Goal: Task Accomplishment & Management: Complete application form

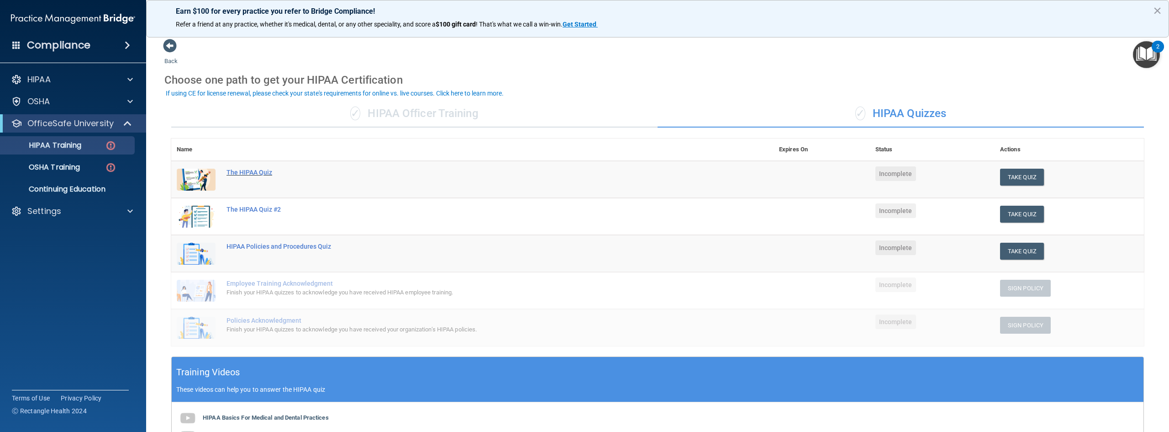
click at [257, 172] on div "The HIPAA Quiz" at bounding box center [478, 172] width 502 height 7
click at [65, 146] on p "HIPAA Training" at bounding box center [43, 145] width 75 height 9
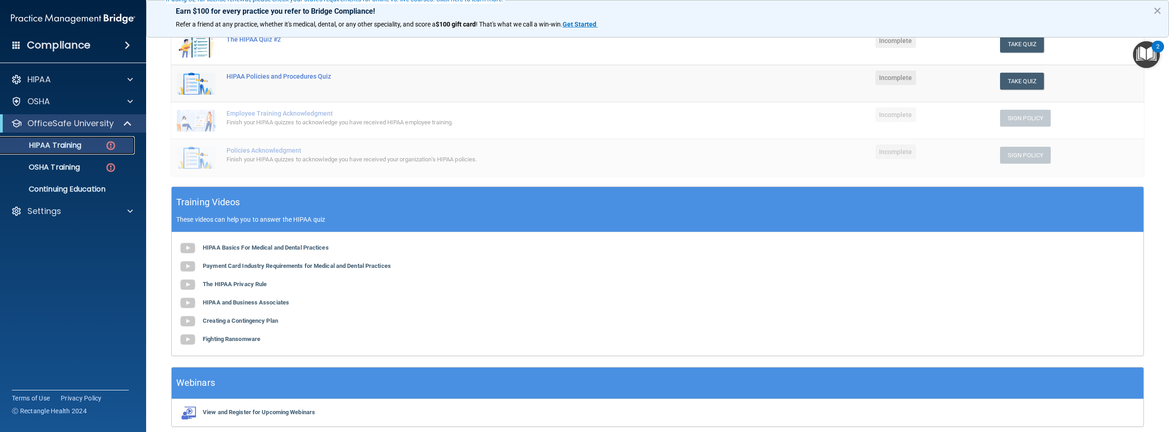
scroll to position [183, 0]
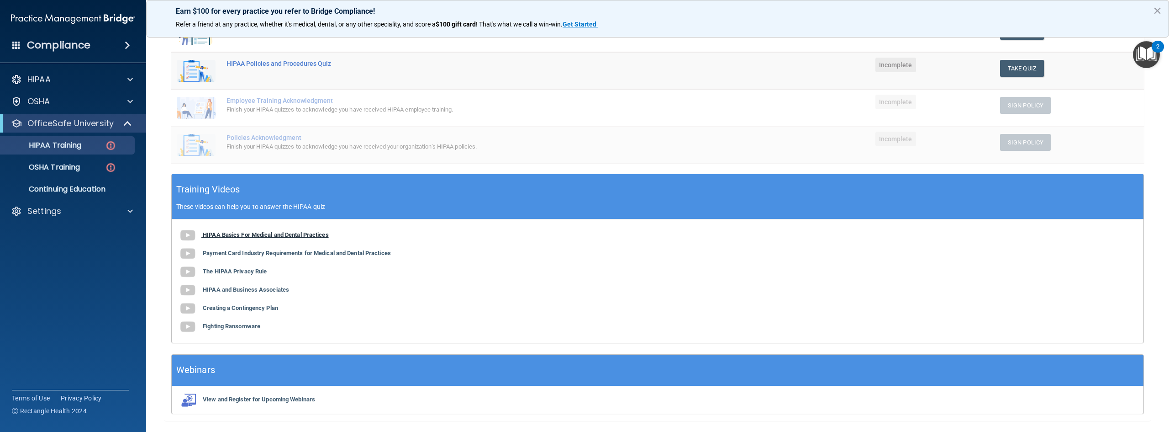
click at [231, 234] on b "HIPAA Basics For Medical and Dental Practices" at bounding box center [266, 234] width 126 height 7
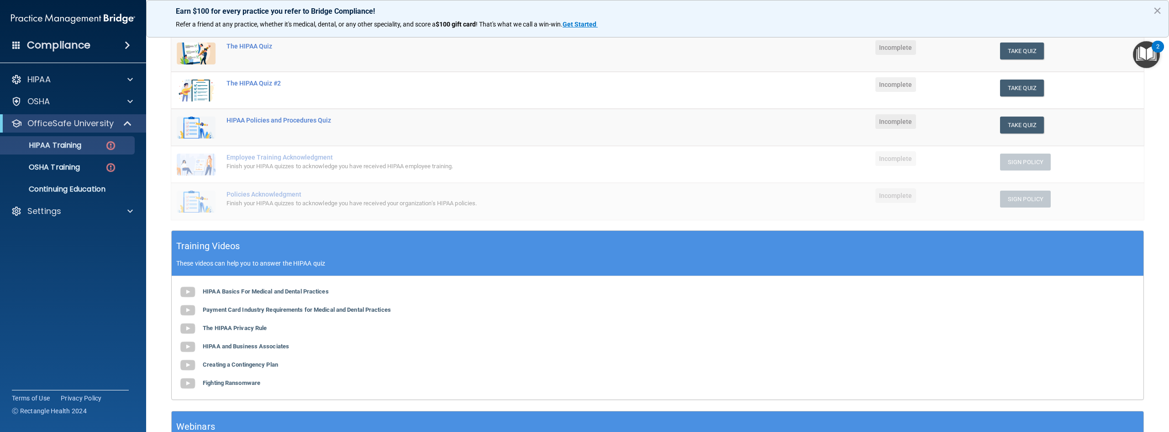
scroll to position [91, 0]
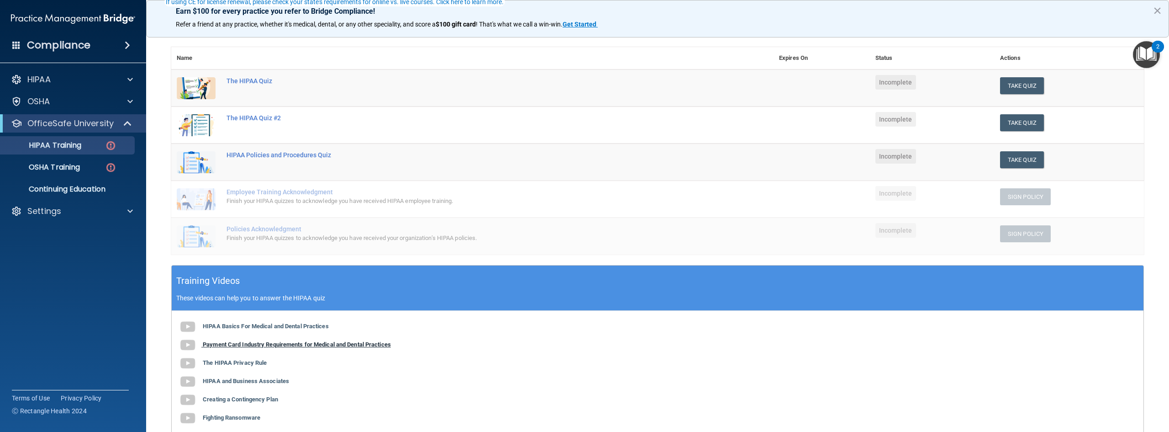
click at [235, 345] on b "Payment Card Industry Requirements for Medical and Dental Practices" at bounding box center [297, 344] width 188 height 7
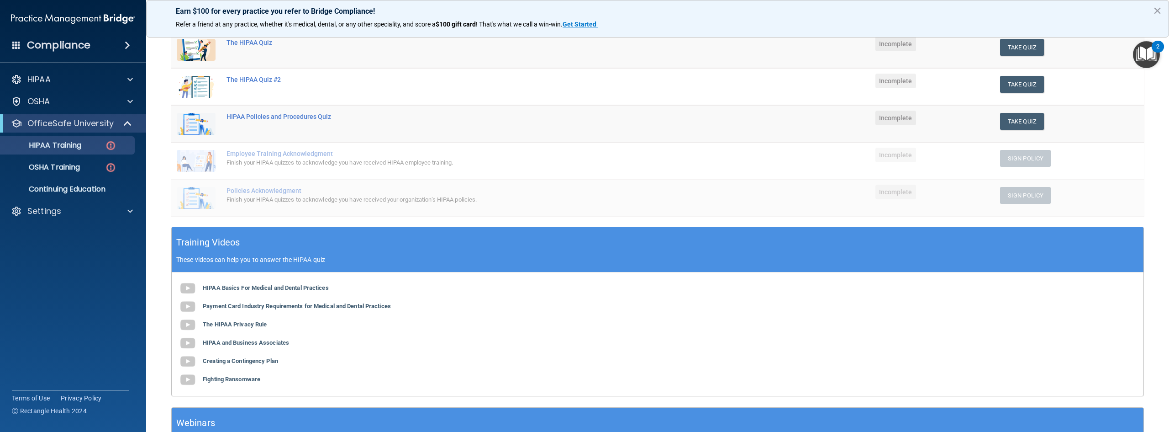
scroll to position [208, 0]
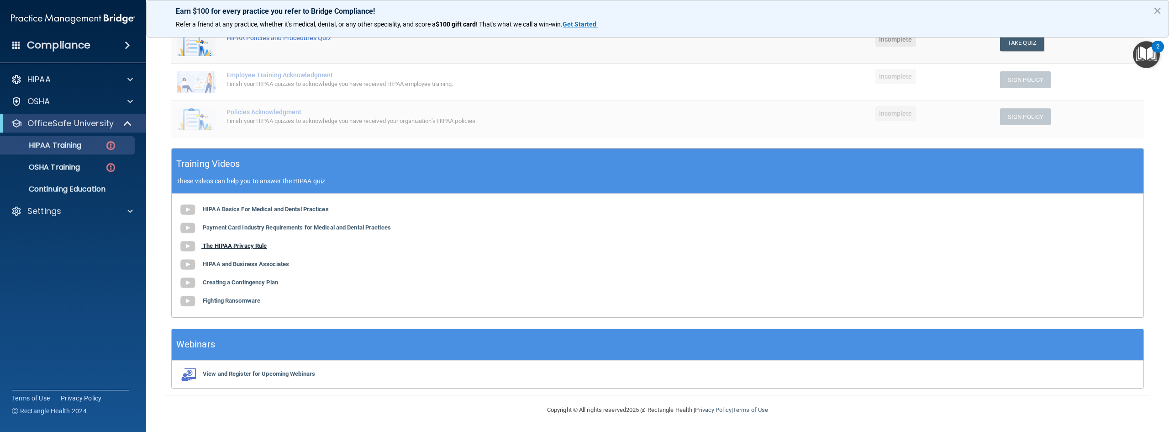
click at [227, 247] on b "The HIPAA Privacy Rule" at bounding box center [235, 245] width 64 height 7
click at [225, 266] on b "HIPAA and Business Associates" at bounding box center [246, 263] width 86 height 7
click at [228, 283] on b "Creating a Contingency Plan" at bounding box center [240, 282] width 75 height 7
click at [219, 301] on b "Fighting Ransomware" at bounding box center [232, 300] width 58 height 7
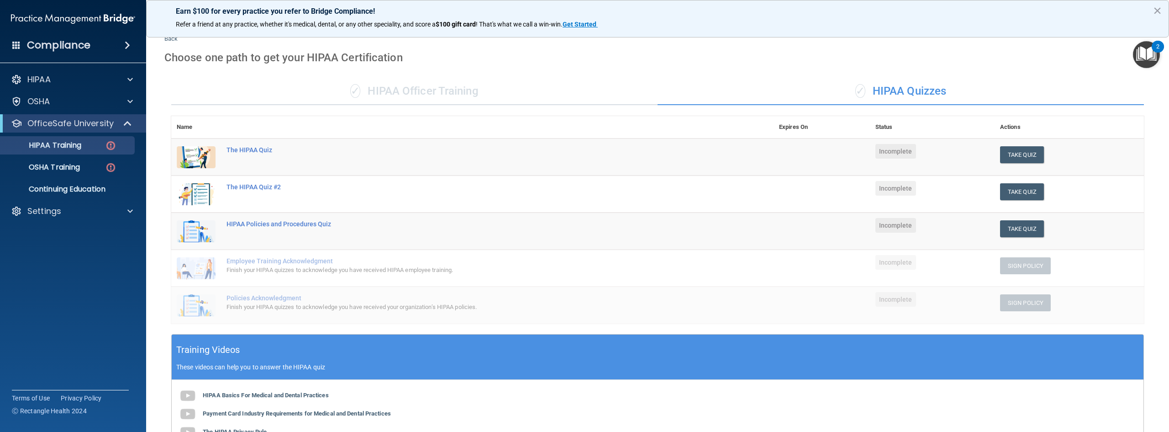
scroll to position [0, 0]
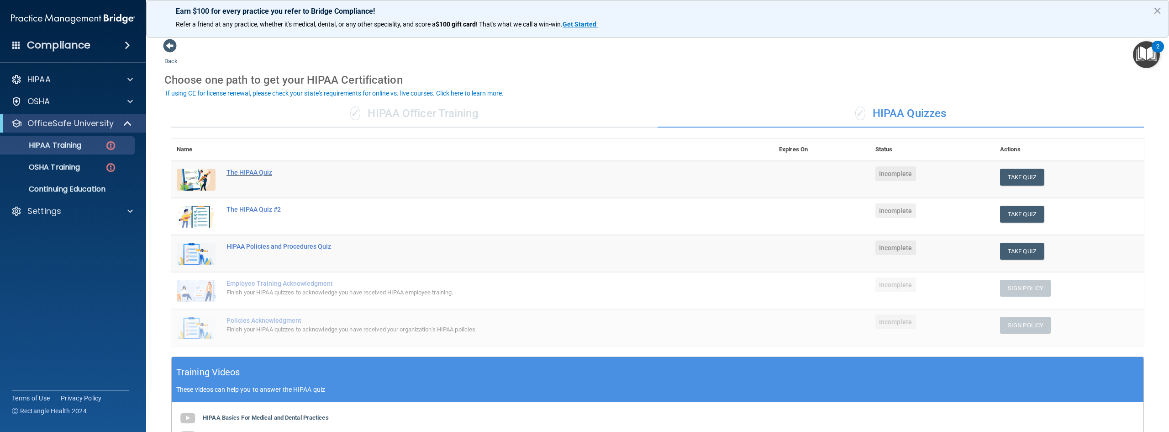
click at [252, 171] on div "The HIPAA Quiz" at bounding box center [478, 172] width 502 height 7
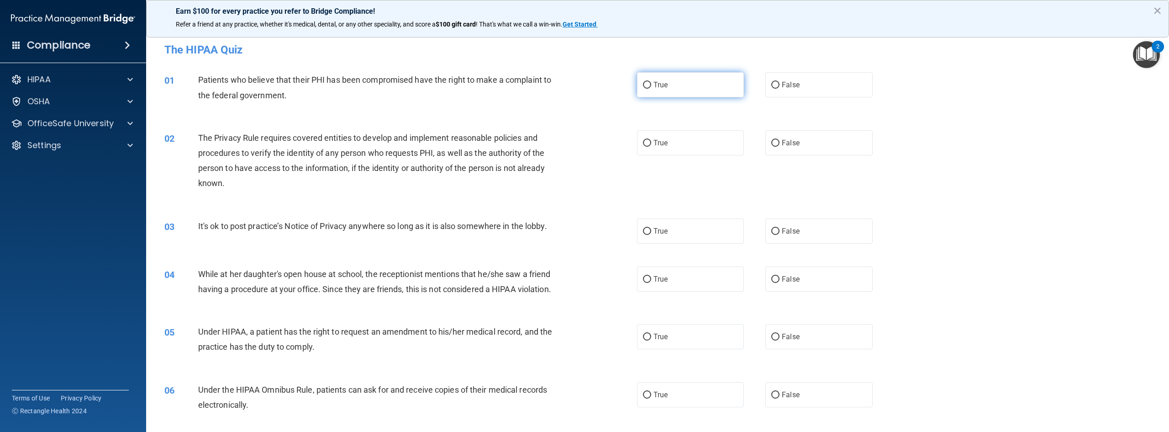
click at [644, 86] on input "True" at bounding box center [647, 85] width 8 height 7
radio input "true"
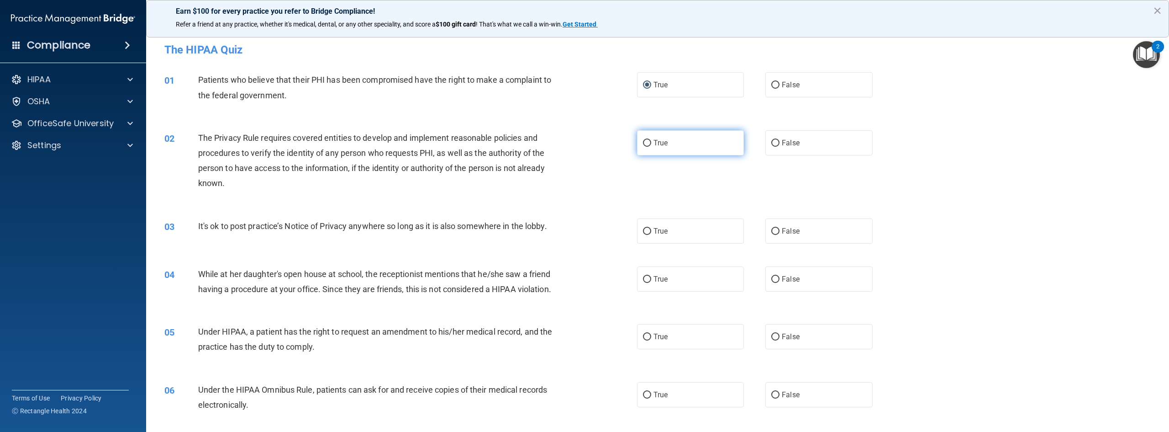
click at [654, 145] on span "True" at bounding box center [661, 142] width 14 height 9
click at [651, 145] on input "True" at bounding box center [647, 143] width 8 height 7
radio input "true"
click at [645, 229] on input "True" at bounding box center [647, 231] width 8 height 7
radio input "true"
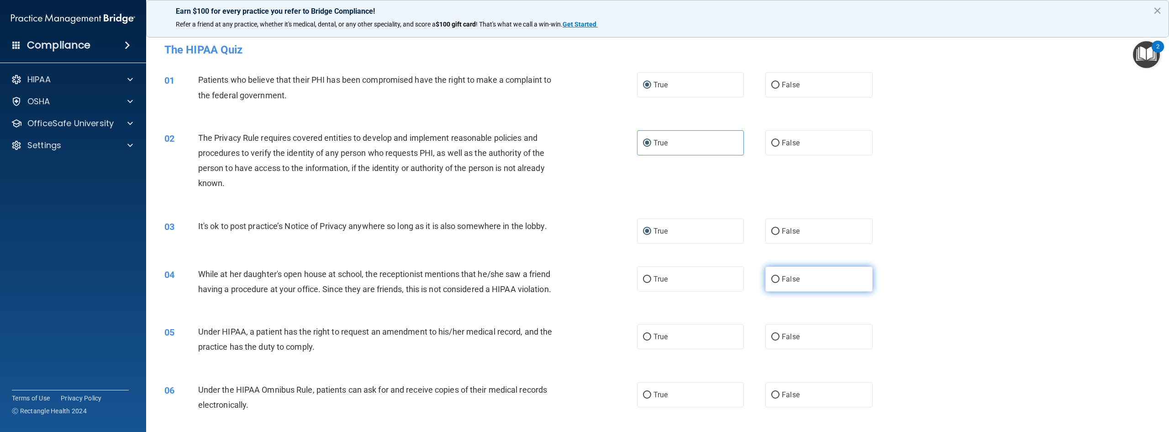
click at [771, 280] on input "False" at bounding box center [775, 279] width 8 height 7
radio input "true"
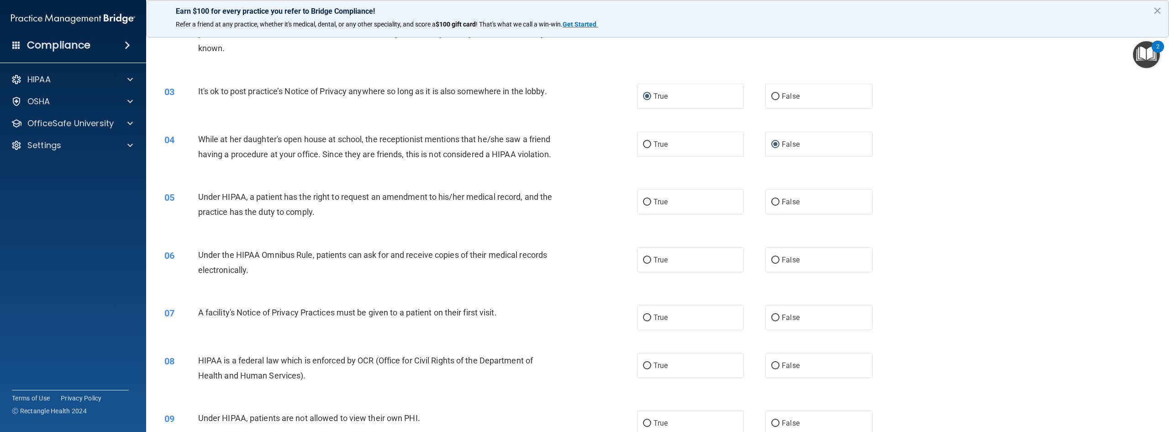
scroll to position [137, 0]
click at [644, 203] on input "True" at bounding box center [647, 199] width 8 height 7
radio input "true"
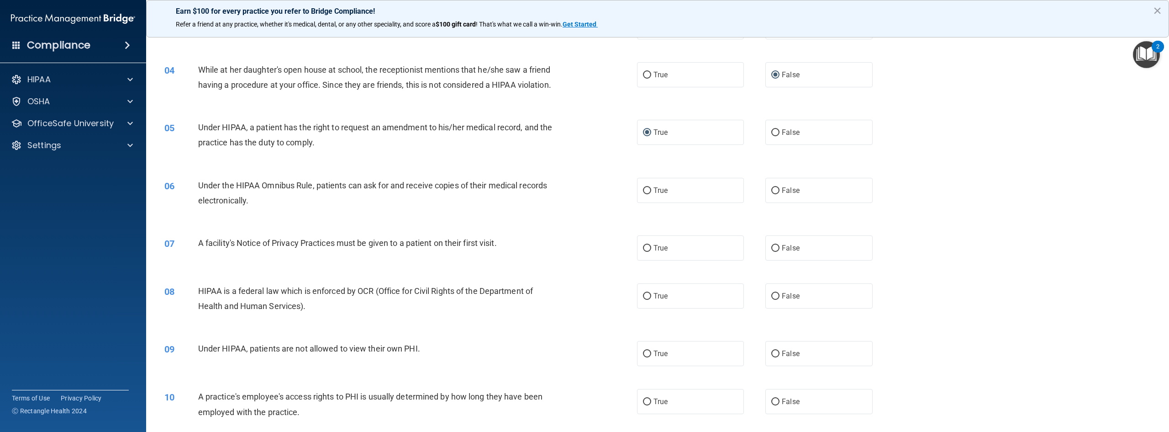
scroll to position [228, 0]
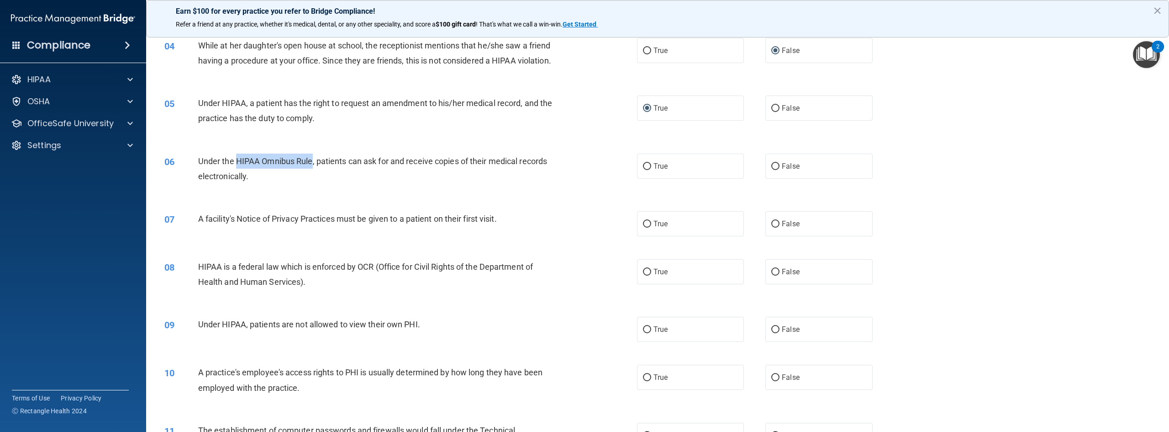
drag, startPoint x: 313, startPoint y: 176, endPoint x: 235, endPoint y: 169, distance: 78.4
click at [235, 169] on div "Under the HIPAA Omnibus Rule, patients can ask for and receive copies of their …" at bounding box center [380, 168] width 365 height 30
copy span "HIPAA Omnibus Rule"
click at [645, 170] on input "True" at bounding box center [647, 166] width 8 height 7
radio input "true"
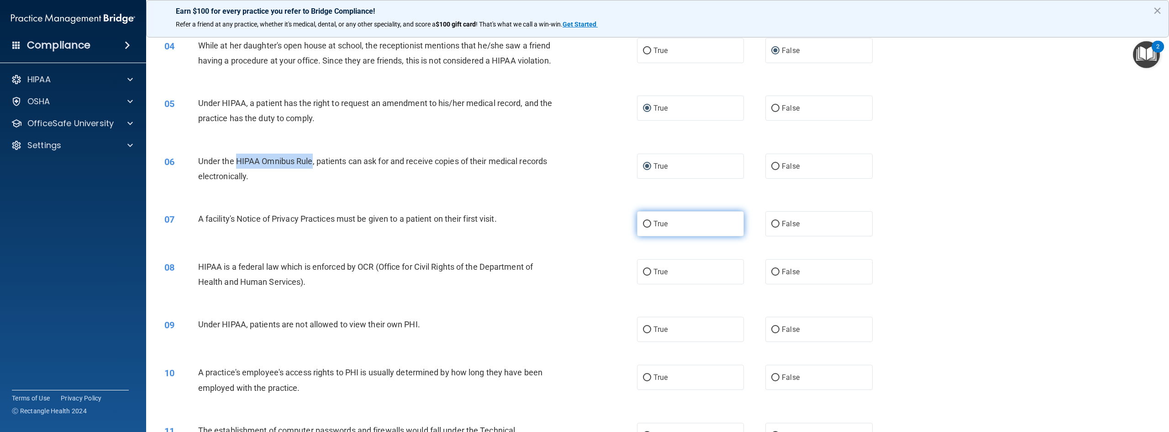
click at [646, 227] on input "True" at bounding box center [647, 224] width 8 height 7
radio input "true"
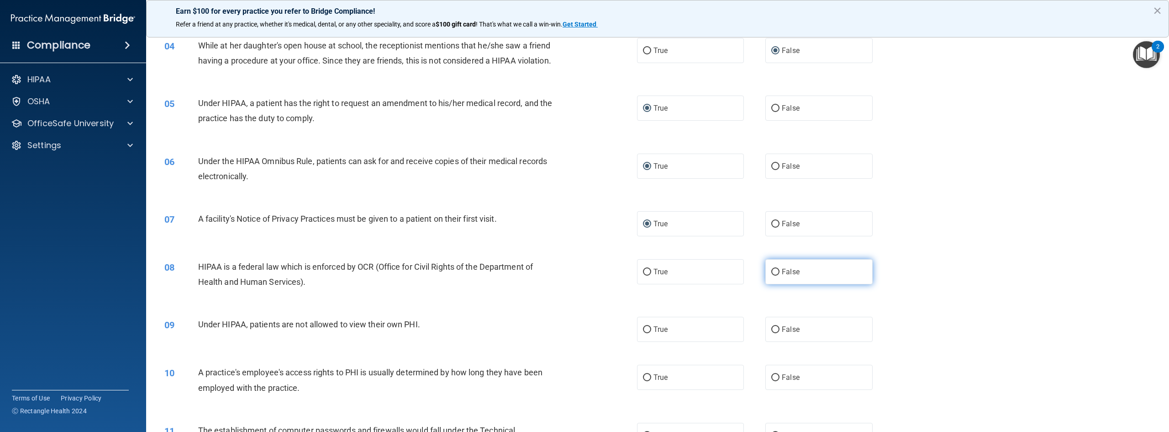
click at [776, 284] on label "False" at bounding box center [819, 271] width 107 height 25
click at [776, 275] on input "False" at bounding box center [775, 272] width 8 height 7
radio input "true"
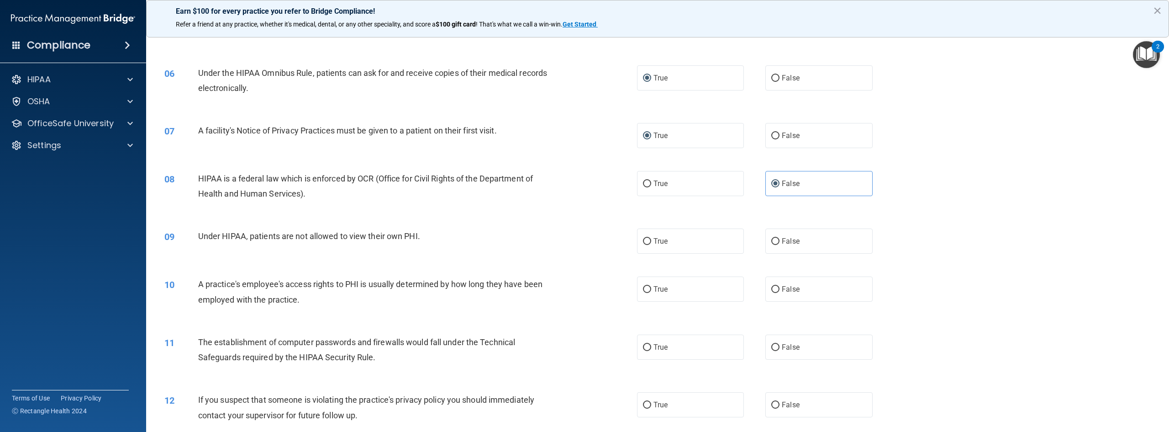
scroll to position [320, 0]
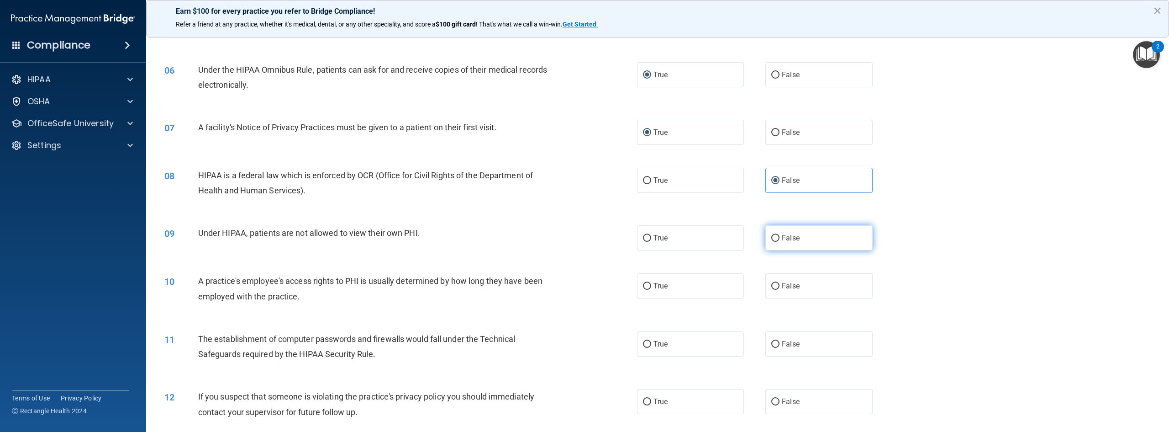
click at [773, 242] on input "False" at bounding box center [775, 238] width 8 height 7
radio input "true"
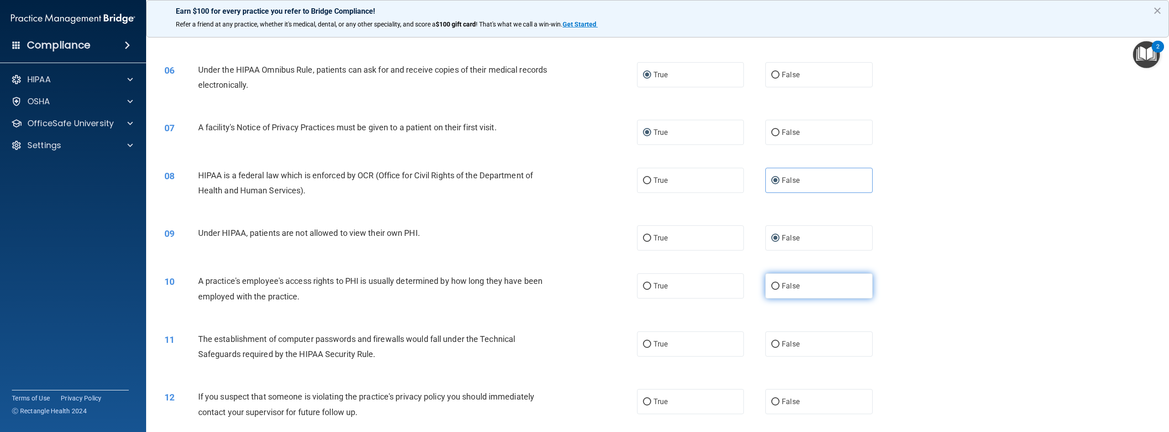
click at [776, 298] on label "False" at bounding box center [819, 285] width 107 height 25
click at [776, 290] on input "False" at bounding box center [775, 286] width 8 height 7
radio input "true"
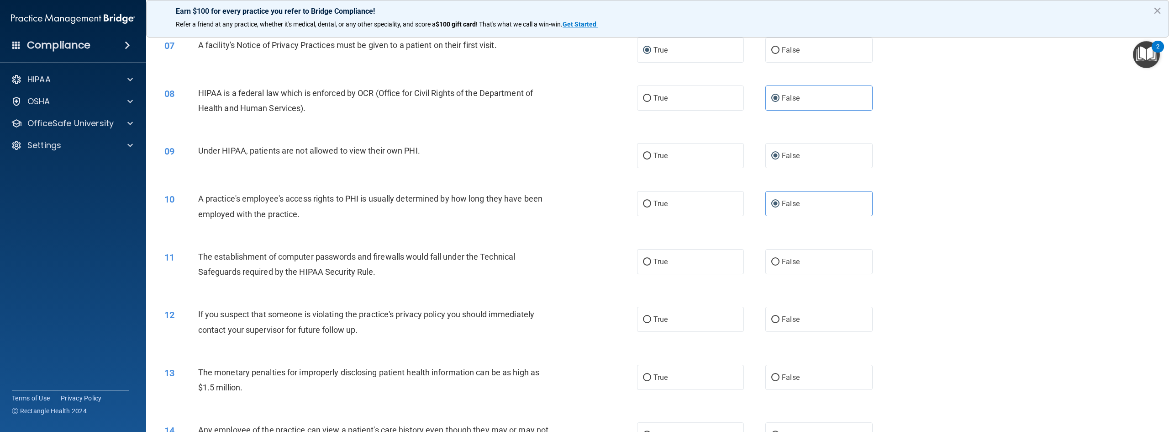
scroll to position [411, 0]
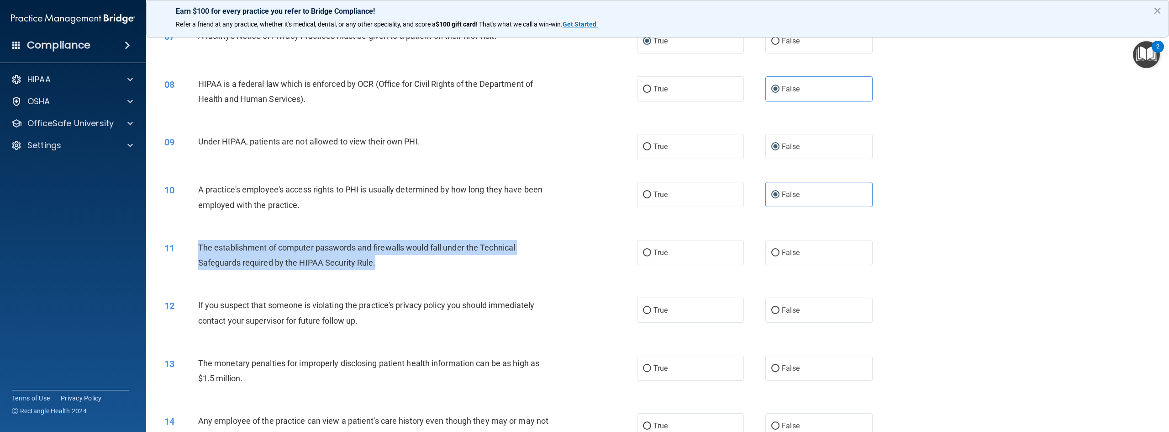
drag, startPoint x: 378, startPoint y: 278, endPoint x: 196, endPoint y: 260, distance: 183.1
click at [196, 260] on div "11 The establishment of computer passwords and firewalls would fall under the T…" at bounding box center [401, 257] width 500 height 35
copy div "The establishment of computer passwords and firewalls would fall under the Tech…"
click at [648, 256] on input "True" at bounding box center [647, 252] width 8 height 7
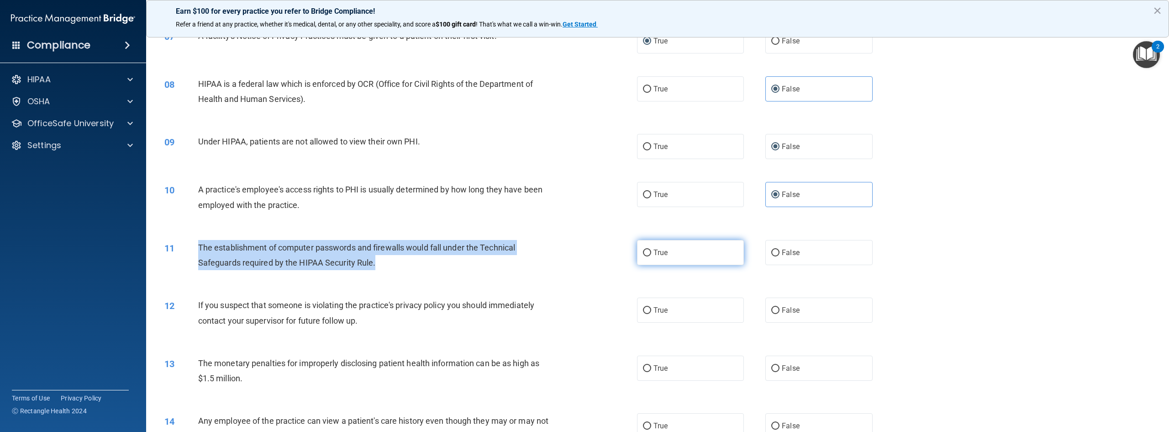
radio input "true"
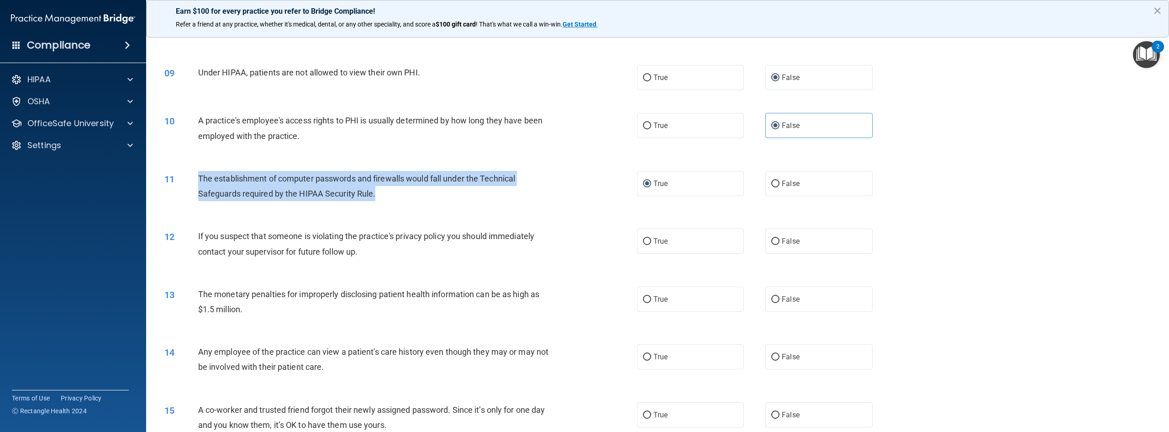
scroll to position [502, 0]
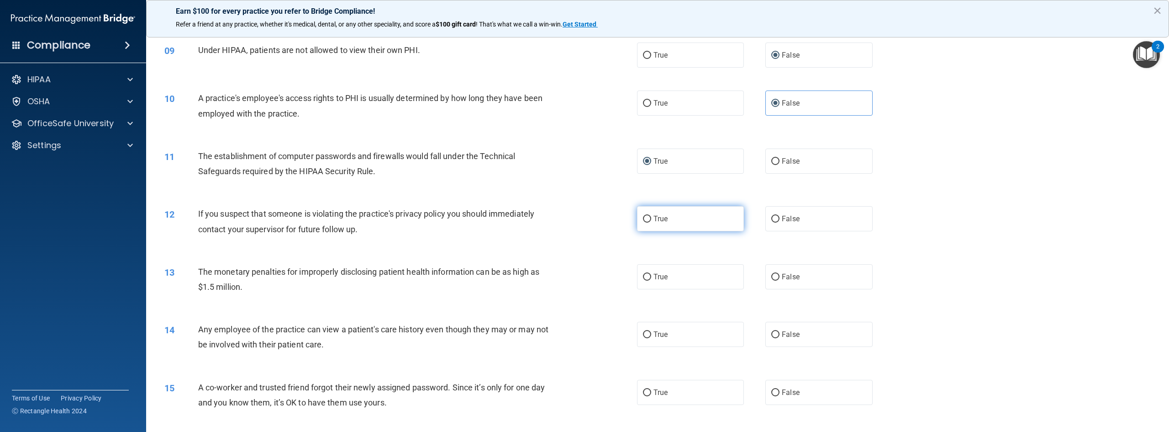
click at [648, 231] on label "True" at bounding box center [690, 218] width 107 height 25
click at [648, 222] on input "True" at bounding box center [647, 219] width 8 height 7
radio input "true"
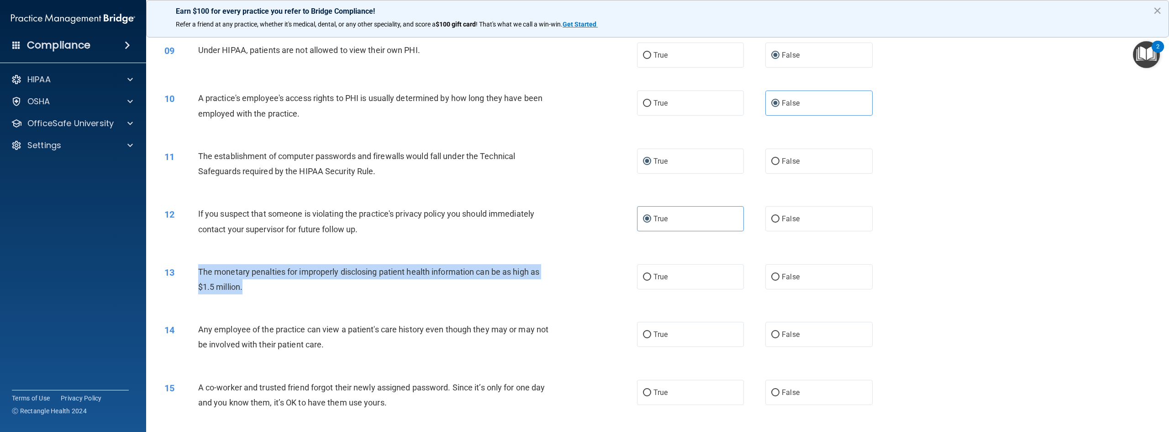
drag, startPoint x: 255, startPoint y: 301, endPoint x: 197, endPoint y: 284, distance: 61.0
click at [197, 284] on div "13 The monetary penalties for improperly disclosing patient health information …" at bounding box center [401, 281] width 500 height 35
copy div "The monetary penalties for improperly disclosing patient health information can…"
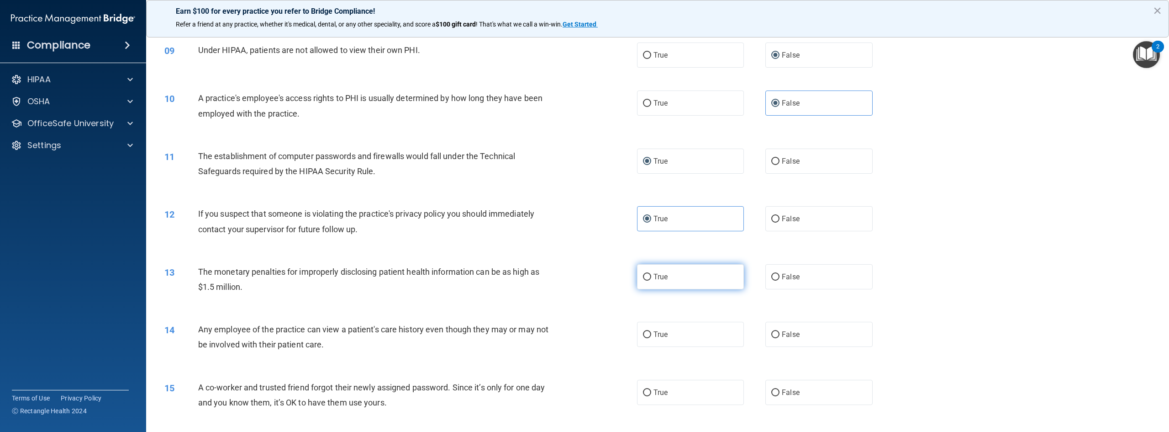
click at [650, 289] on label "True" at bounding box center [690, 276] width 107 height 25
click at [650, 280] on input "True" at bounding box center [647, 277] width 8 height 7
radio input "true"
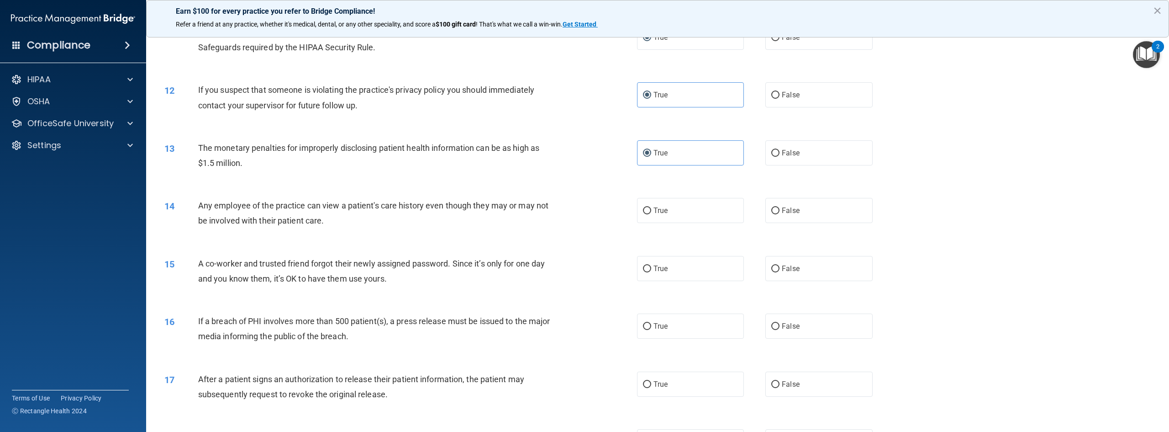
scroll to position [639, 0]
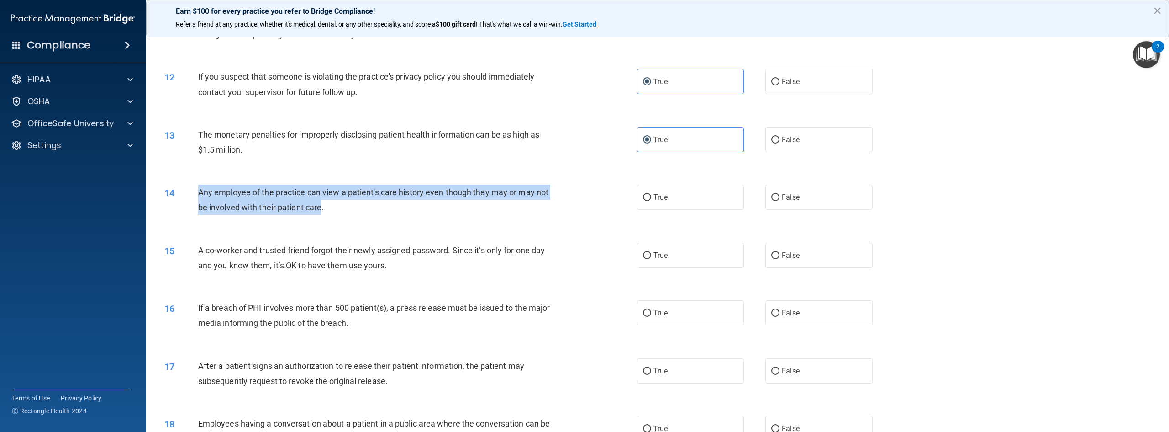
drag, startPoint x: 321, startPoint y: 223, endPoint x: 197, endPoint y: 202, distance: 125.6
click at [197, 202] on div "14 Any employee of the practice can view a patient's care history even though t…" at bounding box center [401, 202] width 500 height 35
copy div "Any employee of the practice can view a patient's care history even though they…"
click at [644, 201] on input "True" at bounding box center [647, 197] width 8 height 7
radio input "true"
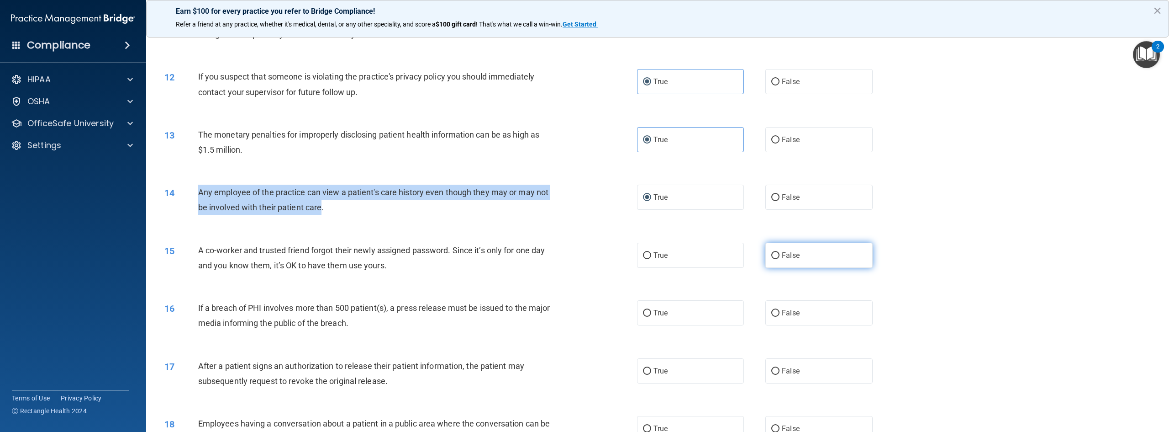
click at [771, 259] on input "False" at bounding box center [775, 255] width 8 height 7
radio input "true"
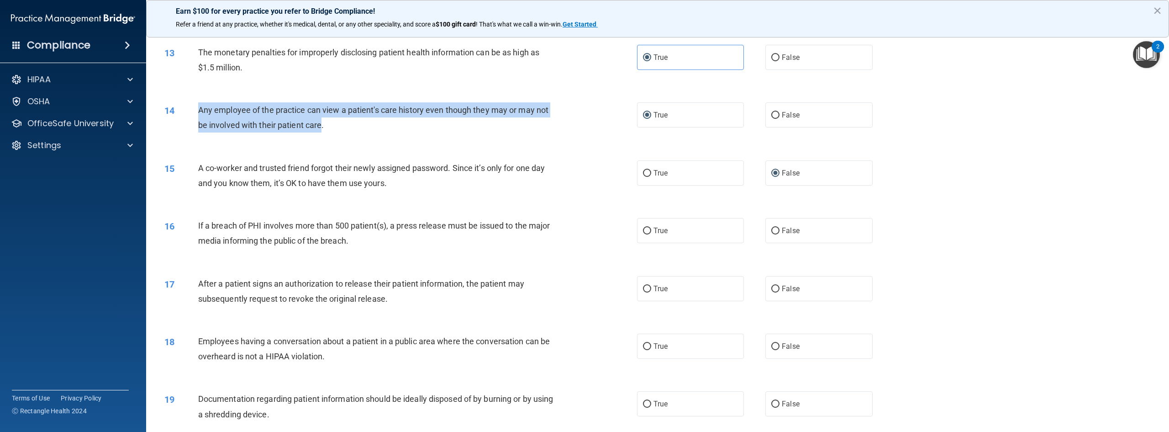
scroll to position [731, 0]
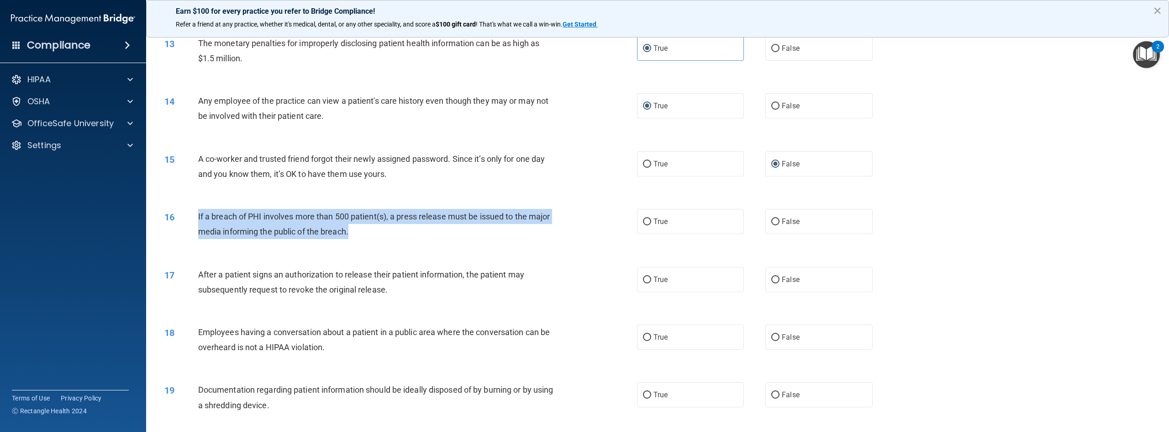
drag, startPoint x: 356, startPoint y: 247, endPoint x: 197, endPoint y: 227, distance: 160.3
click at [197, 227] on div "16 If a breach of PHI involves more than 500 patient(s), a press release must b…" at bounding box center [401, 226] width 500 height 35
copy div "If a breach of PHI involves more than 500 patient(s), a press release must be i…"
click at [643, 225] on input "True" at bounding box center [647, 221] width 8 height 7
radio input "true"
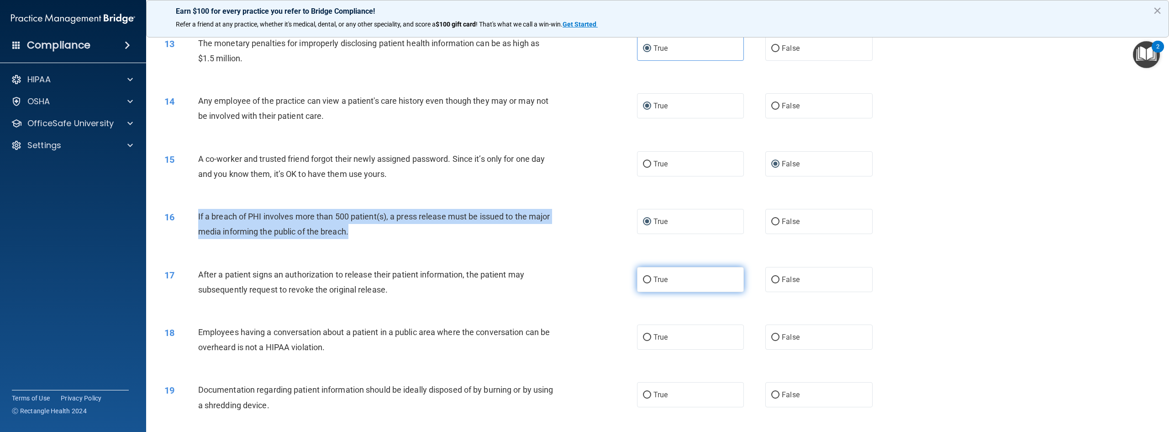
click at [646, 283] on input "True" at bounding box center [647, 279] width 8 height 7
radio input "true"
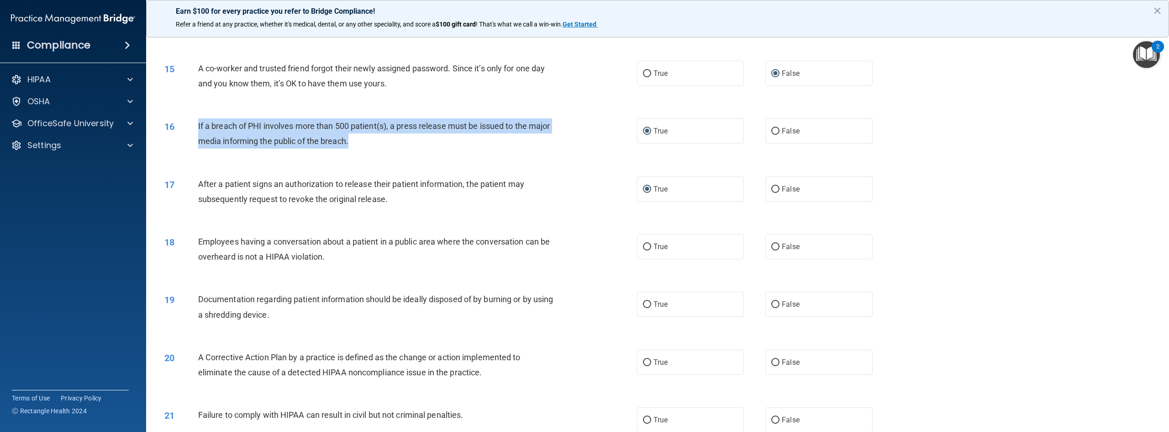
scroll to position [822, 0]
click at [646, 249] on input "True" at bounding box center [647, 246] width 8 height 7
radio input "true"
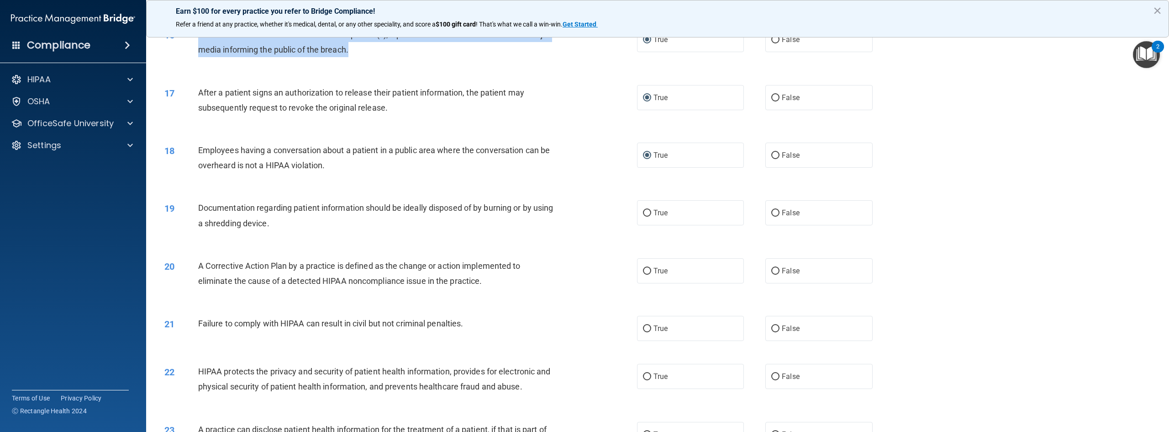
scroll to position [914, 0]
click at [643, 216] on input "True" at bounding box center [647, 212] width 8 height 7
radio input "true"
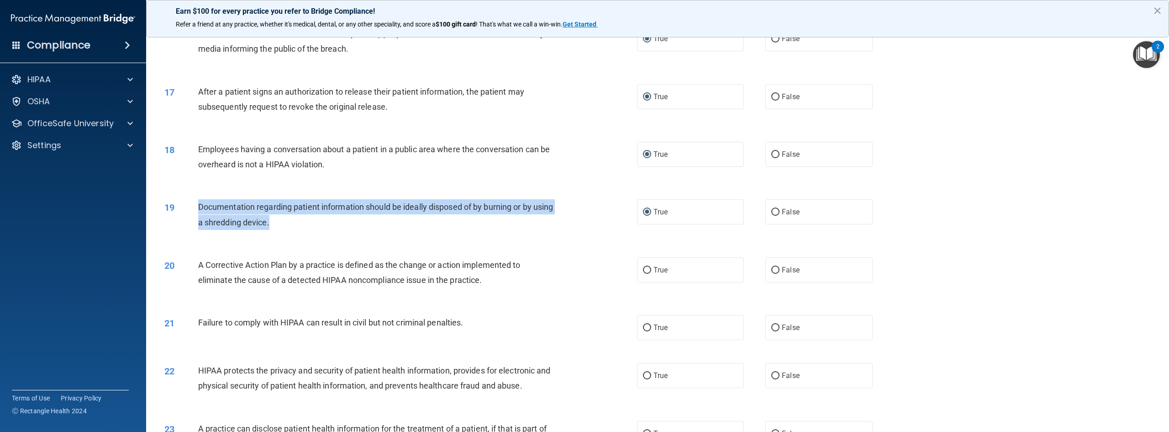
drag, startPoint x: 313, startPoint y: 237, endPoint x: 195, endPoint y: 225, distance: 118.4
click at [195, 225] on div "19 Documentation regarding patient information should be ideally disposed of by…" at bounding box center [401, 216] width 500 height 35
copy div "Documentation regarding patient information should be ideally disposed of by bu…"
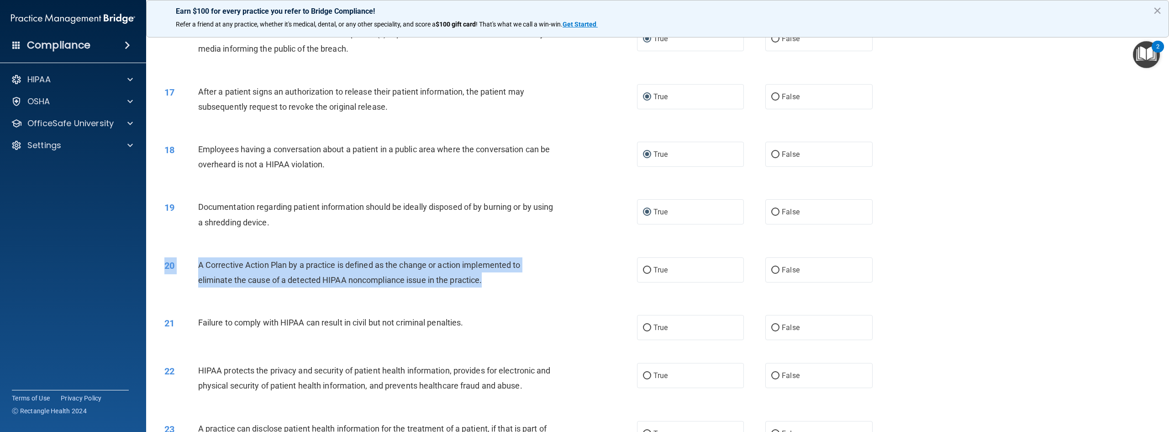
drag, startPoint x: 488, startPoint y: 299, endPoint x: 164, endPoint y: 278, distance: 325.4
click at [164, 278] on div "20 A Corrective Action Plan by a practice is defined as the change or action im…" at bounding box center [401, 274] width 500 height 35
click at [230, 284] on span "A Corrective Action Plan by a practice is defined as the change or action imple…" at bounding box center [359, 272] width 322 height 25
drag, startPoint x: 196, startPoint y: 280, endPoint x: 488, endPoint y: 296, distance: 291.8
click at [488, 292] on div "20 A Corrective Action Plan by a practice is defined as the change or action im…" at bounding box center [401, 274] width 500 height 35
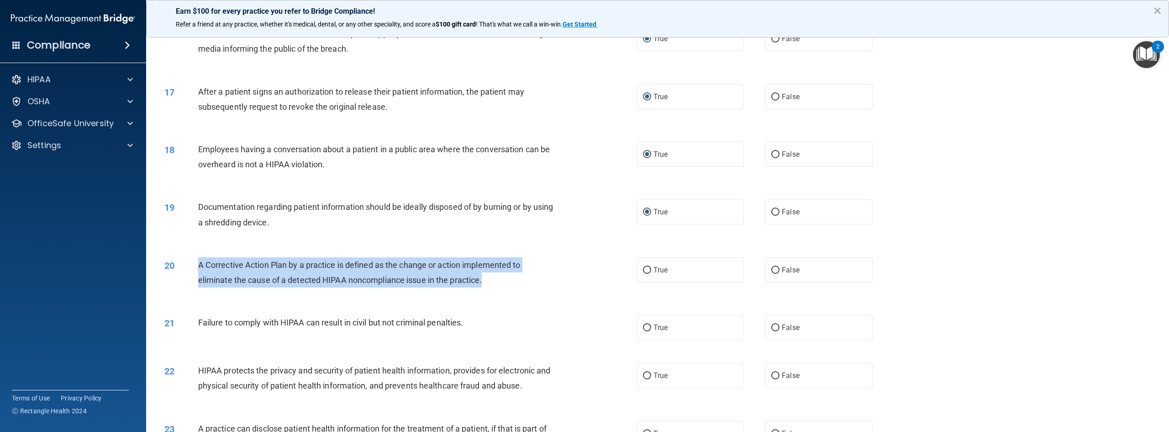
copy div "A Corrective Action Plan by a practice is defined as the change or action imple…"
click at [647, 274] on input "True" at bounding box center [647, 270] width 8 height 7
radio input "true"
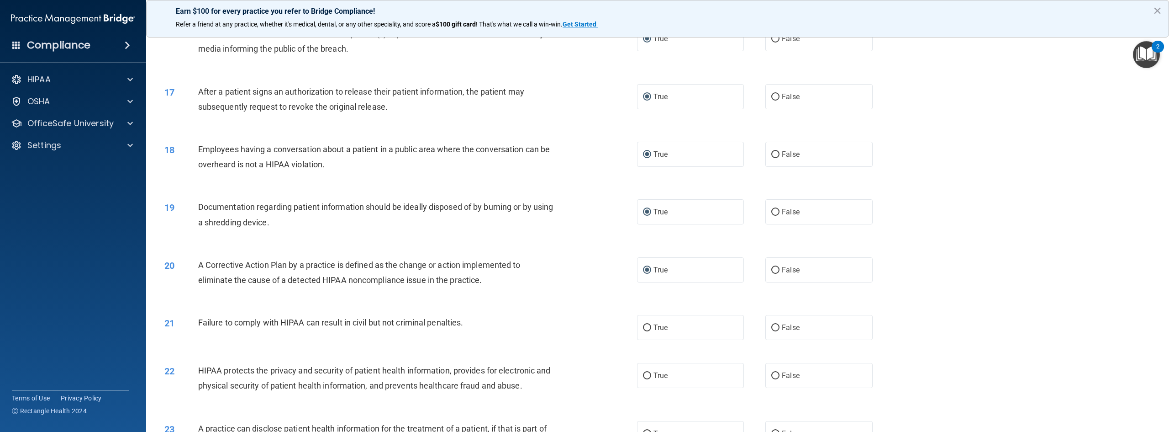
click at [371, 351] on div "21 Failure to comply with HIPAA can result in civil but not criminal penalties.…" at bounding box center [658, 327] width 1000 height 48
click at [771, 331] on input "False" at bounding box center [775, 327] width 8 height 7
radio input "true"
drag, startPoint x: 480, startPoint y: 340, endPoint x: 194, endPoint y: 340, distance: 286.4
click at [194, 334] on div "21 Failure to comply with HIPAA can result in civil but not criminal penalties." at bounding box center [401, 325] width 500 height 20
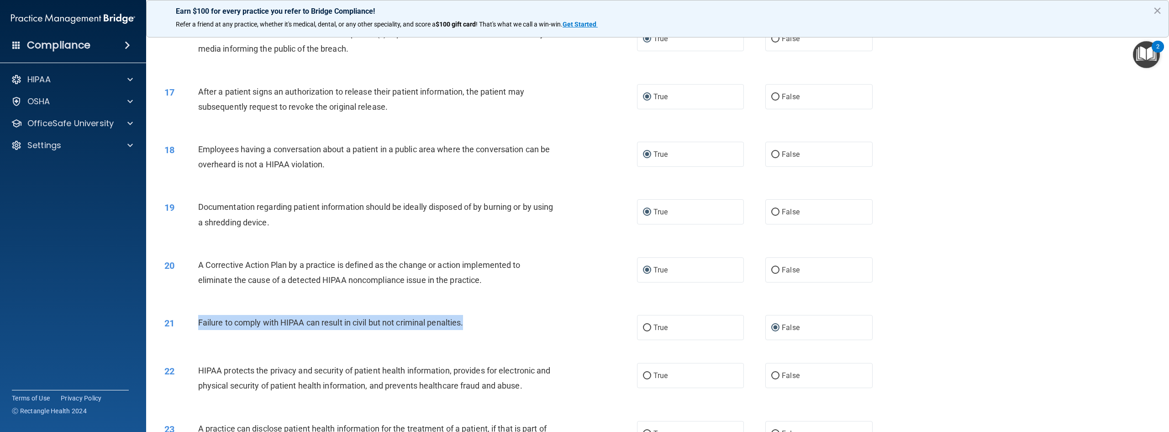
click at [225, 327] on span "Failure to comply with HIPAA can result in civil but not criminal penalties." at bounding box center [330, 322] width 265 height 10
drag, startPoint x: 225, startPoint y: 340, endPoint x: 201, endPoint y: 340, distance: 24.2
click at [201, 327] on span "Failure to comply with HIPAA can result in civil but not criminal penalties." at bounding box center [330, 322] width 265 height 10
drag, startPoint x: 199, startPoint y: 338, endPoint x: 470, endPoint y: 337, distance: 271.3
click at [470, 330] on div "Failure to comply with HIPAA can result in civil but not criminal penalties." at bounding box center [380, 322] width 365 height 15
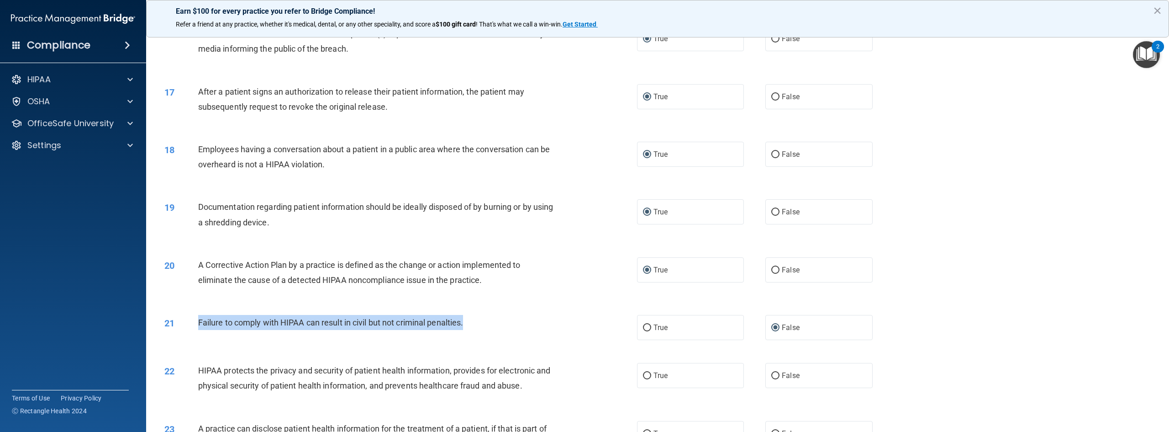
copy span "Failure to comply with HIPAA can result in civil but not criminal penalties."
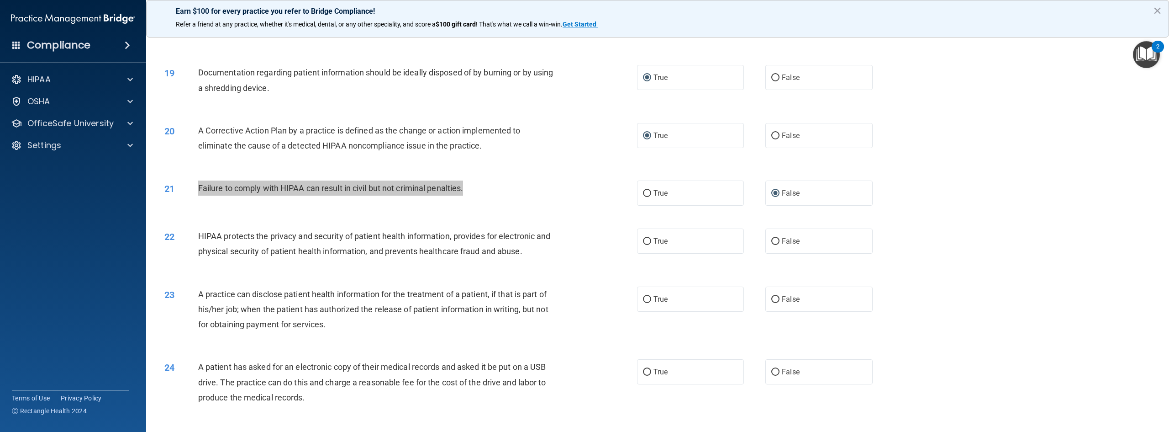
scroll to position [1051, 0]
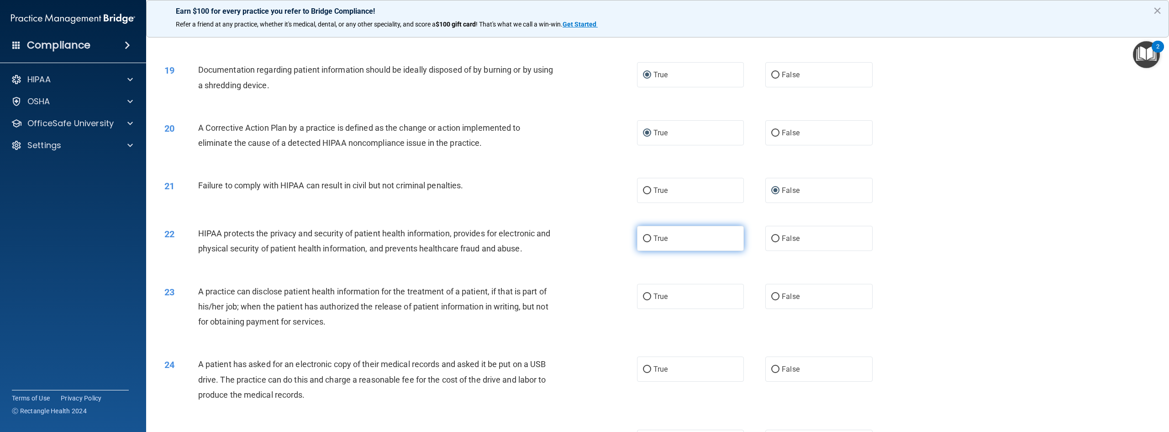
click at [649, 251] on label "True" at bounding box center [690, 238] width 107 height 25
click at [649, 242] on input "True" at bounding box center [647, 238] width 8 height 7
radio input "true"
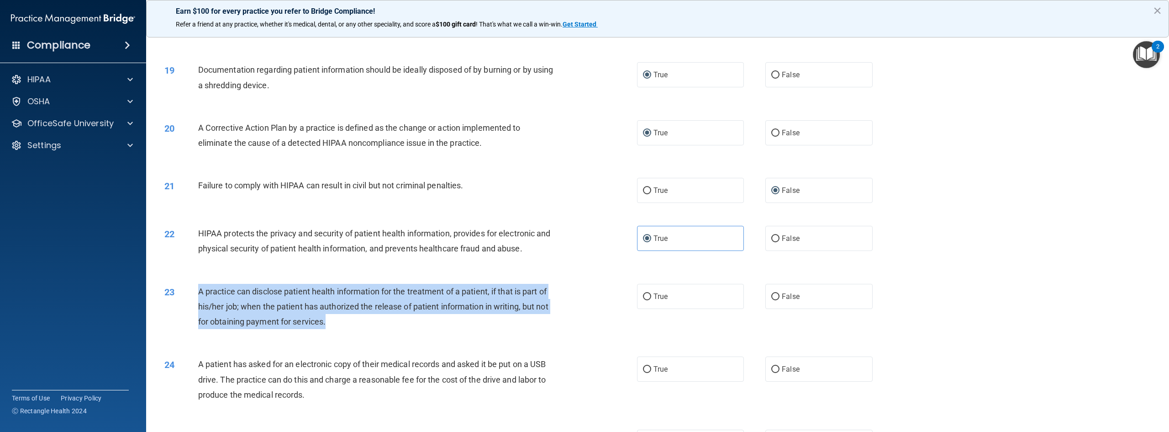
drag, startPoint x: 331, startPoint y: 340, endPoint x: 198, endPoint y: 306, distance: 137.5
click at [198, 306] on div "A practice can disclose patient health information for the treatment of a patie…" at bounding box center [380, 307] width 365 height 46
copy span "A practice can disclose patient health information for the treatment of a patie…"
click at [773, 300] on input "False" at bounding box center [775, 296] width 8 height 7
radio input "true"
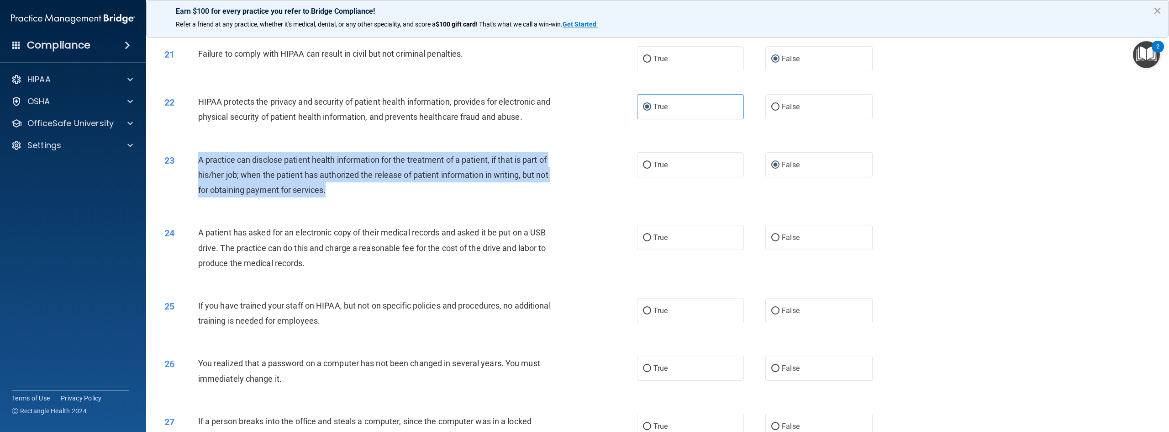
scroll to position [1188, 0]
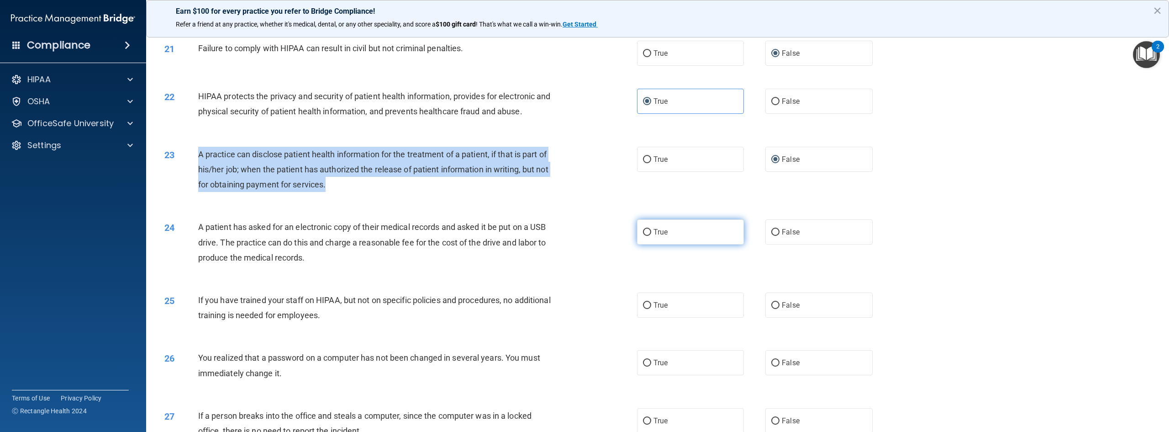
click at [644, 236] on input "True" at bounding box center [647, 232] width 8 height 7
radio input "true"
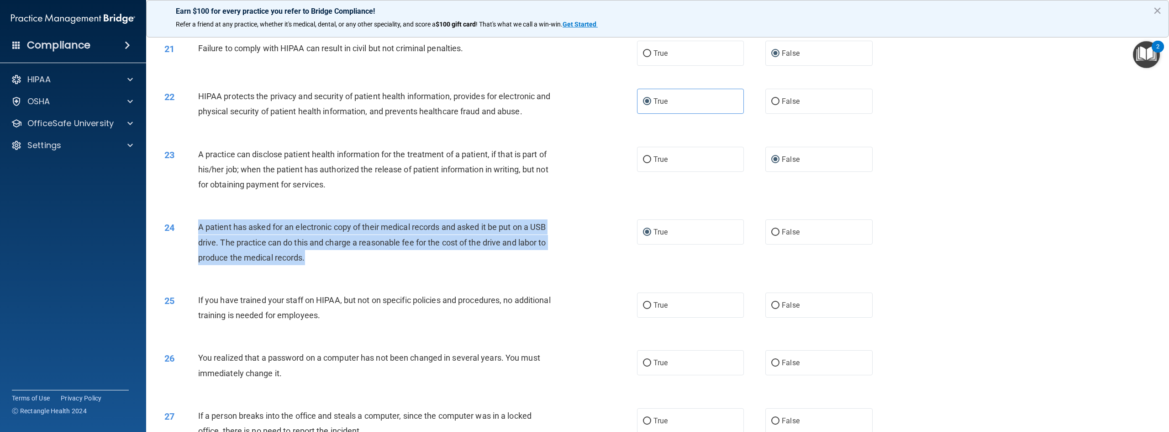
drag, startPoint x: 328, startPoint y: 274, endPoint x: 192, endPoint y: 248, distance: 138.6
click at [192, 248] on div "24 A patient has asked for an electronic copy of their medical records and aske…" at bounding box center [401, 244] width 500 height 50
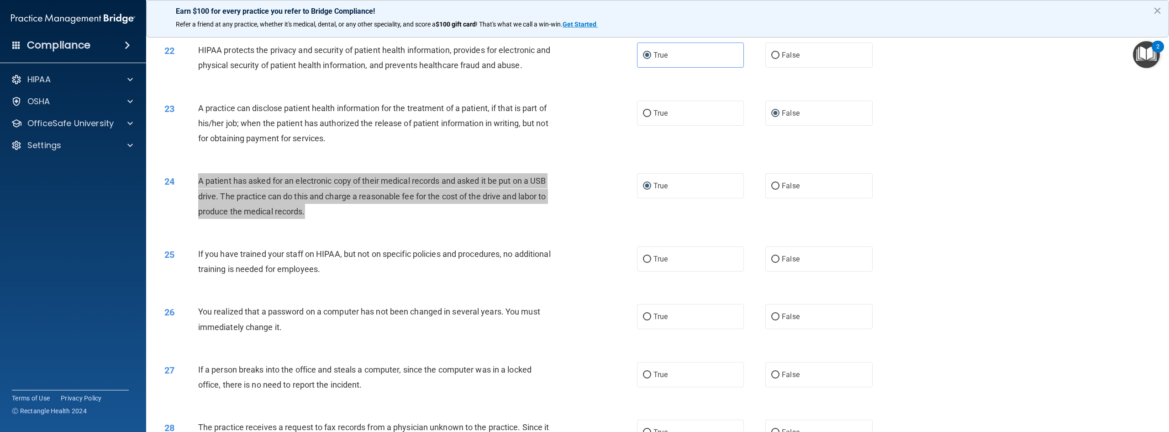
scroll to position [1321, 0]
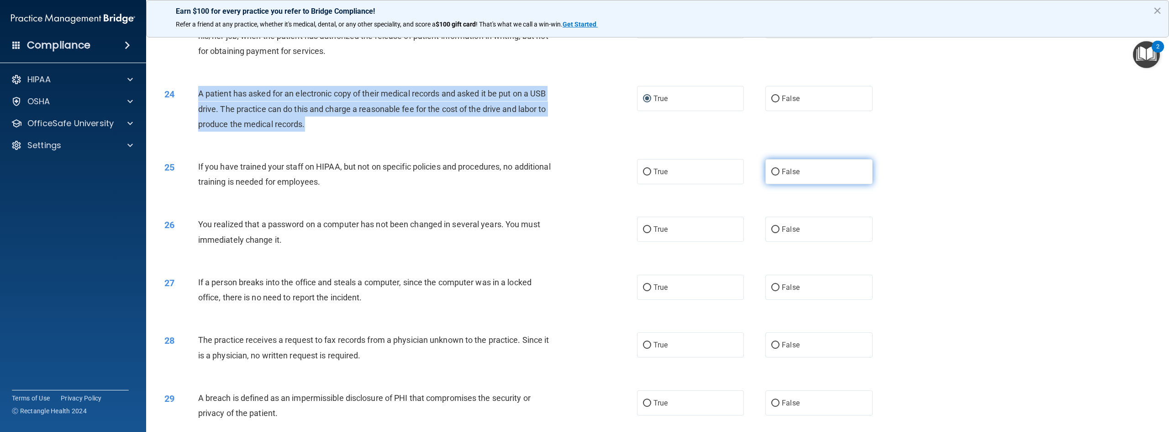
click at [773, 175] on input "False" at bounding box center [775, 172] width 8 height 7
radio input "true"
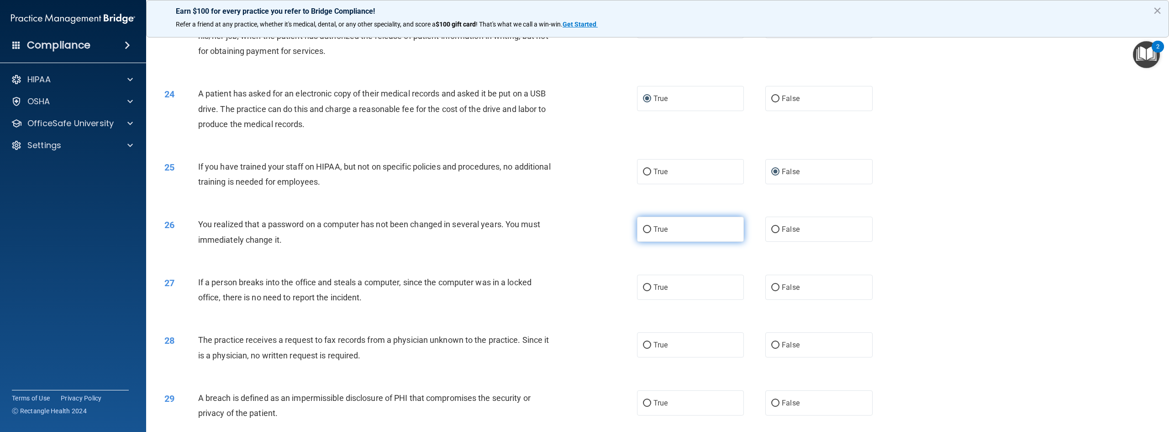
click at [648, 242] on label "True" at bounding box center [690, 229] width 107 height 25
click at [648, 233] on input "True" at bounding box center [647, 229] width 8 height 7
radio input "true"
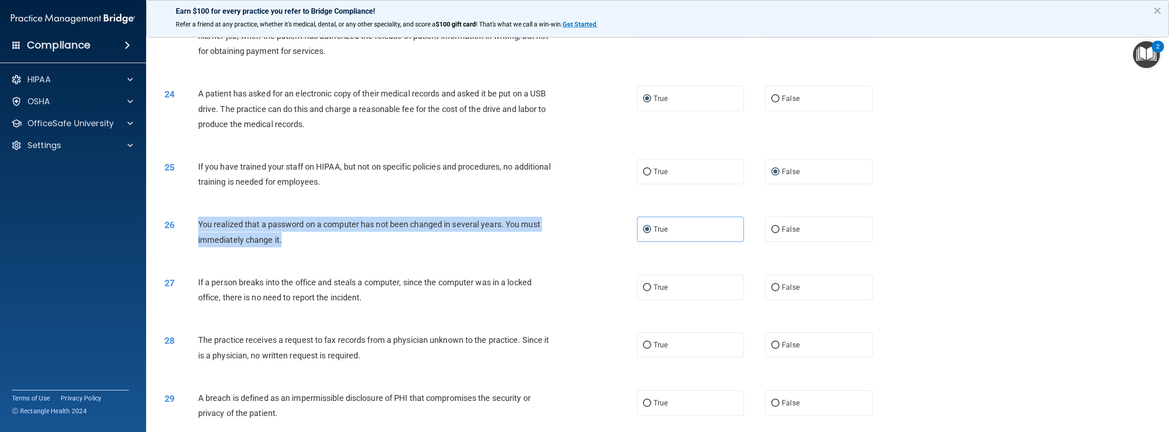
drag, startPoint x: 346, startPoint y: 249, endPoint x: 200, endPoint y: 235, distance: 146.9
click at [200, 235] on div "You realized that a password on a computer has not been changed in several year…" at bounding box center [380, 232] width 365 height 30
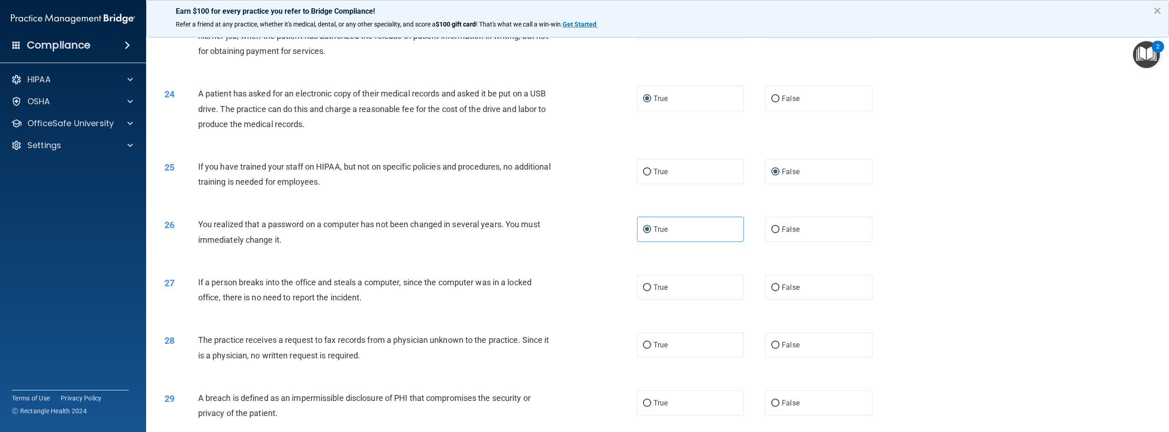
click at [417, 309] on div "27 If a person breaks into the office and steals a computer, since the computer…" at bounding box center [401, 292] width 500 height 35
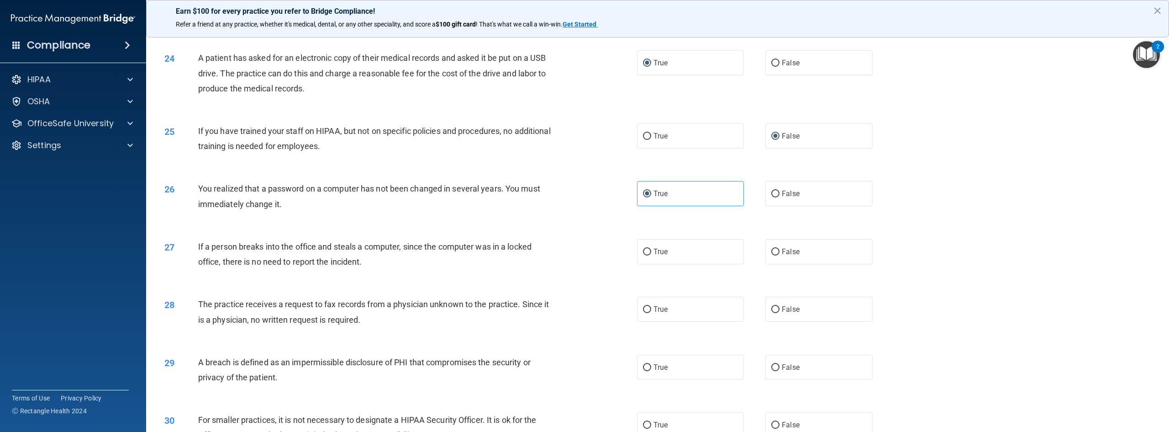
scroll to position [1412, 0]
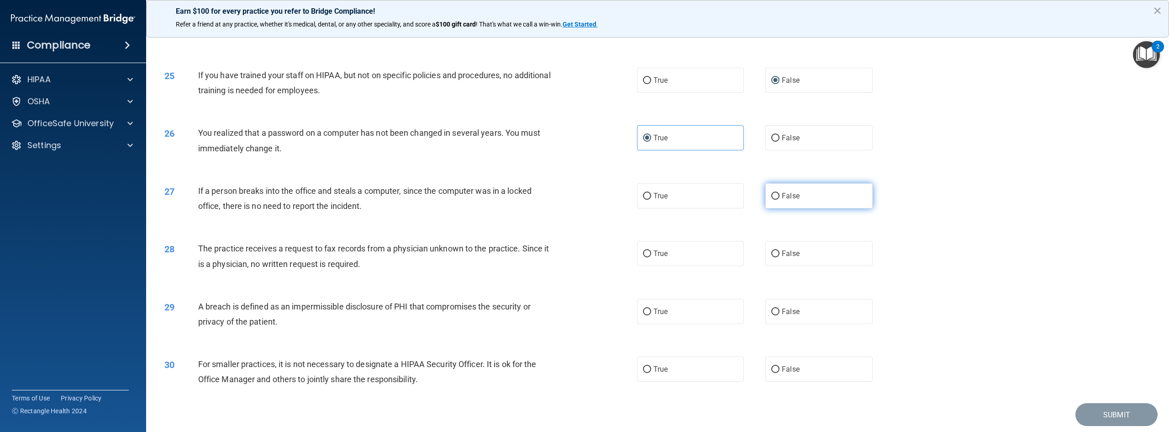
click at [771, 200] on input "False" at bounding box center [775, 196] width 8 height 7
radio input "true"
drag, startPoint x: 371, startPoint y: 224, endPoint x: 274, endPoint y: 230, distance: 97.0
click at [274, 218] on div "27 If a person breaks into the office and steals a computer, since the computer…" at bounding box center [401, 200] width 500 height 35
click at [382, 213] on div "If a person breaks into the office and steals a computer, since the computer wa…" at bounding box center [380, 198] width 365 height 30
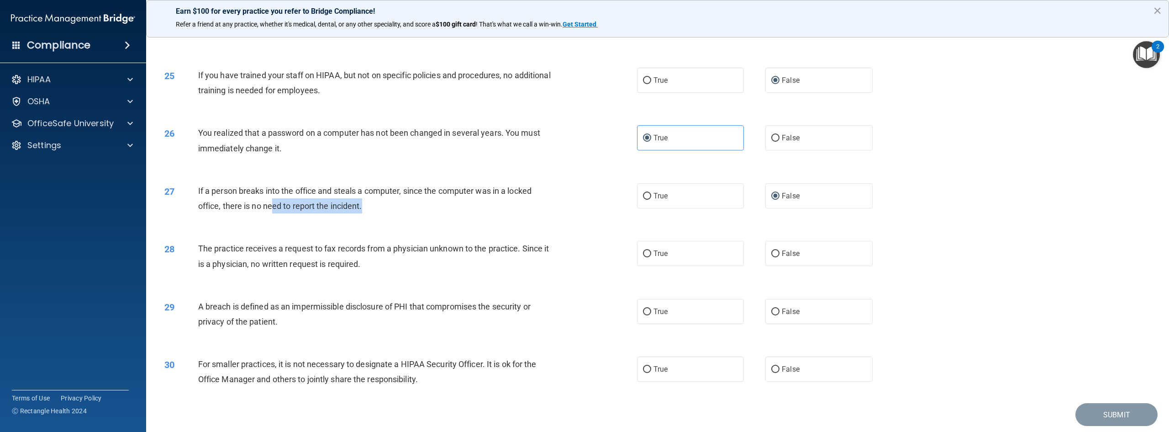
click at [391, 218] on div "27 If a person breaks into the office and steals a computer, since the computer…" at bounding box center [401, 200] width 500 height 35
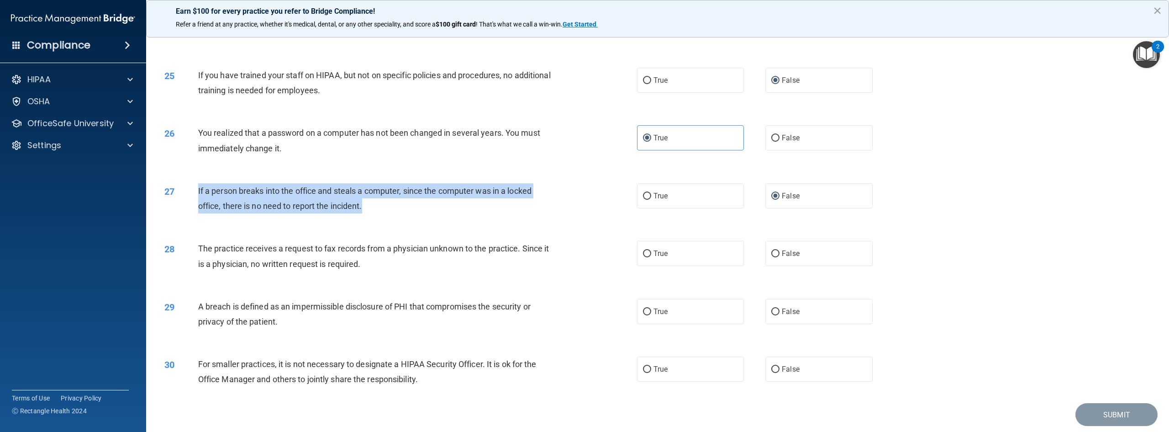
drag, startPoint x: 374, startPoint y: 223, endPoint x: 190, endPoint y: 203, distance: 184.7
click at [190, 203] on div "27 If a person breaks into the office and steals a computer, since the computer…" at bounding box center [401, 200] width 500 height 35
click at [771, 257] on input "False" at bounding box center [775, 253] width 8 height 7
radio input "true"
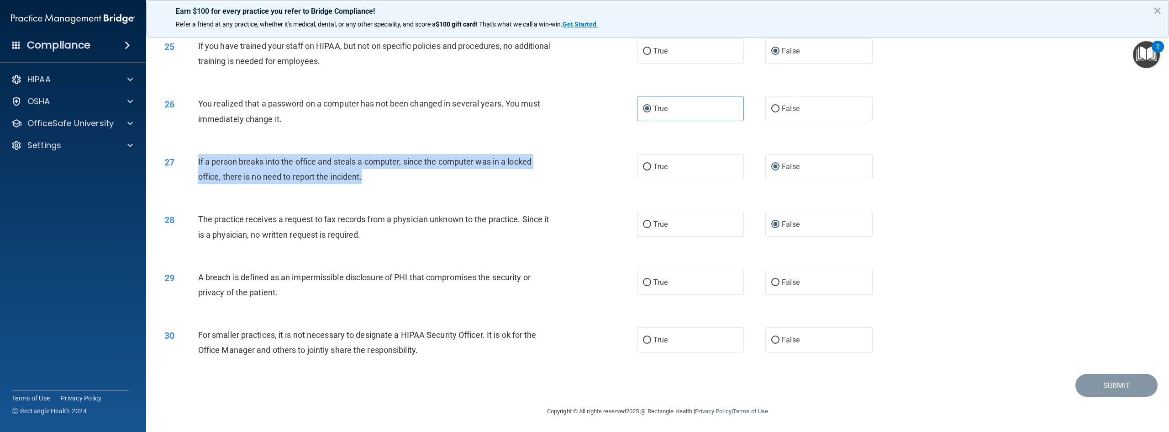
scroll to position [1458, 0]
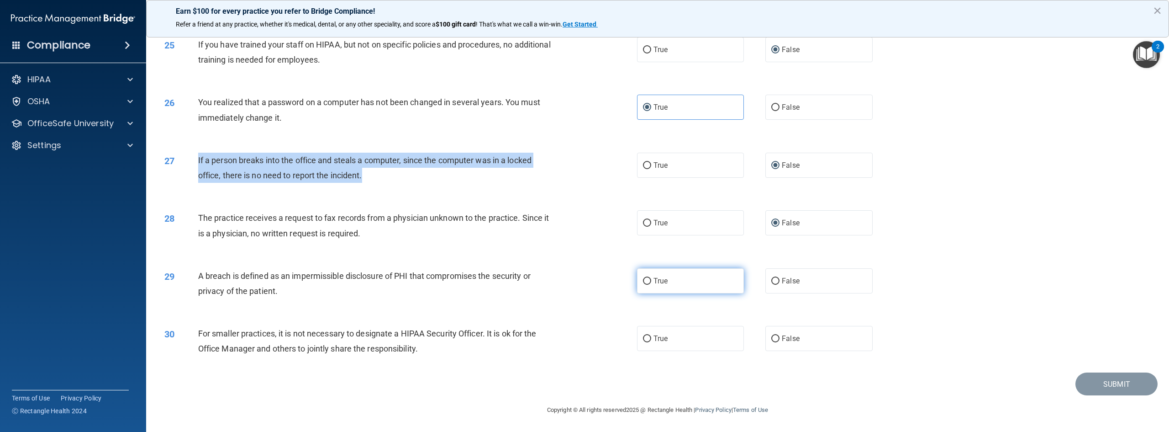
click at [643, 281] on input "True" at bounding box center [647, 281] width 8 height 7
radio input "true"
click at [775, 338] on input "False" at bounding box center [775, 338] width 8 height 7
radio input "true"
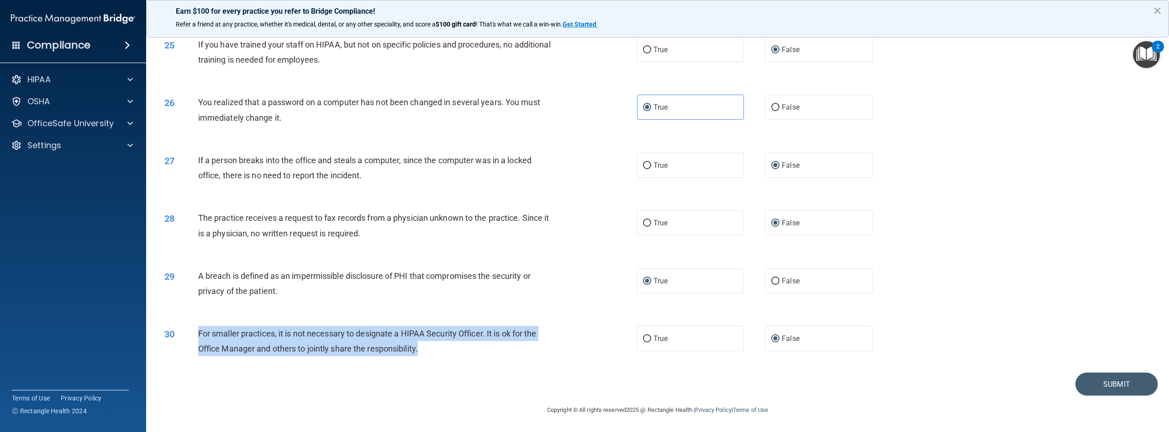
drag, startPoint x: 440, startPoint y: 355, endPoint x: 197, endPoint y: 328, distance: 244.0
click at [197, 328] on div "30 For smaller practices, it is not necessary to designate a HIPAA Security Off…" at bounding box center [401, 343] width 500 height 35
click at [1116, 379] on button "Submit" at bounding box center [1117, 383] width 82 height 23
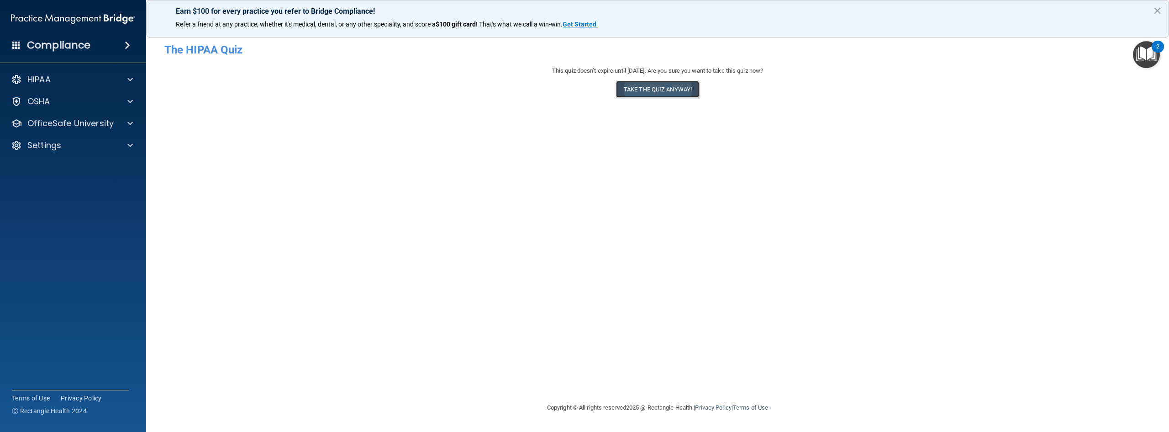
click at [650, 92] on button "Take the quiz anyway!" at bounding box center [657, 89] width 83 height 17
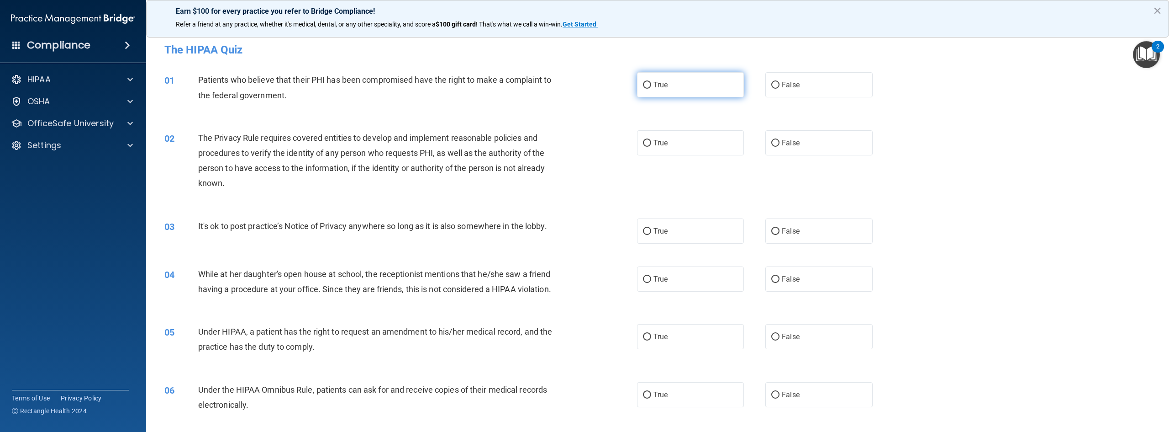
click at [643, 87] on input "True" at bounding box center [647, 85] width 8 height 7
radio input "true"
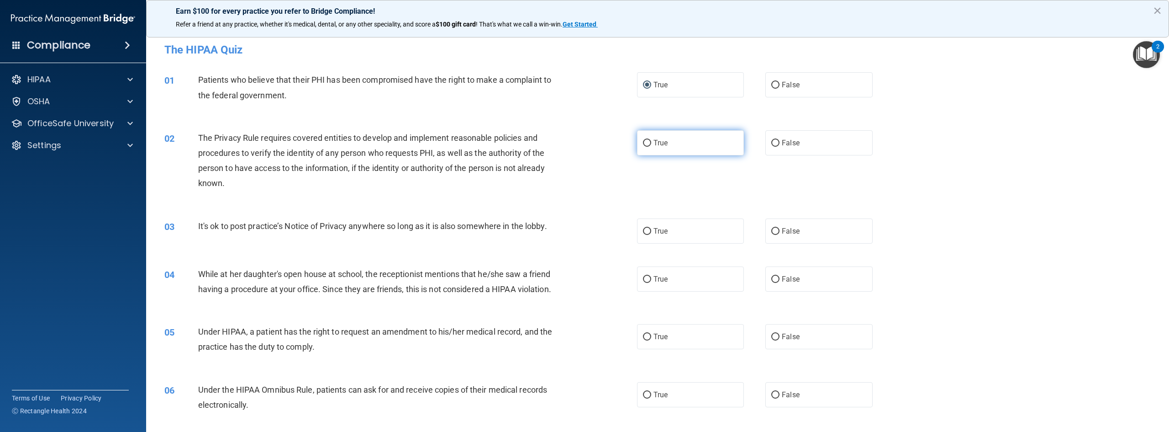
click at [647, 143] on input "True" at bounding box center [647, 143] width 8 height 7
radio input "true"
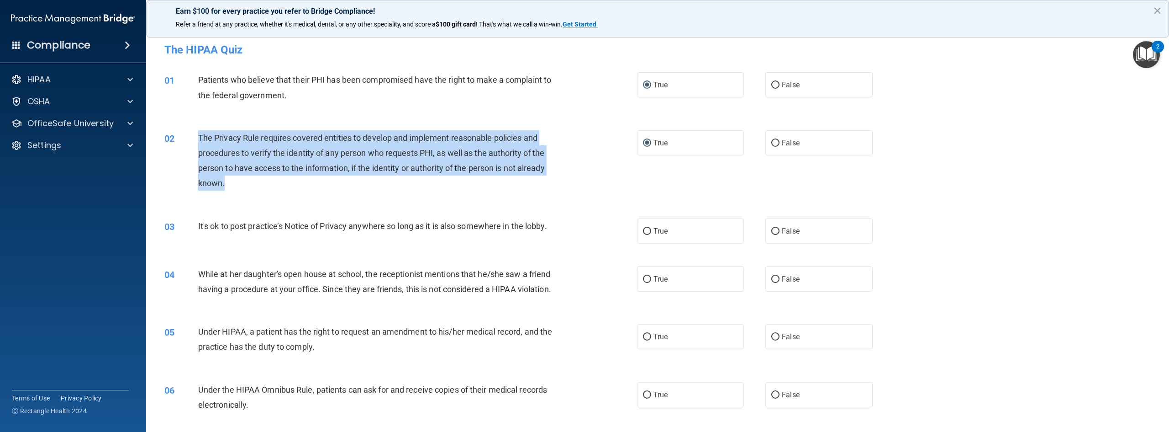
drag, startPoint x: 229, startPoint y: 186, endPoint x: 198, endPoint y: 137, distance: 58.7
click at [198, 137] on div "The Privacy Rule requires covered entities to develop and implement reasonable …" at bounding box center [380, 160] width 365 height 61
click at [384, 190] on div "The Privacy Rule requires covered entities to develop and implement reasonable …" at bounding box center [380, 160] width 365 height 61
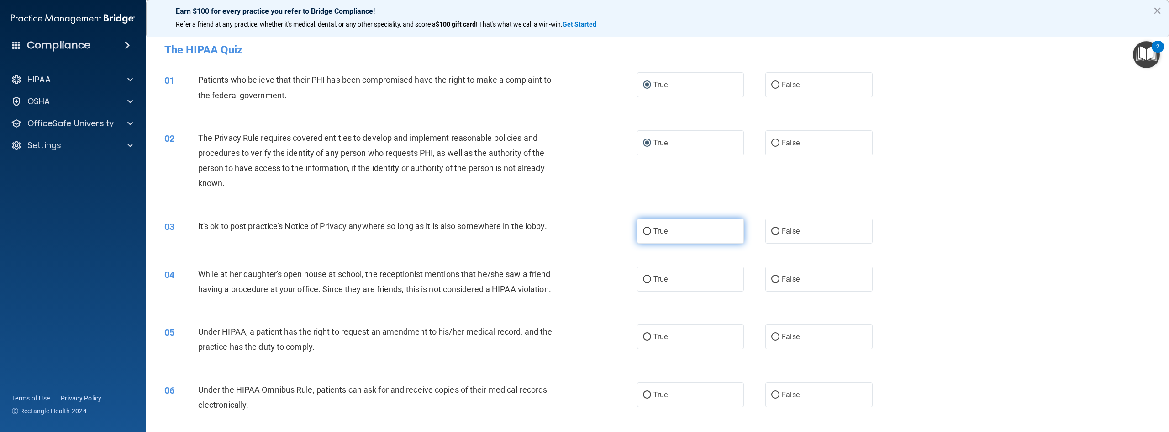
click at [644, 233] on input "True" at bounding box center [647, 231] width 8 height 7
radio input "true"
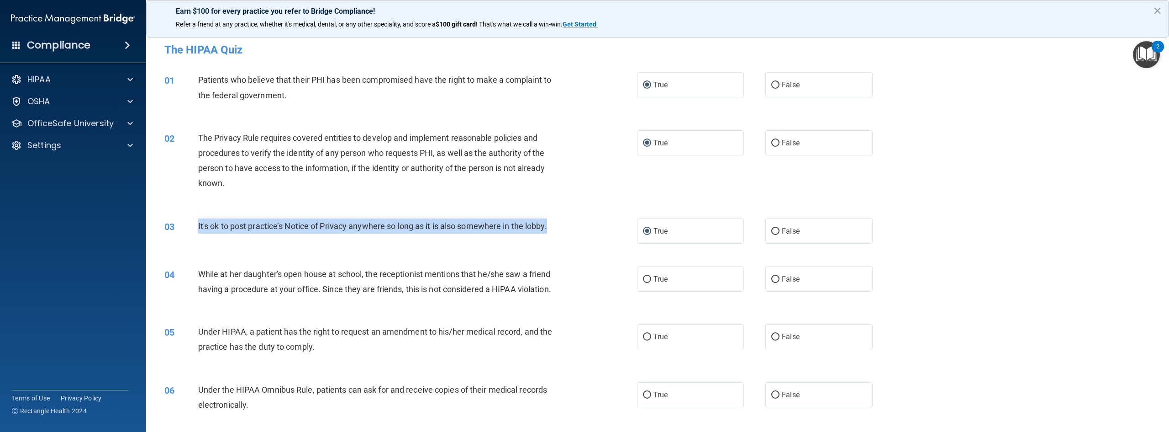
drag, startPoint x: 552, startPoint y: 226, endPoint x: 197, endPoint y: 229, distance: 355.4
click at [197, 229] on div "03 It's ok to post practice’s Notice of Privacy anywhere so long as it is also …" at bounding box center [401, 228] width 500 height 20
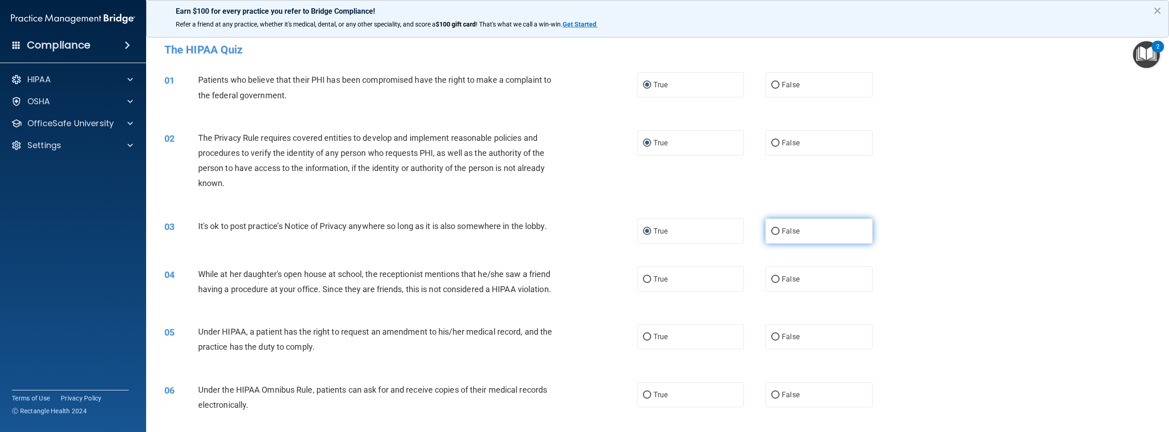
click at [774, 236] on label "False" at bounding box center [819, 230] width 107 height 25
click at [774, 235] on input "False" at bounding box center [775, 231] width 8 height 7
radio input "true"
radio input "false"
click at [343, 301] on div "04 While at her daughter's open house at school, the receptionist mentions that…" at bounding box center [401, 283] width 500 height 35
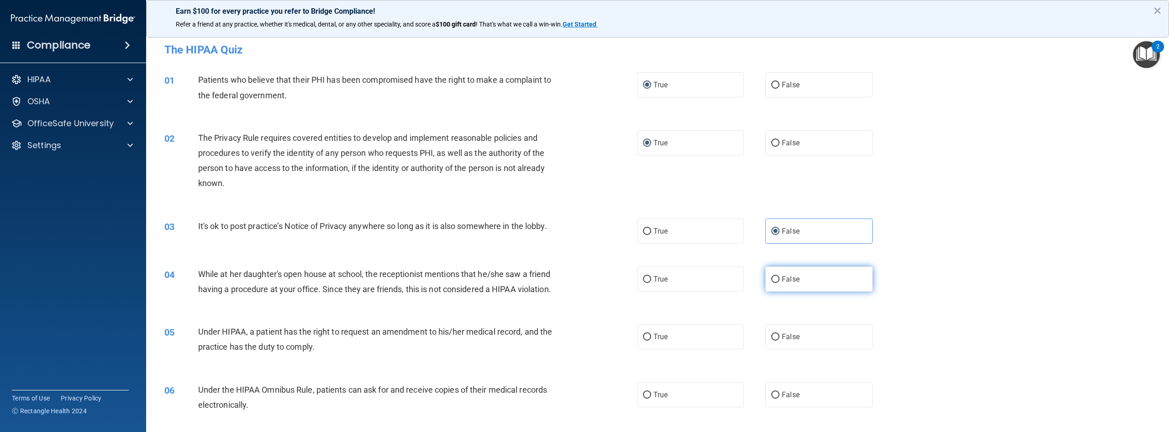
click at [775, 282] on input "False" at bounding box center [775, 279] width 8 height 7
radio input "true"
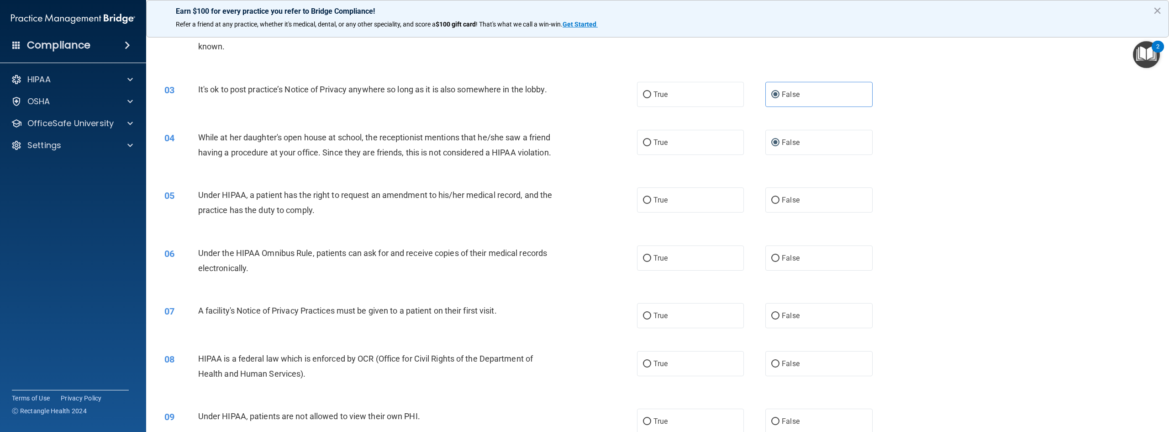
scroll to position [137, 0]
click at [771, 203] on input "False" at bounding box center [775, 199] width 8 height 7
radio input "true"
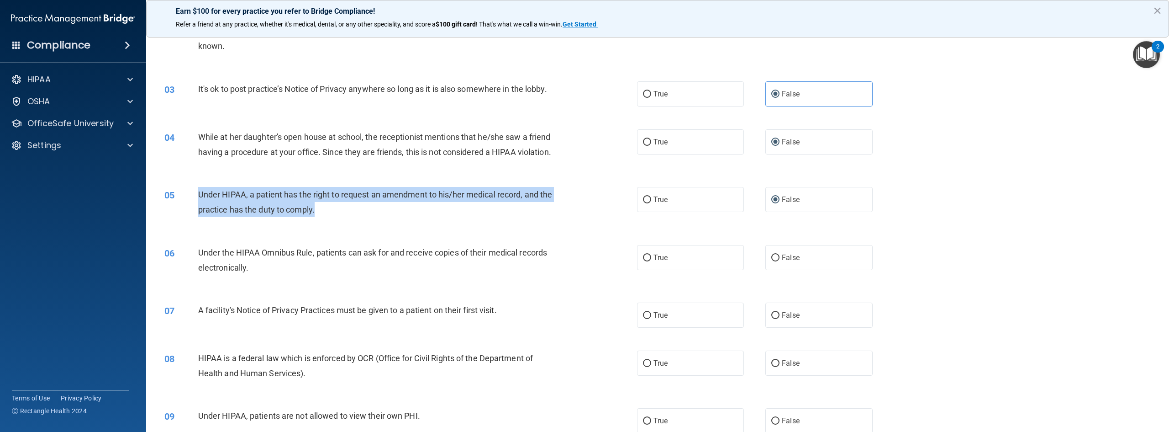
drag, startPoint x: 342, startPoint y: 235, endPoint x: 190, endPoint y: 212, distance: 153.7
click at [190, 212] on div "05 Under HIPAA, a patient has the right to request an amendment to his/her medi…" at bounding box center [401, 204] width 500 height 35
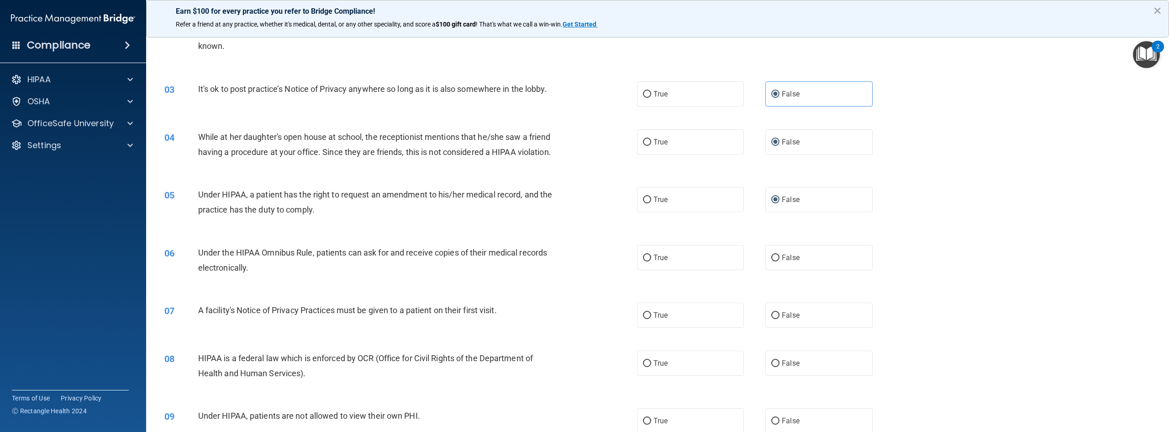
click at [353, 291] on div "06 Under the HIPAA Omnibus Rule, patients can ask for and receive copies of the…" at bounding box center [658, 262] width 1000 height 58
click at [646, 261] on input "True" at bounding box center [647, 257] width 8 height 7
radio input "true"
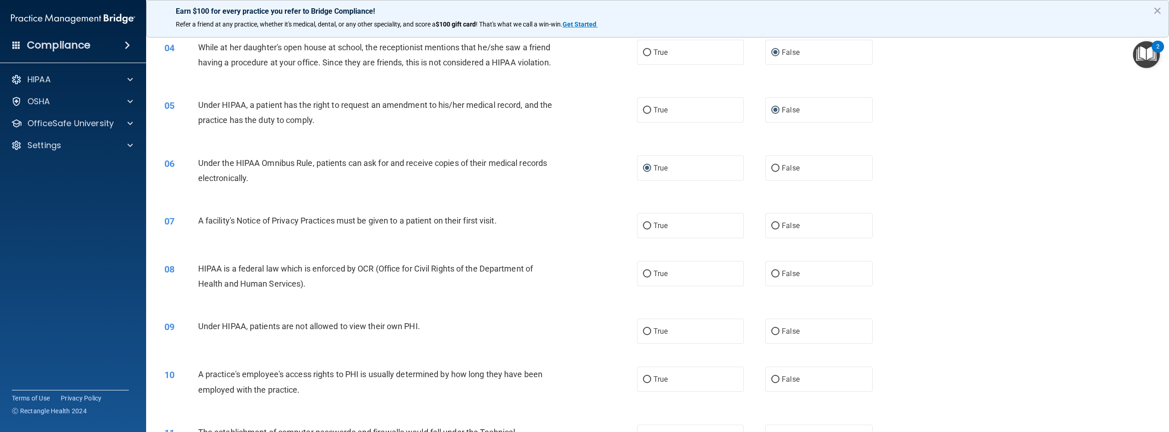
scroll to position [228, 0]
click at [643, 227] on input "True" at bounding box center [647, 224] width 8 height 7
radio input "true"
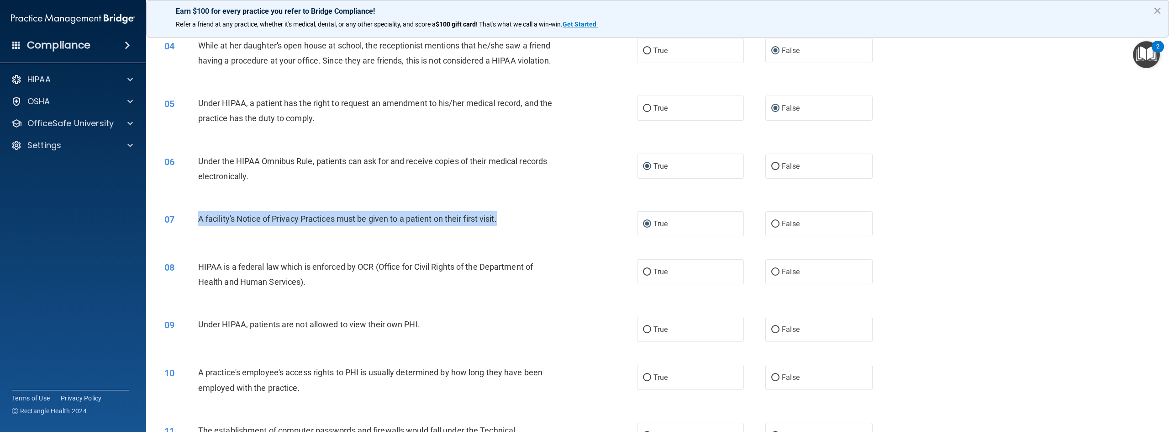
drag, startPoint x: 505, startPoint y: 235, endPoint x: 190, endPoint y: 241, distance: 314.8
click at [190, 231] on div "07 A facility's Notice of Privacy Practices must be given to a patient on their…" at bounding box center [401, 221] width 500 height 20
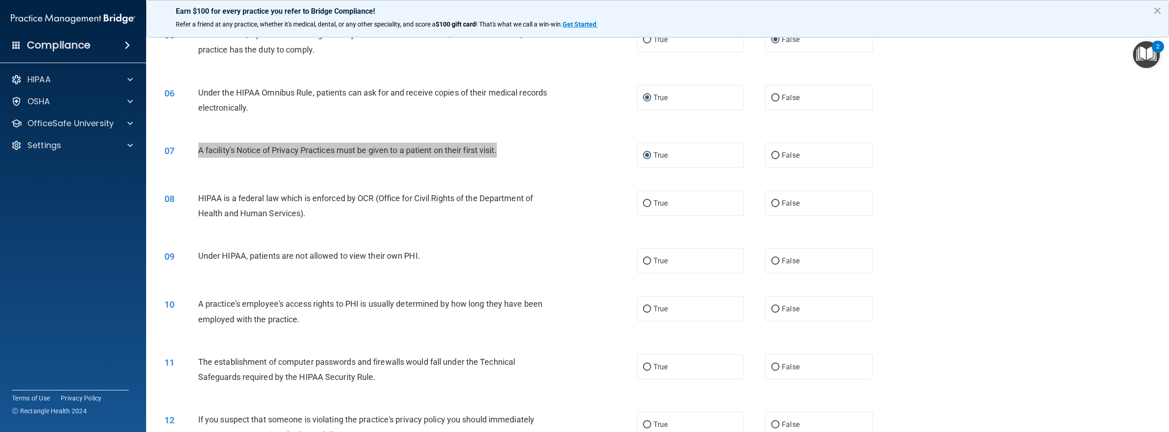
scroll to position [320, 0]
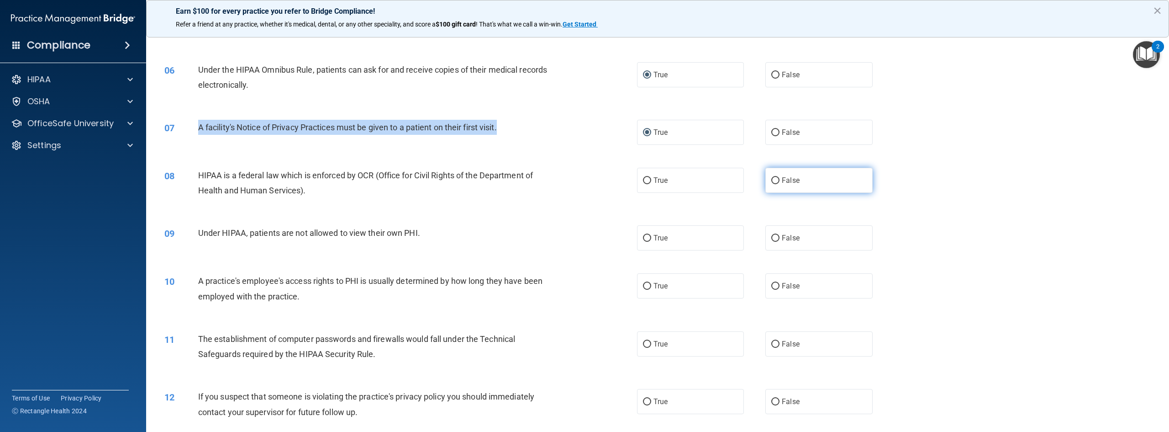
click at [774, 184] on input "False" at bounding box center [775, 180] width 8 height 7
radio input "true"
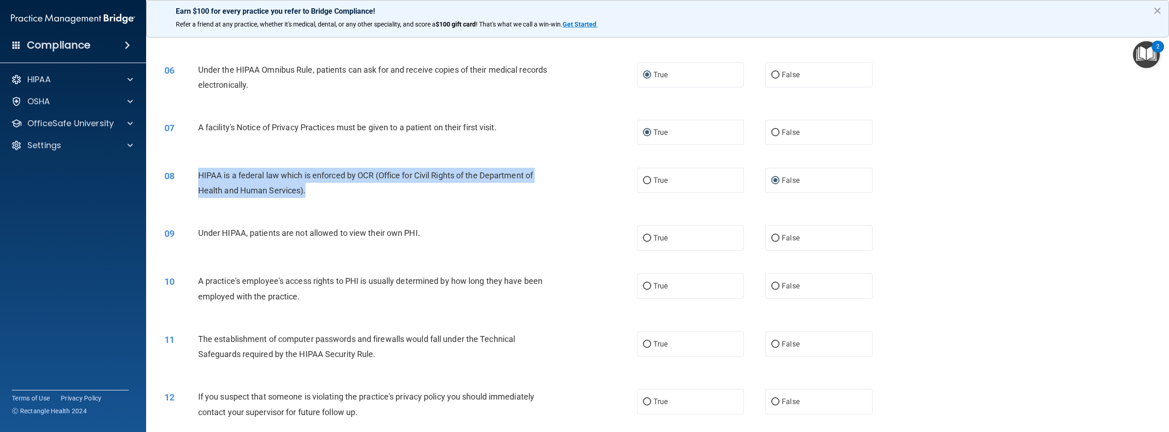
drag, startPoint x: 327, startPoint y: 210, endPoint x: 199, endPoint y: 190, distance: 129.4
click at [199, 190] on div "HIPAA is a federal law which is enforced by OCR (Office for Civil Rights of the…" at bounding box center [380, 183] width 365 height 30
click at [644, 184] on input "True" at bounding box center [647, 180] width 8 height 7
radio input "true"
radio input "false"
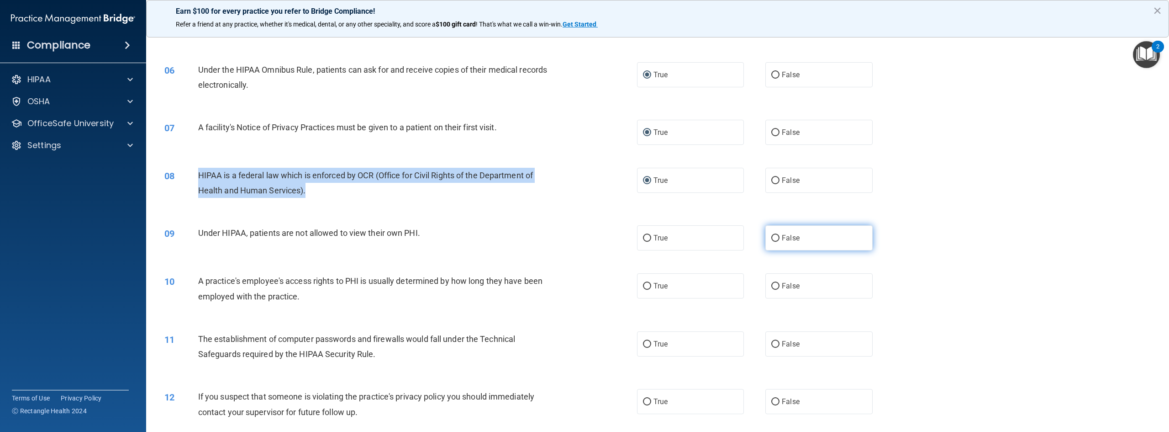
click at [775, 242] on input "False" at bounding box center [775, 238] width 8 height 7
radio input "true"
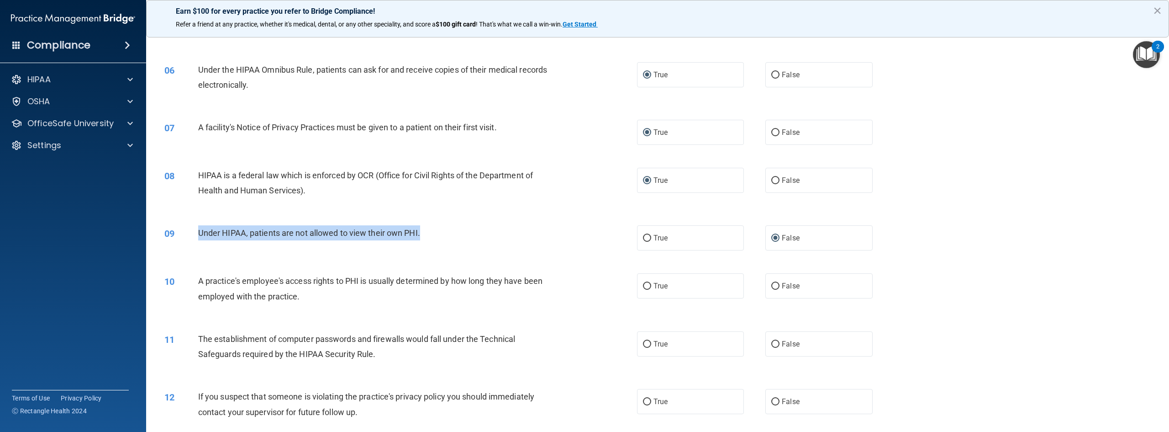
drag, startPoint x: 424, startPoint y: 250, endPoint x: 199, endPoint y: 255, distance: 225.2
click at [199, 240] on div "Under HIPAA, patients are not allowed to view their own PHI." at bounding box center [380, 232] width 365 height 15
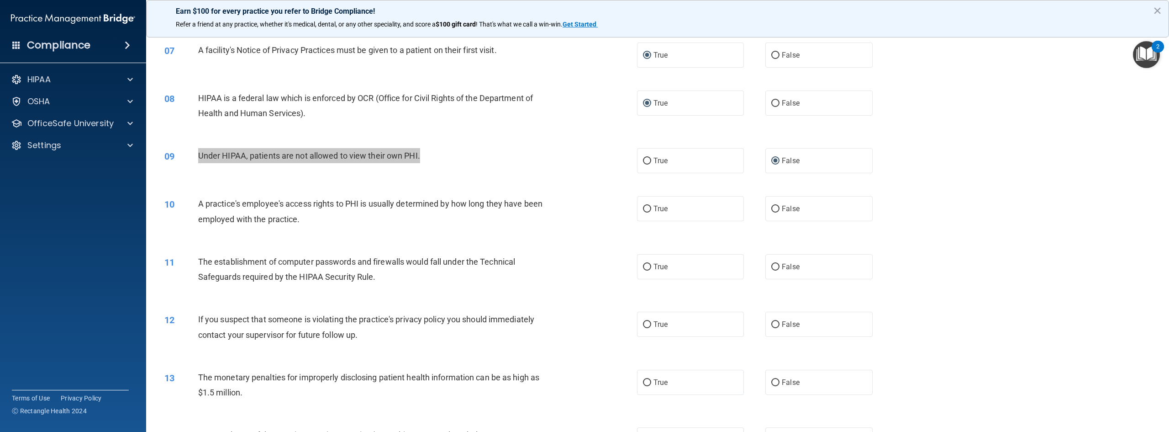
scroll to position [411, 0]
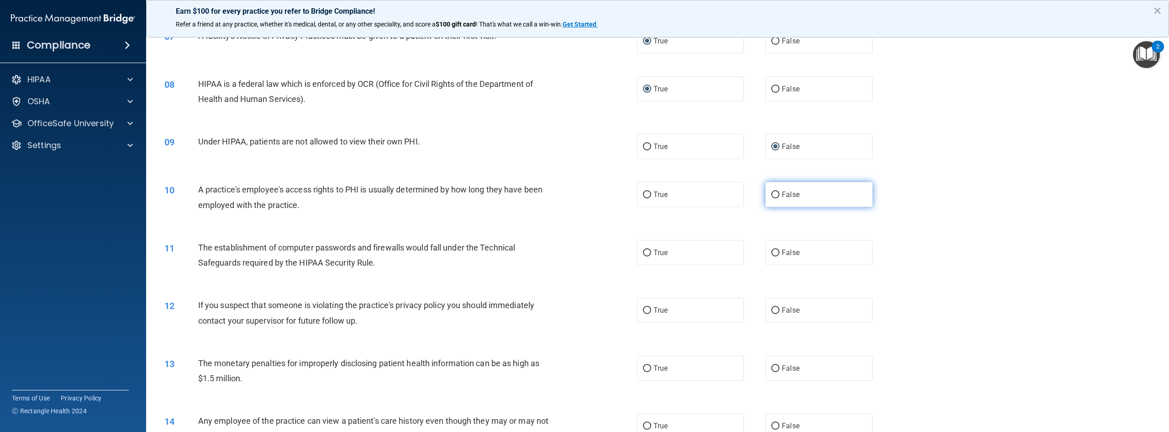
click at [777, 207] on label "False" at bounding box center [819, 194] width 107 height 25
click at [777, 198] on input "False" at bounding box center [775, 194] width 8 height 7
radio input "true"
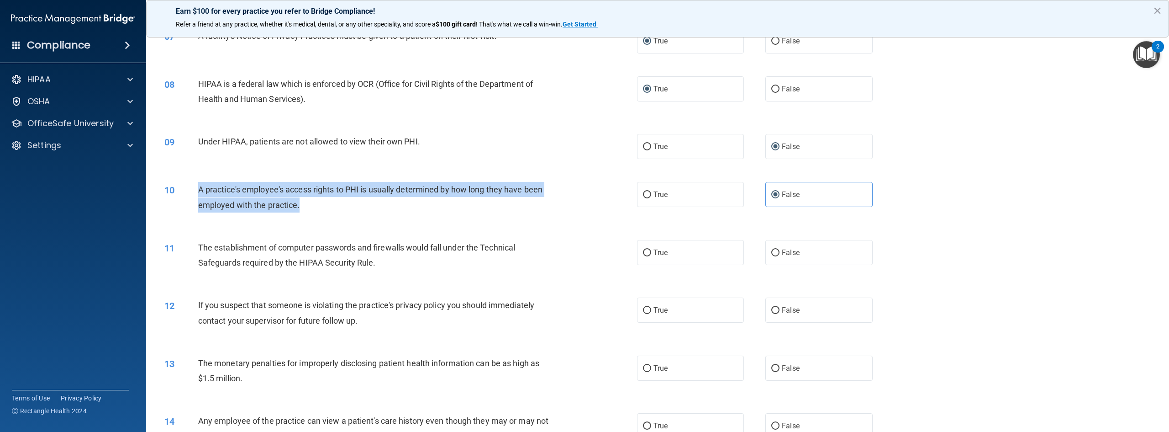
drag, startPoint x: 304, startPoint y: 222, endPoint x: 196, endPoint y: 206, distance: 109.0
click at [196, 206] on div "10 A practice's employee's access rights to PHI is usually determined by how lo…" at bounding box center [401, 199] width 500 height 35
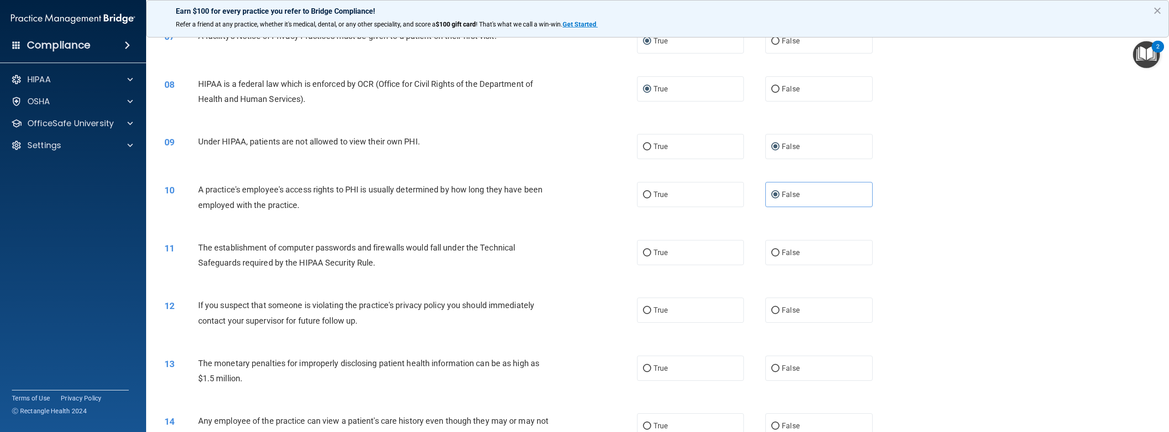
click at [428, 275] on div "11 The establishment of computer passwords and firewalls would fall under the T…" at bounding box center [401, 257] width 500 height 35
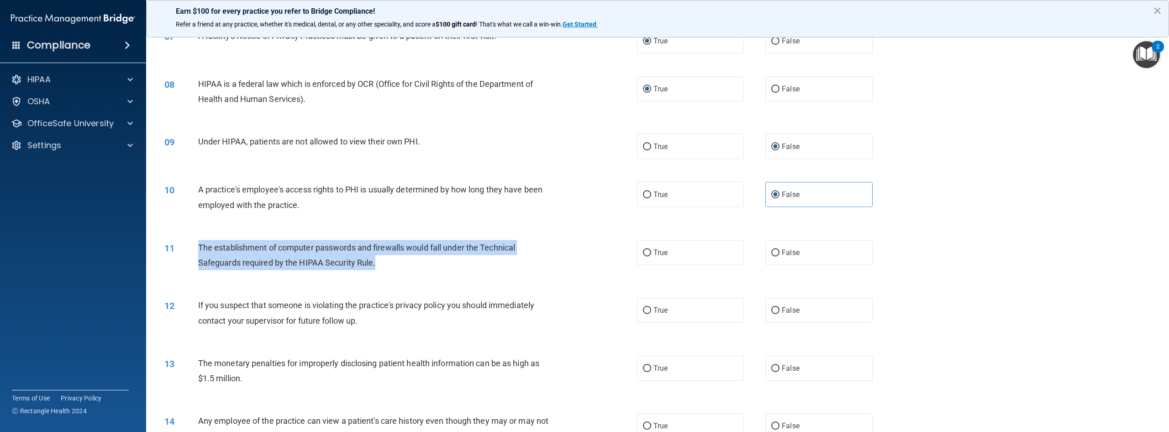
drag, startPoint x: 343, startPoint y: 277, endPoint x: 180, endPoint y: 270, distance: 163.2
click at [180, 270] on div "11 The establishment of computer passwords and firewalls would fall under the T…" at bounding box center [401, 257] width 500 height 35
click at [643, 256] on input "True" at bounding box center [647, 252] width 8 height 7
radio input "true"
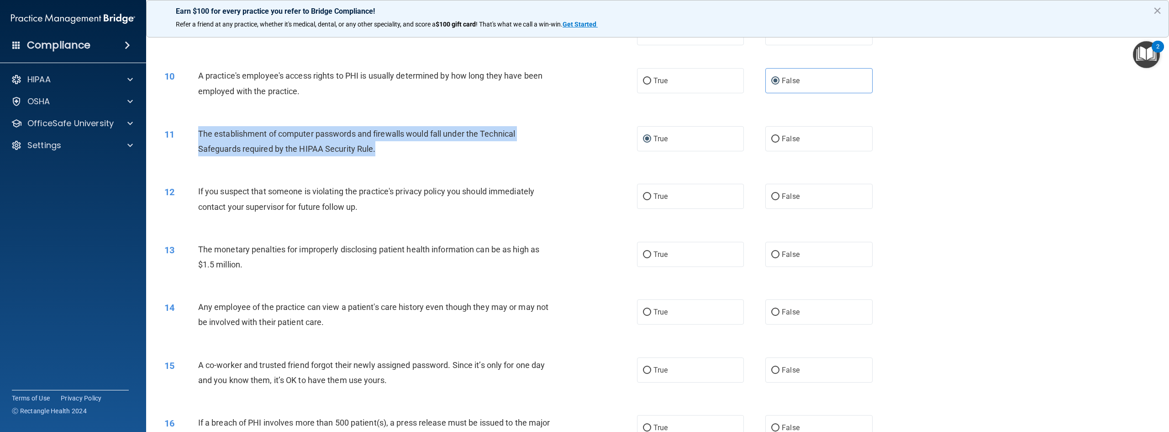
scroll to position [548, 0]
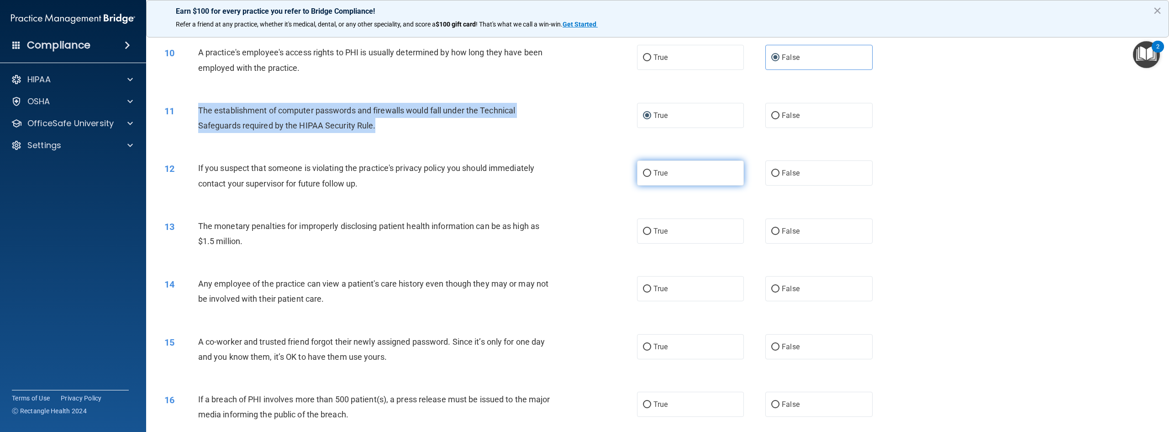
click at [645, 177] on input "True" at bounding box center [647, 173] width 8 height 7
radio input "true"
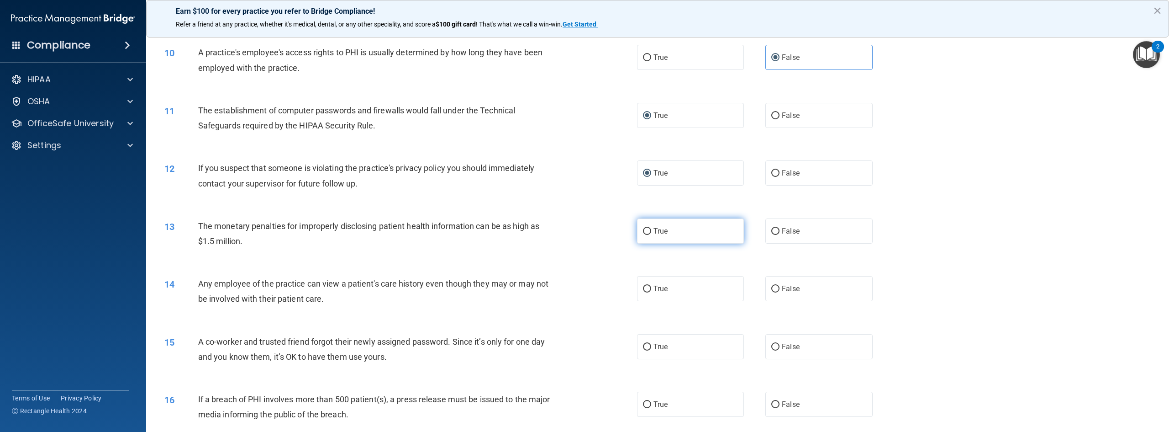
click at [648, 243] on label "True" at bounding box center [690, 230] width 107 height 25
click at [648, 235] on input "True" at bounding box center [647, 231] width 8 height 7
radio input "true"
click at [645, 292] on input "True" at bounding box center [647, 288] width 8 height 7
radio input "true"
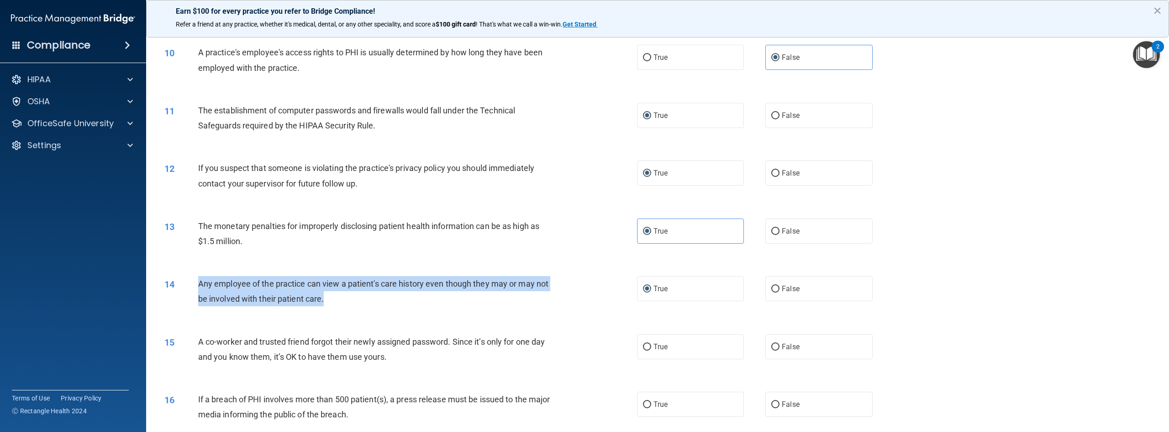
drag, startPoint x: 330, startPoint y: 317, endPoint x: 196, endPoint y: 296, distance: 136.0
click at [196, 296] on div "14 Any employee of the practice can view a patient's care history even though t…" at bounding box center [401, 293] width 500 height 35
click at [771, 292] on input "False" at bounding box center [775, 288] width 8 height 7
radio input "true"
radio input "false"
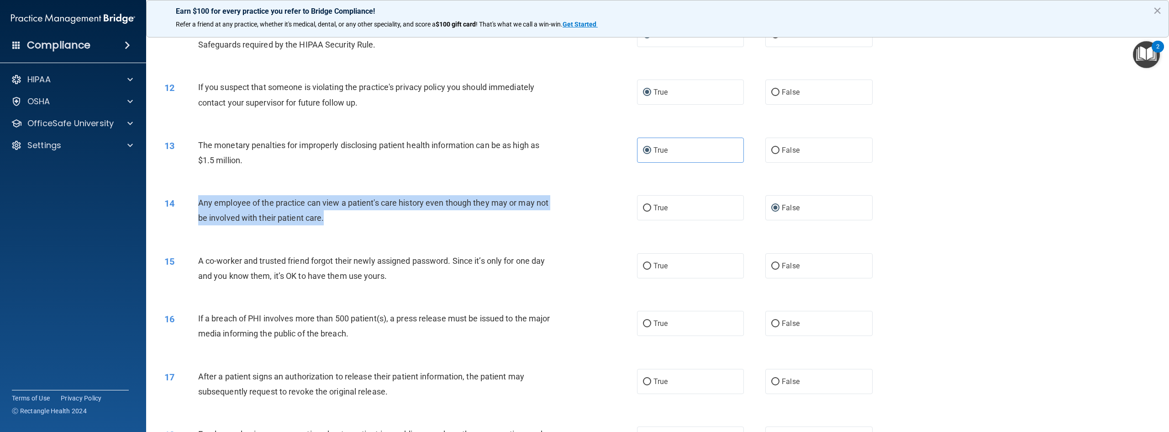
scroll to position [639, 0]
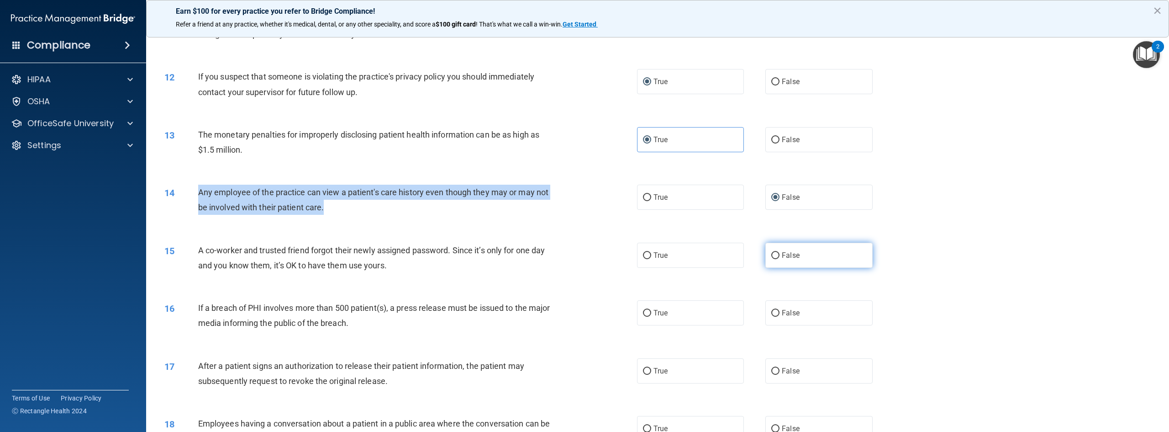
click at [771, 259] on input "False" at bounding box center [775, 255] width 8 height 7
radio input "true"
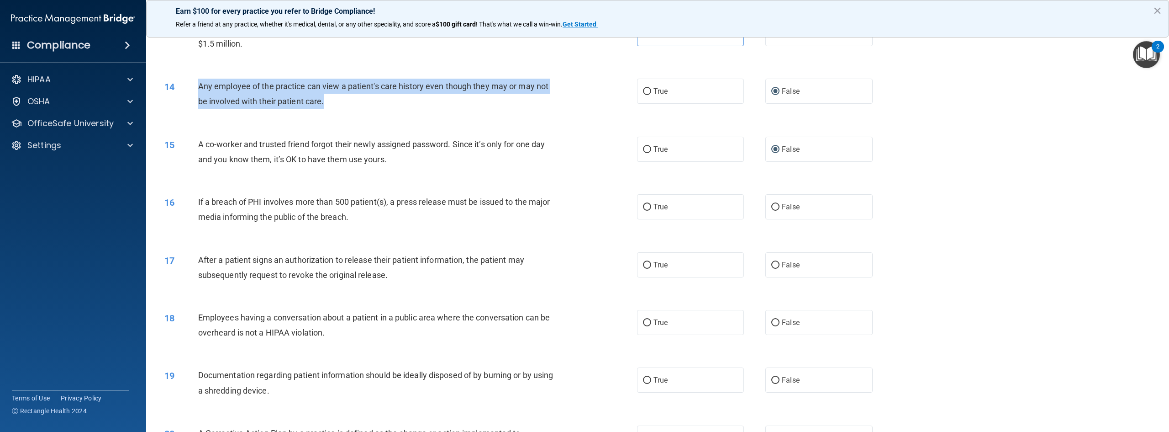
scroll to position [776, 0]
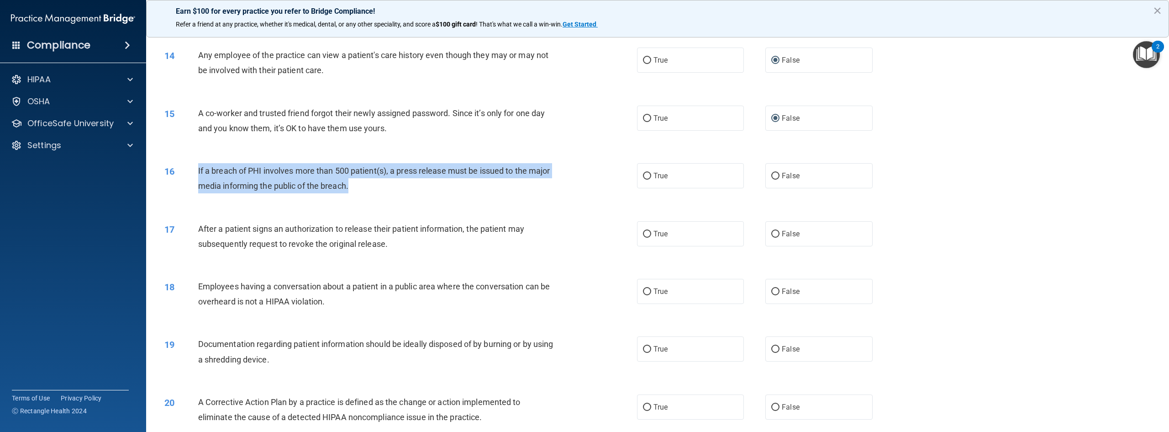
drag, startPoint x: 355, startPoint y: 210, endPoint x: 185, endPoint y: 185, distance: 172.7
click at [185, 185] on div "16 If a breach of PHI involves more than 500 patient(s), a press release must b…" at bounding box center [401, 180] width 500 height 35
click at [643, 180] on input "True" at bounding box center [647, 176] width 8 height 7
radio input "true"
click at [643, 238] on input "True" at bounding box center [647, 234] width 8 height 7
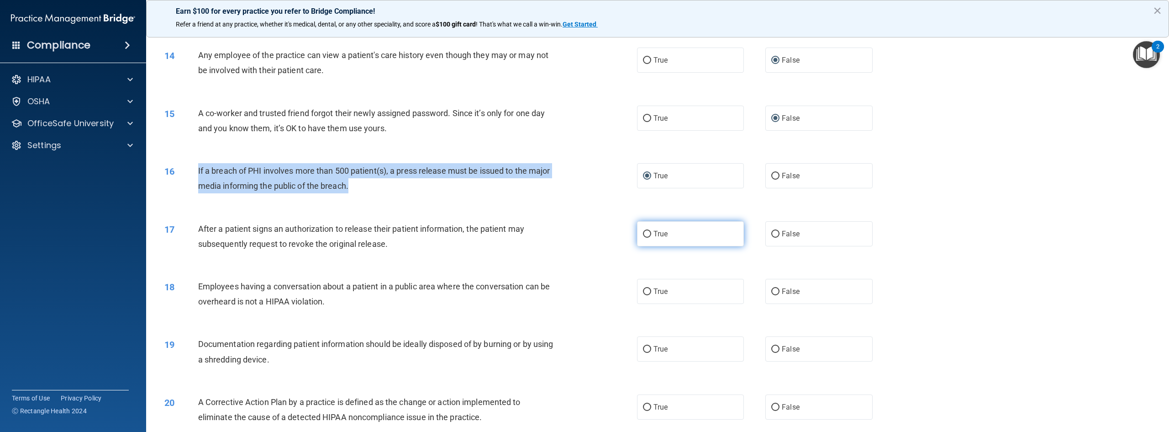
radio input "true"
click at [647, 295] on input "True" at bounding box center [647, 291] width 8 height 7
radio input "true"
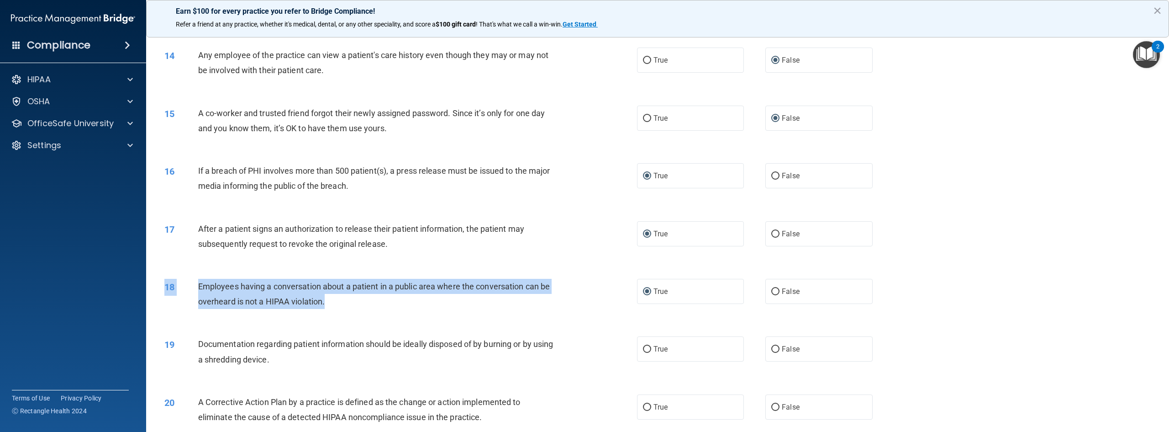
drag, startPoint x: 331, startPoint y: 317, endPoint x: 200, endPoint y: 293, distance: 132.7
click at [200, 293] on div "18 Employees having a conversation about a patient in a public area where the c…" at bounding box center [658, 296] width 1000 height 58
click at [218, 309] on div "Employees having a conversation about a patient in a public area where the conv…" at bounding box center [380, 294] width 365 height 30
drag, startPoint x: 328, startPoint y: 318, endPoint x: 200, endPoint y: 302, distance: 129.7
click at [200, 302] on div "Employees having a conversation about a patient in a public area where the conv…" at bounding box center [380, 294] width 365 height 30
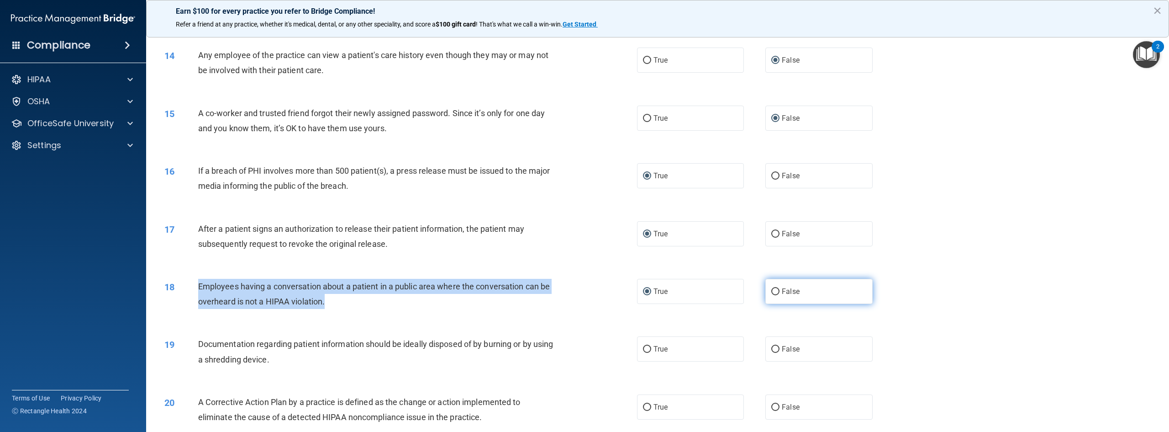
click at [772, 295] on input "False" at bounding box center [775, 291] width 8 height 7
radio input "true"
radio input "false"
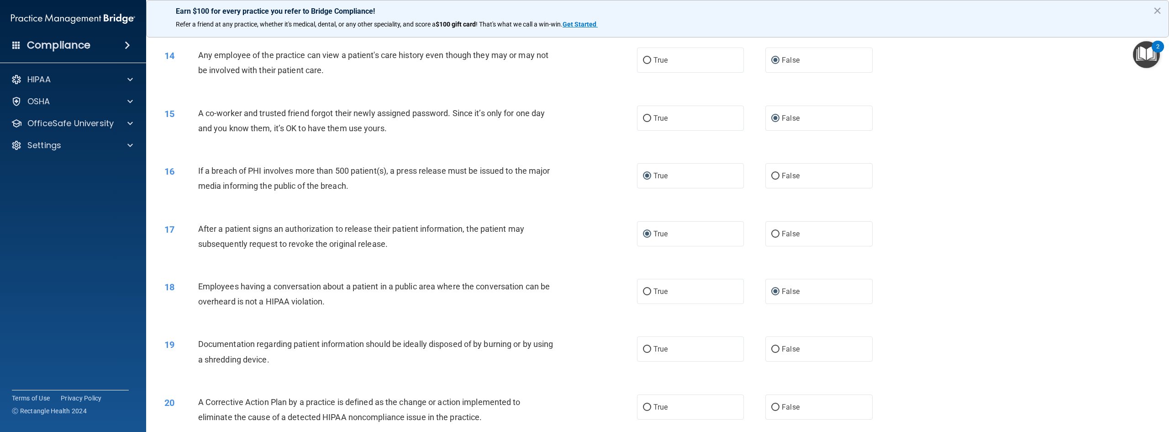
click at [392, 342] on div "19 Documentation regarding patient information should be ideally disposed of by…" at bounding box center [658, 354] width 1000 height 58
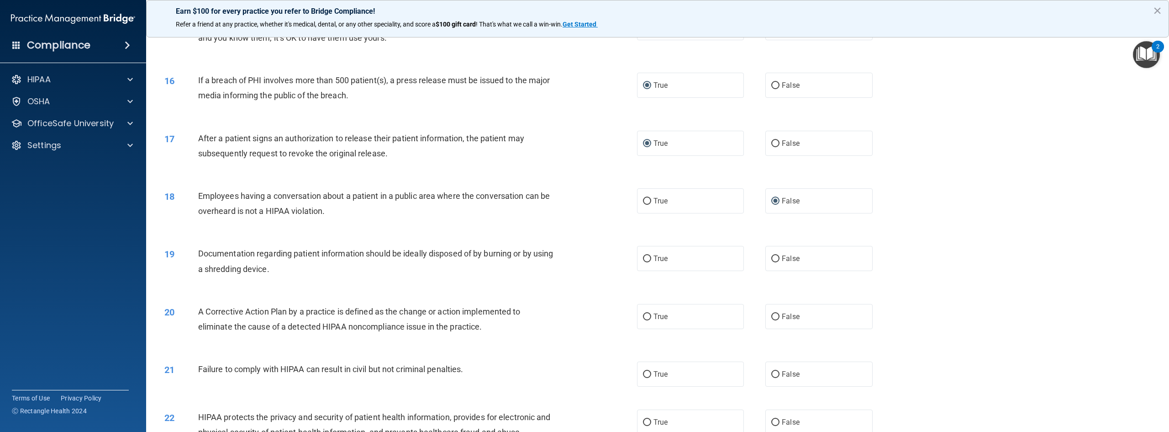
scroll to position [868, 0]
click at [643, 261] on input "True" at bounding box center [647, 257] width 8 height 7
radio input "true"
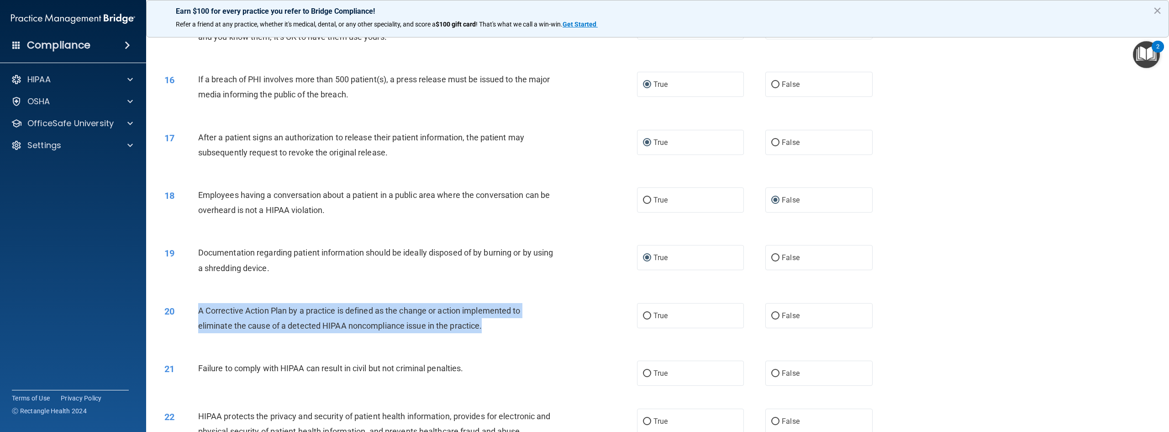
drag, startPoint x: 484, startPoint y: 346, endPoint x: 194, endPoint y: 323, distance: 291.4
click at [194, 323] on div "20 A Corrective Action Plan by a practice is defined as the change or action im…" at bounding box center [401, 320] width 500 height 35
click at [643, 319] on input "True" at bounding box center [647, 315] width 8 height 7
radio input "true"
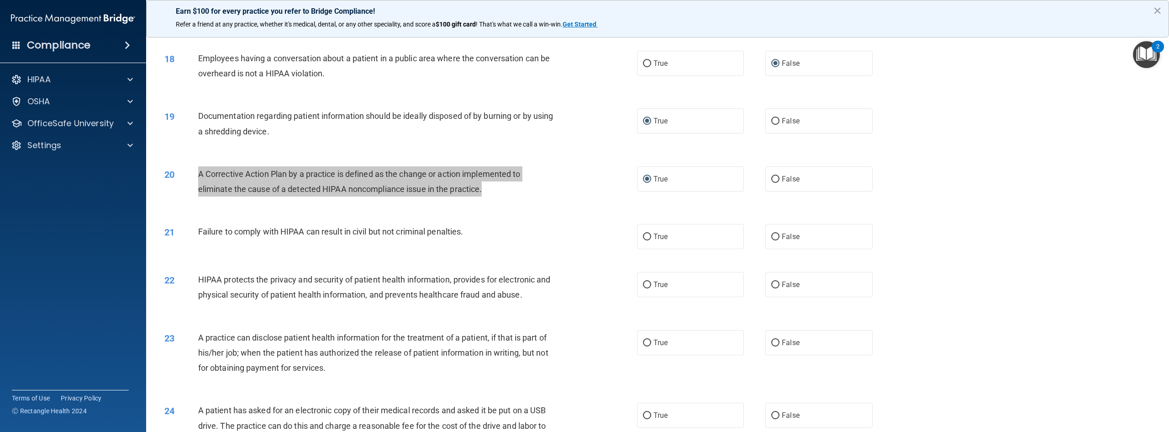
scroll to position [1005, 0]
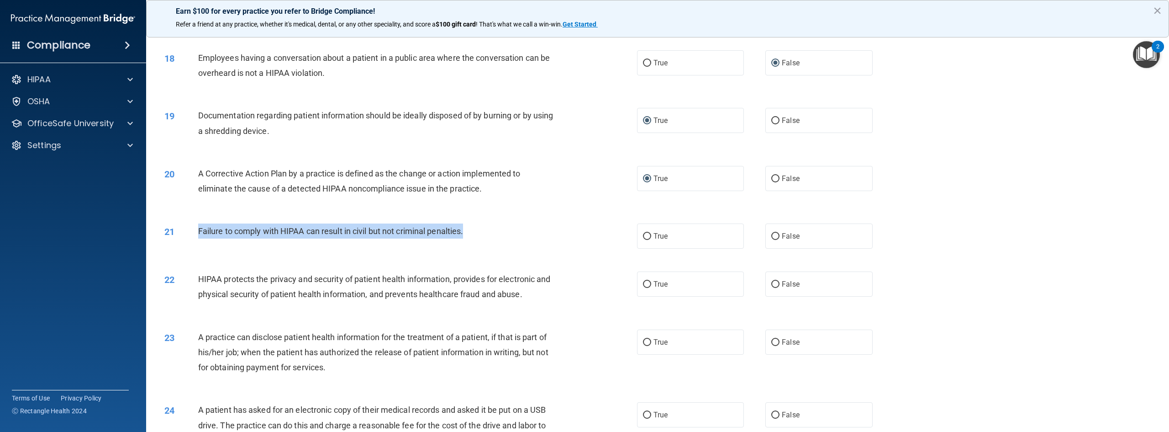
drag, startPoint x: 441, startPoint y: 257, endPoint x: 197, endPoint y: 245, distance: 243.7
click at [197, 243] on div "21 Failure to comply with HIPAA can result in civil but not criminal penalties." at bounding box center [401, 233] width 500 height 20
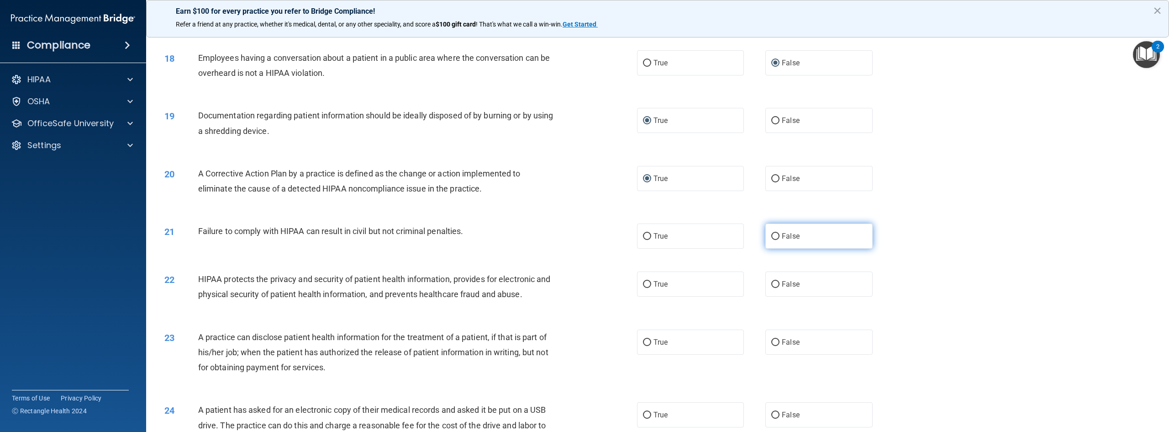
click at [780, 248] on label "False" at bounding box center [819, 235] width 107 height 25
click at [780, 240] on input "False" at bounding box center [775, 236] width 8 height 7
radio input "true"
click at [643, 288] on input "True" at bounding box center [647, 284] width 8 height 7
radio input "true"
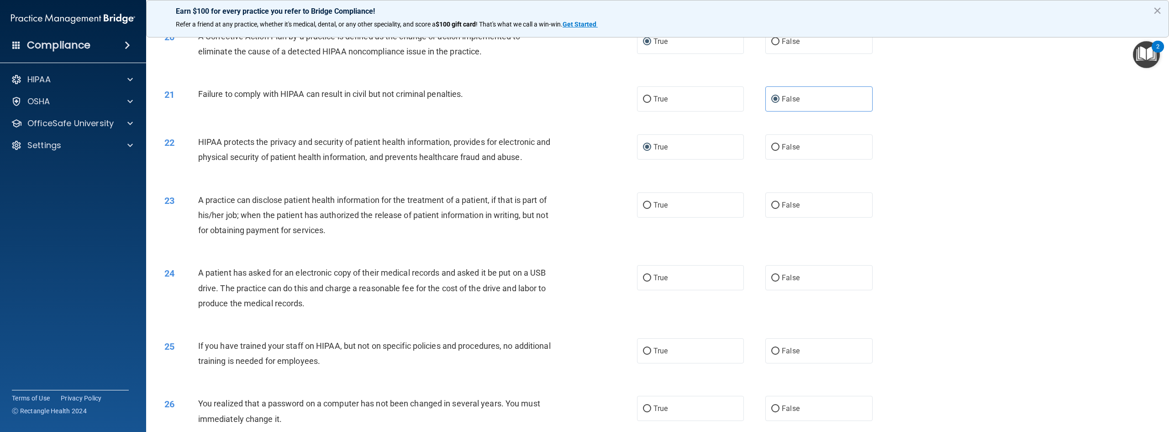
scroll to position [1188, 0]
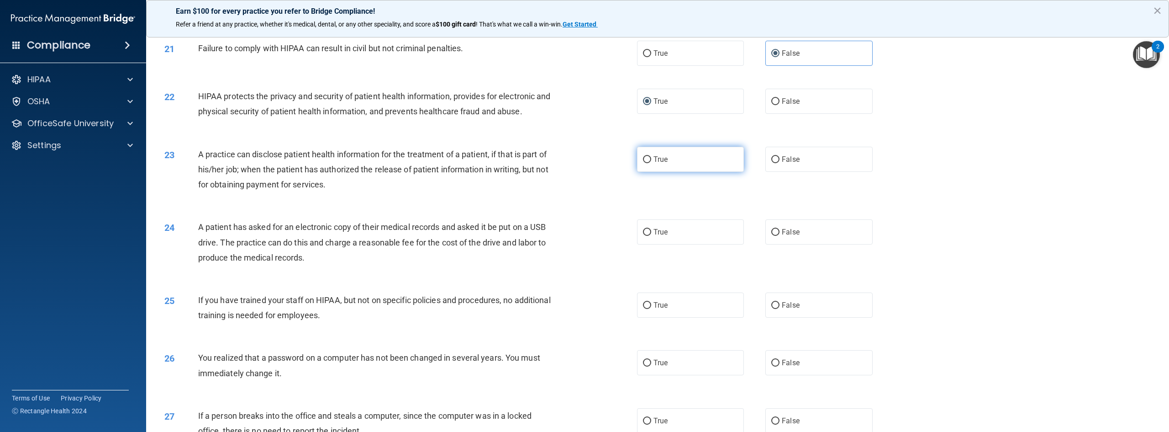
click at [645, 163] on input "True" at bounding box center [647, 159] width 8 height 7
radio input "true"
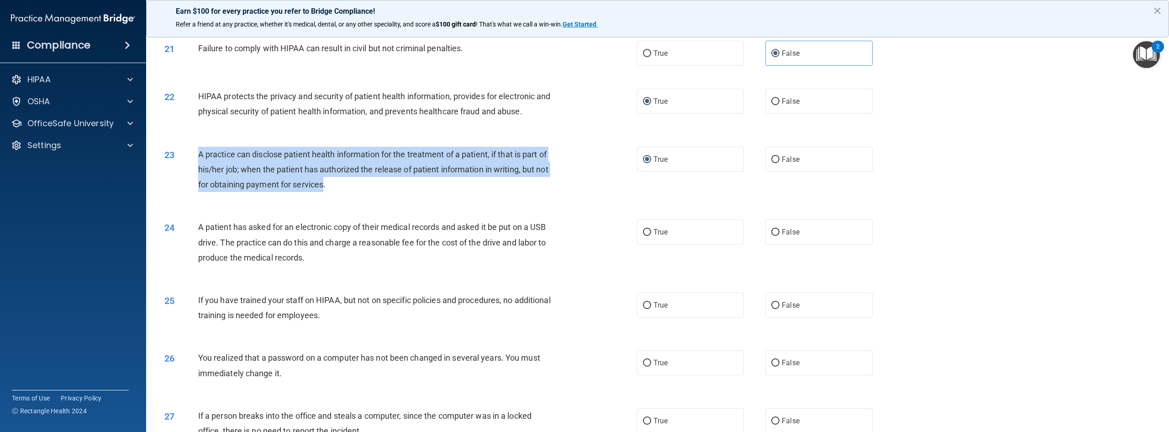
drag, startPoint x: 323, startPoint y: 204, endPoint x: 189, endPoint y: 180, distance: 136.4
click at [189, 180] on div "23 A practice can disclose patient health information for the treatment of a pa…" at bounding box center [401, 172] width 500 height 50
click at [771, 163] on input "False" at bounding box center [775, 159] width 8 height 7
radio input "true"
radio input "false"
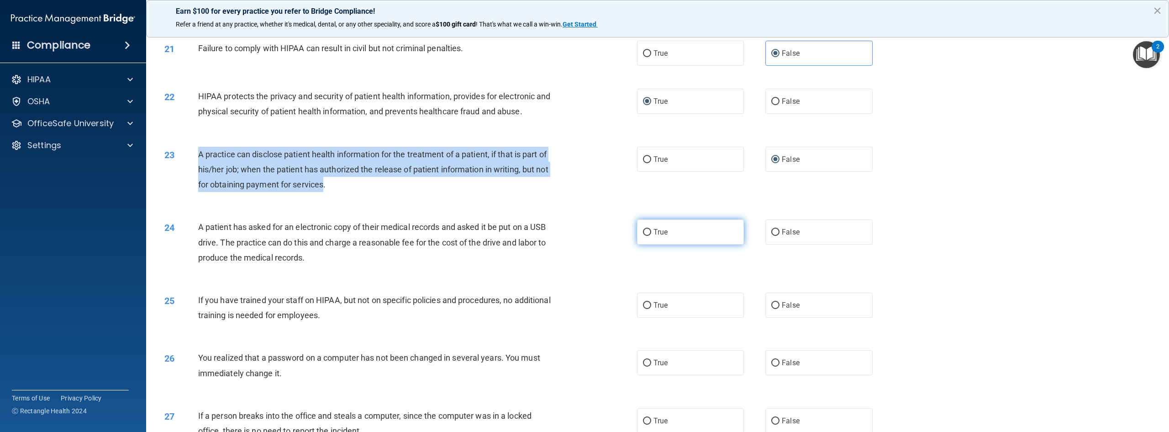
click at [646, 236] on input "True" at bounding box center [647, 232] width 8 height 7
radio input "true"
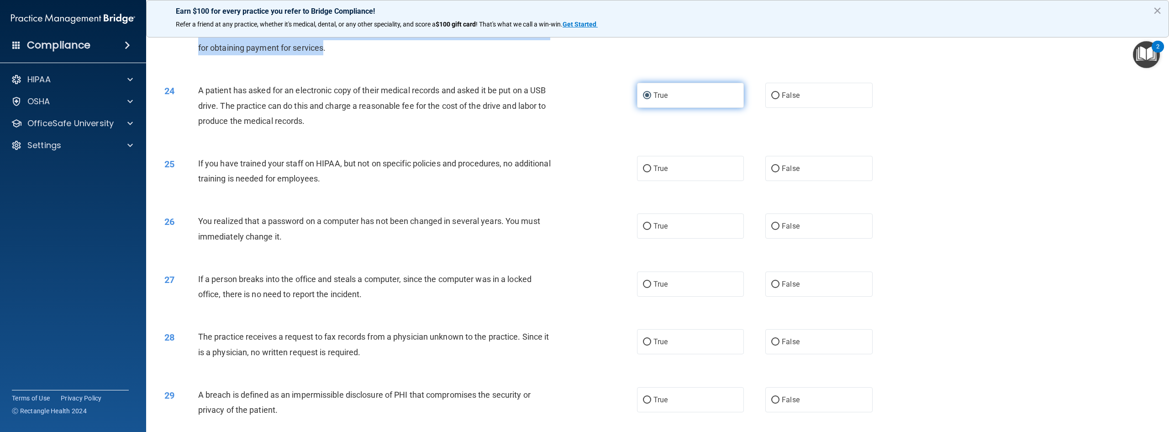
scroll to position [1325, 0]
click at [774, 172] on input "False" at bounding box center [775, 168] width 8 height 7
radio input "true"
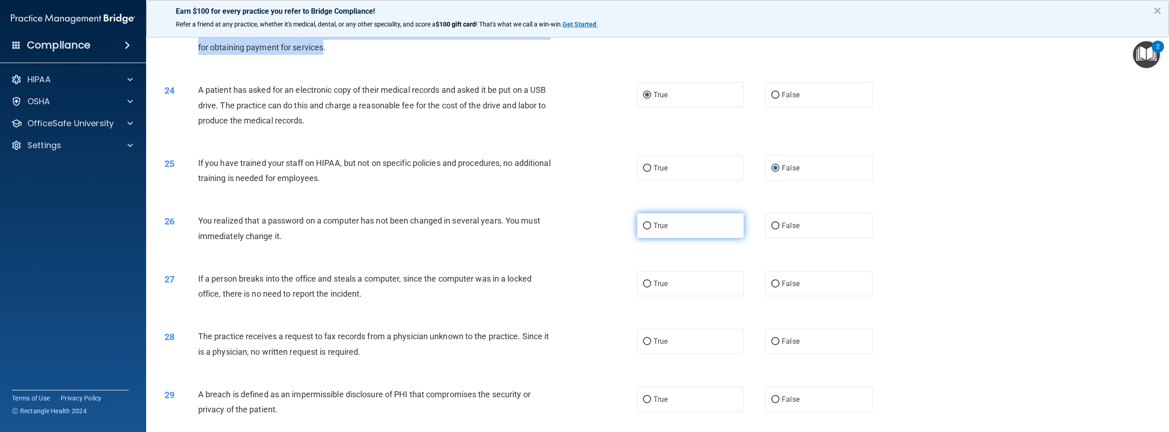
click at [648, 229] on input "True" at bounding box center [647, 225] width 8 height 7
radio input "true"
click at [772, 287] on input "False" at bounding box center [775, 283] width 8 height 7
radio input "true"
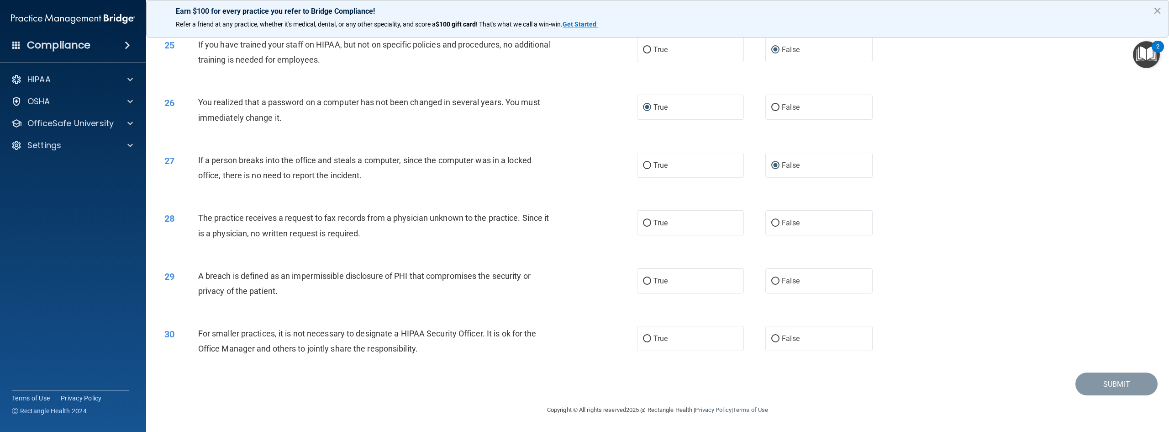
scroll to position [1458, 0]
click at [771, 220] on input "False" at bounding box center [775, 223] width 8 height 7
radio input "true"
click at [648, 282] on input "True" at bounding box center [647, 281] width 8 height 7
radio input "true"
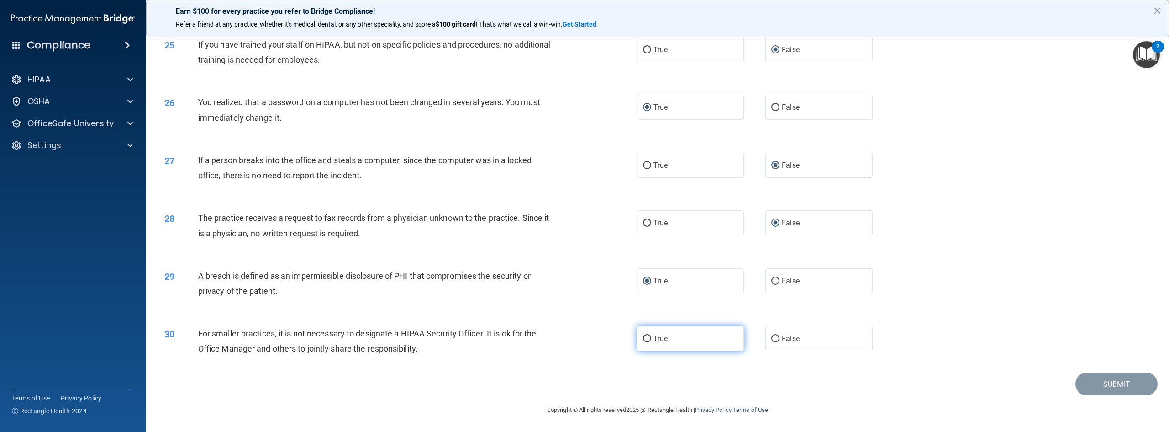
click at [648, 341] on input "True" at bounding box center [647, 338] width 8 height 7
radio input "true"
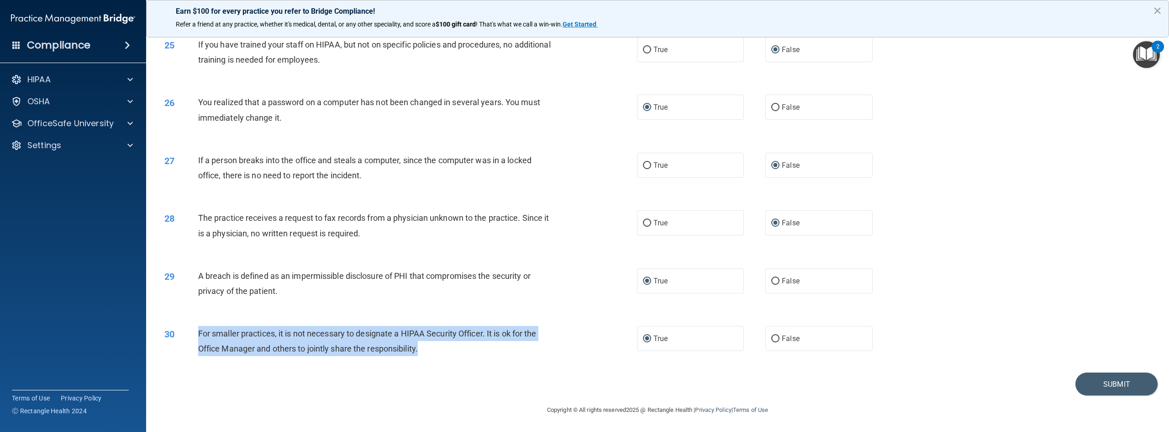
drag, startPoint x: 435, startPoint y: 350, endPoint x: 186, endPoint y: 329, distance: 249.4
click at [186, 329] on div "30 For smaller practices, it is not necessary to designate a HIPAA Security Off…" at bounding box center [401, 343] width 500 height 35
click at [771, 337] on input "False" at bounding box center [775, 338] width 8 height 7
radio input "true"
radio input "false"
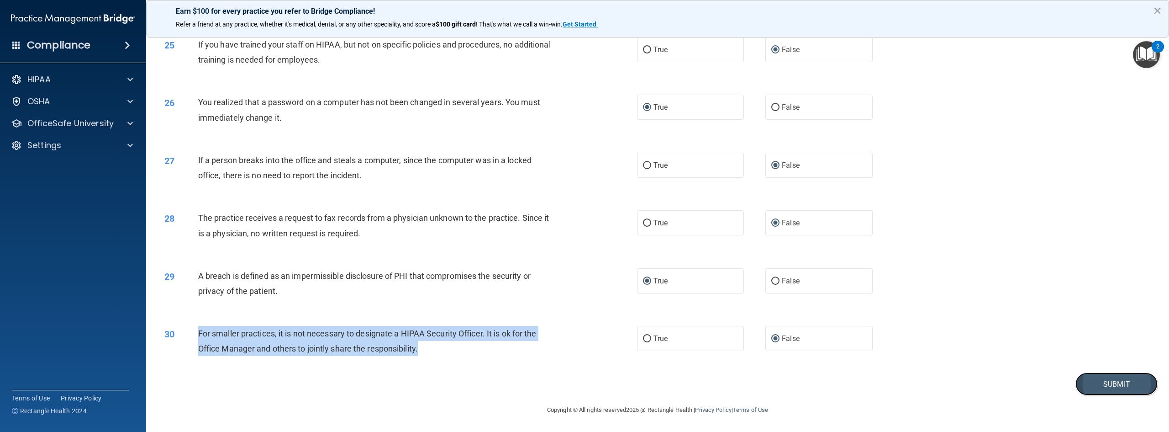
click at [1091, 378] on button "Submit" at bounding box center [1117, 383] width 82 height 23
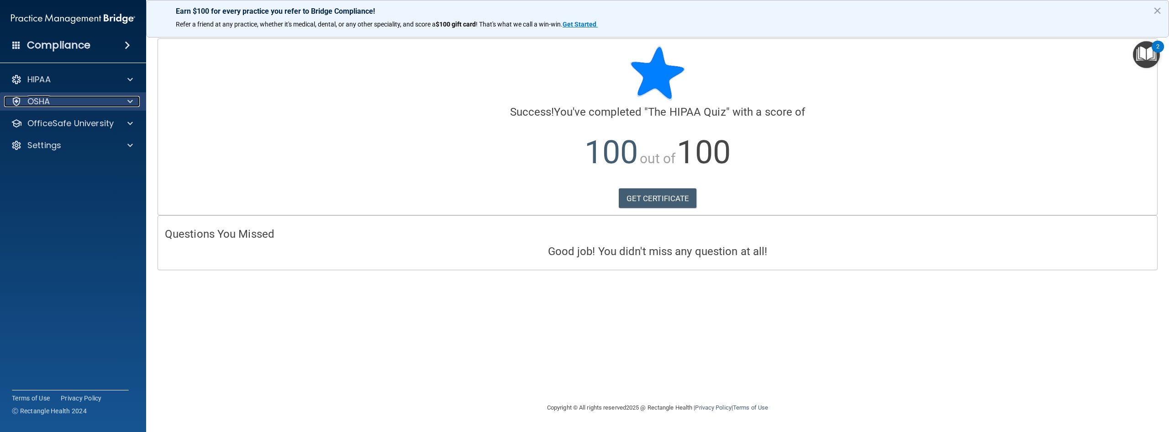
click at [40, 98] on p "OSHA" at bounding box center [38, 101] width 23 height 11
click at [43, 48] on h4 "Compliance" at bounding box center [58, 45] width 63 height 13
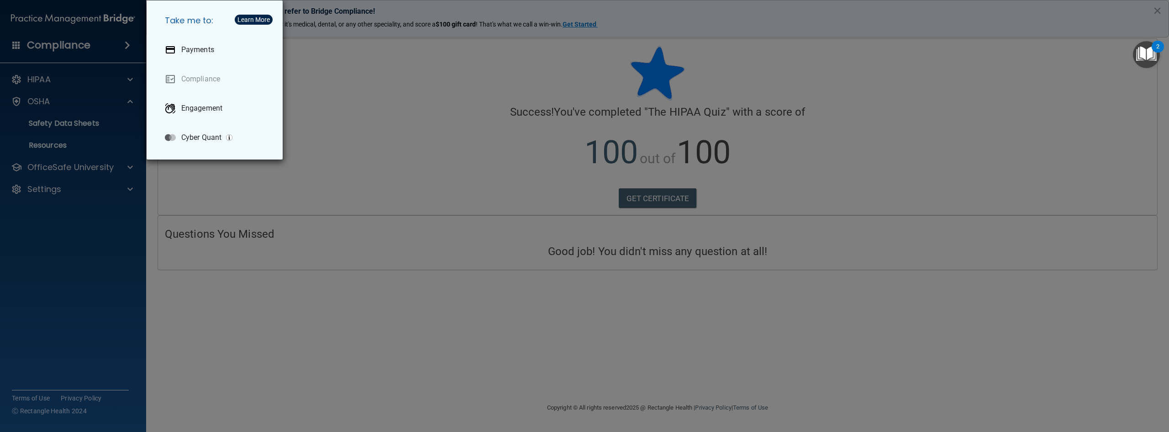
drag, startPoint x: 35, startPoint y: 257, endPoint x: 43, endPoint y: 245, distance: 14.4
click at [38, 256] on div "Take me to: Payments Compliance Engagement Cyber Quant" at bounding box center [584, 216] width 1169 height 432
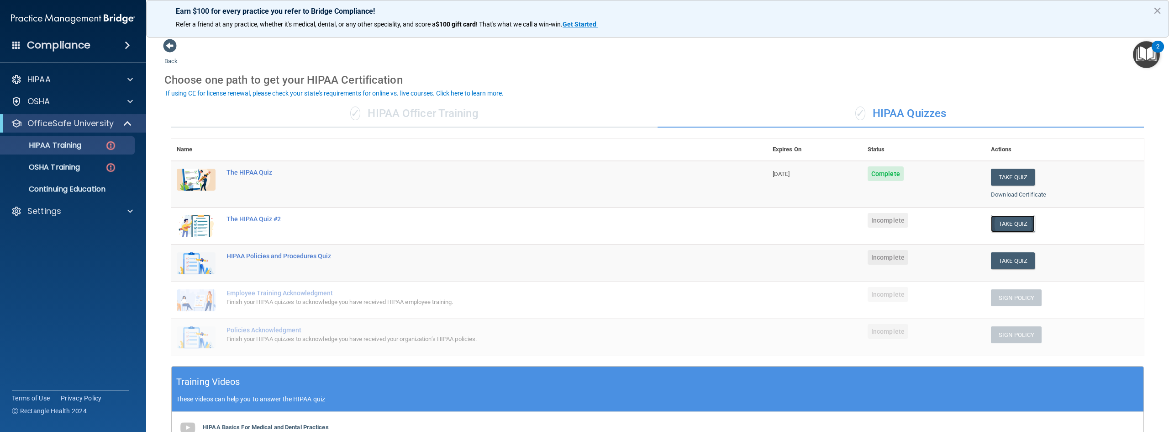
click at [1011, 222] on button "Take Quiz" at bounding box center [1013, 223] width 44 height 17
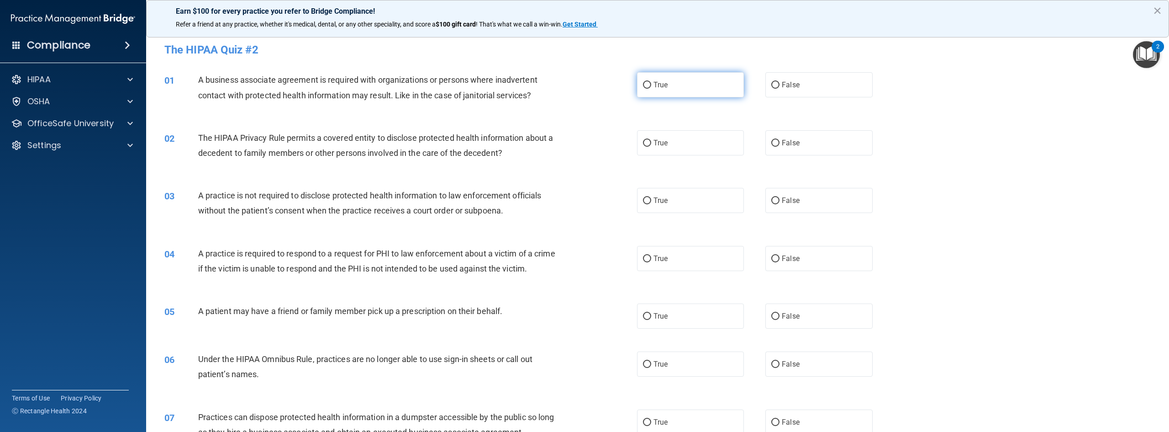
click at [644, 84] on input "True" at bounding box center [647, 85] width 8 height 7
radio input "true"
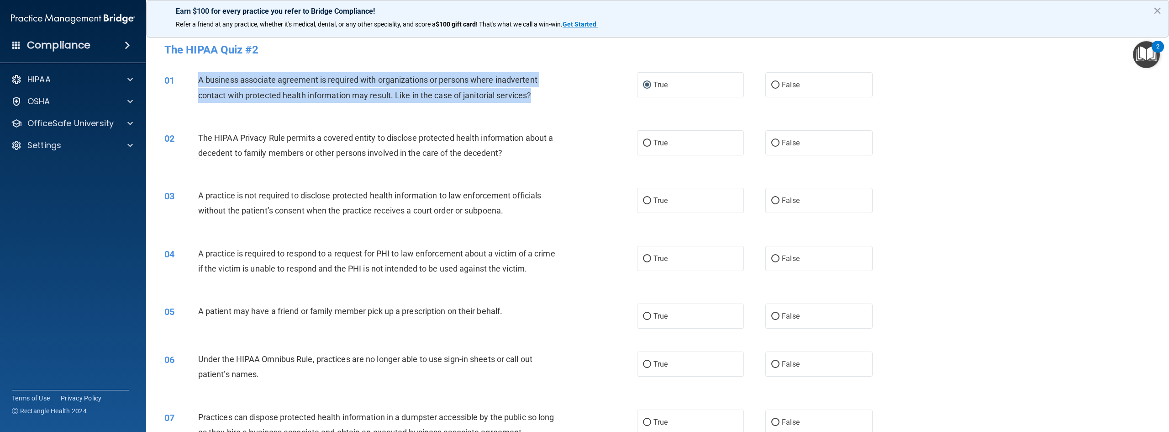
drag, startPoint x: 551, startPoint y: 98, endPoint x: 184, endPoint y: 81, distance: 367.2
click at [184, 81] on div "01 A business associate agreement is required with organizations or persons whe…" at bounding box center [401, 89] width 500 height 35
click at [771, 82] on input "False" at bounding box center [775, 85] width 8 height 7
radio input "true"
radio input "false"
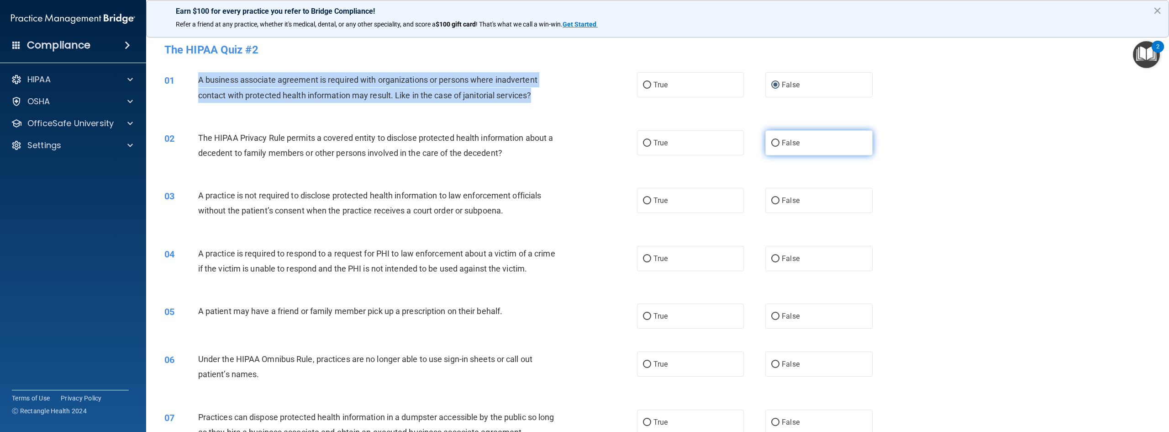
click at [773, 142] on input "False" at bounding box center [775, 143] width 8 height 7
radio input "true"
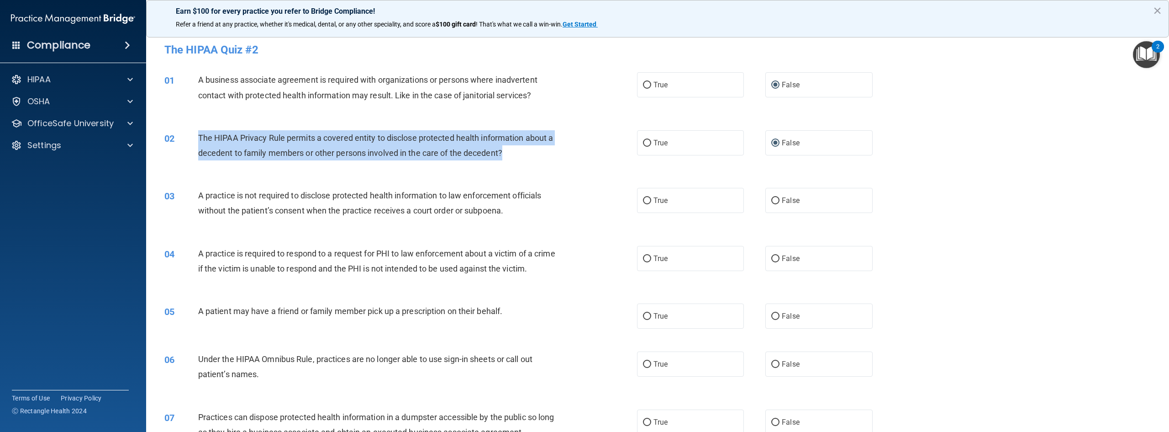
drag, startPoint x: 510, startPoint y: 153, endPoint x: 197, endPoint y: 142, distance: 313.1
click at [197, 142] on div "02 The HIPAA Privacy Rule permits a covered entity to disclose protected health…" at bounding box center [401, 147] width 500 height 35
click at [647, 143] on input "True" at bounding box center [647, 143] width 8 height 7
radio input "true"
radio input "false"
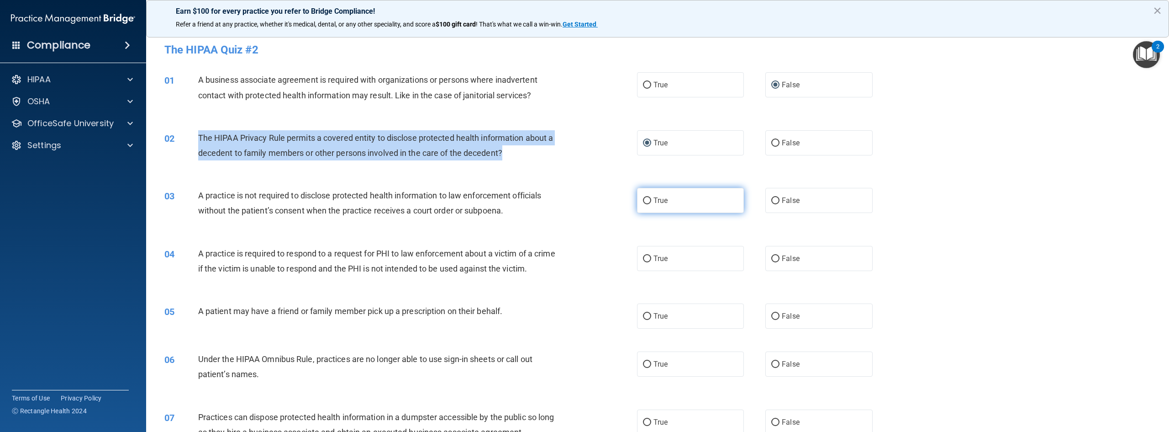
click at [647, 201] on input "True" at bounding box center [647, 200] width 8 height 7
radio input "true"
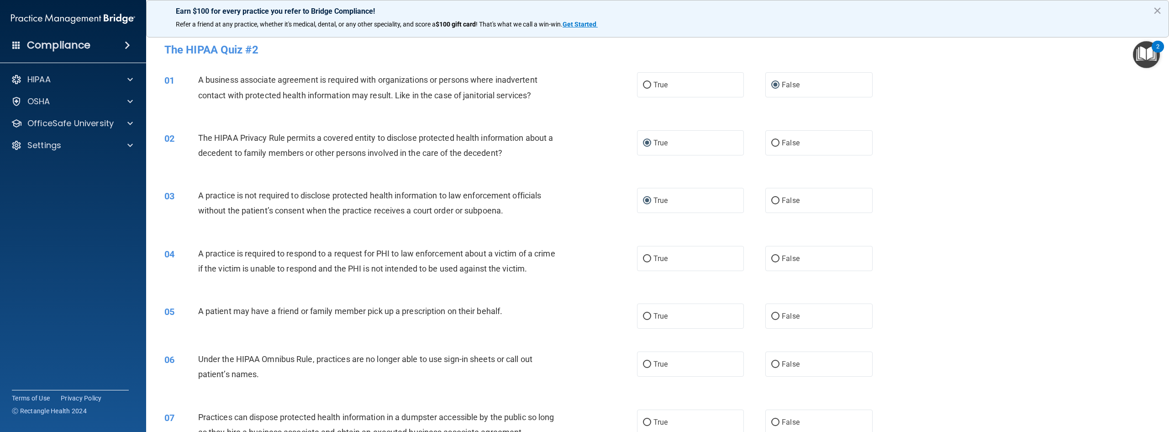
click at [523, 215] on div "A practice is not required to disclose protected health information to law enfo…" at bounding box center [380, 203] width 365 height 30
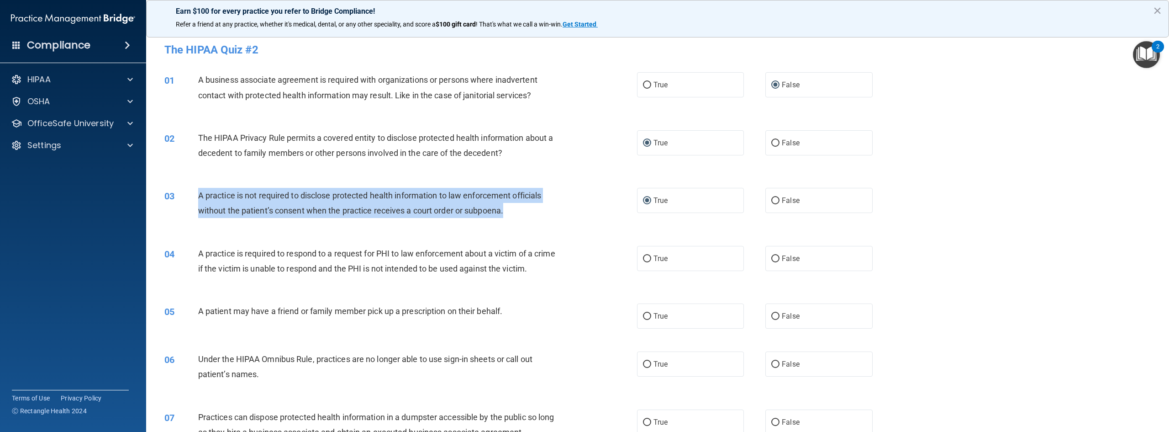
drag, startPoint x: 520, startPoint y: 213, endPoint x: 192, endPoint y: 201, distance: 328.7
click at [192, 201] on div "03 A practice is not required to disclose protected health information to law e…" at bounding box center [401, 205] width 500 height 35
click at [771, 201] on input "False" at bounding box center [775, 200] width 8 height 7
radio input "true"
radio input "false"
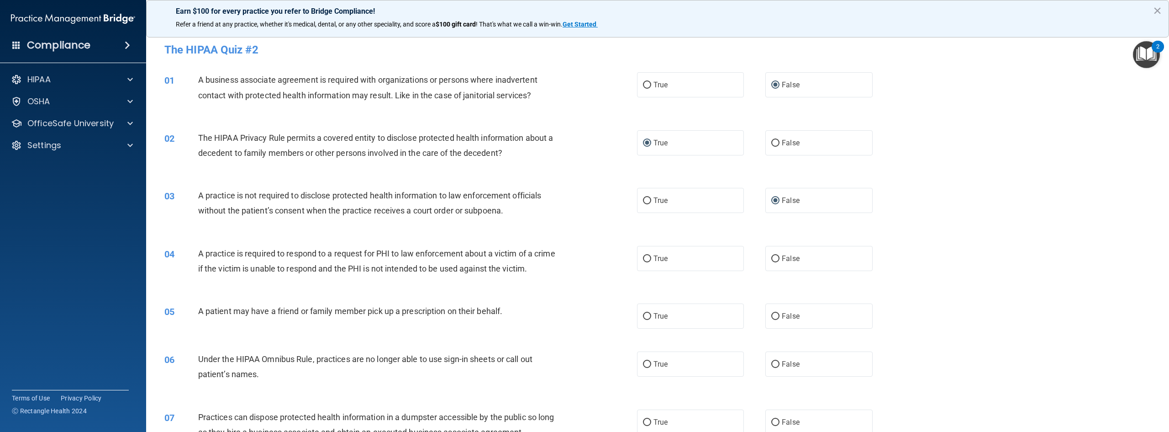
click at [307, 280] on div "04 A practice is required to respond to a request for PHI to law enforcement ab…" at bounding box center [401, 263] width 500 height 35
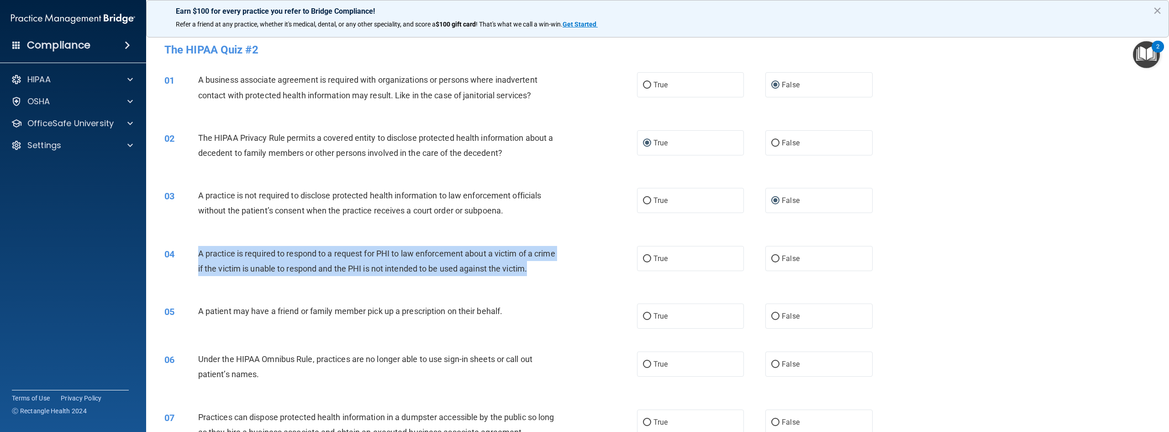
drag, startPoint x: 197, startPoint y: 252, endPoint x: 228, endPoint y: 284, distance: 44.2
click at [228, 280] on div "04 A practice is required to respond to a request for PHI to law enforcement ab…" at bounding box center [401, 263] width 500 height 35
click at [644, 256] on input "True" at bounding box center [647, 258] width 8 height 7
radio input "true"
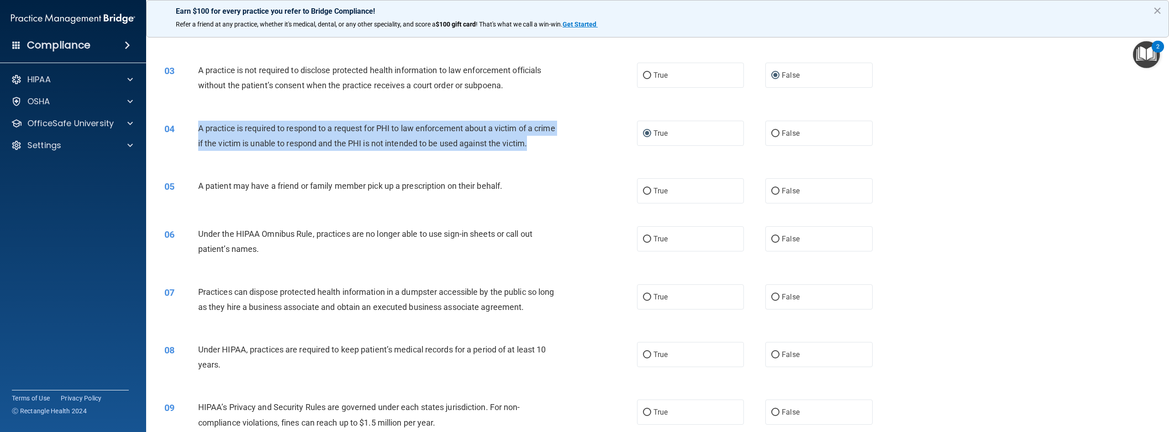
scroll to position [137, 0]
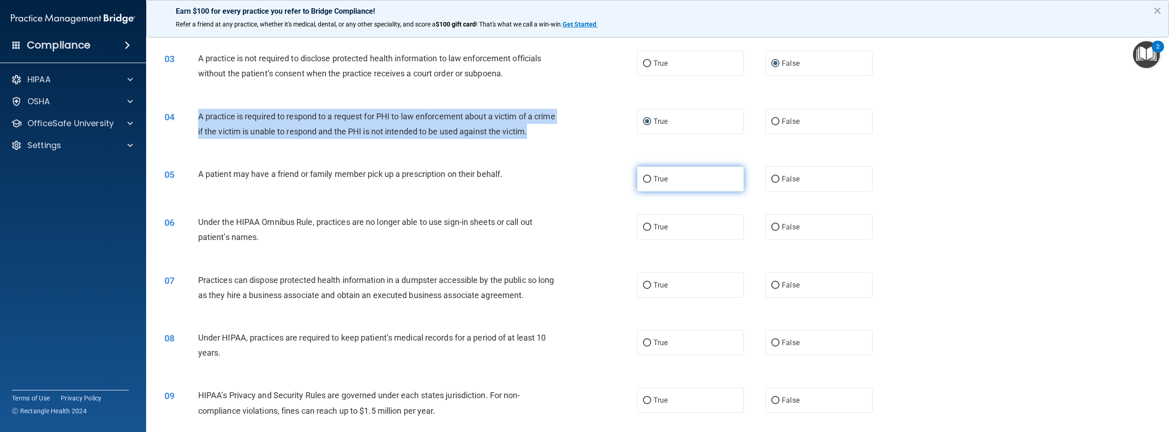
click at [646, 183] on input "True" at bounding box center [647, 179] width 8 height 7
radio input "true"
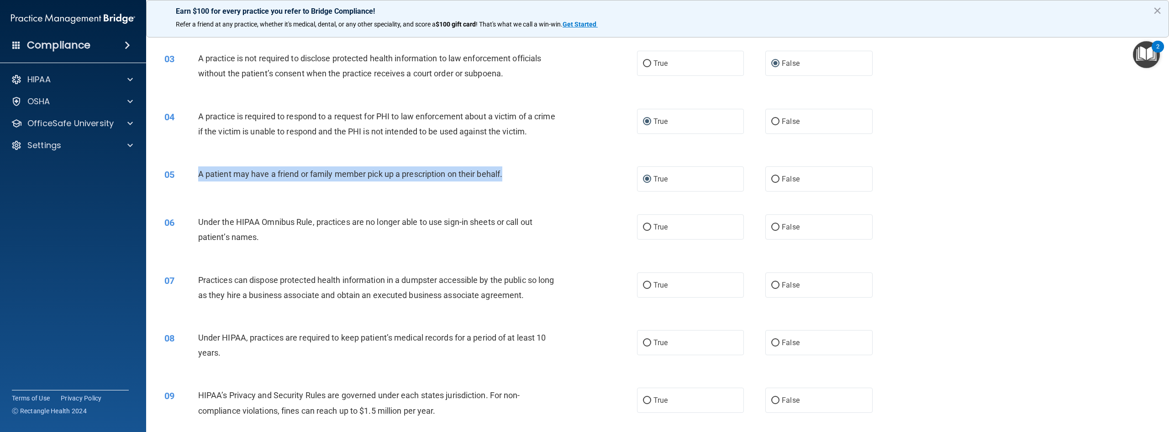
drag, startPoint x: 530, startPoint y: 189, endPoint x: 217, endPoint y: 190, distance: 313.3
click at [179, 186] on div "05 A patient may have a friend or family member pick up a prescription on their…" at bounding box center [401, 176] width 500 height 20
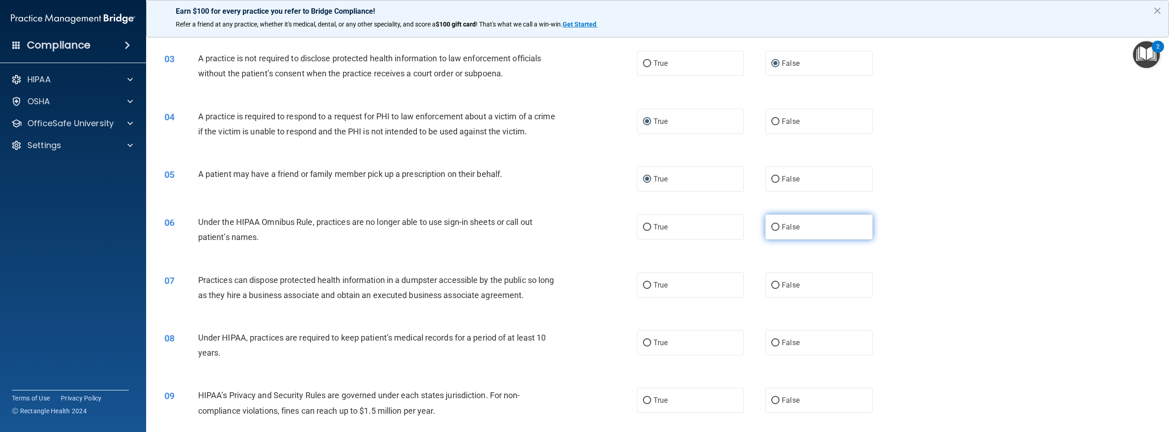
click at [777, 239] on label "False" at bounding box center [819, 226] width 107 height 25
click at [777, 231] on input "False" at bounding box center [775, 227] width 8 height 7
radio input "true"
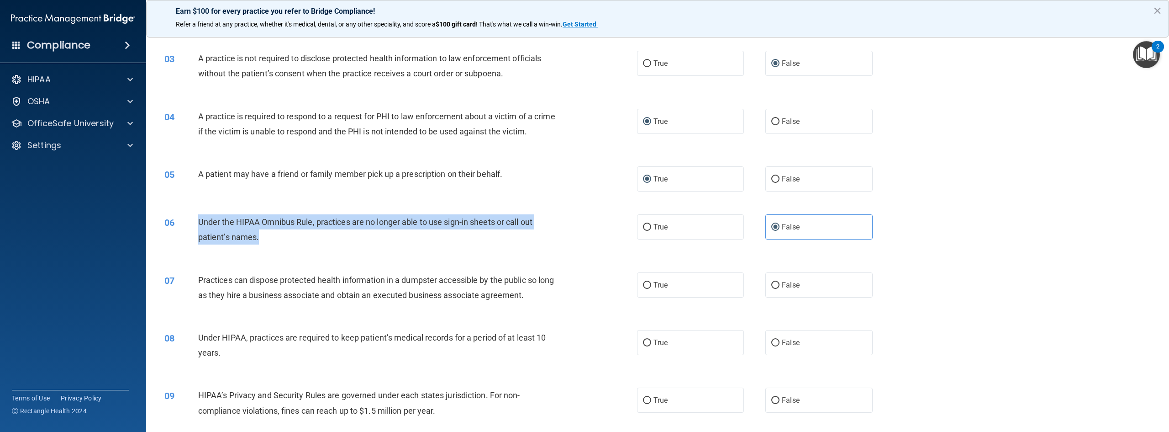
drag, startPoint x: 273, startPoint y: 257, endPoint x: 201, endPoint y: 238, distance: 74.6
click at [201, 238] on div "Under the HIPAA Omnibus Rule, practices are no longer able to use sign-in sheet…" at bounding box center [380, 229] width 365 height 30
click at [772, 289] on input "False" at bounding box center [775, 285] width 8 height 7
radio input "true"
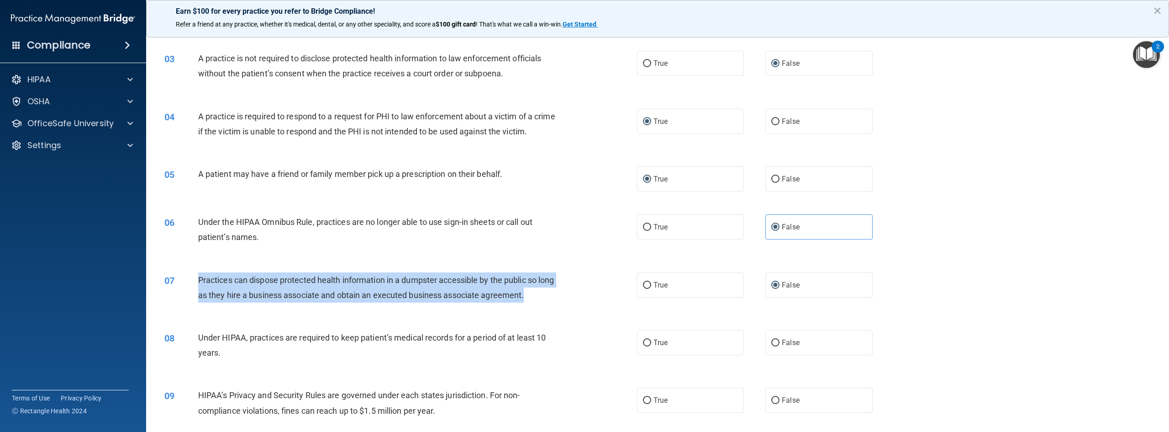
drag, startPoint x: 553, startPoint y: 315, endPoint x: 193, endPoint y: 298, distance: 360.3
click at [193, 298] on div "07 Practices can dispose protected health information in a dumpster accessible …" at bounding box center [401, 289] width 500 height 35
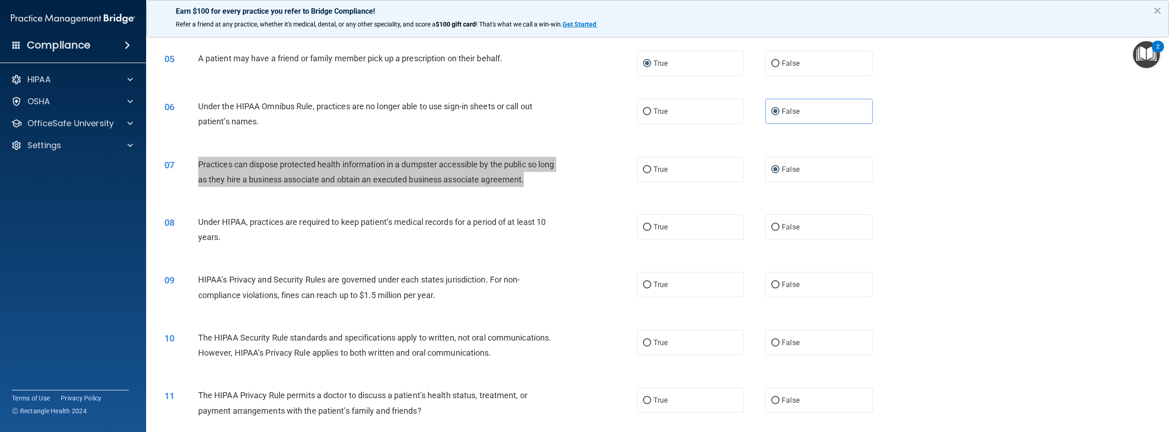
scroll to position [274, 0]
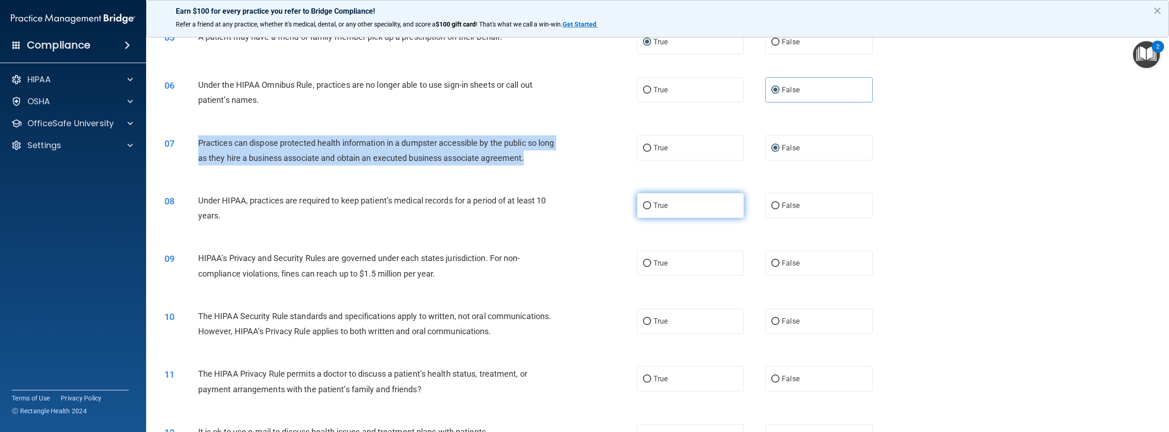
click at [646, 209] on input "True" at bounding box center [647, 205] width 8 height 7
radio input "true"
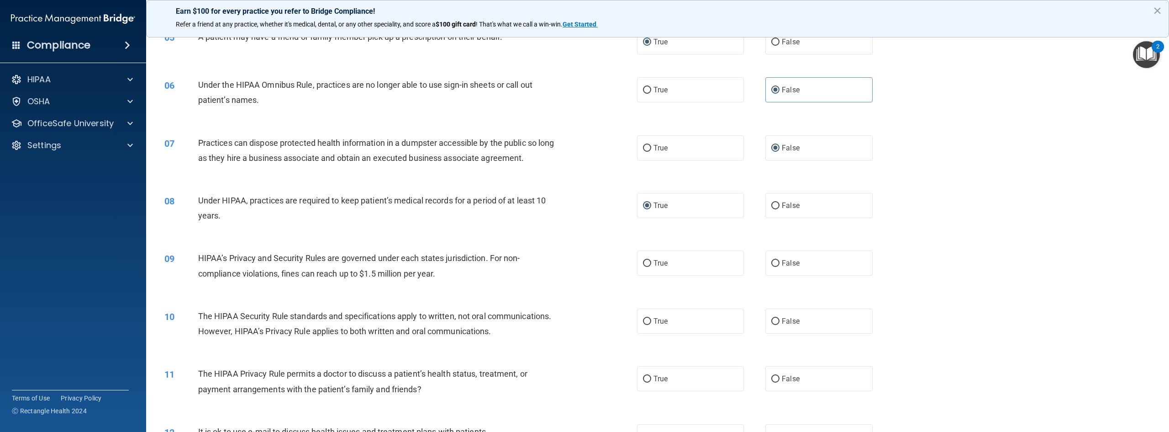
click at [208, 220] on span "Under HIPAA, practices are required to keep patient’s medical records for a per…" at bounding box center [372, 207] width 348 height 25
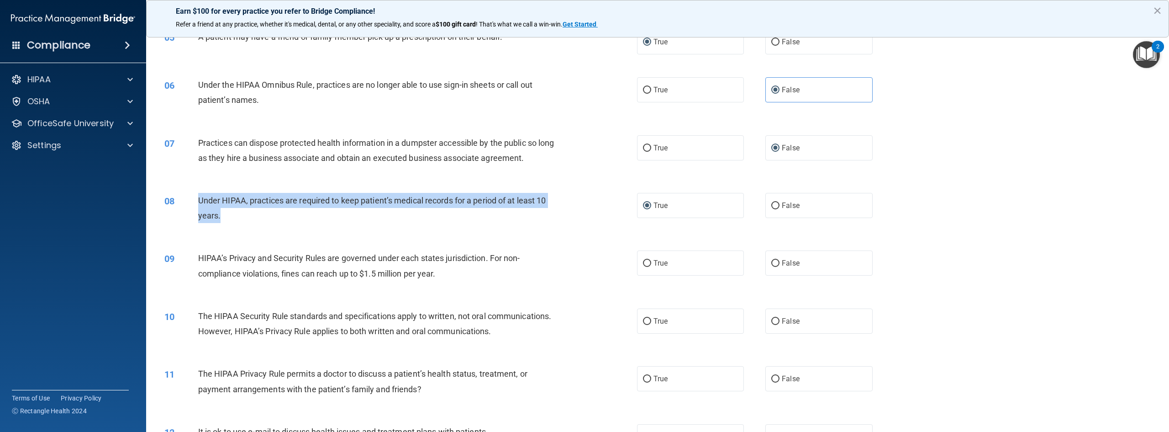
drag, startPoint x: 227, startPoint y: 235, endPoint x: 198, endPoint y: 216, distance: 34.5
click at [198, 216] on div "Under HIPAA, practices are required to keep patient’s medical records for a per…" at bounding box center [380, 208] width 365 height 30
click at [775, 209] on input "False" at bounding box center [775, 205] width 8 height 7
radio input "true"
radio input "false"
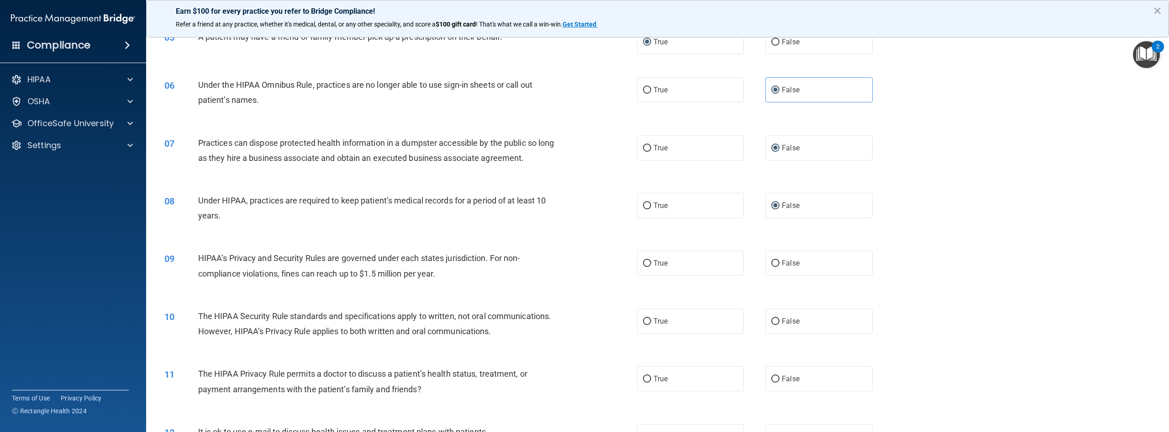
click at [448, 296] on div "09 HIPAA’s Privacy and Security Rules are governed under each states jurisdicti…" at bounding box center [658, 268] width 1000 height 58
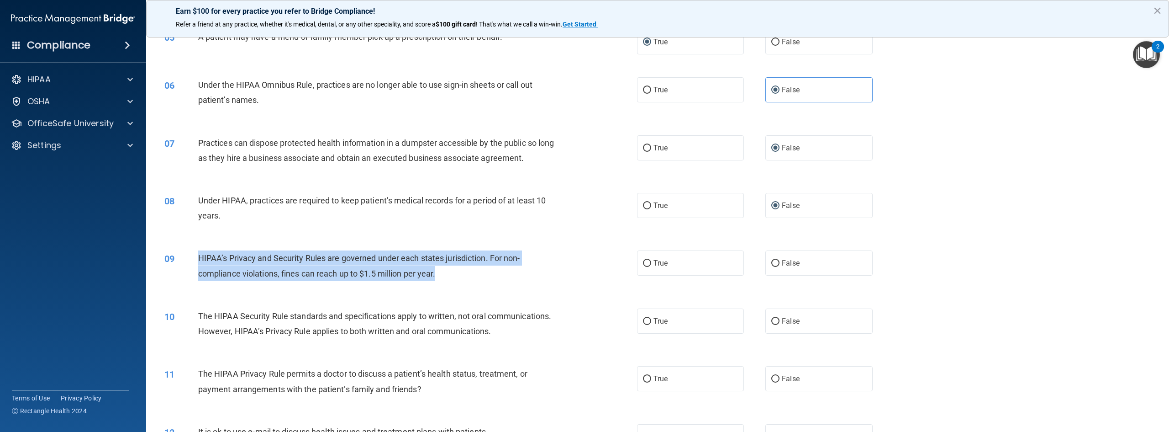
drag, startPoint x: 447, startPoint y: 283, endPoint x: 195, endPoint y: 269, distance: 252.1
click at [195, 269] on div "09 HIPAA’s Privacy and Security Rules are governed under each states jurisdicti…" at bounding box center [401, 267] width 500 height 35
click at [557, 280] on div "HIPAA’s Privacy and Security Rules are governed under each states jurisdiction.…" at bounding box center [380, 265] width 365 height 30
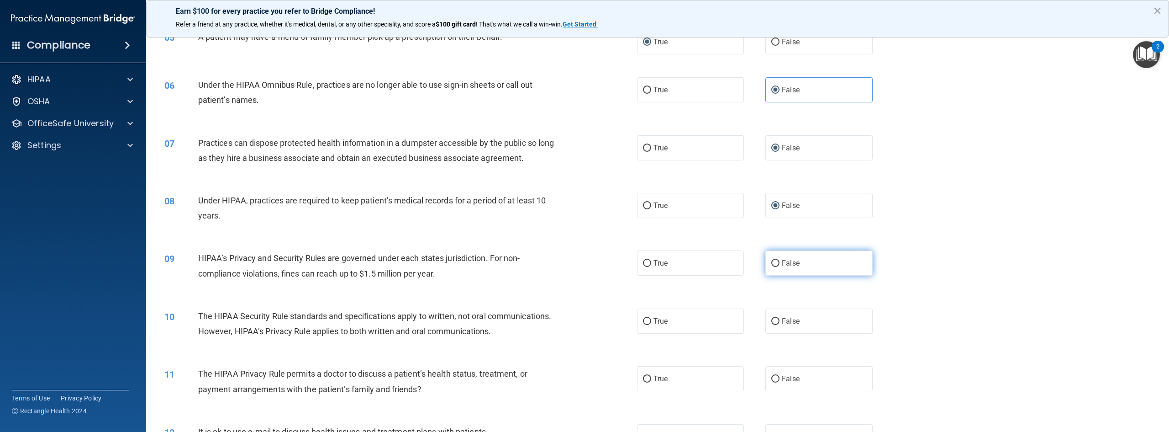
click at [773, 267] on input "False" at bounding box center [775, 263] width 8 height 7
radio input "true"
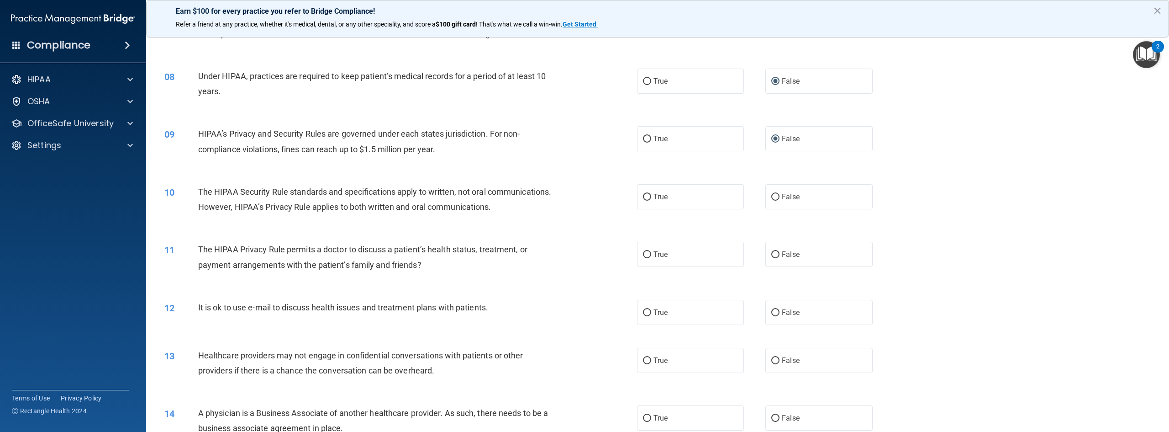
scroll to position [411, 0]
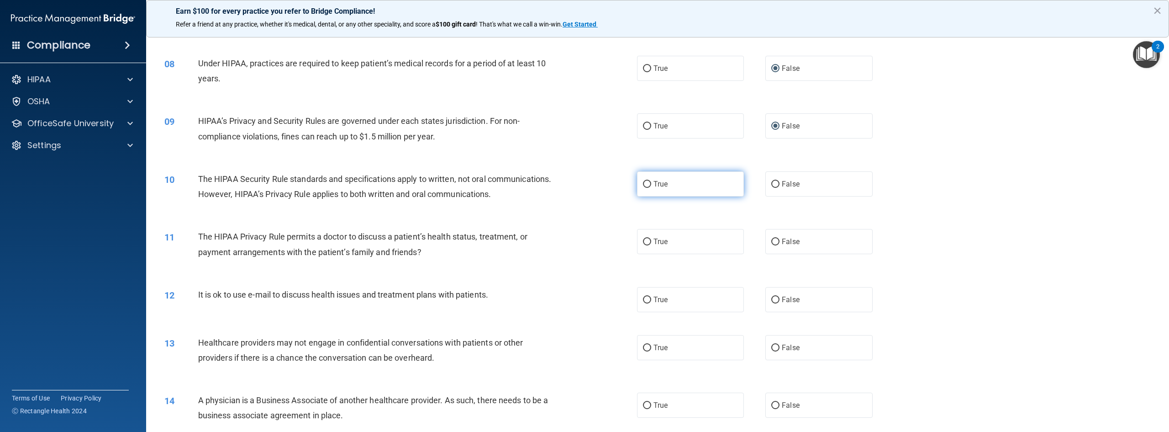
click at [644, 188] on input "True" at bounding box center [647, 184] width 8 height 7
radio input "true"
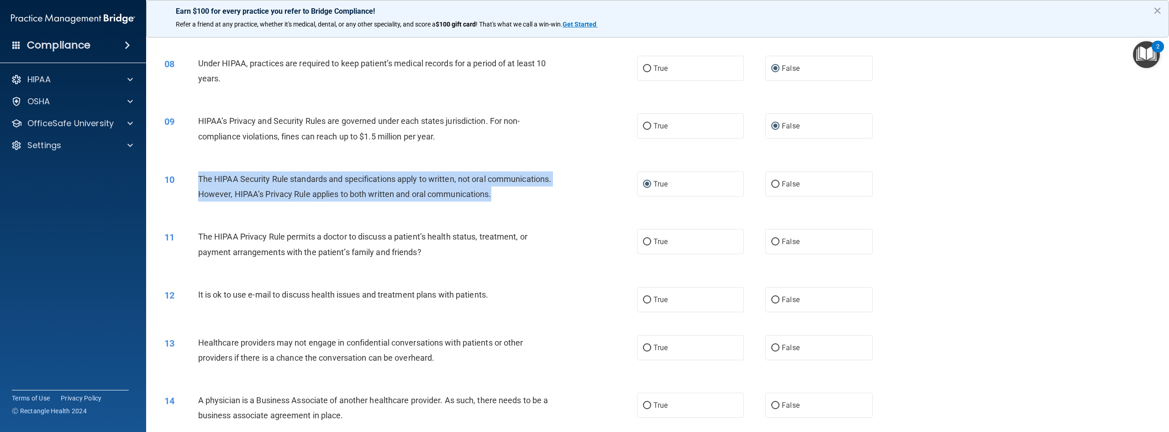
drag, startPoint x: 286, startPoint y: 235, endPoint x: 200, endPoint y: 198, distance: 93.5
click at [200, 198] on div "10 The HIPAA Security Rule standards and specifications apply to written, not o…" at bounding box center [401, 188] width 500 height 35
click at [773, 245] on input "False" at bounding box center [775, 241] width 8 height 7
radio input "true"
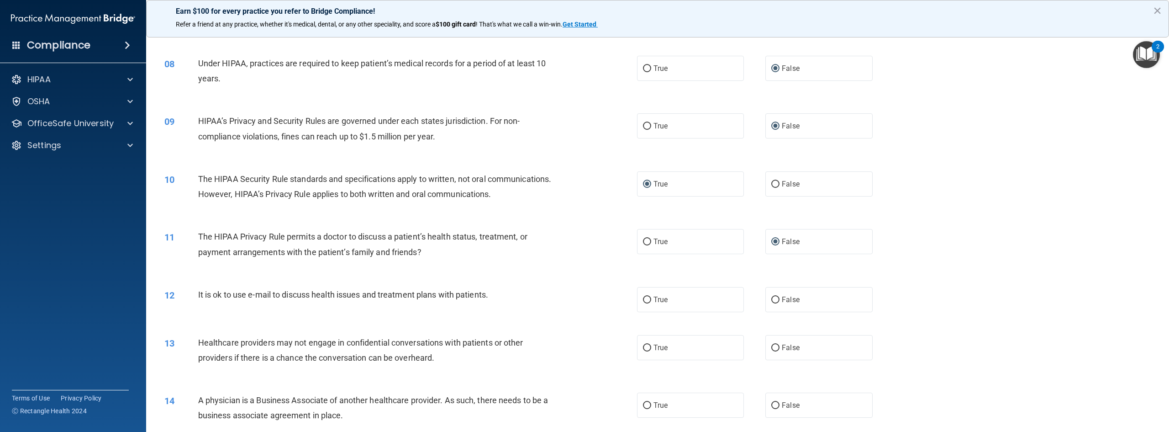
click at [448, 264] on div "11 The HIPAA Privacy Rule permits a doctor to discuss a patient’s health status…" at bounding box center [401, 246] width 500 height 35
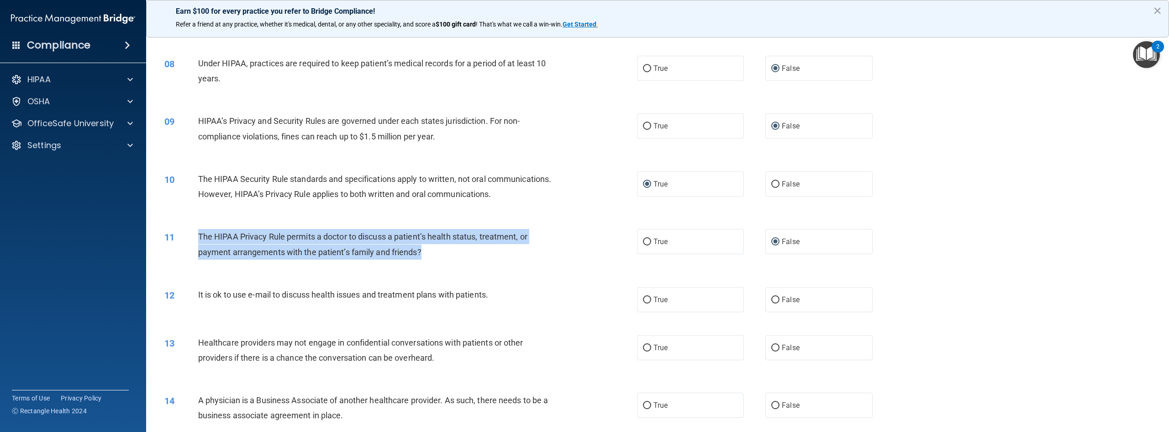
drag, startPoint x: 443, startPoint y: 289, endPoint x: 206, endPoint y: 274, distance: 237.1
click at [194, 264] on div "11 The HIPAA Privacy Rule permits a doctor to discuss a patient’s health status…" at bounding box center [401, 246] width 500 height 35
click at [648, 245] on input "True" at bounding box center [647, 241] width 8 height 7
radio input "true"
radio input "false"
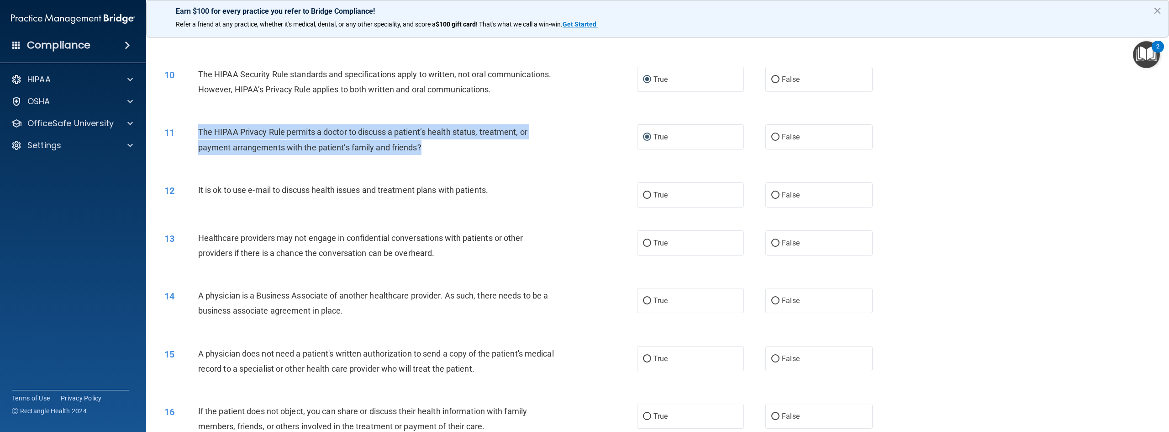
scroll to position [548, 0]
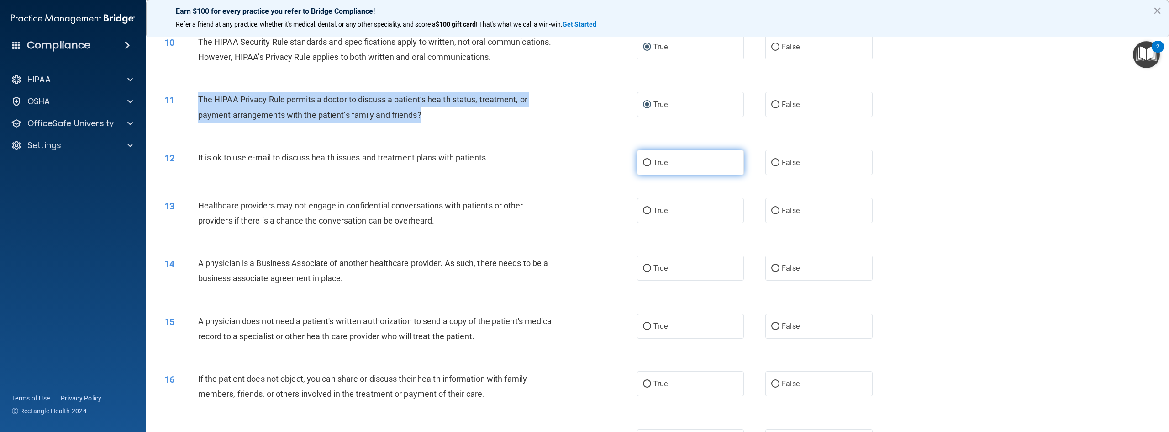
click at [643, 166] on input "True" at bounding box center [647, 162] width 8 height 7
radio input "true"
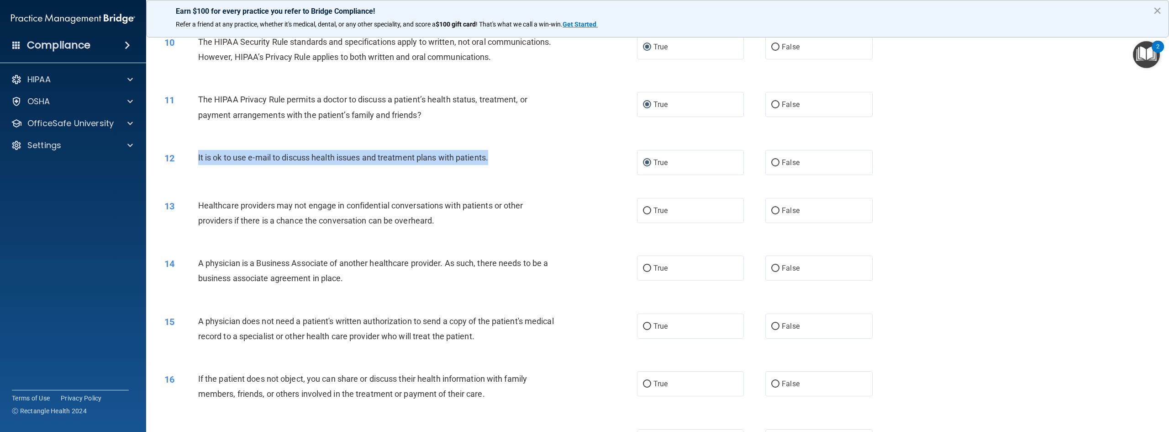
drag, startPoint x: 496, startPoint y: 187, endPoint x: 198, endPoint y: 195, distance: 297.9
click at [198, 165] on div "It is ok to use e-mail to discuss health issues and treatment plans with patien…" at bounding box center [380, 157] width 365 height 15
click at [771, 214] on input "False" at bounding box center [775, 210] width 8 height 7
radio input "true"
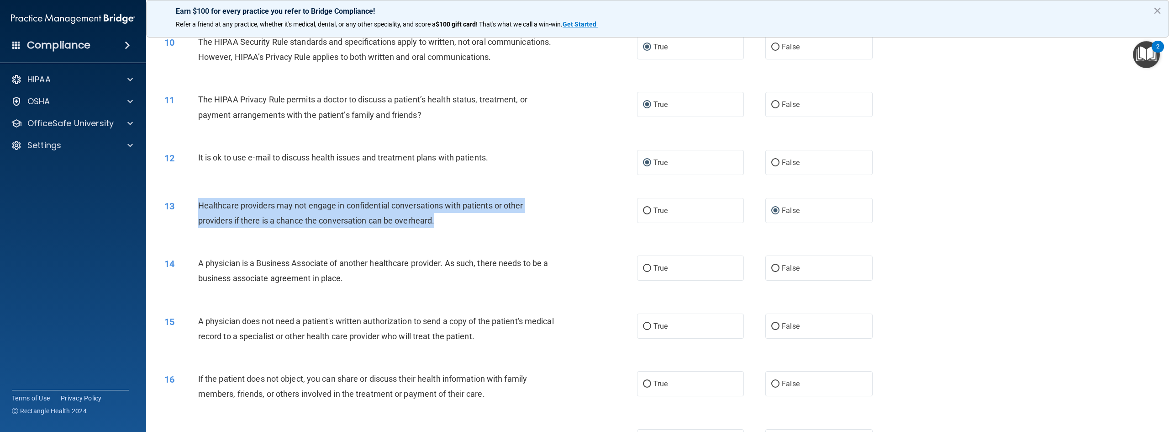
drag, startPoint x: 444, startPoint y: 253, endPoint x: 196, endPoint y: 237, distance: 248.6
click at [196, 232] on div "13 Healthcare providers may not engage in confidential conversations with patie…" at bounding box center [401, 215] width 500 height 35
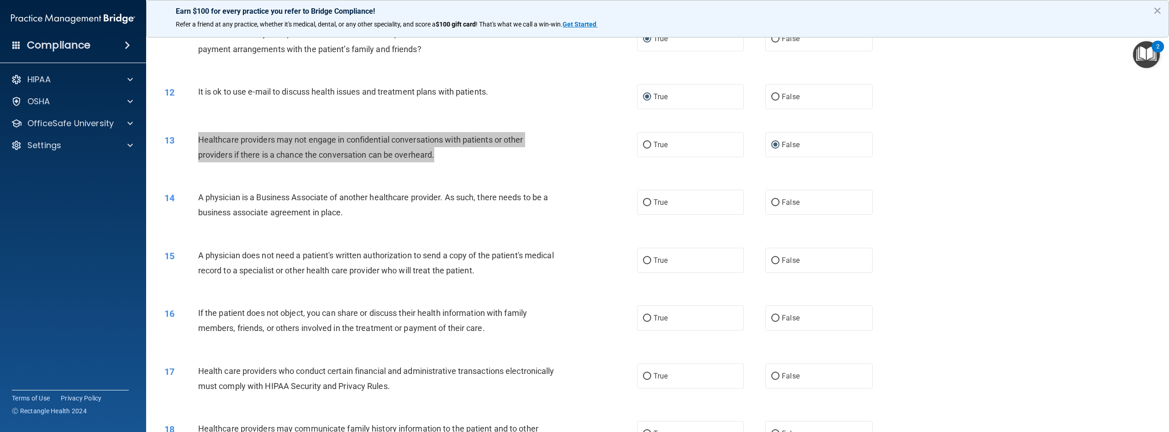
scroll to position [639, 0]
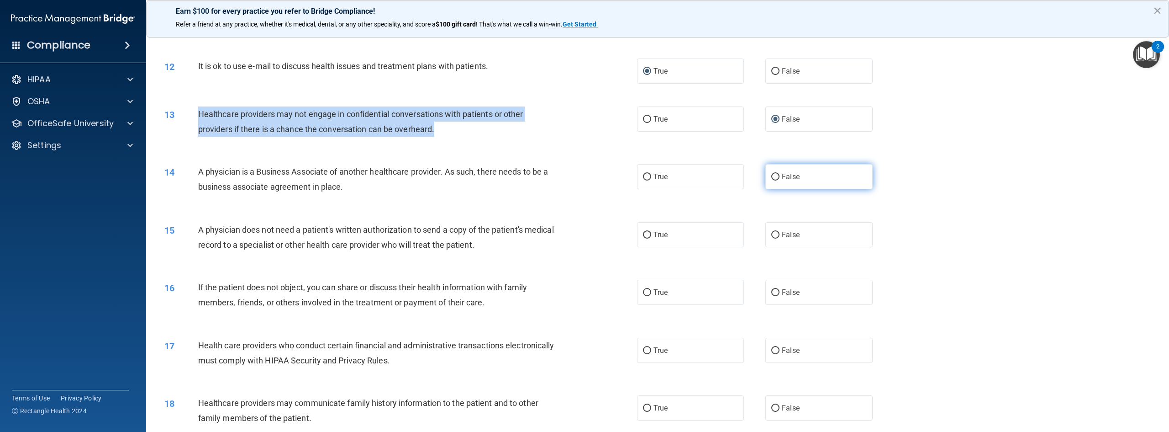
click at [772, 180] on input "False" at bounding box center [775, 177] width 8 height 7
radio input "true"
drag, startPoint x: 356, startPoint y: 222, endPoint x: 198, endPoint y: 203, distance: 158.7
click at [198, 194] on div "A physician is a Business Associate of another healthcare provider. As such, th…" at bounding box center [380, 179] width 365 height 30
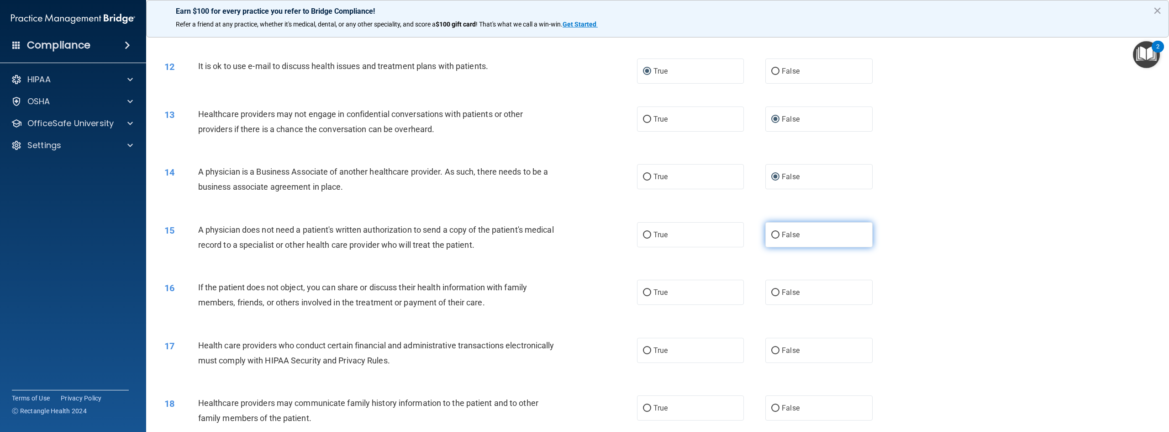
click at [768, 247] on label "False" at bounding box center [819, 234] width 107 height 25
click at [771, 238] on input "False" at bounding box center [775, 235] width 8 height 7
radio input "true"
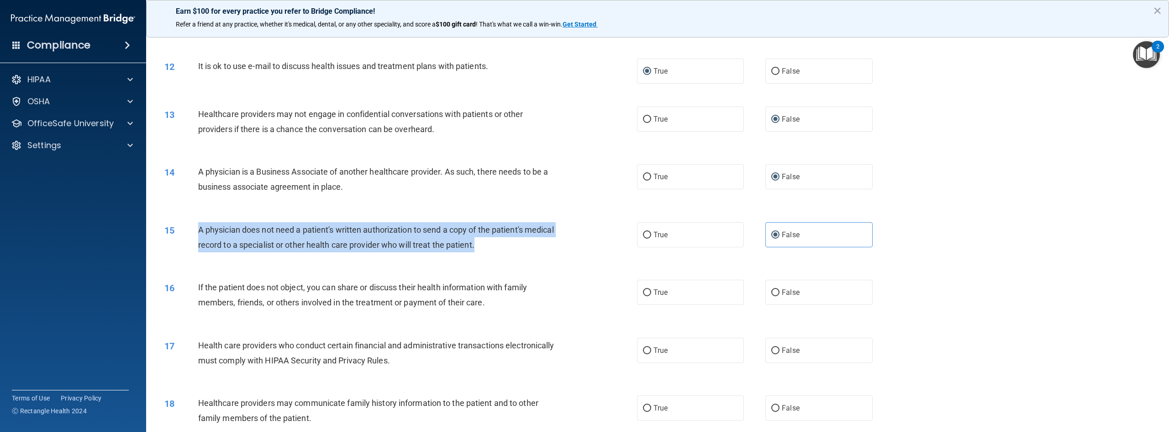
drag, startPoint x: 515, startPoint y: 285, endPoint x: 179, endPoint y: 259, distance: 337.2
click at [179, 257] on div "15 A physician does not need a patient's written authorization to send a copy o…" at bounding box center [401, 239] width 500 height 35
click at [645, 238] on input "True" at bounding box center [647, 235] width 8 height 7
radio input "true"
radio input "false"
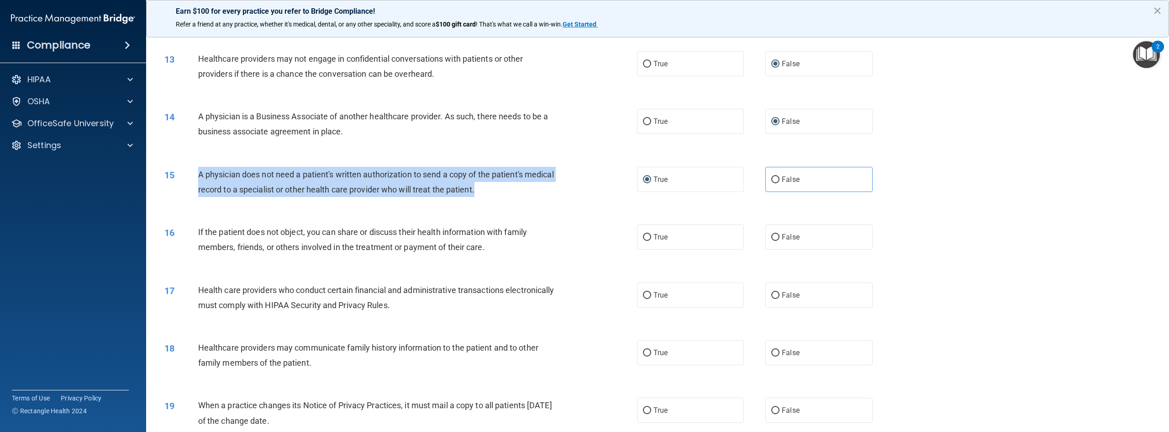
scroll to position [677, 0]
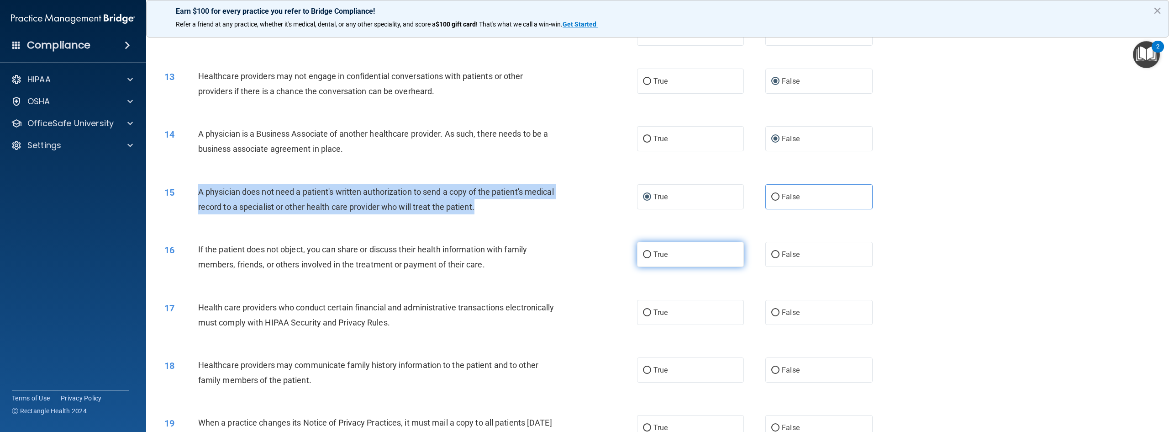
click at [644, 258] on input "True" at bounding box center [647, 254] width 8 height 7
radio input "true"
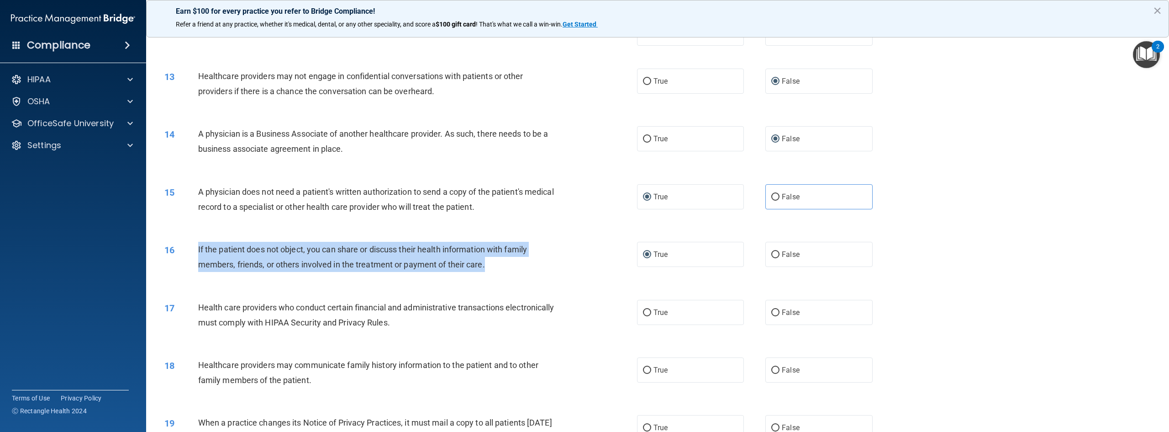
drag, startPoint x: 496, startPoint y: 297, endPoint x: 187, endPoint y: 284, distance: 308.6
click at [187, 276] on div "16 If the patient does not object, you can share or discuss their health inform…" at bounding box center [401, 259] width 500 height 35
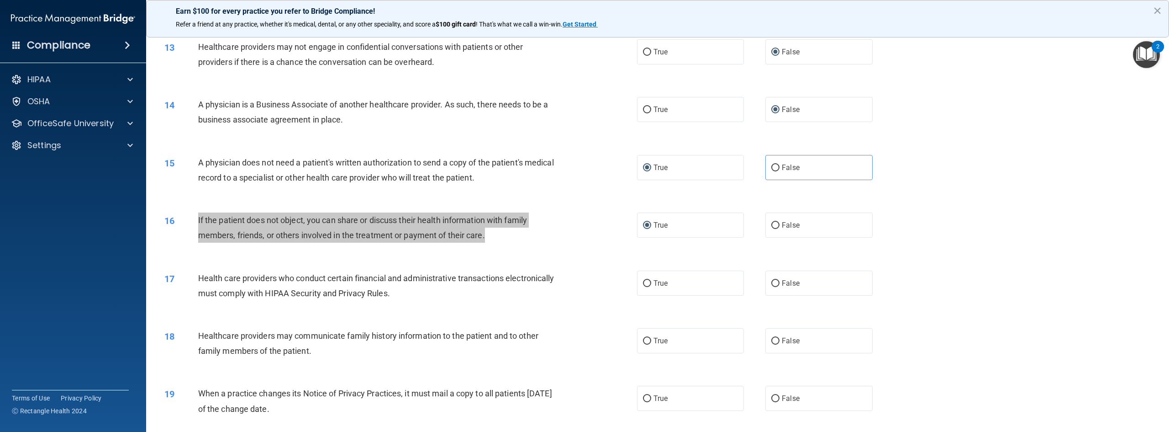
scroll to position [723, 0]
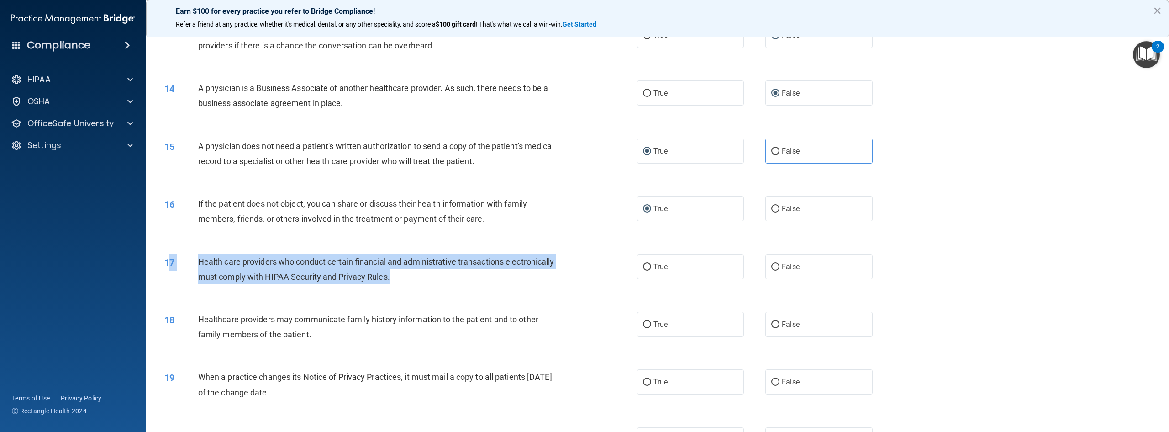
drag, startPoint x: 447, startPoint y: 313, endPoint x: 170, endPoint y: 298, distance: 277.2
click at [170, 289] on div "17 Health care providers who conduct certain financial and administrative trans…" at bounding box center [401, 271] width 500 height 35
click at [644, 270] on input "True" at bounding box center [647, 267] width 8 height 7
radio input "true"
click at [502, 289] on div "17 Health care providers who conduct certain financial and administrative trans…" at bounding box center [401, 271] width 500 height 35
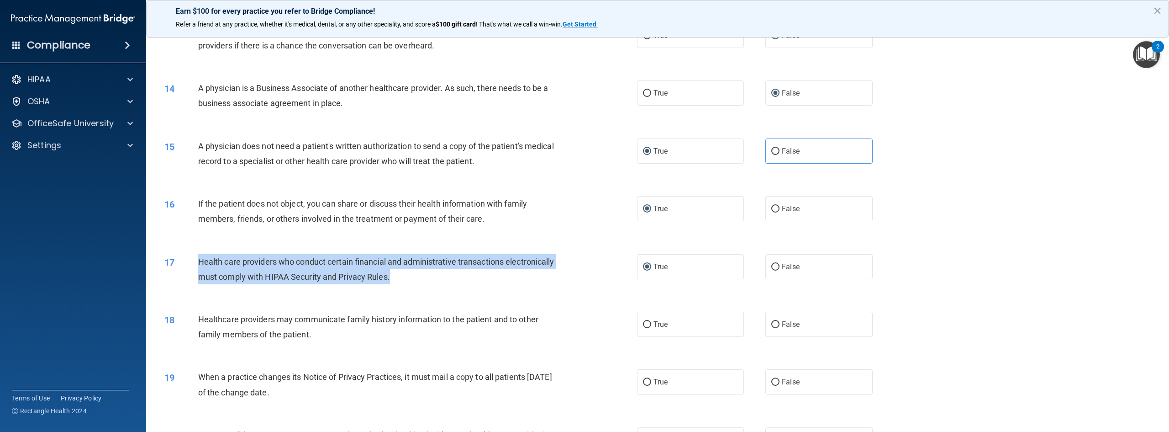
drag, startPoint x: 454, startPoint y: 312, endPoint x: 201, endPoint y: 292, distance: 254.7
click at [201, 284] on div "Health care providers who conduct certain financial and administrative transact…" at bounding box center [380, 269] width 365 height 30
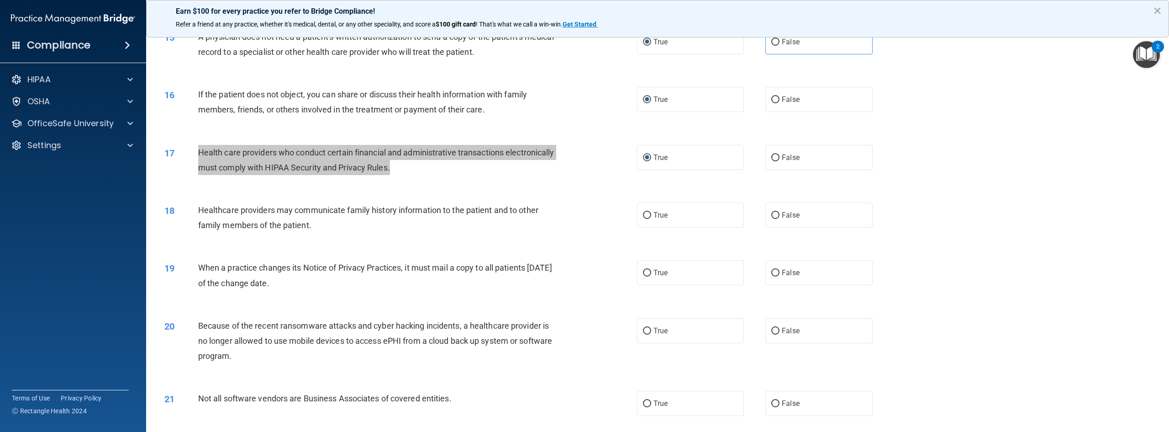
scroll to position [860, 0]
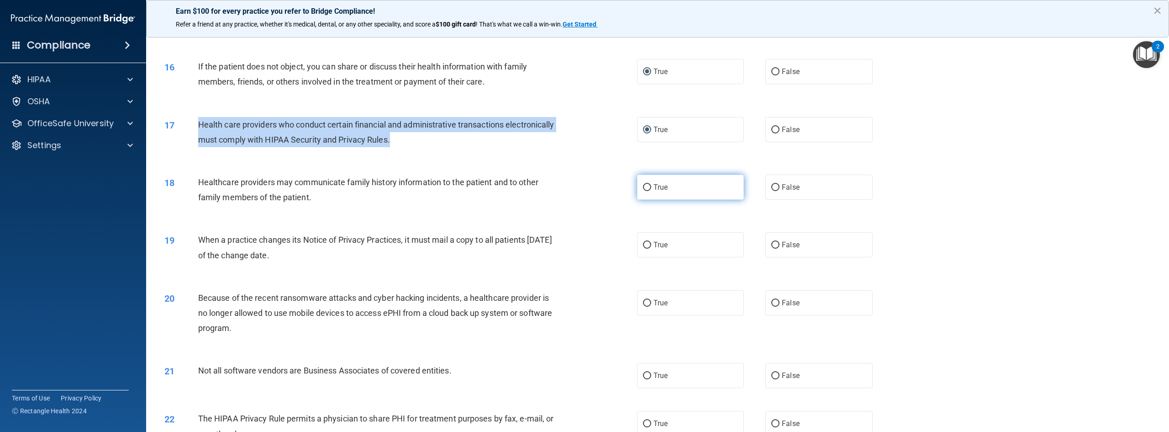
click at [646, 191] on input "True" at bounding box center [647, 187] width 8 height 7
radio input "true"
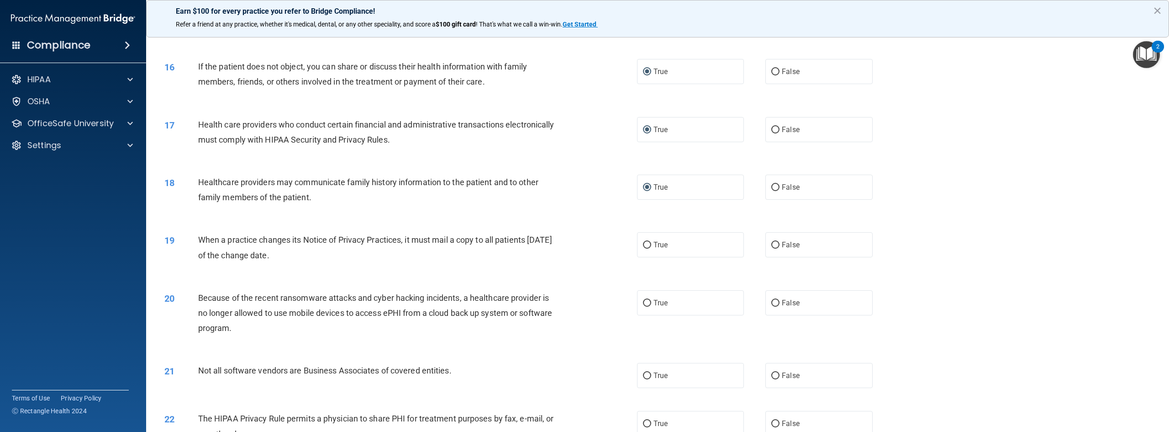
click at [376, 221] on div "18 Healthcare providers may communicate family history information to the patie…" at bounding box center [658, 192] width 1000 height 58
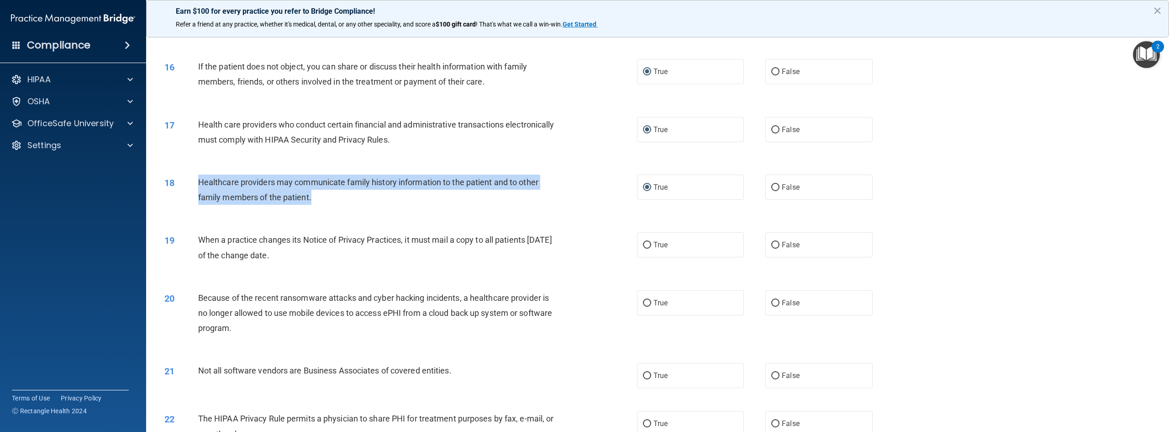
drag, startPoint x: 349, startPoint y: 234, endPoint x: 195, endPoint y: 209, distance: 155.4
click at [195, 209] on div "18 Healthcare providers may communicate family history information to the patie…" at bounding box center [401, 191] width 500 height 35
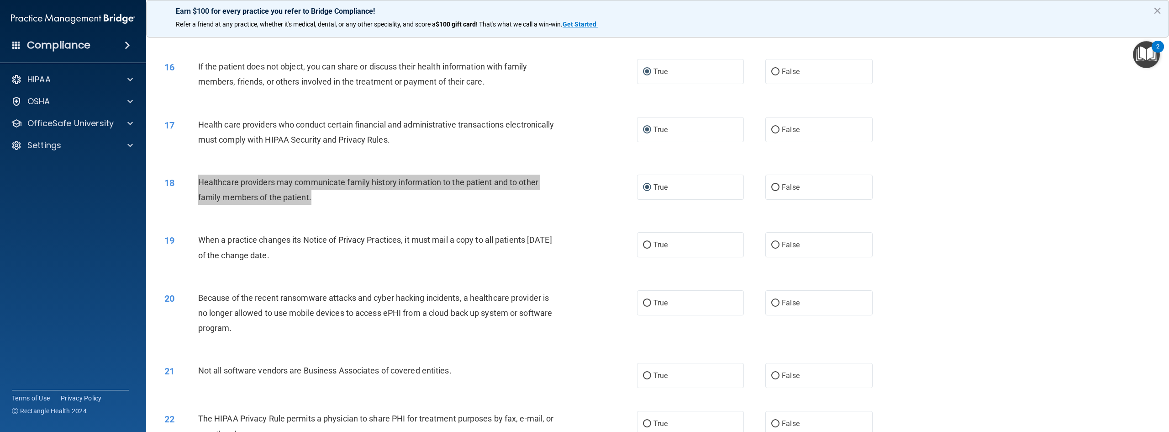
scroll to position [906, 0]
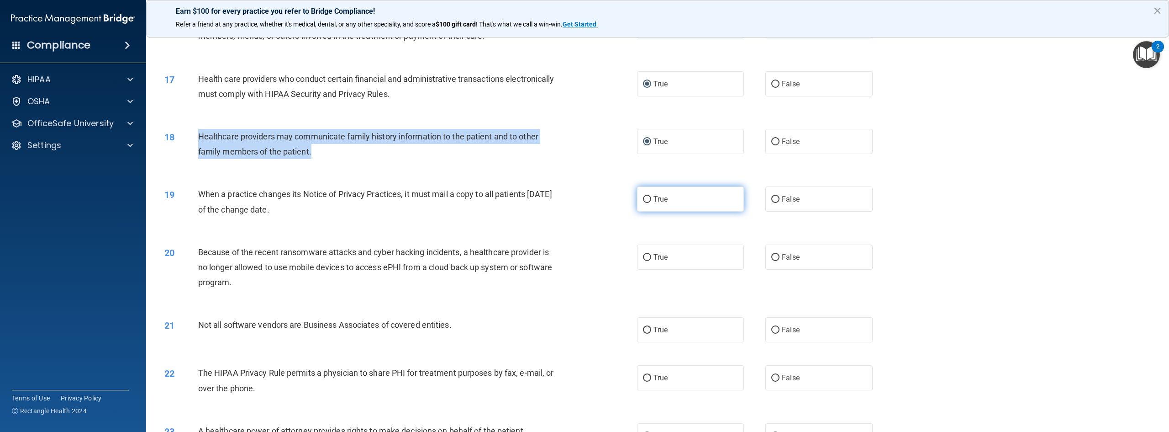
click at [646, 203] on input "True" at bounding box center [647, 199] width 8 height 7
radio input "true"
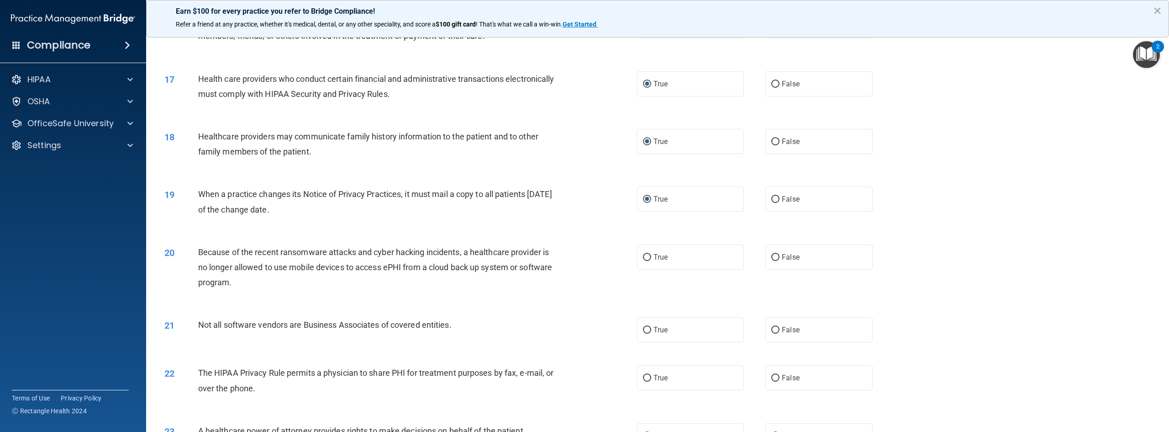
click at [343, 221] on div "19 When a practice changes its Notice of Privacy Practices, it must mail a copy…" at bounding box center [401, 203] width 500 height 35
drag, startPoint x: 340, startPoint y: 246, endPoint x: 199, endPoint y: 228, distance: 142.2
click at [199, 217] on div "When a practice changes its Notice of Privacy Practices, it must mail a copy to…" at bounding box center [380, 201] width 365 height 30
click at [375, 306] on div "20 Because of the recent ransomware attacks and cyber hacking incidents, a heal…" at bounding box center [658, 269] width 1000 height 73
click at [773, 203] on input "False" at bounding box center [775, 199] width 8 height 7
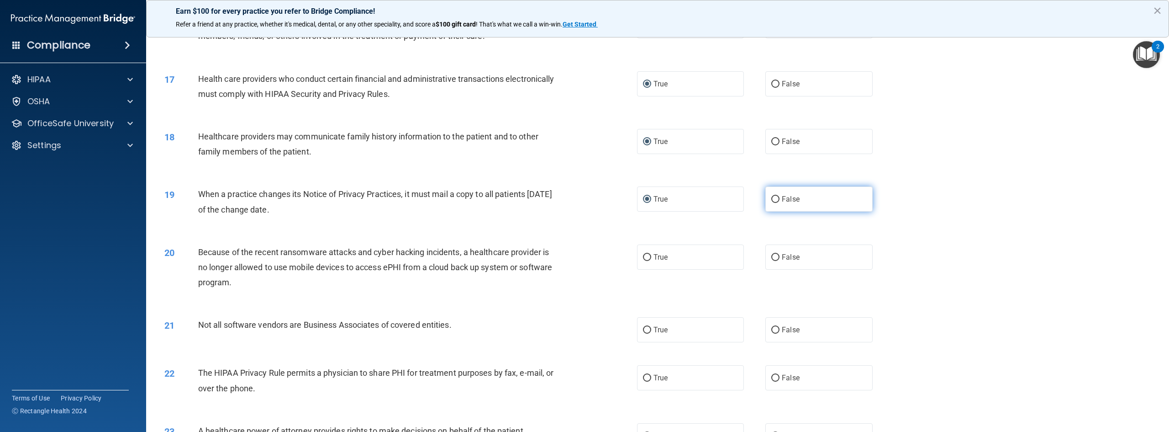
radio input "true"
radio input "false"
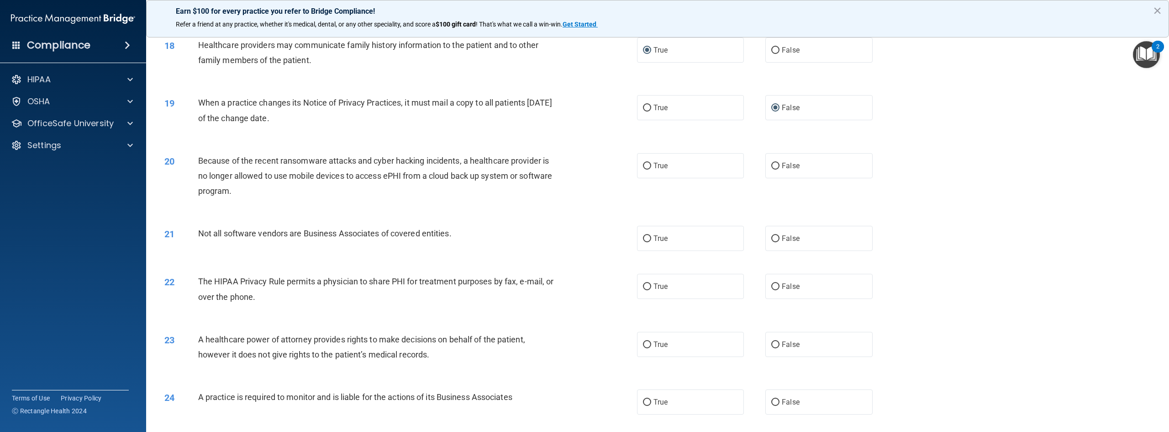
scroll to position [1043, 0]
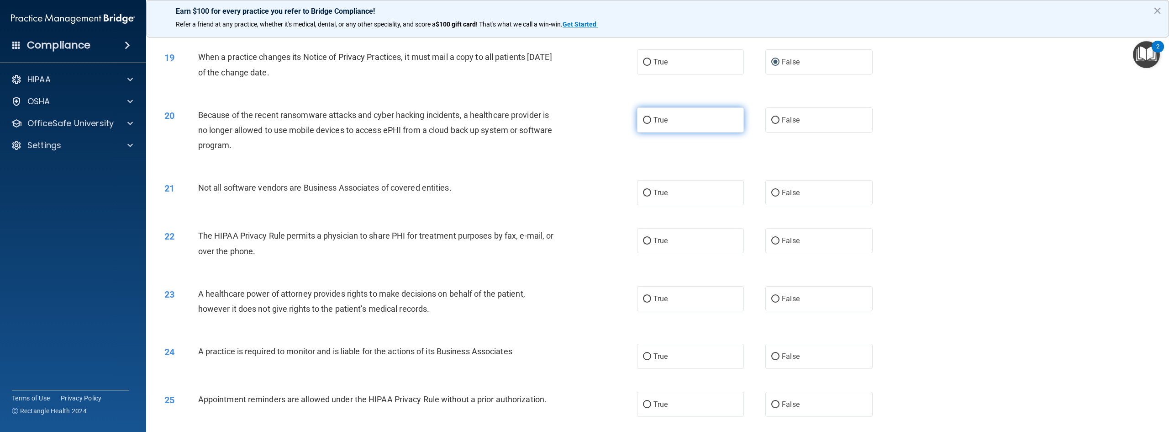
click at [644, 124] on input "True" at bounding box center [647, 120] width 8 height 7
radio input "true"
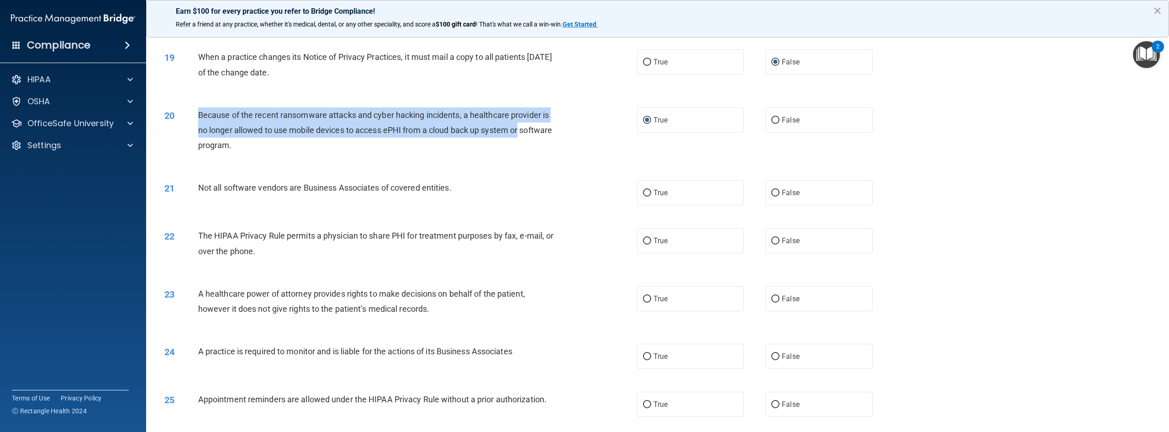
drag, startPoint x: 551, startPoint y: 160, endPoint x: 193, endPoint y: 143, distance: 358.5
click at [193, 143] on div "20 Because of the recent ransomware attacks and cyber hacking incidents, a heal…" at bounding box center [401, 132] width 500 height 50
drag, startPoint x: 287, startPoint y: 175, endPoint x: 225, endPoint y: 151, distance: 67.1
click at [190, 148] on div "20 Because of the recent ransomware attacks and cyber hacking incidents, a heal…" at bounding box center [401, 132] width 500 height 50
click at [775, 124] on input "False" at bounding box center [775, 120] width 8 height 7
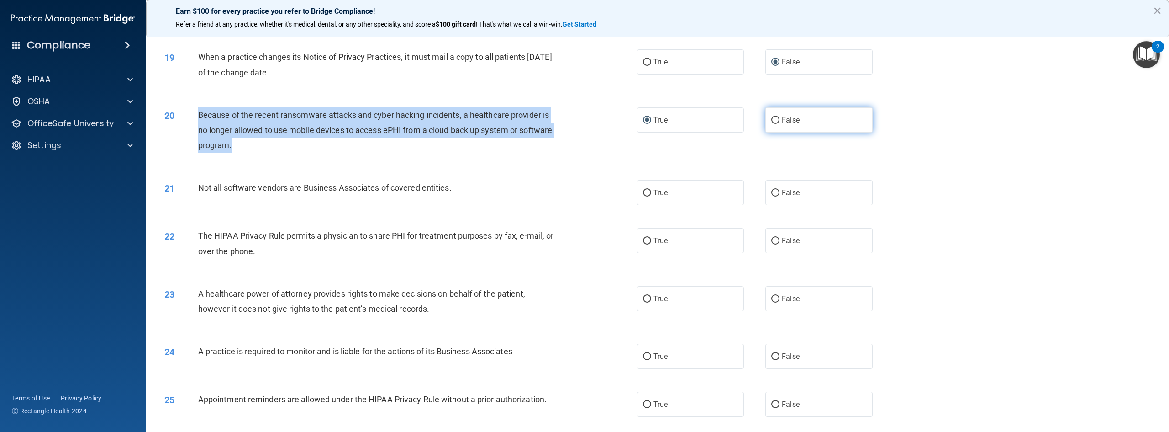
radio input "true"
radio input "false"
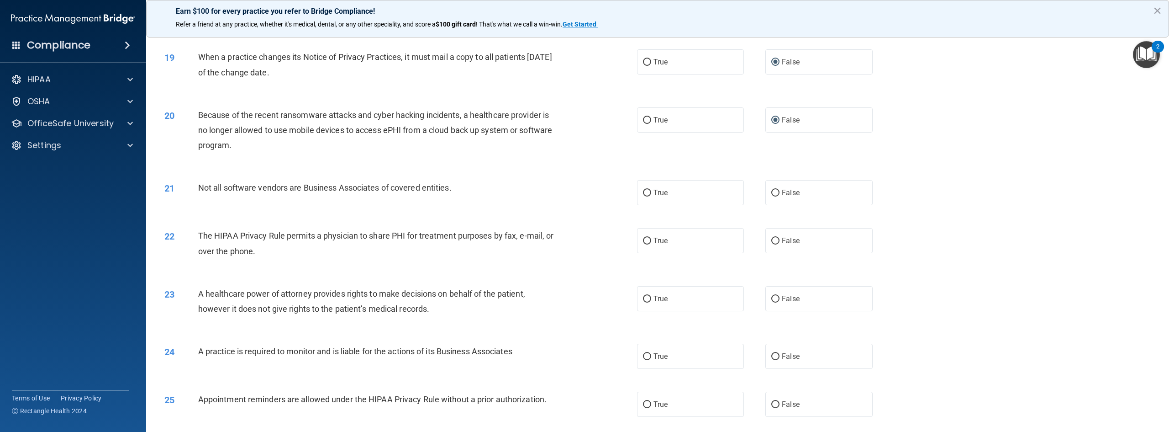
click at [352, 217] on div "21 Not all software vendors are Business Associates of covered entities. True F…" at bounding box center [658, 193] width 1000 height 48
click at [644, 196] on input "True" at bounding box center [647, 193] width 8 height 7
radio input "true"
drag, startPoint x: 460, startPoint y: 225, endPoint x: 192, endPoint y: 219, distance: 267.7
click at [192, 200] on div "21 Not all software vendors are Business Associates of covered entities." at bounding box center [401, 190] width 500 height 20
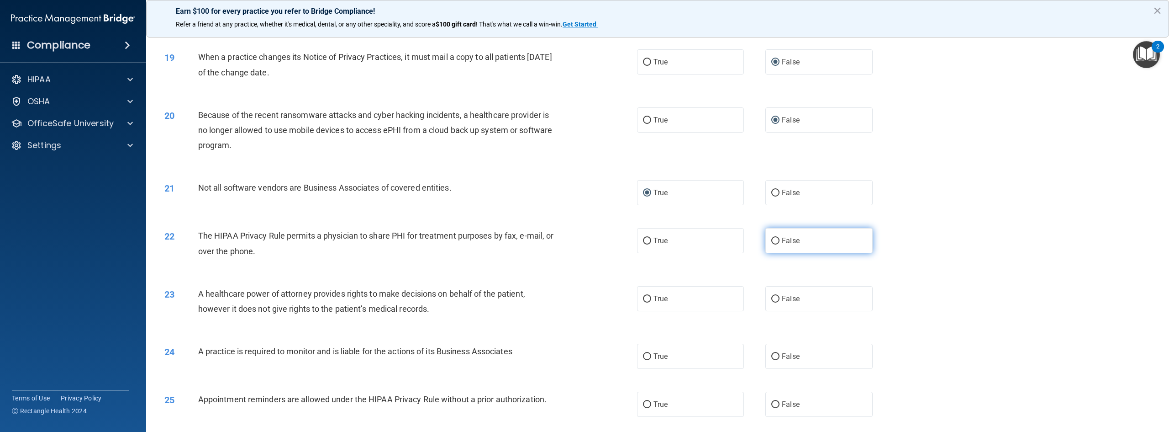
click at [776, 253] on label "False" at bounding box center [819, 240] width 107 height 25
click at [776, 244] on input "False" at bounding box center [775, 241] width 8 height 7
radio input "true"
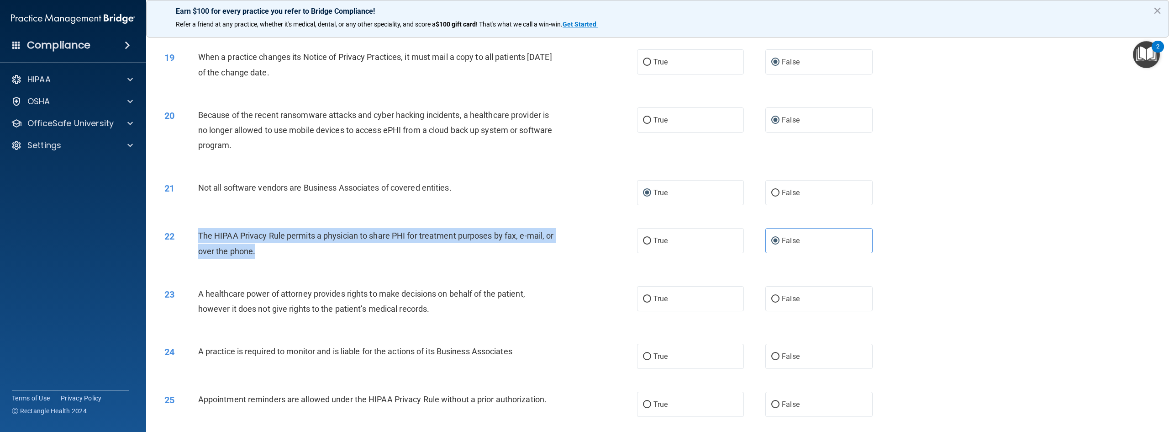
drag, startPoint x: 296, startPoint y: 286, endPoint x: 199, endPoint y: 264, distance: 99.8
click at [199, 258] on div "The HIPAA Privacy Rule permits a physician to share PHI for treatment purposes …" at bounding box center [380, 243] width 365 height 30
click at [643, 244] on input "True" at bounding box center [647, 241] width 8 height 7
radio input "true"
radio input "false"
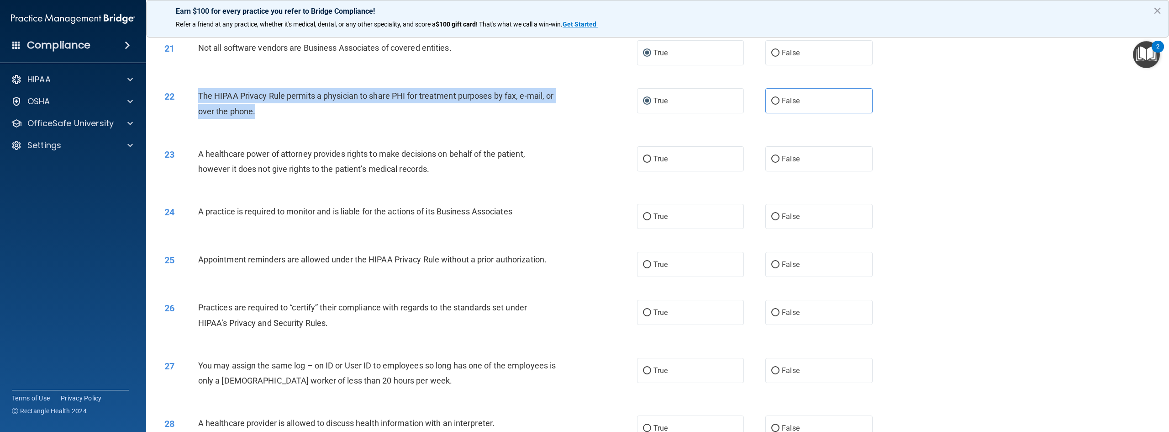
scroll to position [1180, 0]
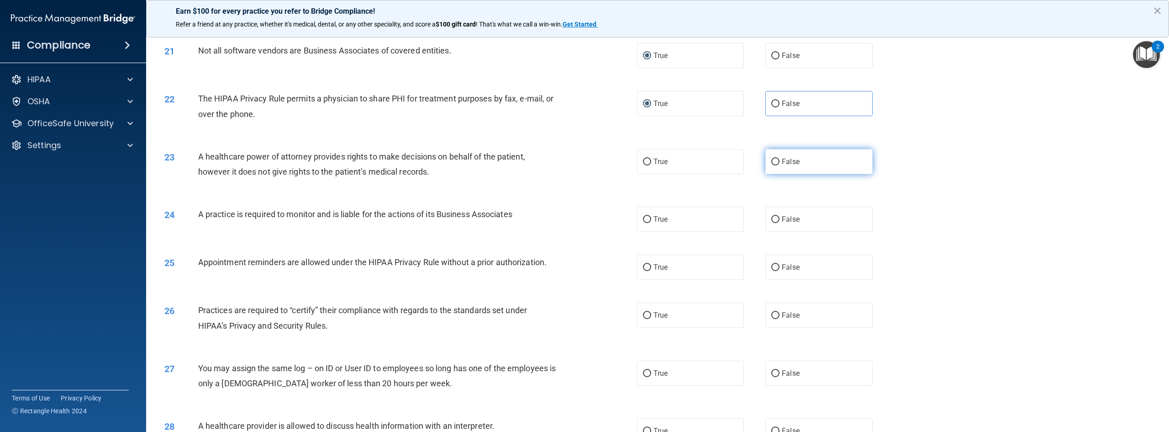
click at [776, 174] on label "False" at bounding box center [819, 161] width 107 height 25
click at [776, 165] on input "False" at bounding box center [775, 161] width 8 height 7
radio input "true"
click at [419, 184] on div "23 A healthcare power of attorney provides rights to make decisions on behalf o…" at bounding box center [401, 166] width 500 height 35
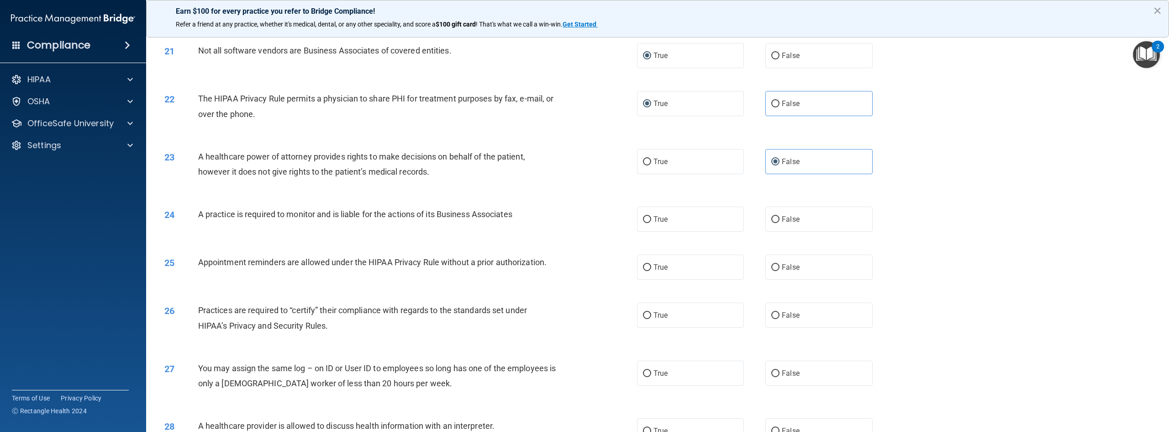
click at [438, 179] on div "A healthcare power of attorney provides rights to make decisions on behalf of t…" at bounding box center [380, 164] width 365 height 30
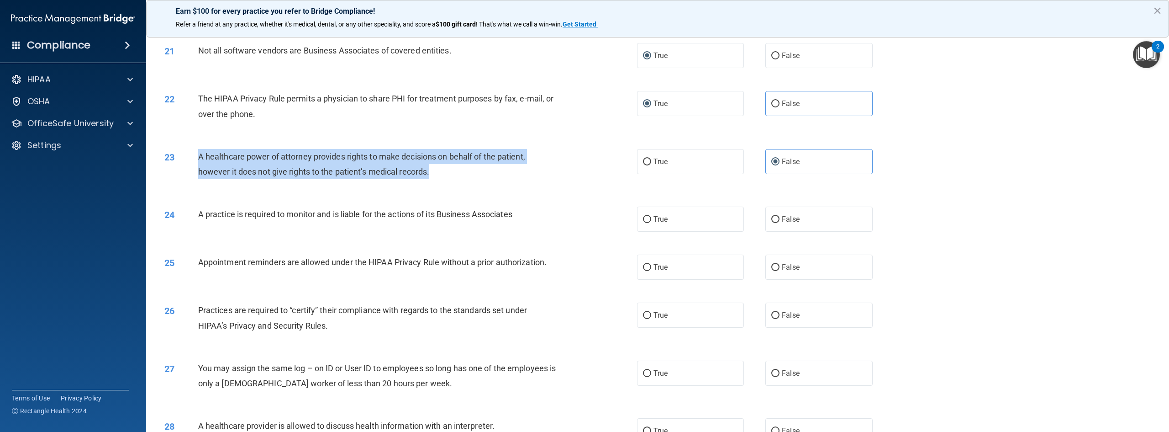
drag, startPoint x: 425, startPoint y: 206, endPoint x: 196, endPoint y: 190, distance: 229.4
click at [196, 184] on div "23 A healthcare power of attorney provides rights to make decisions on behalf o…" at bounding box center [401, 166] width 500 height 35
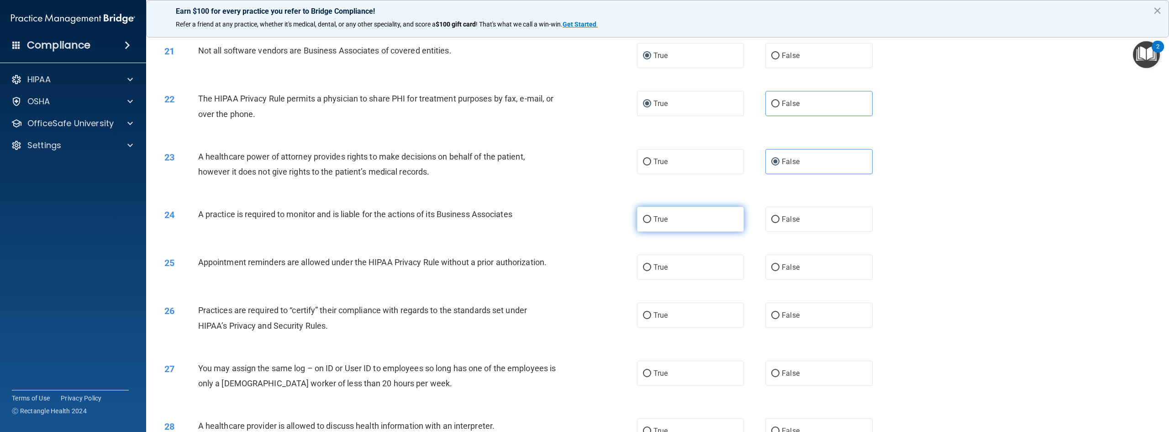
click at [650, 232] on label "True" at bounding box center [690, 218] width 107 height 25
click at [650, 223] on input "True" at bounding box center [647, 219] width 8 height 7
radio input "true"
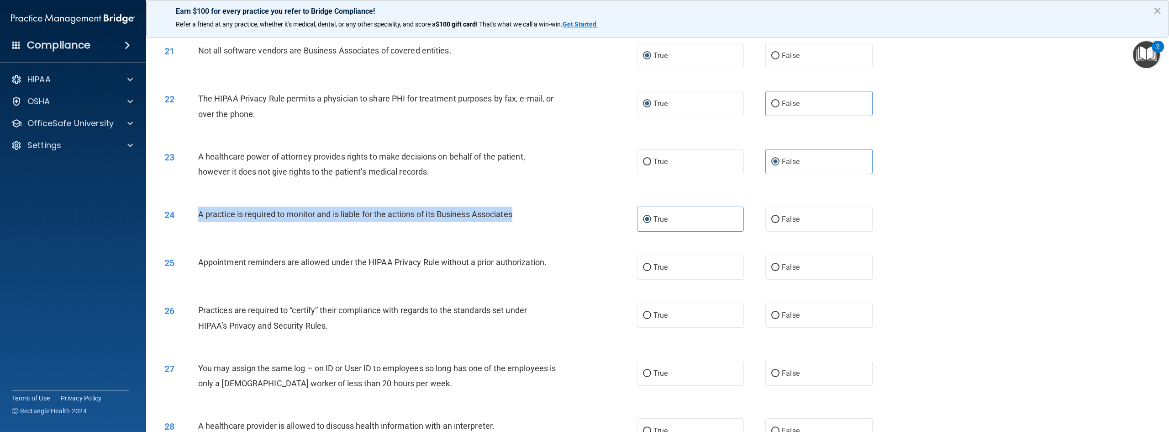
drag, startPoint x: 528, startPoint y: 248, endPoint x: 198, endPoint y: 246, distance: 329.3
click at [198, 222] on div "A practice is required to monitor and is liable for the actions of its Business…" at bounding box center [380, 213] width 365 height 15
click at [774, 223] on input "False" at bounding box center [775, 219] width 8 height 7
radio input "true"
radio input "false"
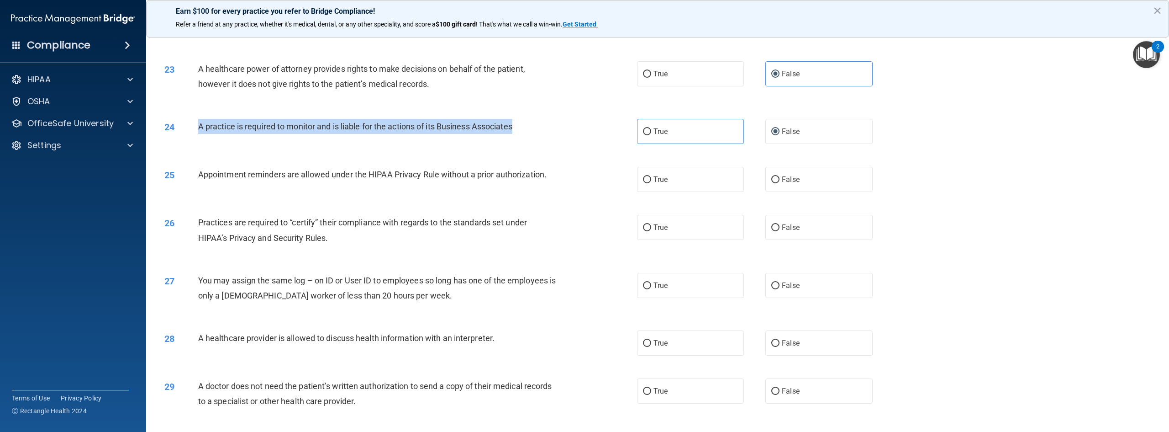
scroll to position [1271, 0]
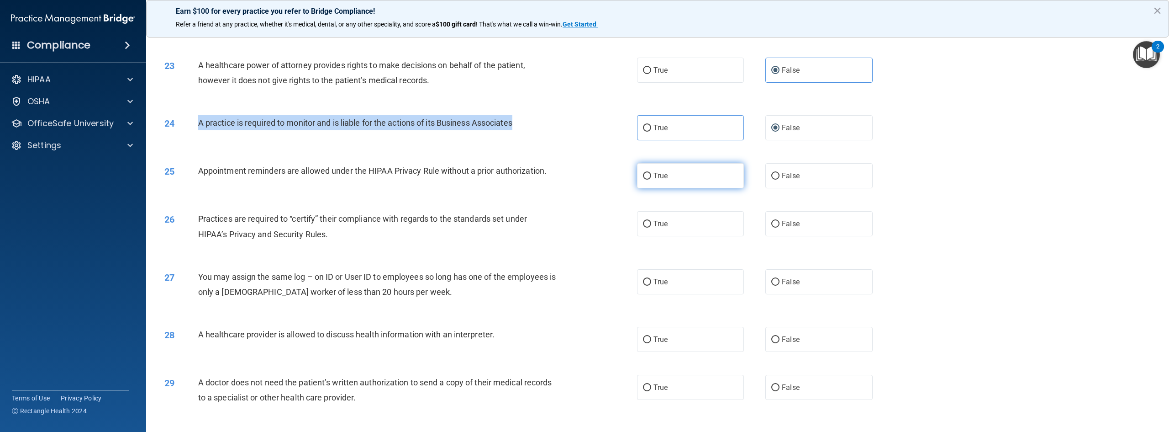
click at [646, 180] on input "True" at bounding box center [647, 176] width 8 height 7
radio input "true"
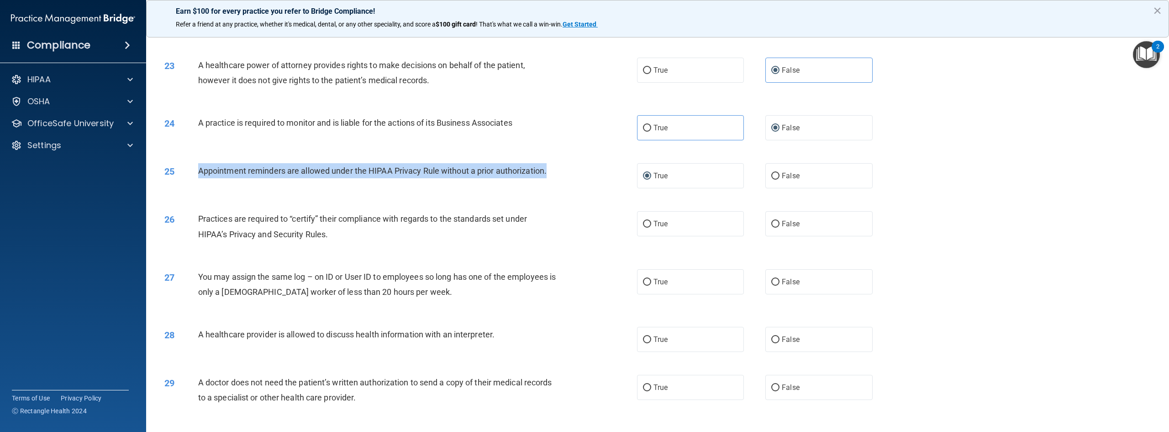
drag, startPoint x: 567, startPoint y: 204, endPoint x: 198, endPoint y: 206, distance: 369.5
click at [198, 183] on div "25 Appointment reminders are allowed under the HIPAA Privacy Rule without a pri…" at bounding box center [401, 173] width 500 height 20
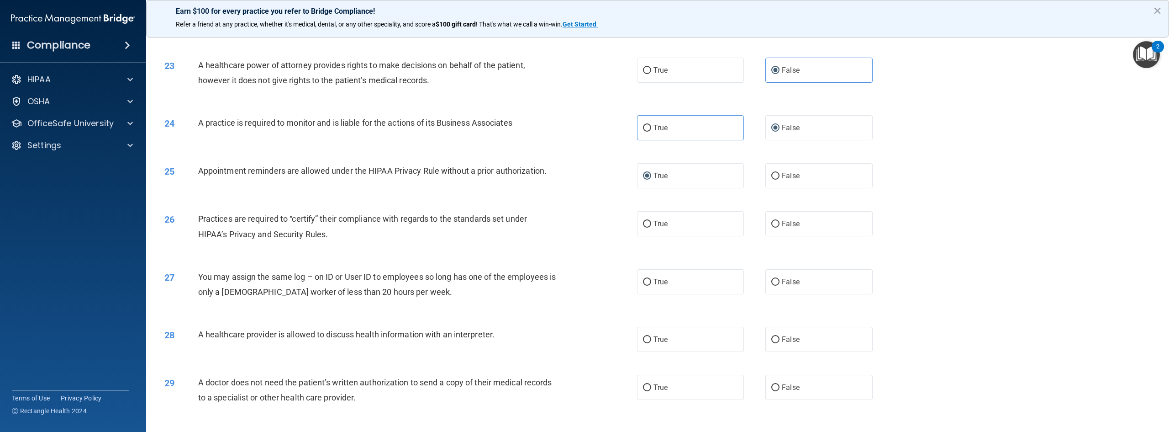
click at [437, 257] on div "26 Practices are required to “certify” their compliance with regards to the sta…" at bounding box center [658, 229] width 1000 height 58
click at [643, 227] on input "True" at bounding box center [647, 224] width 8 height 7
radio input "true"
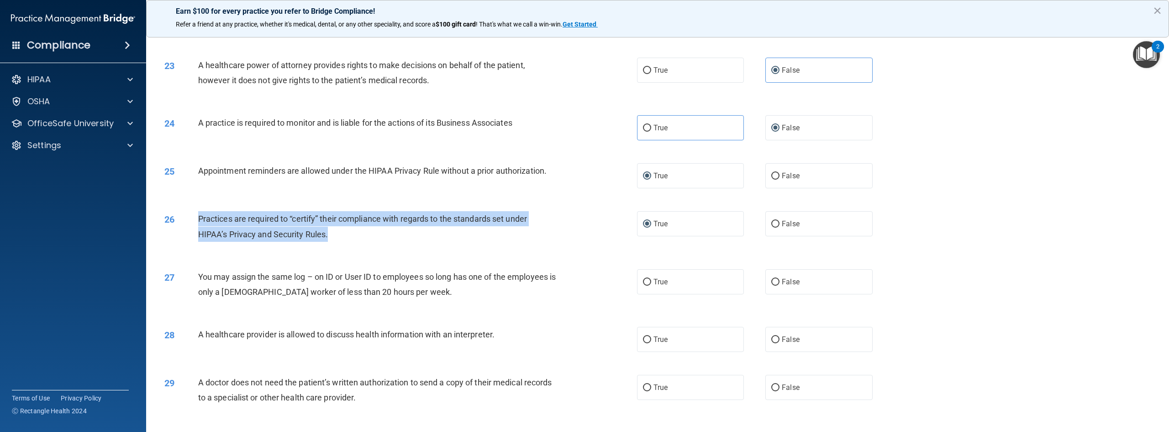
drag, startPoint x: 358, startPoint y: 271, endPoint x: 196, endPoint y: 250, distance: 163.0
click at [196, 246] on div "26 Practices are required to “certify” their compliance with regards to the sta…" at bounding box center [401, 228] width 500 height 35
click at [771, 227] on input "False" at bounding box center [775, 224] width 8 height 7
radio input "true"
radio input "false"
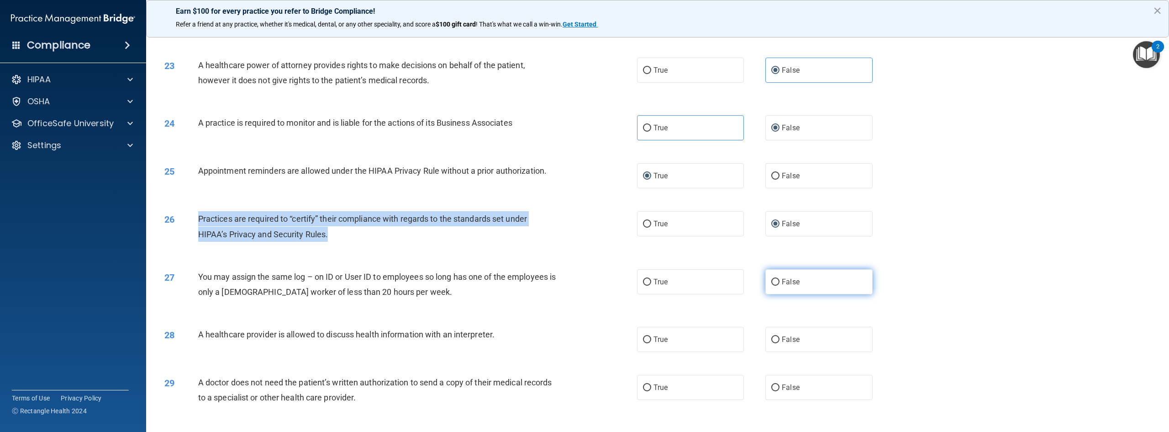
click at [773, 285] on input "False" at bounding box center [775, 282] width 8 height 7
radio input "true"
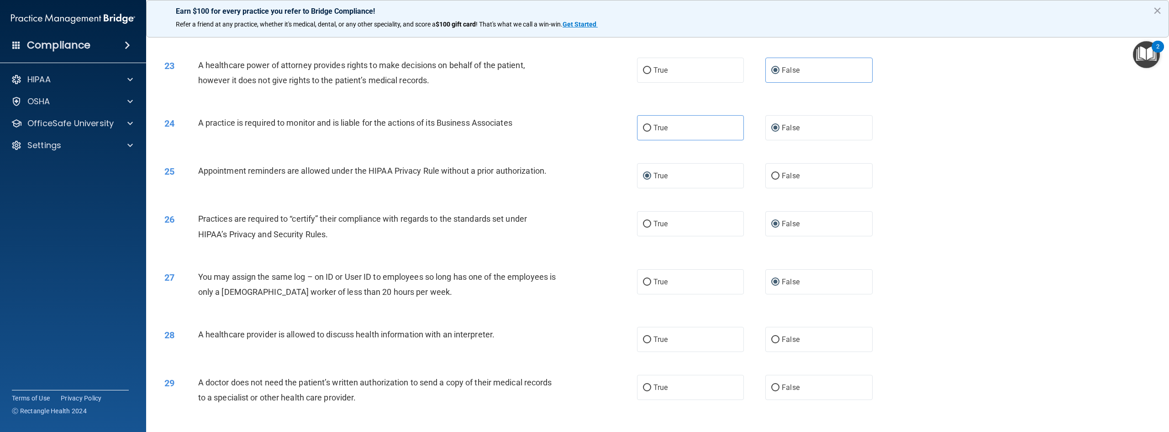
click at [418, 304] on div "27 You may assign the same log – on ID or User ID to employees so long has one …" at bounding box center [401, 286] width 500 height 35
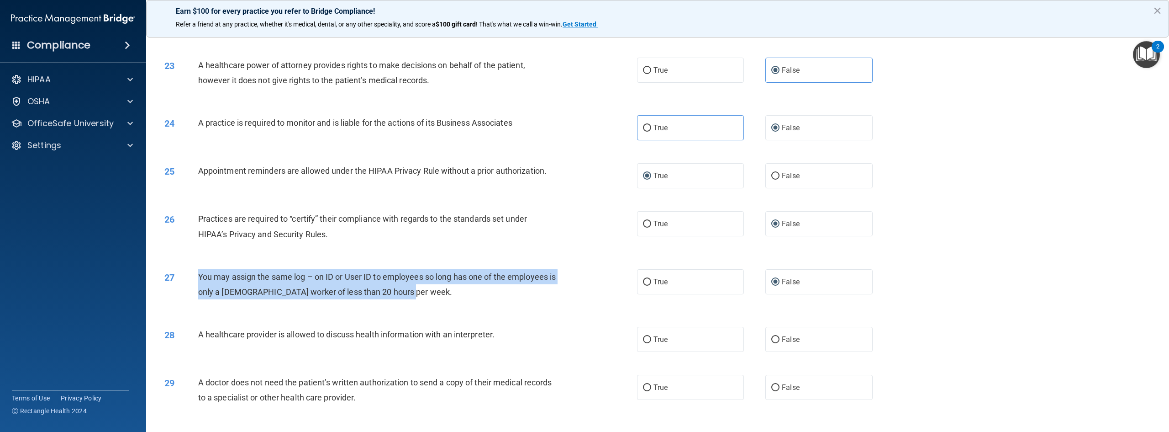
drag, startPoint x: 416, startPoint y: 326, endPoint x: 195, endPoint y: 301, distance: 222.0
click at [195, 301] on div "27 You may assign the same log – on ID or User ID to employees so long has one …" at bounding box center [401, 286] width 500 height 35
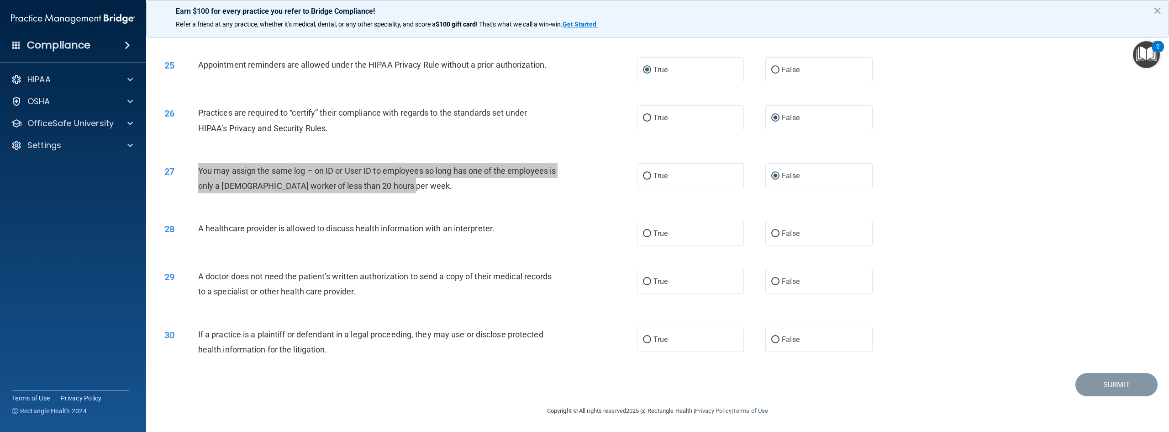
scroll to position [1408, 0]
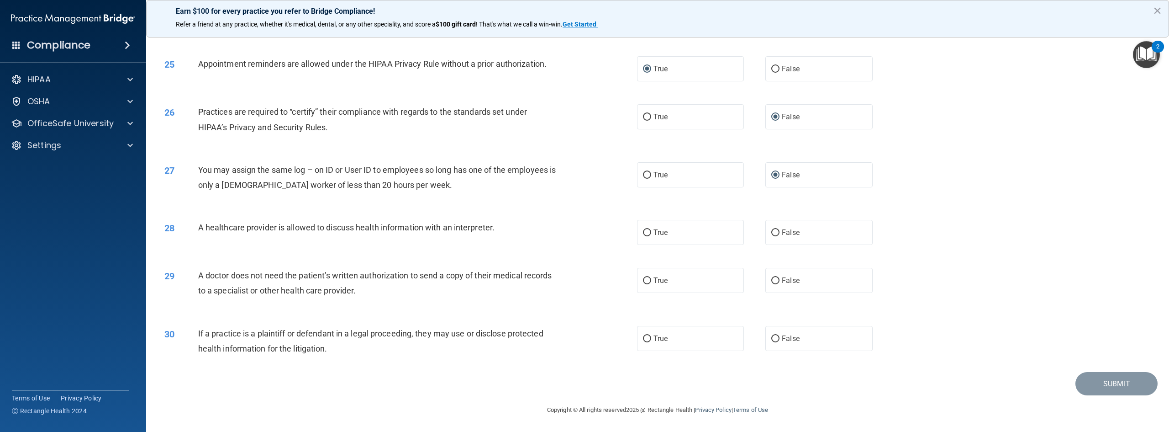
click at [366, 250] on div "28 A healthcare provider is allowed to discuss health information with an inter…" at bounding box center [658, 232] width 1000 height 48
click at [643, 233] on input "True" at bounding box center [647, 232] width 8 height 7
radio input "true"
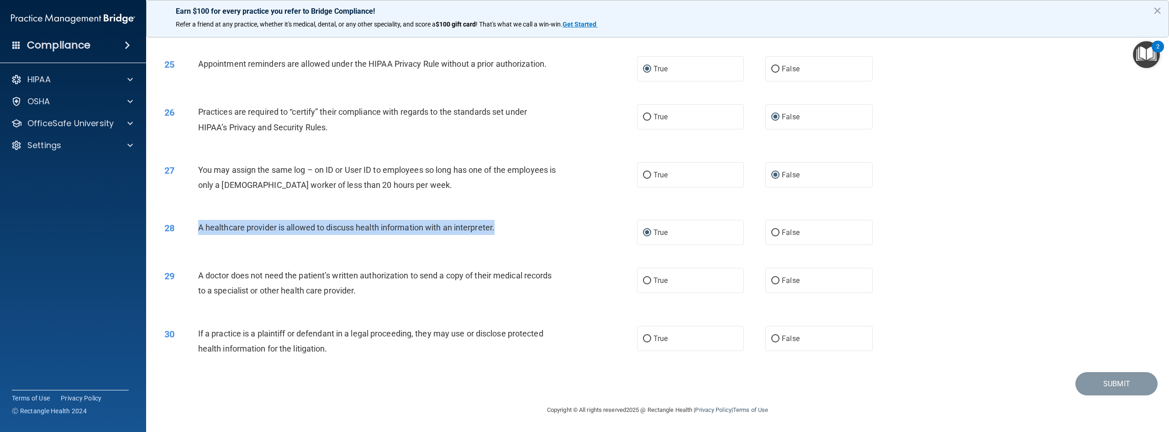
drag, startPoint x: 516, startPoint y: 229, endPoint x: 195, endPoint y: 232, distance: 320.7
click at [195, 232] on div "28 A healthcare provider is allowed to discuss health information with an inter…" at bounding box center [401, 230] width 500 height 20
drag, startPoint x: 395, startPoint y: 294, endPoint x: 186, endPoint y: 285, distance: 208.9
click at [186, 285] on div "29 A doctor does not need the patient’s written authorization to send a copy of…" at bounding box center [401, 285] width 500 height 35
click at [646, 281] on input "True" at bounding box center [647, 280] width 8 height 7
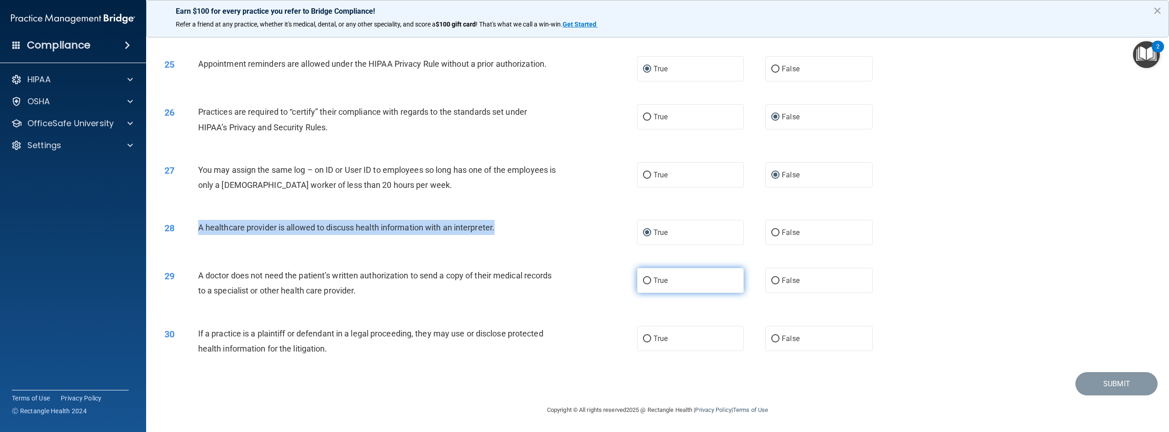
radio input "true"
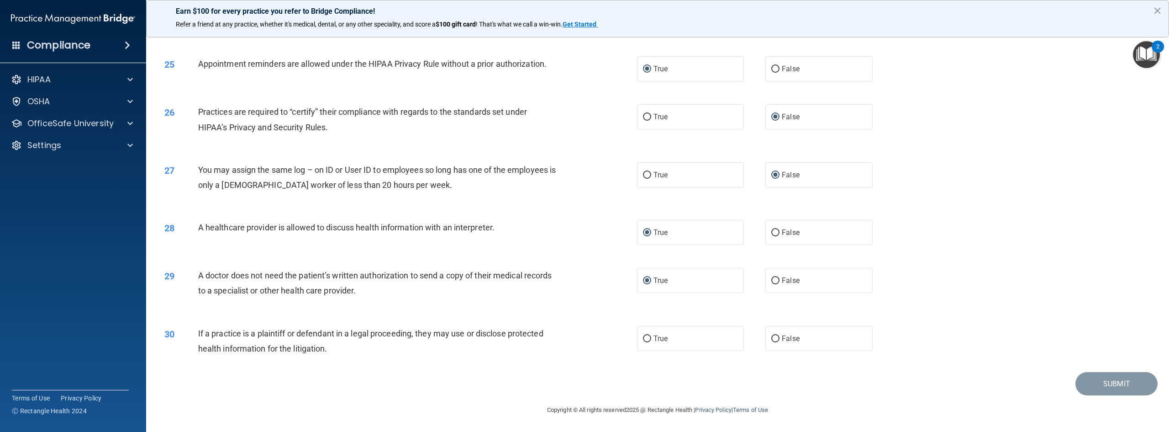
click at [442, 387] on div "Submit" at bounding box center [658, 383] width 1000 height 23
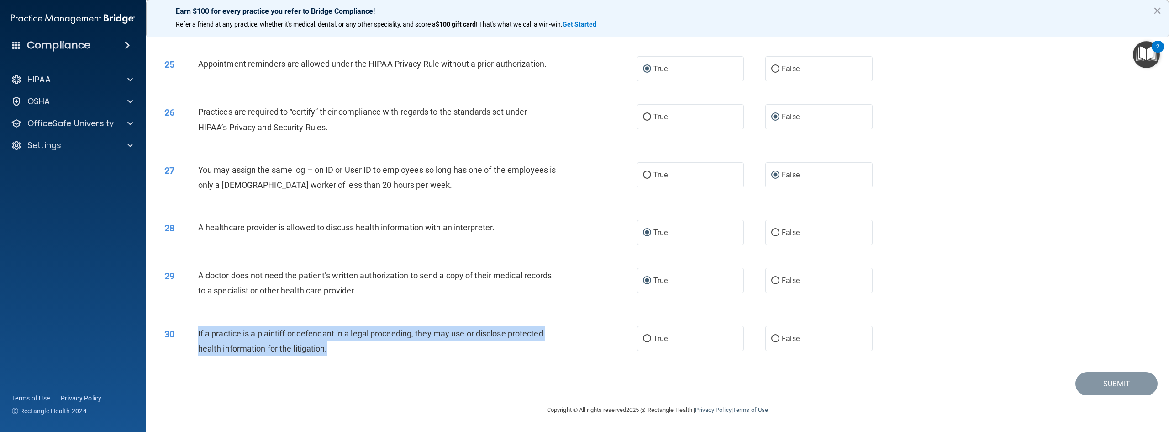
drag, startPoint x: 335, startPoint y: 350, endPoint x: 194, endPoint y: 335, distance: 141.5
click at [194, 335] on div "30 If a practice is a plaintiff or defendant in a legal proceeding, they may us…" at bounding box center [401, 343] width 500 height 35
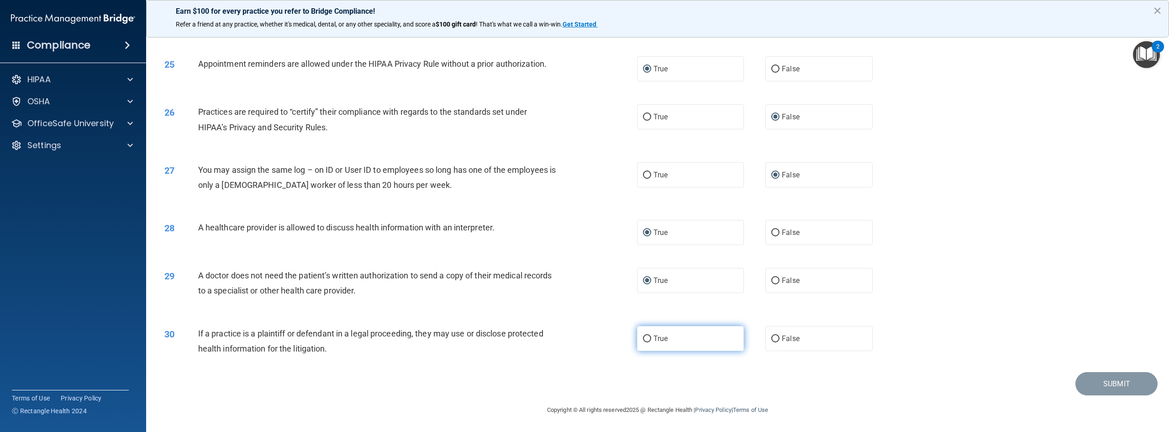
click at [637, 338] on label "True" at bounding box center [690, 338] width 107 height 25
click at [643, 338] on input "True" at bounding box center [647, 338] width 8 height 7
radio input "true"
click at [1110, 386] on button "Submit" at bounding box center [1117, 383] width 82 height 23
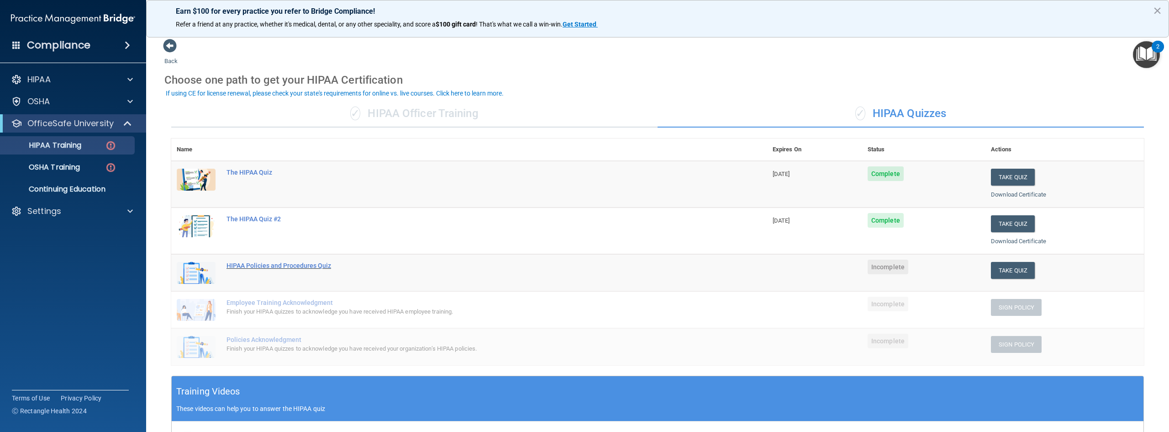
click at [258, 268] on div "HIPAA Policies and Procedures Quiz" at bounding box center [474, 265] width 495 height 7
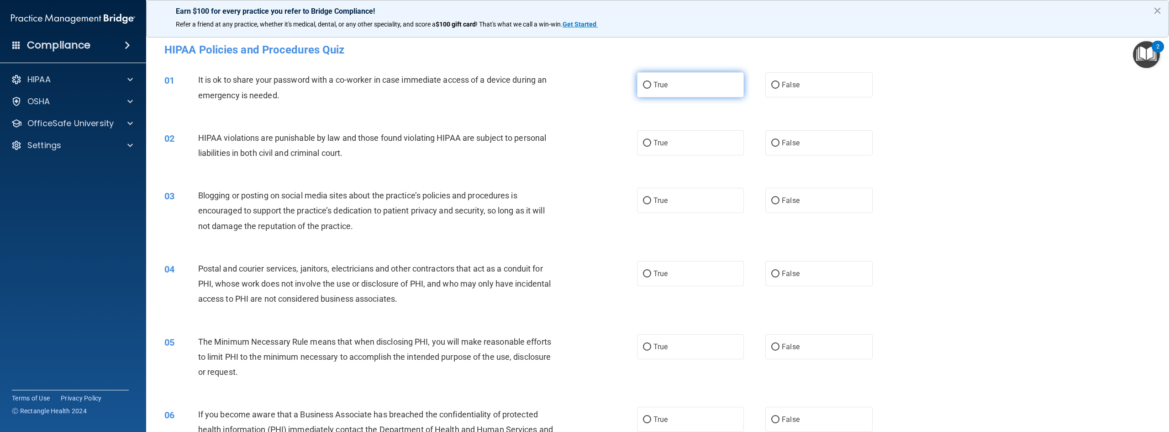
click at [644, 83] on input "True" at bounding box center [647, 85] width 8 height 7
radio input "true"
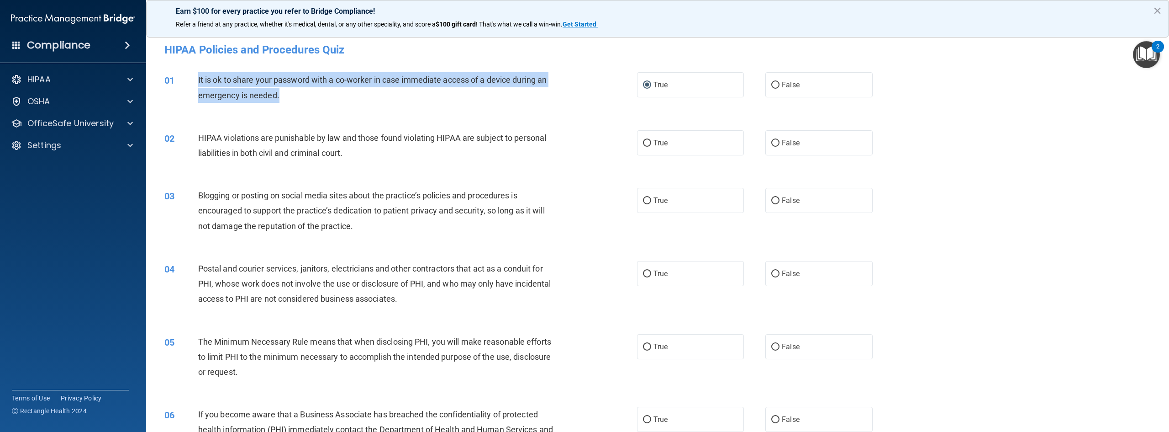
drag, startPoint x: 322, startPoint y: 104, endPoint x: 189, endPoint y: 80, distance: 134.9
click at [189, 80] on div "01 It is ok to share your password with a co-worker in case immediate access of…" at bounding box center [401, 89] width 500 height 35
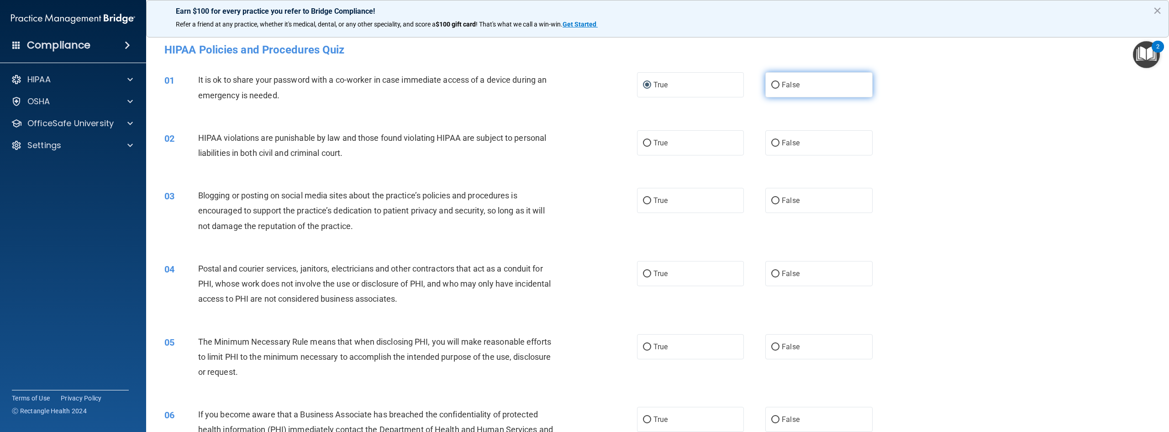
click at [776, 84] on label "False" at bounding box center [819, 84] width 107 height 25
click at [776, 84] on input "False" at bounding box center [775, 85] width 8 height 7
radio input "true"
radio input "false"
click at [645, 145] on input "True" at bounding box center [647, 143] width 8 height 7
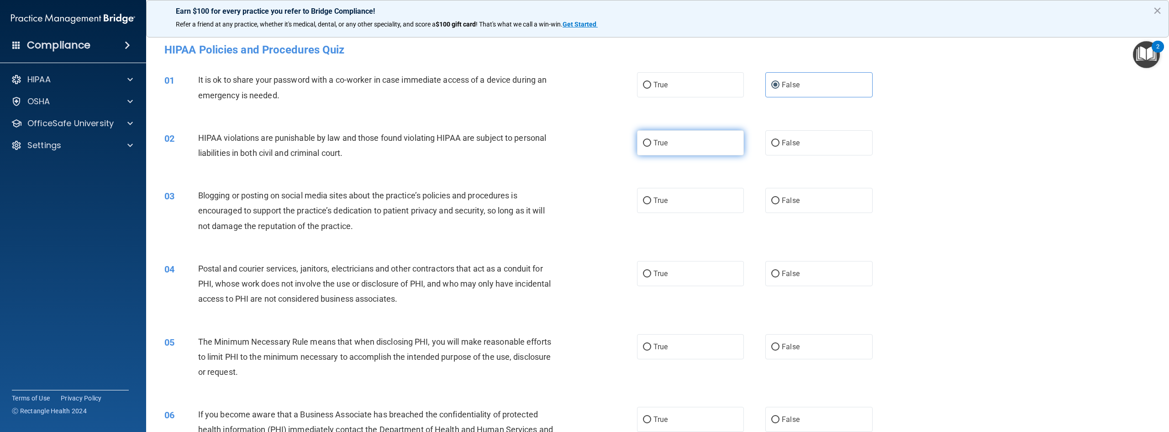
radio input "true"
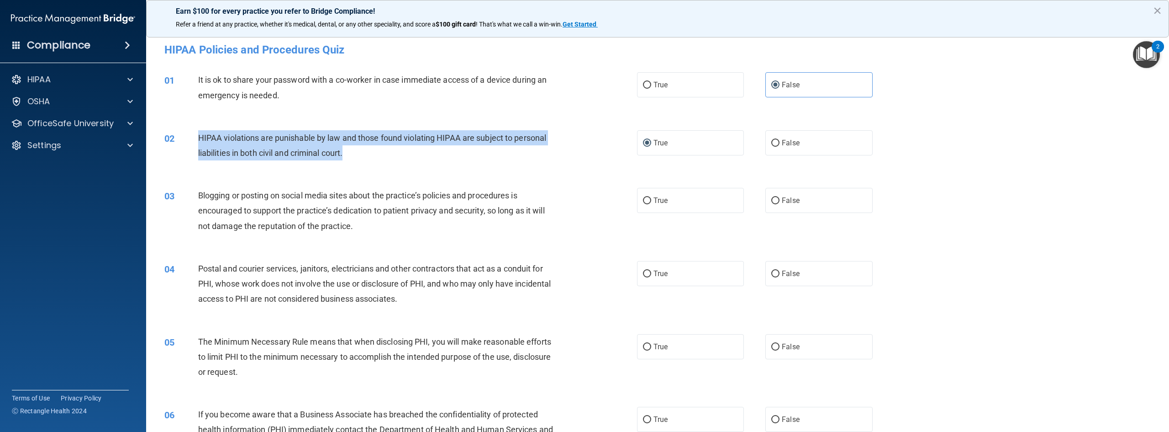
drag, startPoint x: 354, startPoint y: 158, endPoint x: 200, endPoint y: 132, distance: 156.5
click at [200, 132] on div "HIPAA violations are punishable by law and those found violating HIPAA are subj…" at bounding box center [380, 145] width 365 height 30
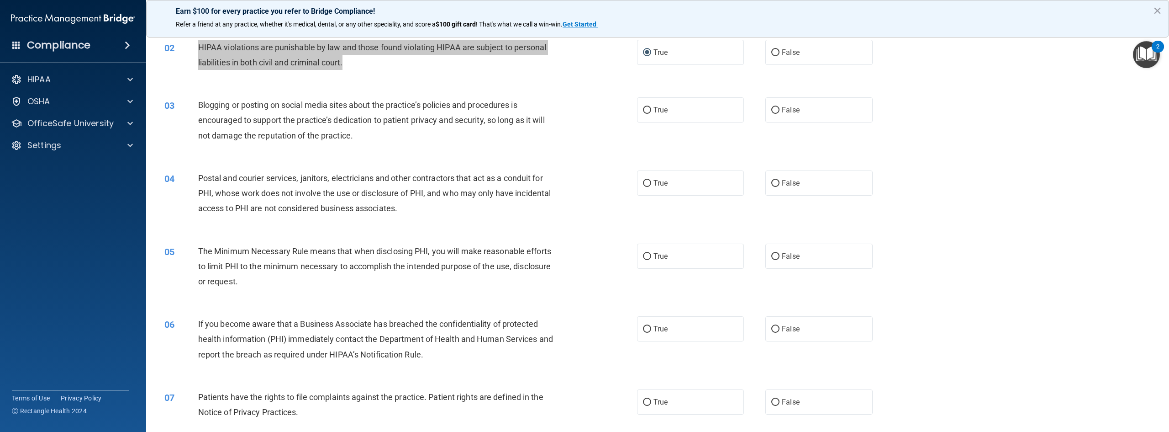
scroll to position [91, 0]
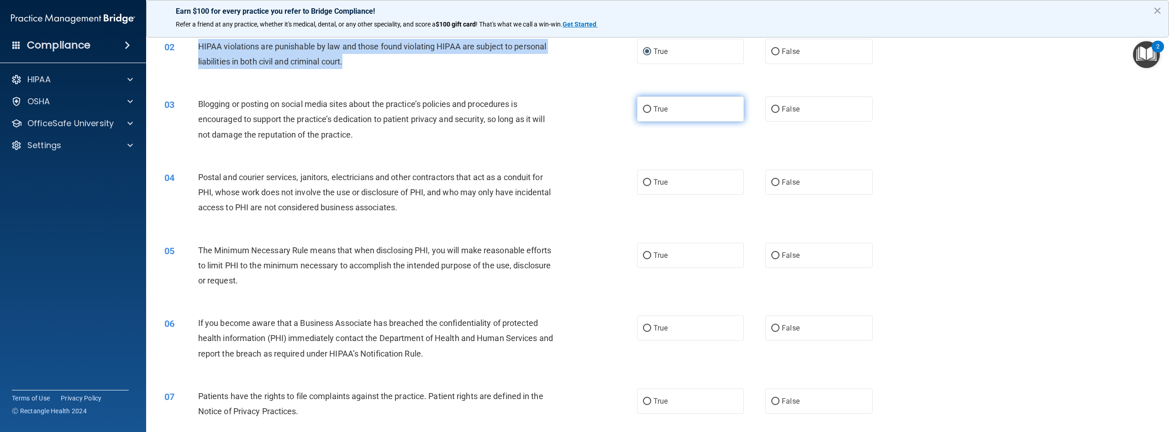
click at [646, 110] on input "True" at bounding box center [647, 109] width 8 height 7
radio input "true"
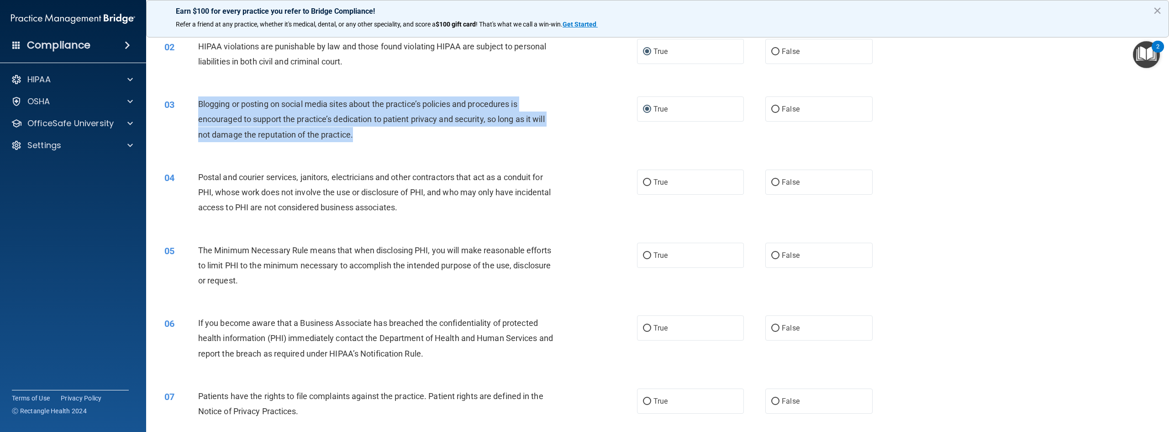
drag, startPoint x: 361, startPoint y: 140, endPoint x: 194, endPoint y: 104, distance: 171.0
click at [194, 104] on div "03 Blogging or posting on social media sites about the practice’s policies and …" at bounding box center [401, 121] width 500 height 50
click at [773, 106] on input "False" at bounding box center [775, 109] width 8 height 7
radio input "true"
radio input "false"
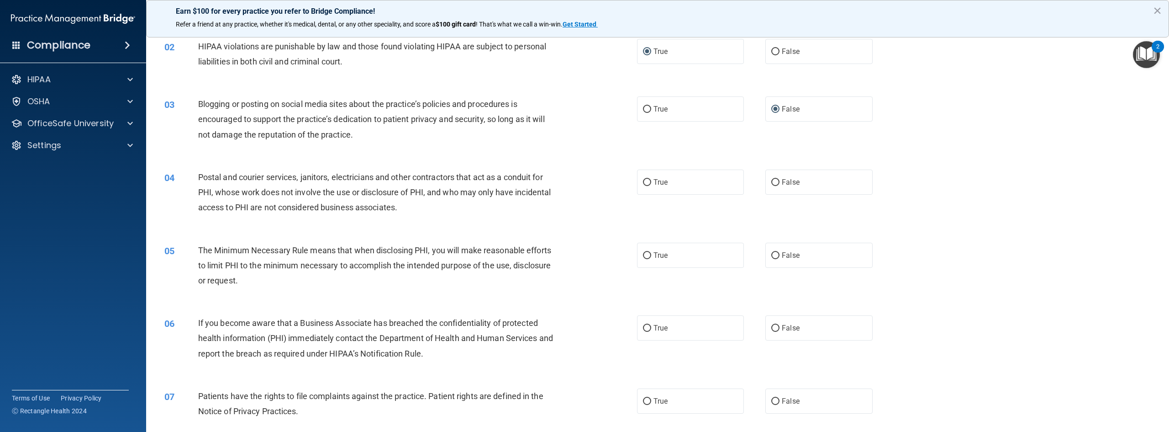
click at [508, 222] on div "04 Postal and courier services, janitors, electricians and other contractors th…" at bounding box center [658, 194] width 1000 height 73
click at [649, 182] on label "True" at bounding box center [690, 181] width 107 height 25
click at [649, 182] on input "True" at bounding box center [647, 182] width 8 height 7
radio input "true"
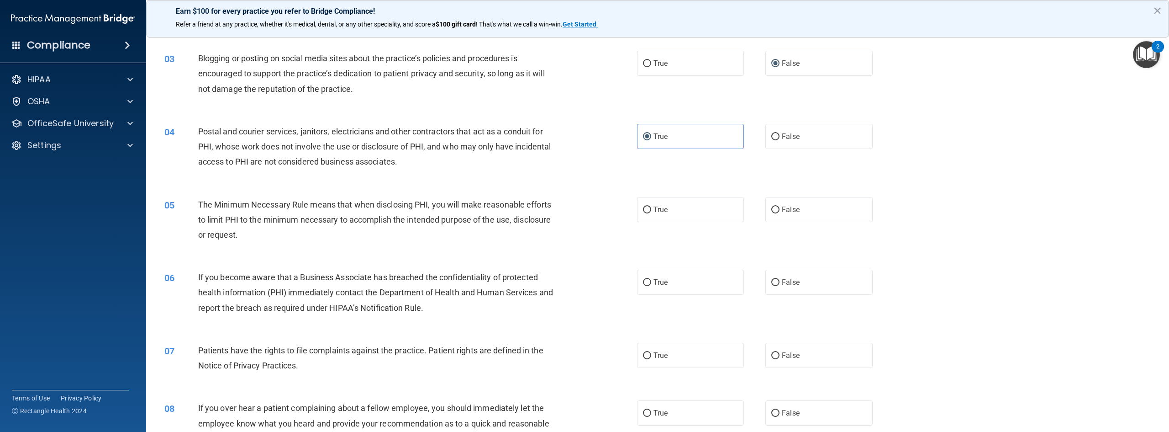
scroll to position [183, 0]
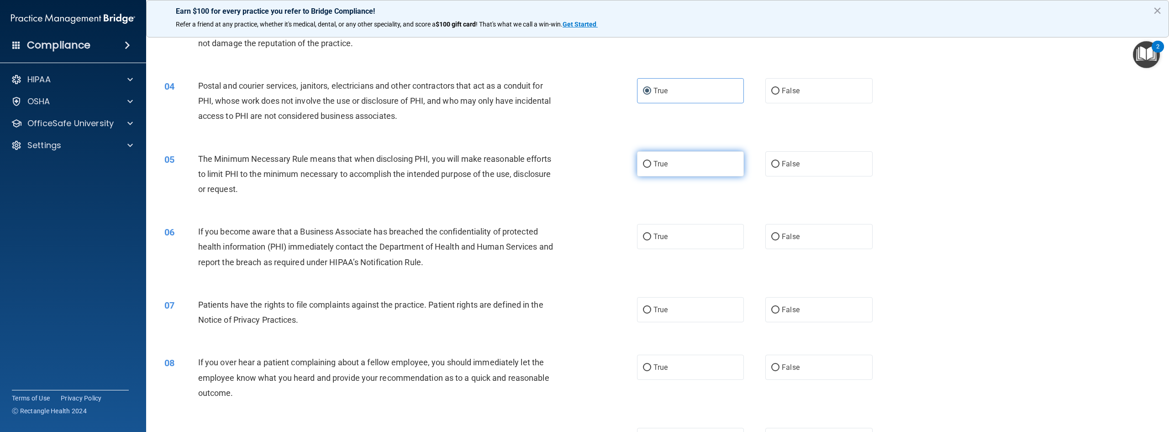
click at [647, 167] on input "True" at bounding box center [647, 164] width 8 height 7
radio input "true"
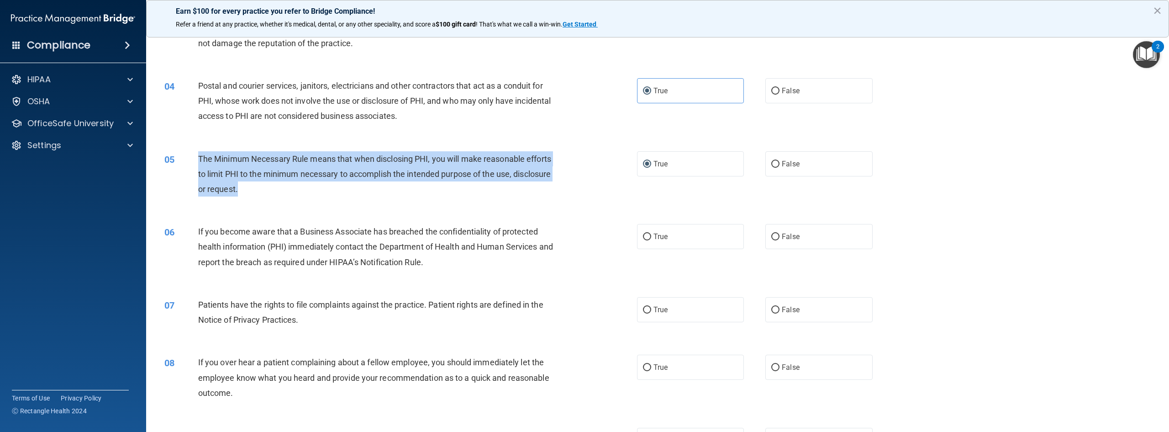
drag, startPoint x: 279, startPoint y: 192, endPoint x: 195, endPoint y: 157, distance: 91.1
click at [195, 157] on div "05 The Minimum Necessary Rule means that when disclosing PHI, you will make rea…" at bounding box center [401, 176] width 500 height 50
click at [643, 237] on input "True" at bounding box center [647, 236] width 8 height 7
radio input "true"
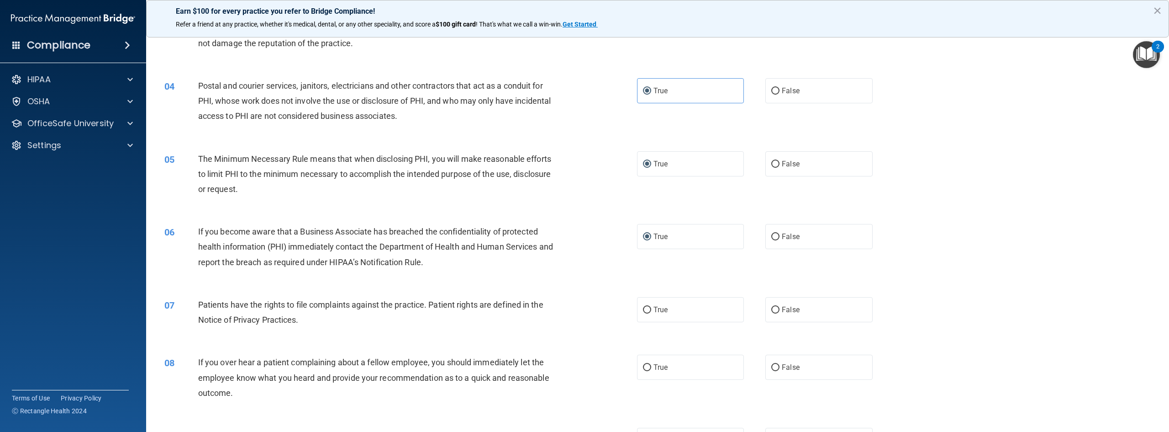
click at [455, 268] on div "If you become aware that a Business Associate has breached the confidentiality …" at bounding box center [380, 247] width 365 height 46
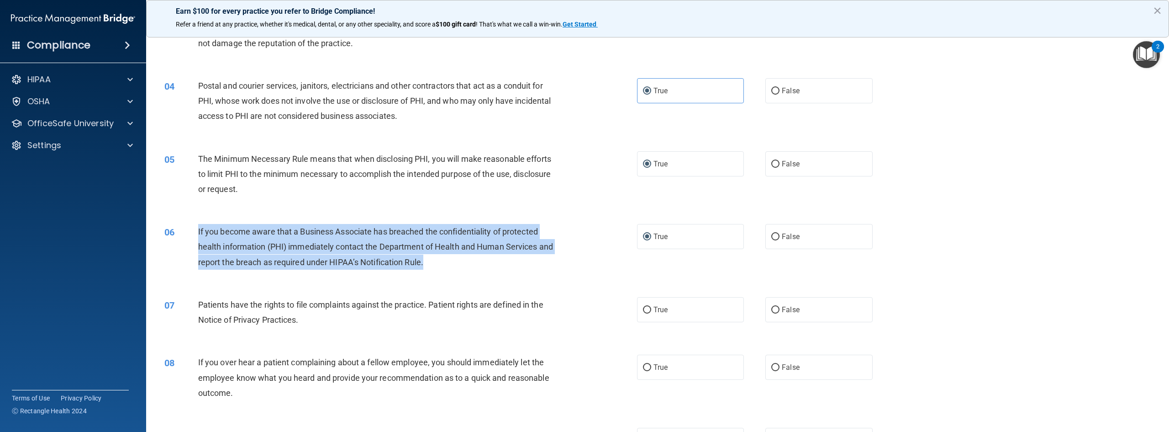
drag, startPoint x: 452, startPoint y: 266, endPoint x: 194, endPoint y: 225, distance: 260.8
click at [194, 225] on div "06 If you become aware that a Business Associate has breached the confidentiali…" at bounding box center [401, 249] width 500 height 50
click at [771, 238] on input "False" at bounding box center [775, 236] width 8 height 7
radio input "true"
radio input "false"
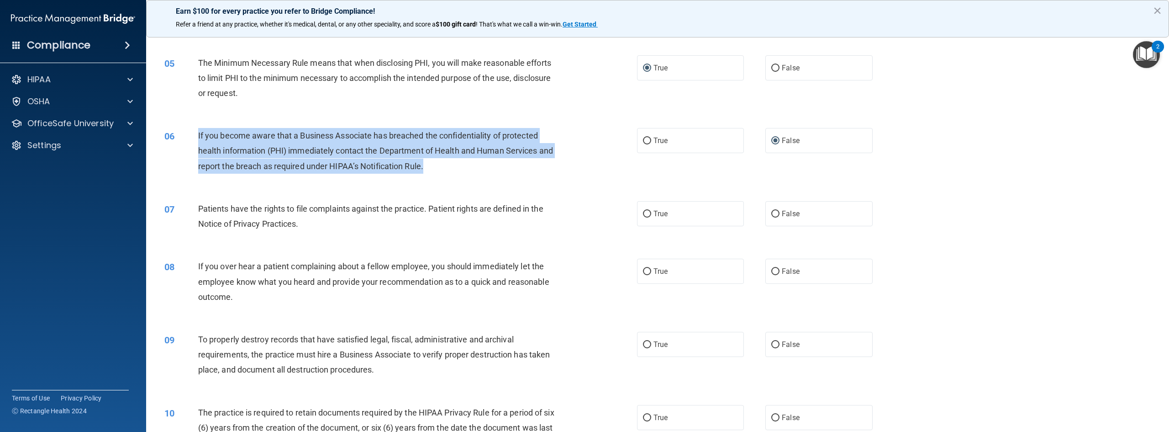
scroll to position [320, 0]
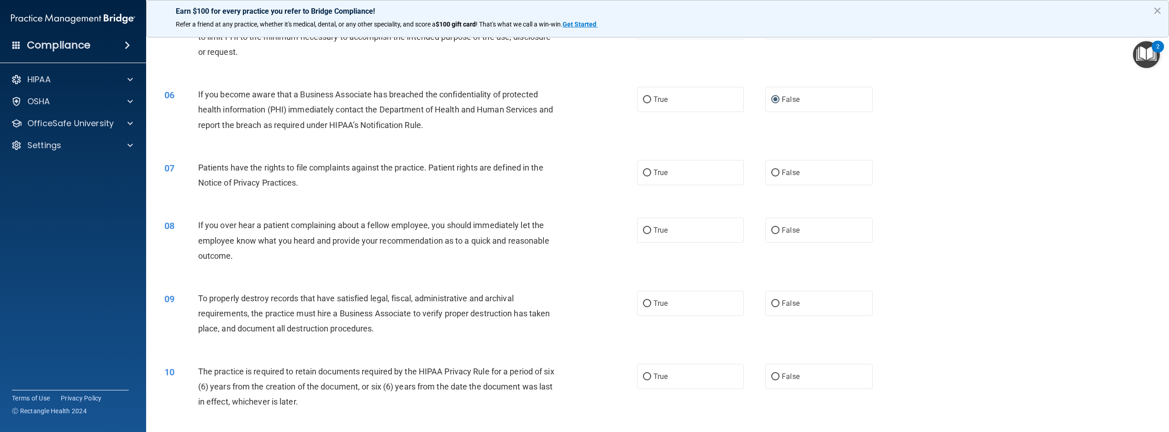
click at [413, 200] on div "07 Patients have the rights to file complaints against the practice. Patient ri…" at bounding box center [658, 177] width 1000 height 58
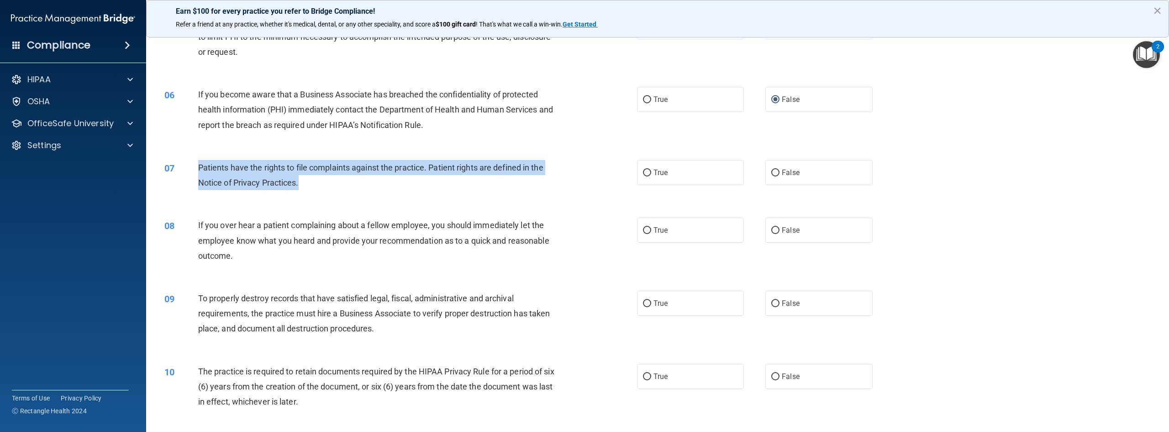
drag, startPoint x: 280, startPoint y: 187, endPoint x: 196, endPoint y: 163, distance: 87.3
click at [196, 163] on div "07 Patients have the rights to file complaints against the practice. Patient ri…" at bounding box center [401, 177] width 500 height 35
click at [643, 173] on input "True" at bounding box center [647, 172] width 8 height 7
radio input "true"
click at [647, 232] on input "True" at bounding box center [647, 230] width 8 height 7
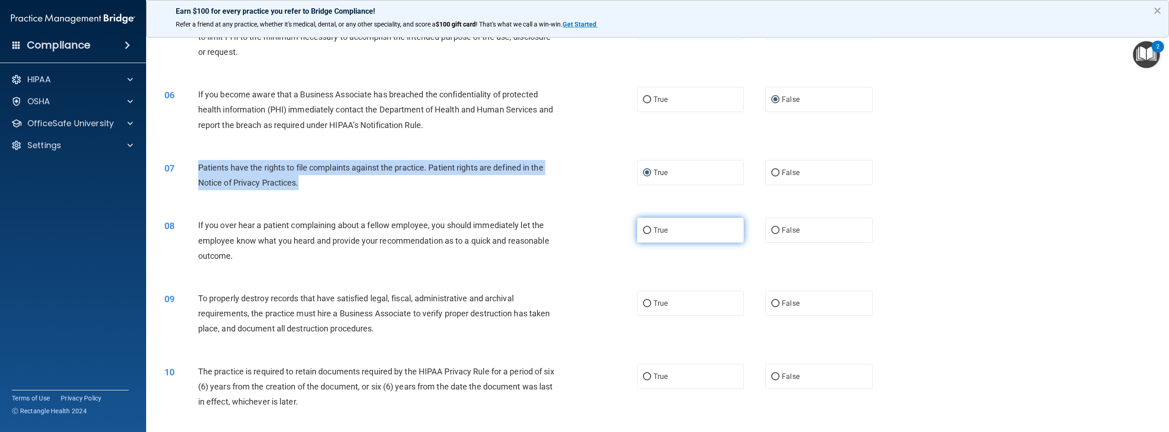
radio input "true"
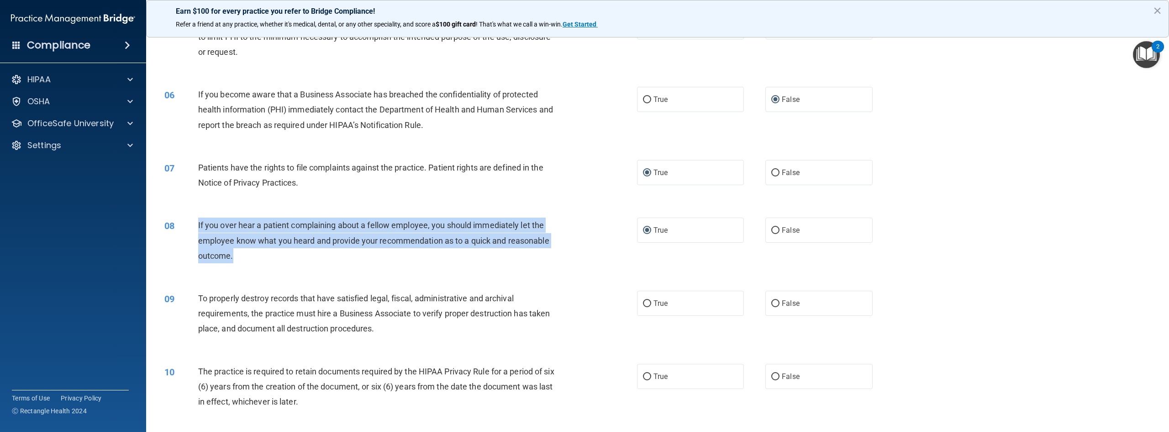
drag, startPoint x: 256, startPoint y: 258, endPoint x: 196, endPoint y: 224, distance: 68.7
click at [196, 224] on div "08 If you over hear a patient complaining about a fellow employee, you should i…" at bounding box center [401, 242] width 500 height 50
click at [775, 231] on input "False" at bounding box center [775, 230] width 8 height 7
radio input "true"
radio input "false"
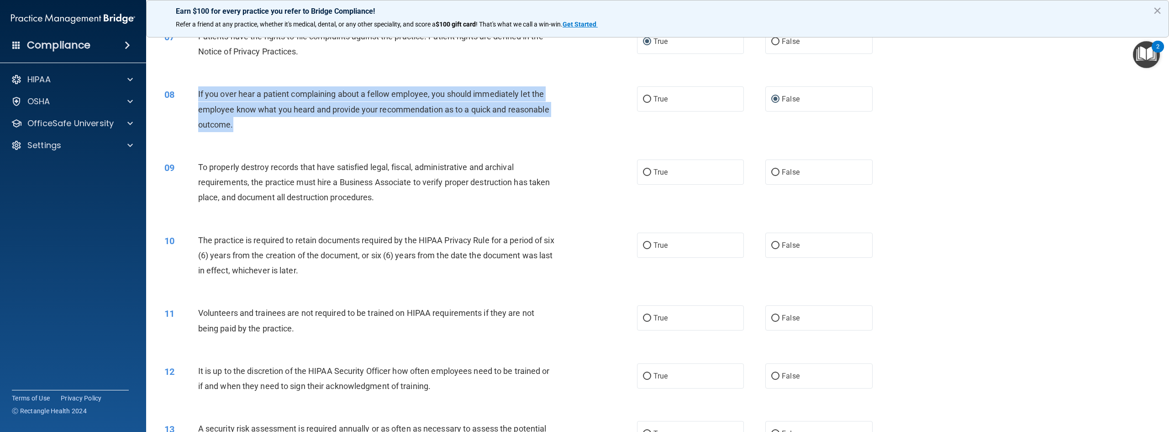
scroll to position [457, 0]
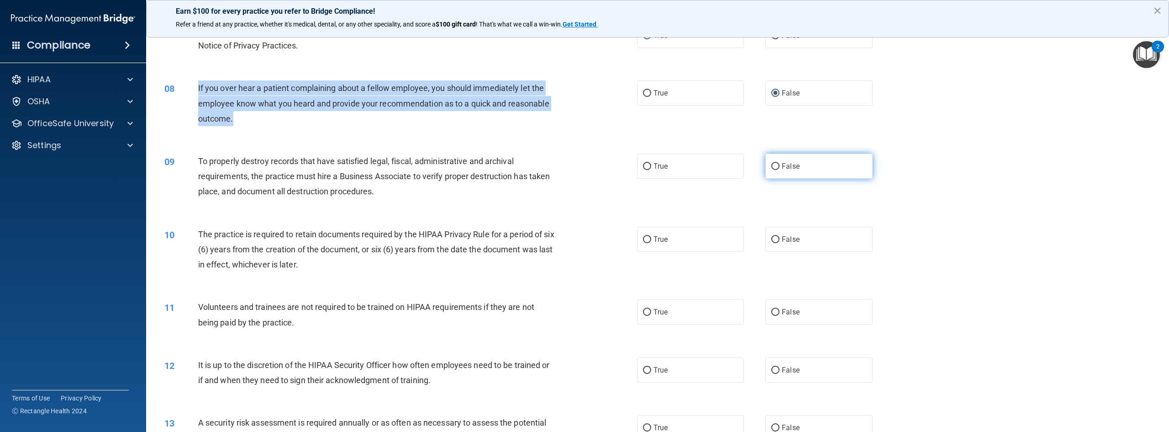
click at [773, 168] on input "False" at bounding box center [775, 166] width 8 height 7
radio input "true"
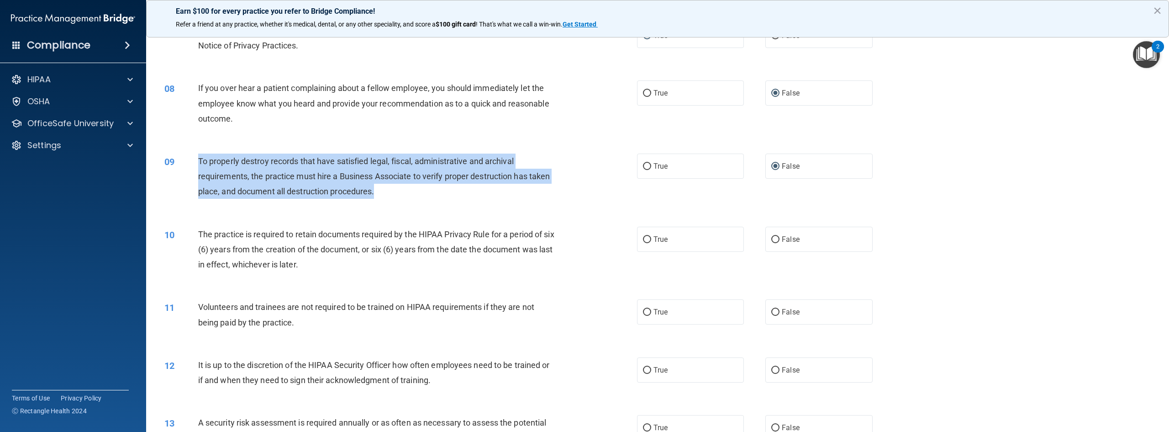
drag, startPoint x: 388, startPoint y: 200, endPoint x: 199, endPoint y: 158, distance: 193.5
click at [199, 158] on div "09 To properly destroy records that have satisfied legal, fiscal, administrativ…" at bounding box center [401, 178] width 500 height 50
click at [771, 236] on input "False" at bounding box center [775, 239] width 8 height 7
radio input "true"
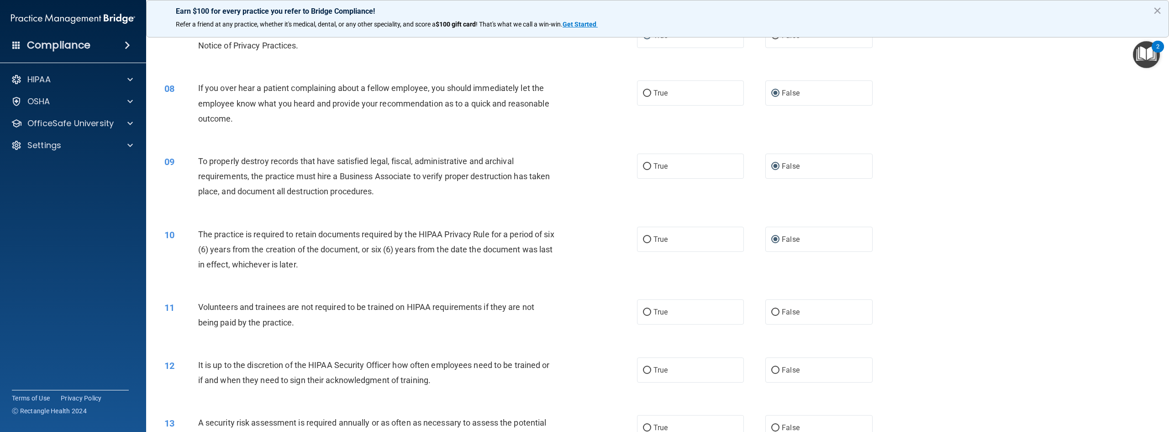
click at [341, 266] on div "The practice is required to retain documents required by the HIPAA Privacy Rule…" at bounding box center [380, 250] width 365 height 46
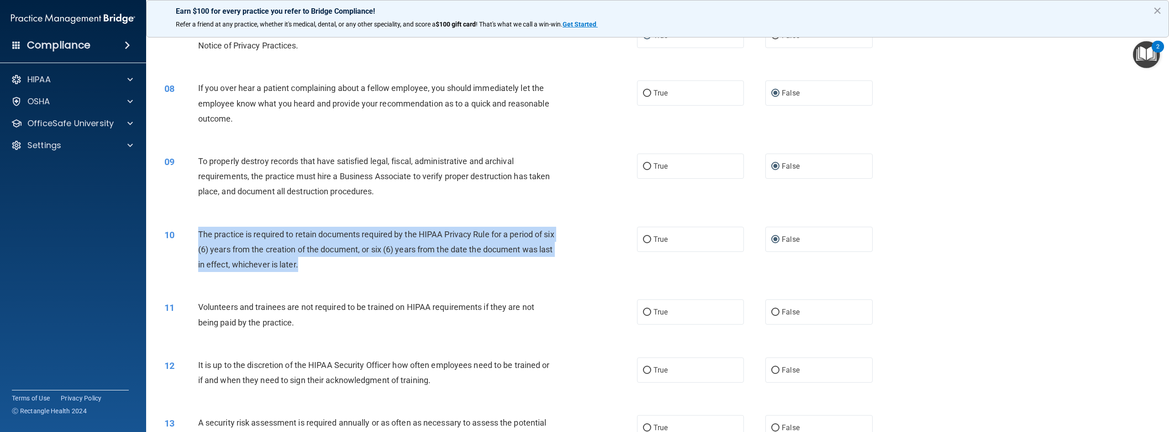
drag, startPoint x: 320, startPoint y: 265, endPoint x: 199, endPoint y: 228, distance: 126.4
click at [199, 228] on div "The practice is required to retain documents required by the HIPAA Privacy Rule…" at bounding box center [380, 250] width 365 height 46
click at [646, 240] on input "True" at bounding box center [647, 239] width 8 height 7
radio input "true"
radio input "false"
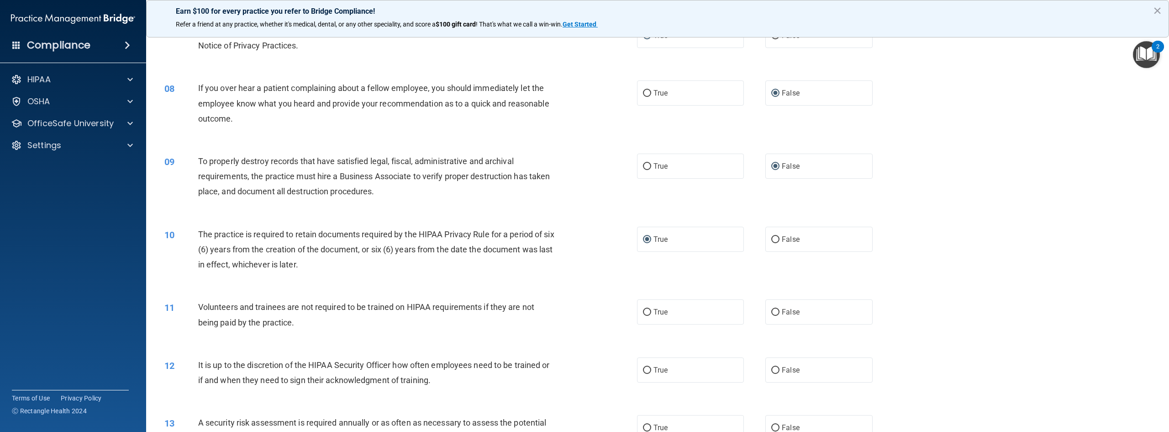
click at [330, 334] on div "11 Volunteers and trainees are not required to be trained on HIPAA requirements…" at bounding box center [401, 316] width 500 height 35
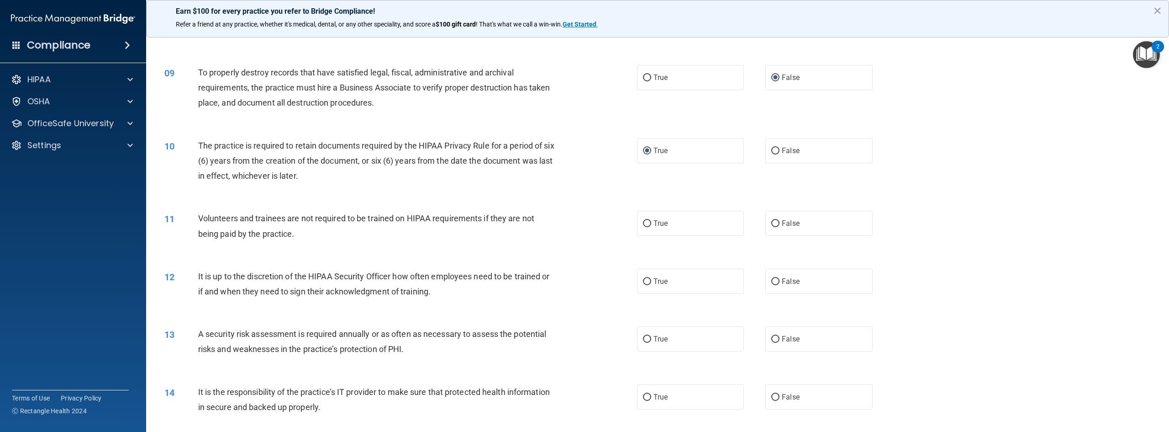
scroll to position [548, 0]
click at [771, 220] on input "False" at bounding box center [775, 220] width 8 height 7
radio input "true"
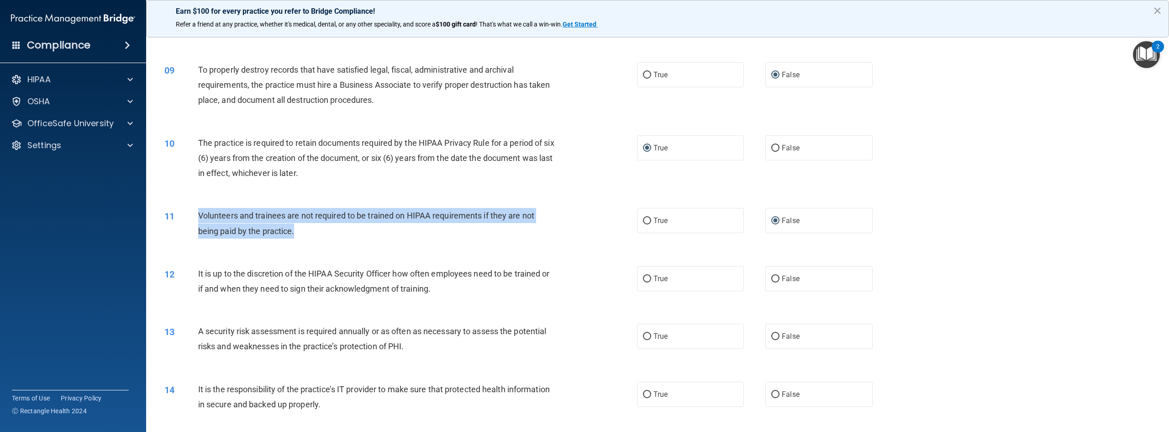
drag, startPoint x: 290, startPoint y: 239, endPoint x: 189, endPoint y: 221, distance: 103.5
click at [189, 221] on div "11 Volunteers and trainees are not required to be trained on HIPAA requirements…" at bounding box center [401, 225] width 500 height 35
click at [774, 277] on input "False" at bounding box center [775, 278] width 8 height 7
radio input "true"
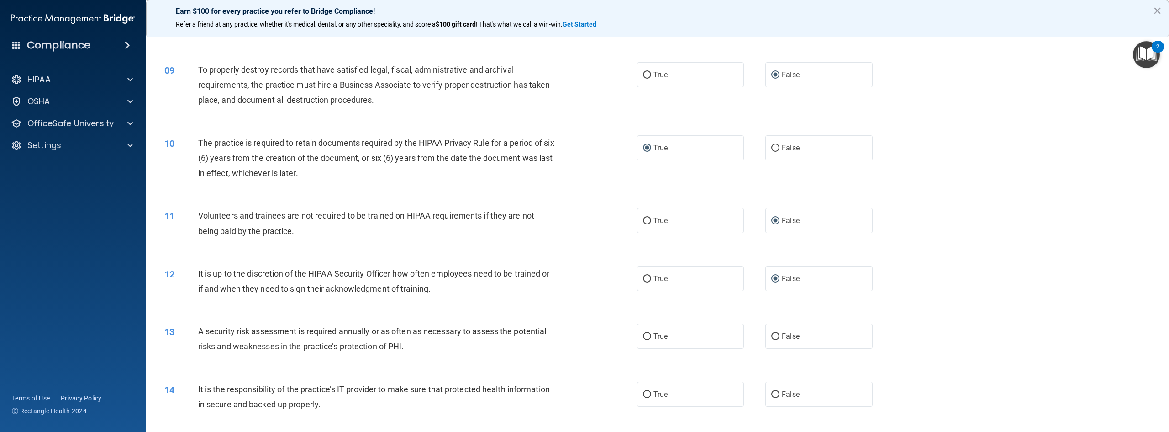
click at [452, 289] on div "It is up to the discretion of the HIPAA Security Officer how often employees ne…" at bounding box center [380, 281] width 365 height 30
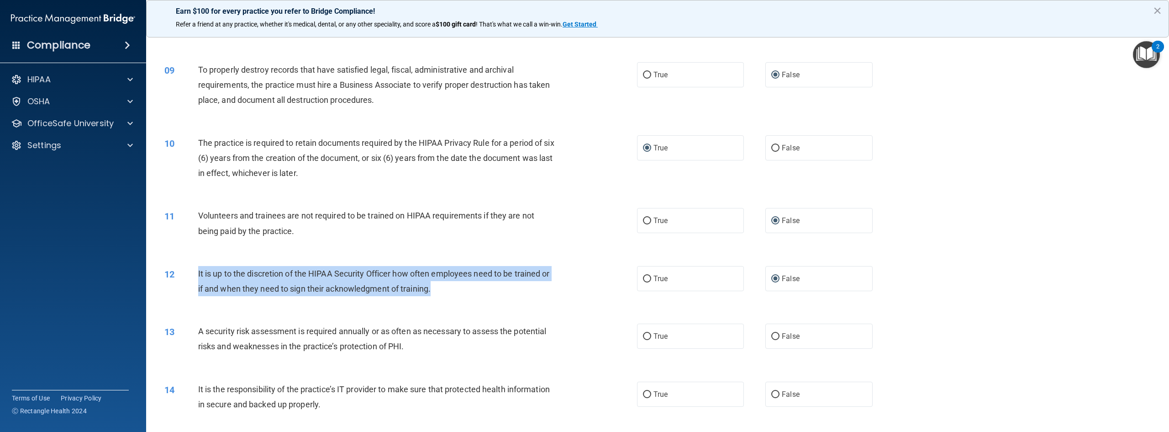
drag, startPoint x: 442, startPoint y: 292, endPoint x: 181, endPoint y: 268, distance: 261.9
click at [181, 268] on div "12 It is up to the discretion of the HIPAA Security Officer how often employees…" at bounding box center [401, 283] width 500 height 35
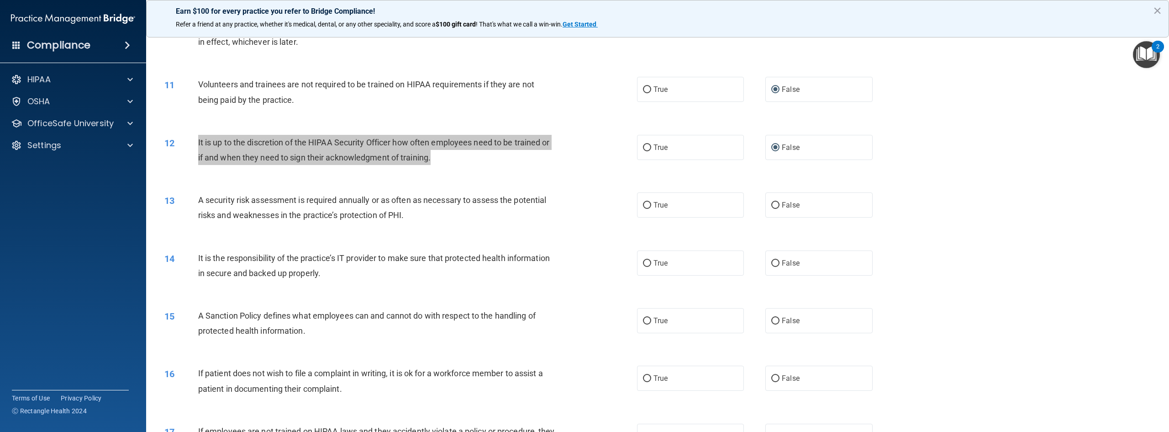
scroll to position [685, 0]
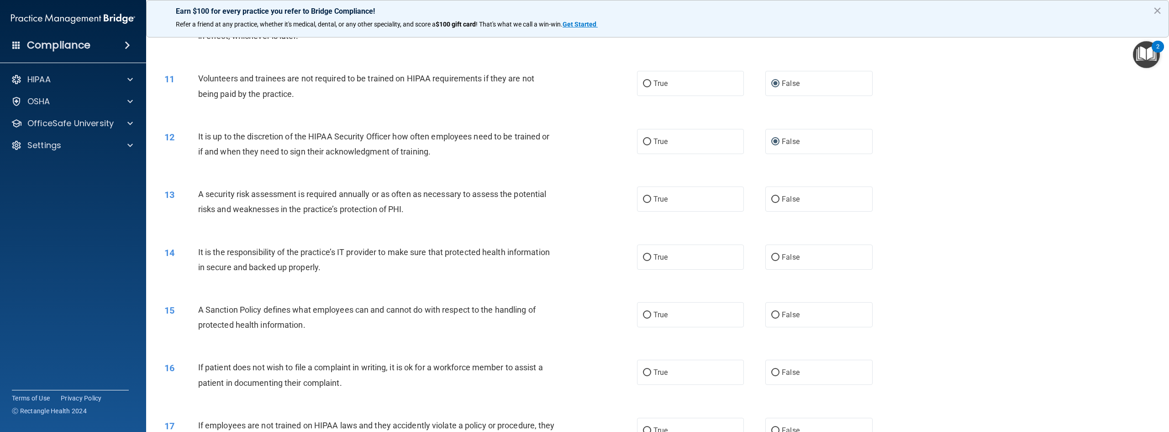
click at [291, 226] on div "13 A security risk assessment is required annually or as often as necessary to …" at bounding box center [658, 204] width 1000 height 58
click at [643, 199] on input "True" at bounding box center [647, 199] width 8 height 7
radio input "true"
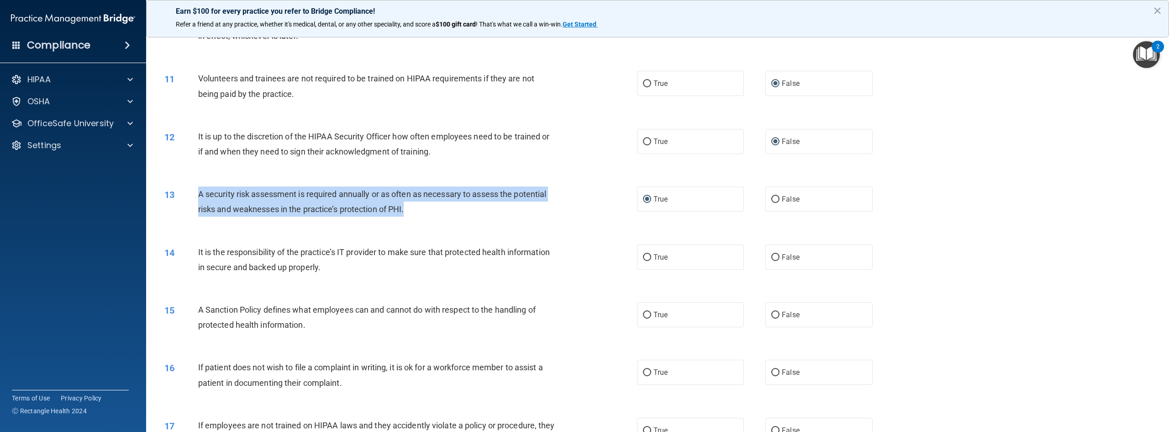
drag, startPoint x: 443, startPoint y: 213, endPoint x: 200, endPoint y: 196, distance: 243.6
click at [200, 196] on div "A security risk assessment is required annually or as often as necessary to ass…" at bounding box center [380, 201] width 365 height 30
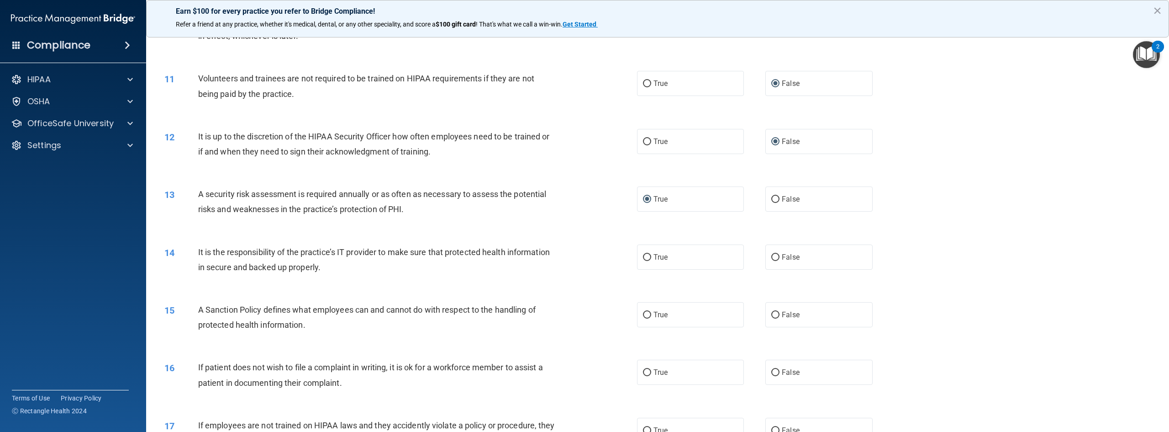
click at [417, 303] on div "A Sanction Policy defines what employees can and cannot do with respect to the …" at bounding box center [380, 317] width 365 height 30
click at [645, 256] on input "True" at bounding box center [647, 257] width 8 height 7
radio input "true"
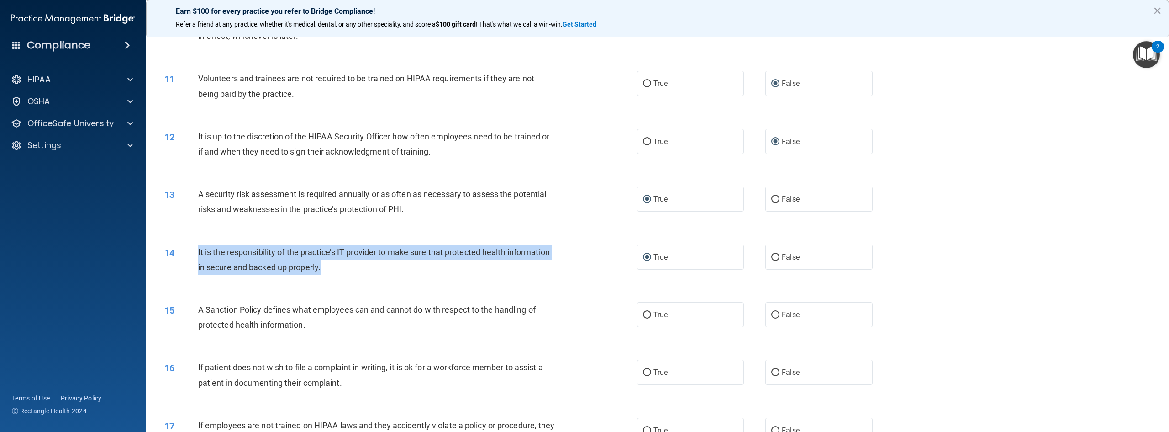
drag, startPoint x: 333, startPoint y: 272, endPoint x: 177, endPoint y: 259, distance: 156.3
click at [177, 259] on div "14 It is the responsibility of the practice’s IT provider to make sure that pro…" at bounding box center [401, 261] width 500 height 35
click at [774, 256] on input "False" at bounding box center [775, 257] width 8 height 7
radio input "true"
radio input "false"
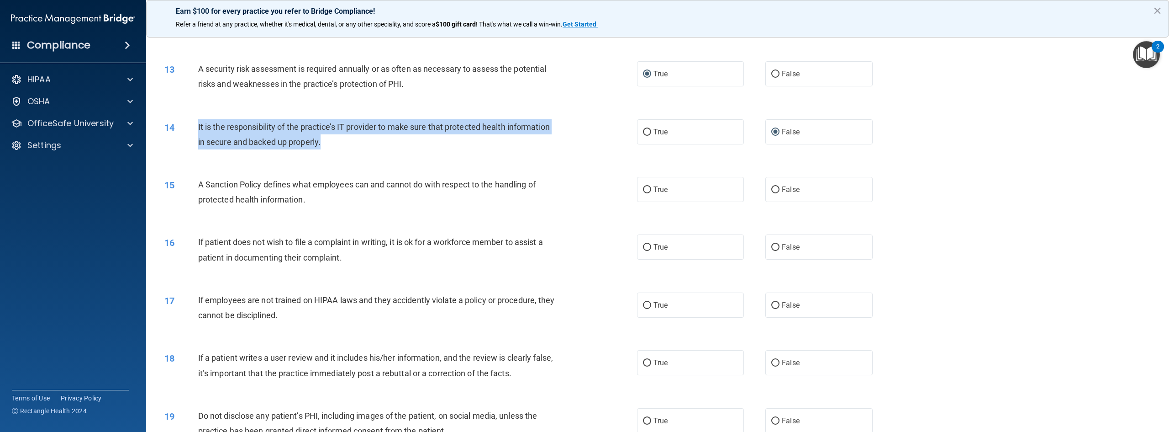
scroll to position [822, 0]
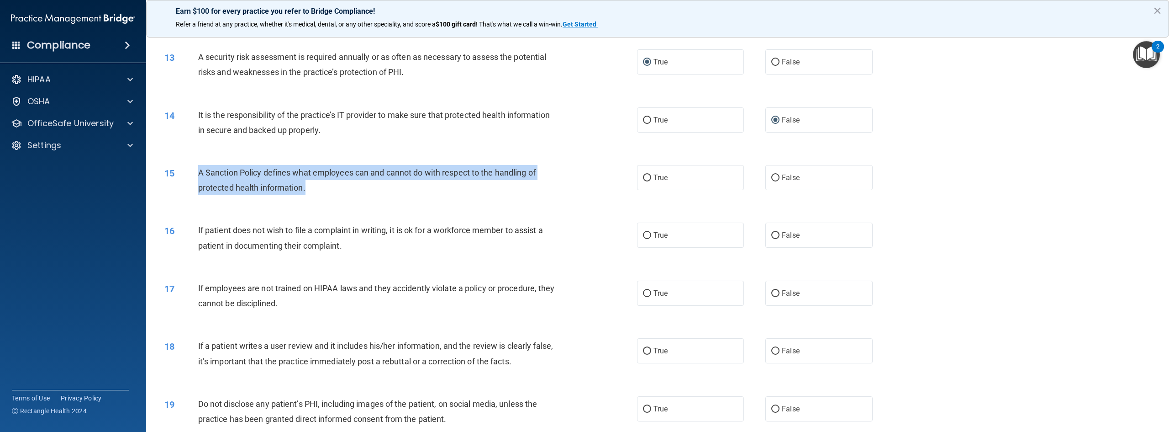
drag, startPoint x: 311, startPoint y: 198, endPoint x: 197, endPoint y: 173, distance: 116.9
click at [197, 173] on div "15 A Sanction Policy defines what employees can and cannot do with respect to t…" at bounding box center [401, 182] width 500 height 35
click at [644, 177] on input "True" at bounding box center [647, 177] width 8 height 7
radio input "true"
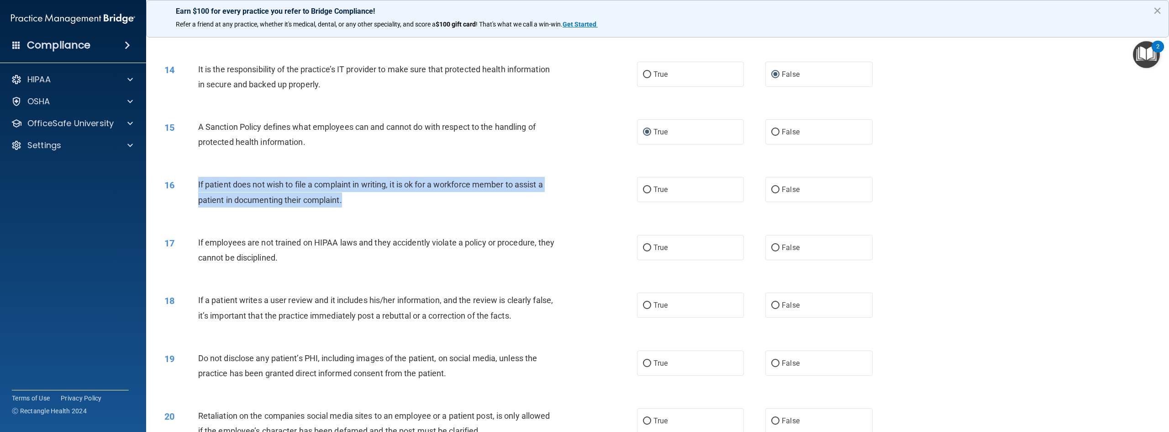
drag, startPoint x: 354, startPoint y: 198, endPoint x: 189, endPoint y: 191, distance: 165.9
click at [189, 191] on div "16 If patient does not wish to file a complaint in writing, it is ok for a work…" at bounding box center [401, 194] width 500 height 35
click at [644, 186] on input "True" at bounding box center [647, 189] width 8 height 7
radio input "true"
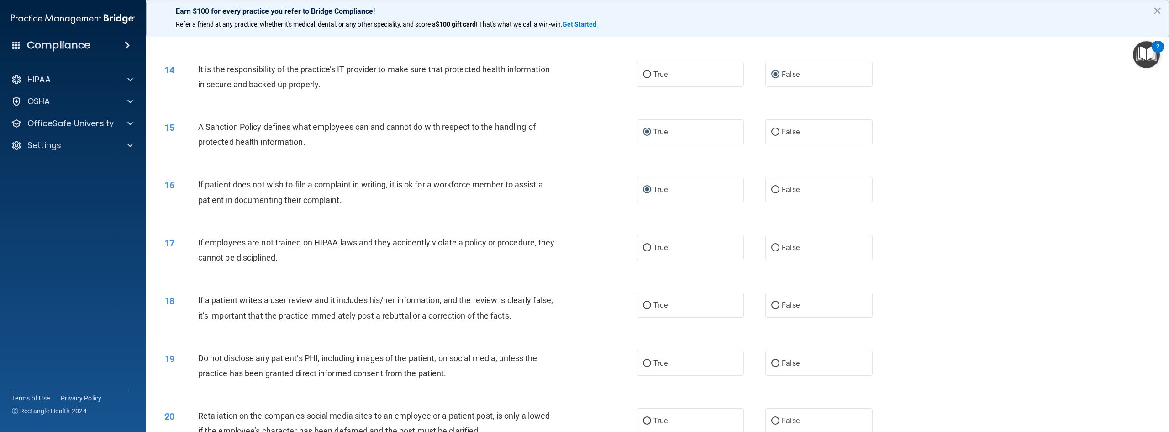
click at [318, 260] on div "If employees are not trained on HIPAA laws and they accidently violate a policy…" at bounding box center [380, 250] width 365 height 30
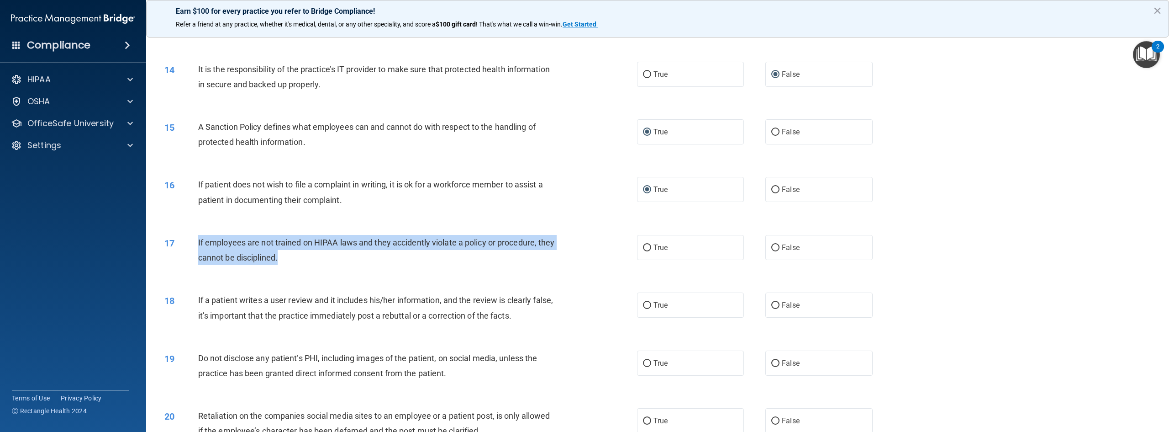
drag, startPoint x: 306, startPoint y: 264, endPoint x: 195, endPoint y: 245, distance: 112.9
click at [195, 245] on div "17 If employees are not trained on HIPAA laws and they accidently violate a pol…" at bounding box center [401, 252] width 500 height 35
click at [771, 249] on input "False" at bounding box center [775, 247] width 8 height 7
radio input "true"
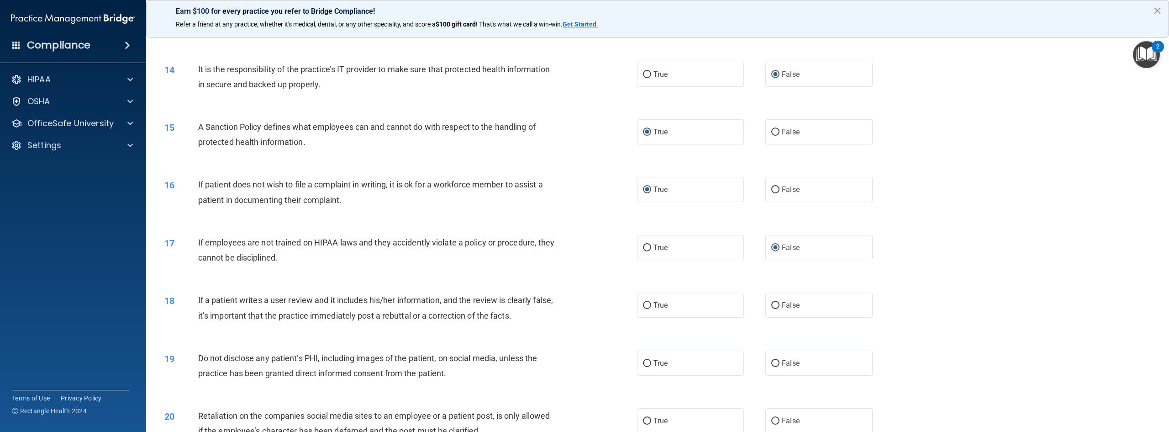
click at [380, 347] on div "19 Do not disclose any patient’s PHI, including images of the patient, on socia…" at bounding box center [658, 368] width 1000 height 58
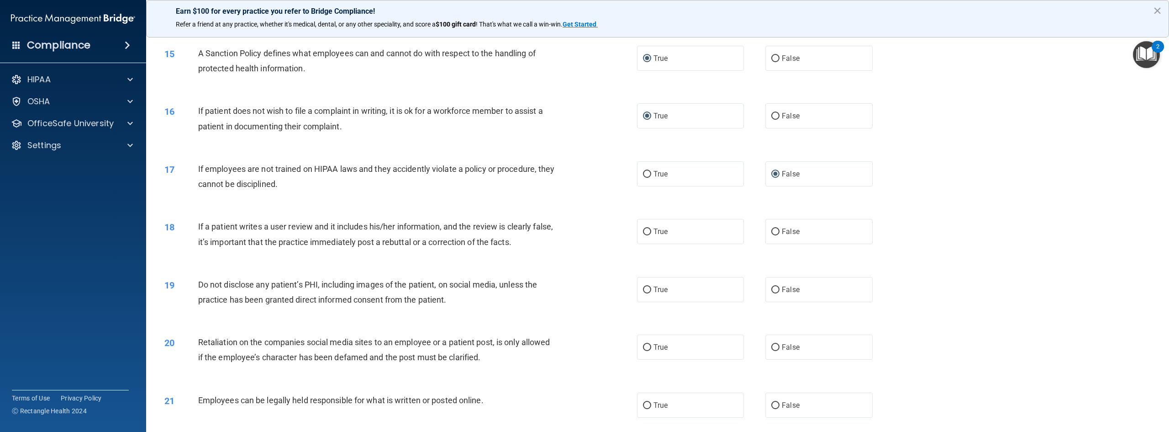
scroll to position [959, 0]
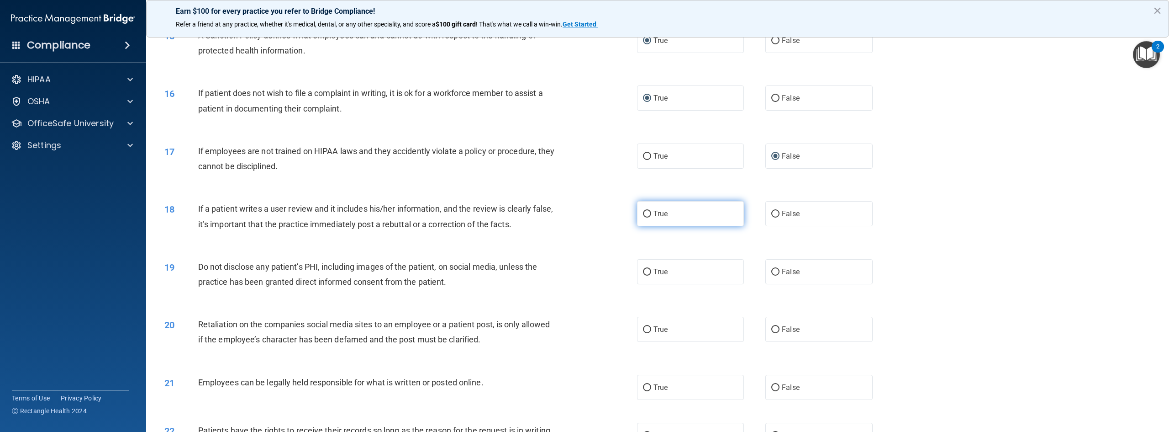
click at [647, 214] on input "True" at bounding box center [647, 214] width 8 height 7
radio input "true"
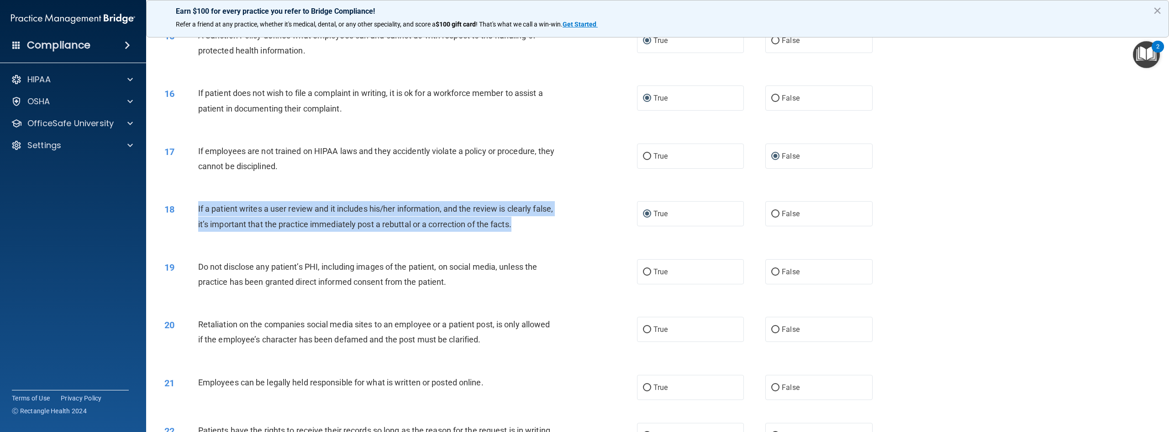
drag, startPoint x: 538, startPoint y: 227, endPoint x: 177, endPoint y: 208, distance: 361.3
click at [177, 208] on div "18 If a patient writes a user review and it includes his/her information, and t…" at bounding box center [401, 218] width 500 height 35
click at [772, 216] on input "False" at bounding box center [775, 214] width 8 height 7
radio input "true"
radio input "false"
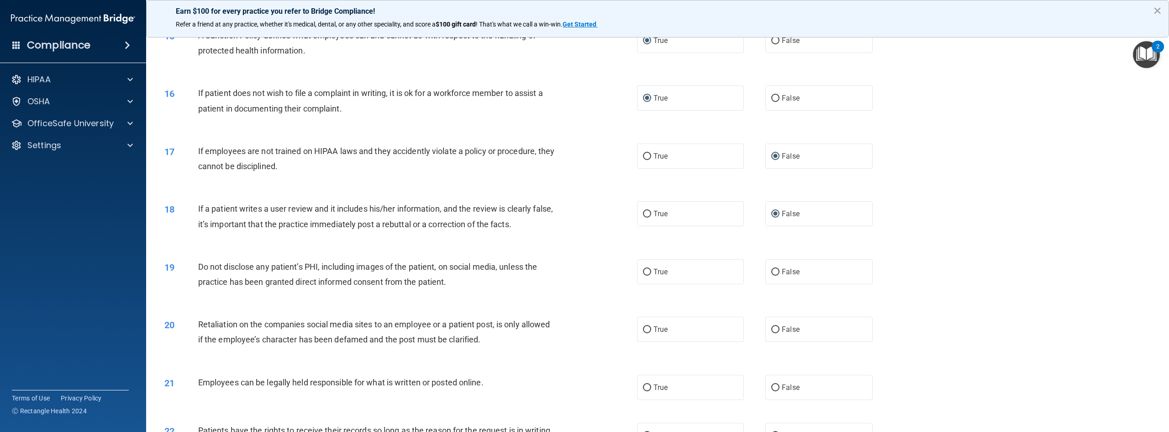
click at [374, 297] on div "19 Do not disclose any patient’s PHI, including images of the patient, on socia…" at bounding box center [658, 277] width 1000 height 58
click at [648, 270] on label "True" at bounding box center [690, 271] width 107 height 25
click at [648, 270] on input "True" at bounding box center [647, 272] width 8 height 7
radio input "true"
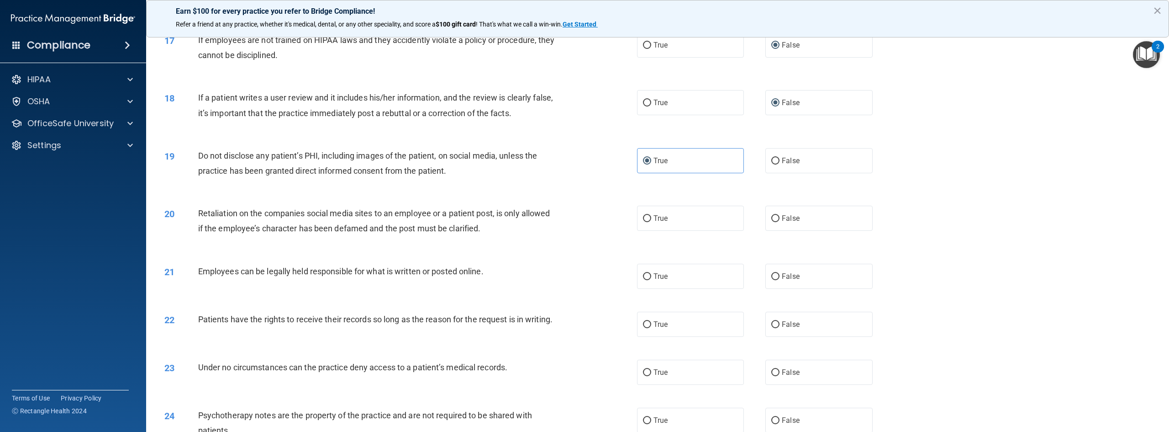
scroll to position [1096, 0]
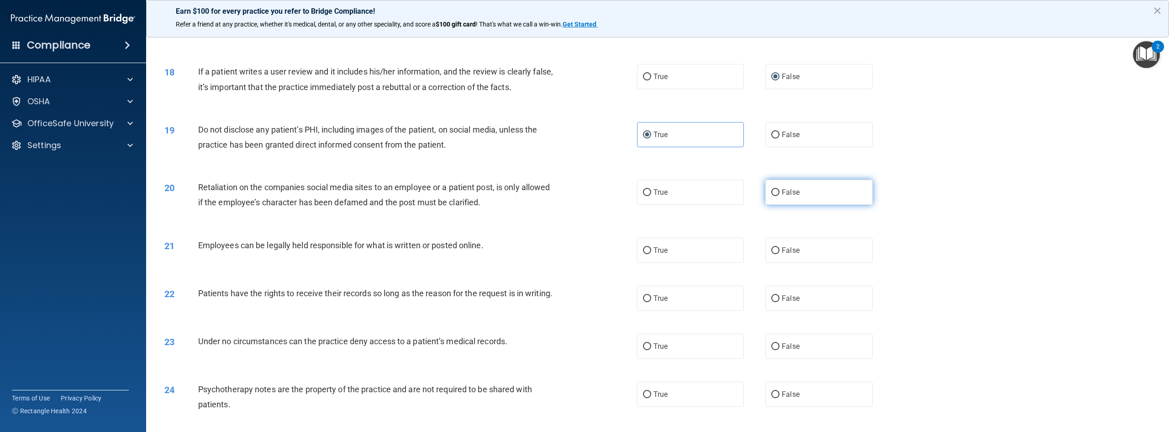
click at [771, 194] on input "False" at bounding box center [775, 192] width 8 height 7
radio input "true"
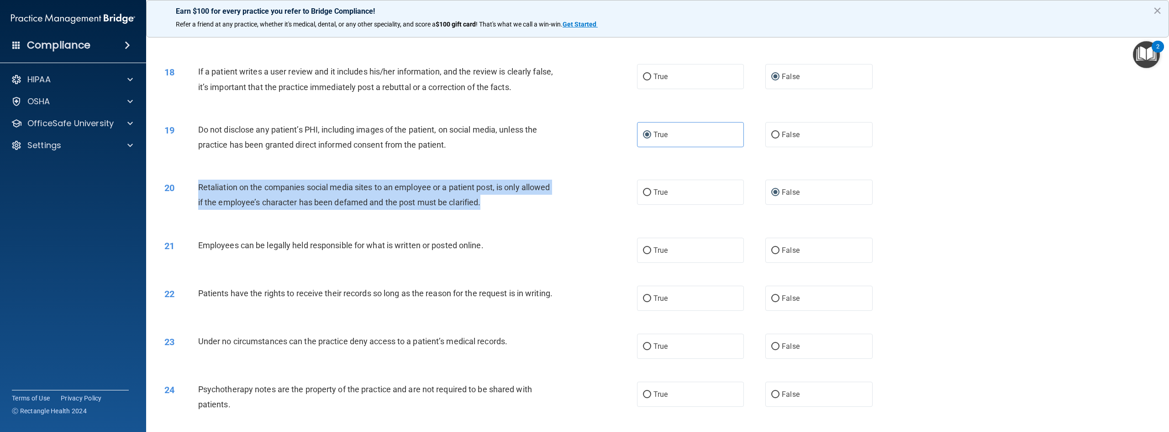
drag, startPoint x: 517, startPoint y: 209, endPoint x: 188, endPoint y: 203, distance: 329.8
click at [188, 203] on div "20 Retaliation on the companies social media sites to an employee or a patient …" at bounding box center [401, 197] width 500 height 35
click at [643, 249] on input "True" at bounding box center [647, 250] width 8 height 7
radio input "true"
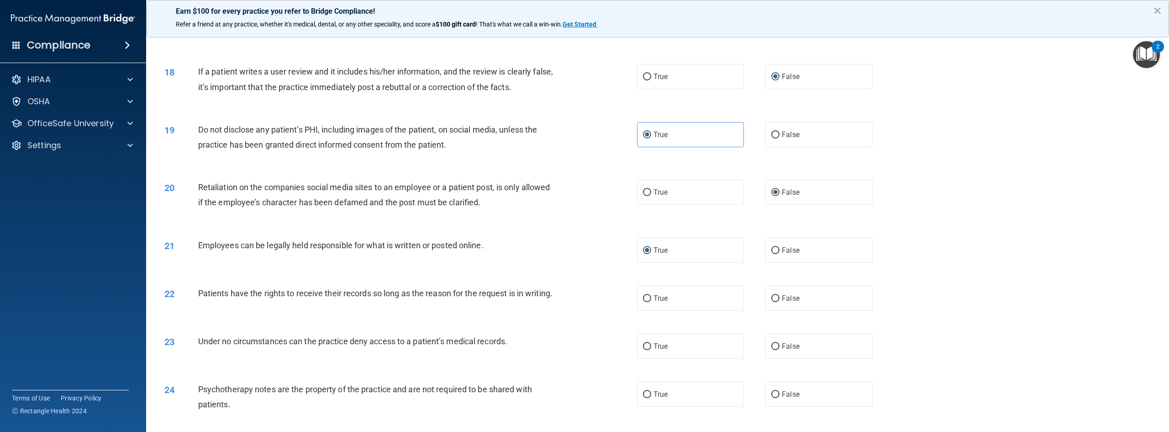
click at [564, 259] on div "21 Employees can be legally held responsible for what is written or posted onli…" at bounding box center [658, 250] width 1000 height 48
drag, startPoint x: 517, startPoint y: 257, endPoint x: 219, endPoint y: 248, distance: 298.4
click at [219, 248] on div "21 Employees can be legally held responsible for what is written or posted onli…" at bounding box center [658, 250] width 1000 height 48
click at [309, 261] on div "21 Employees can be legally held responsible for what is written or posted onli…" at bounding box center [658, 250] width 1000 height 48
drag, startPoint x: 493, startPoint y: 246, endPoint x: 196, endPoint y: 252, distance: 296.9
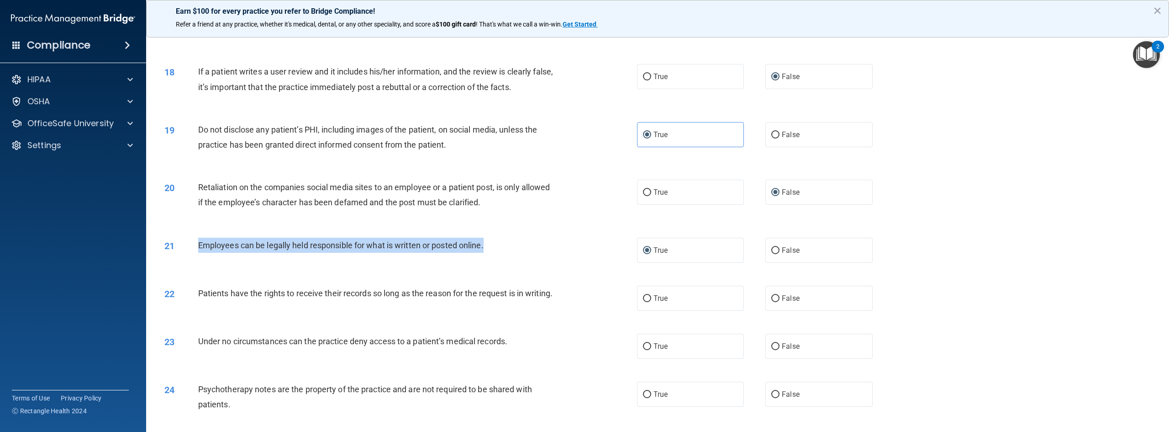
click at [196, 252] on div "21 Employees can be legally held responsible for what is written or posted onli…" at bounding box center [401, 248] width 500 height 20
click at [647, 300] on input "True" at bounding box center [647, 298] width 8 height 7
radio input "true"
click at [277, 322] on div "22 Patients have the rights to receive their records so long as the reason for …" at bounding box center [658, 298] width 1000 height 48
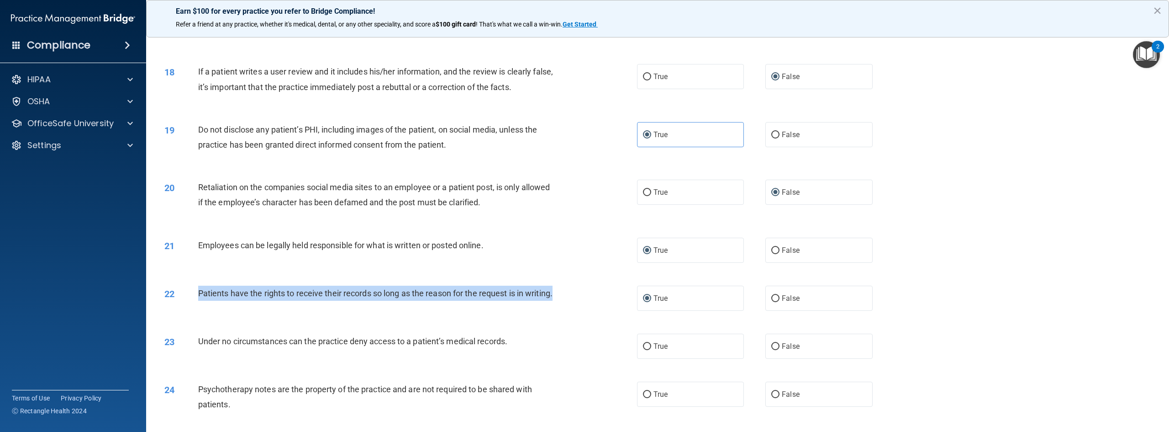
drag, startPoint x: 227, startPoint y: 316, endPoint x: 197, endPoint y: 297, distance: 36.1
click at [197, 297] on div "22 Patients have the rights to receive their records so long as the reason for …" at bounding box center [401, 295] width 500 height 20
click at [772, 298] on input "False" at bounding box center [775, 298] width 8 height 7
radio input "true"
radio input "false"
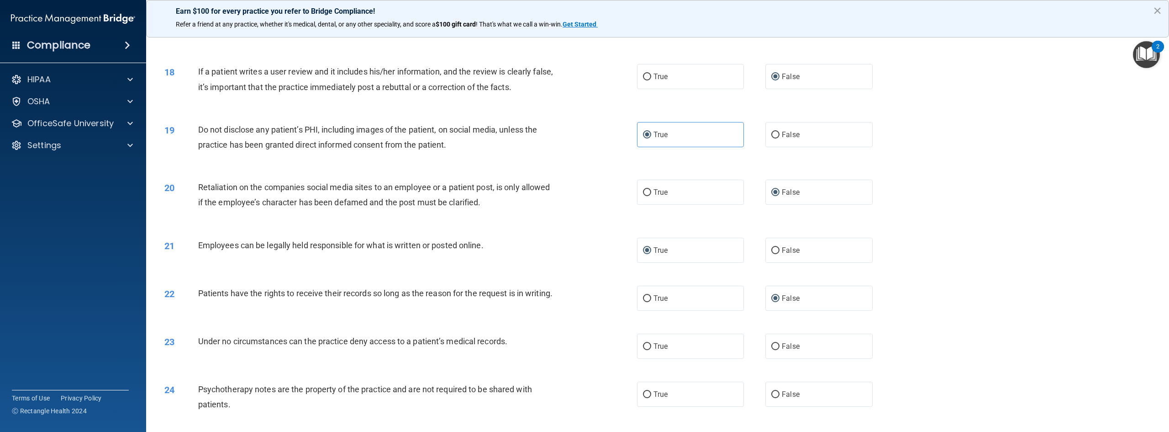
click at [422, 322] on div "22 Patients have the rights to receive their records so long as the reason for …" at bounding box center [658, 298] width 1000 height 48
drag, startPoint x: 396, startPoint y: 412, endPoint x: 298, endPoint y: 327, distance: 129.3
click at [298, 322] on div "22 Patients have the rights to receive their records so long as the reason for …" at bounding box center [658, 298] width 1000 height 48
click at [771, 252] on input "False" at bounding box center [775, 250] width 8 height 7
radio input "true"
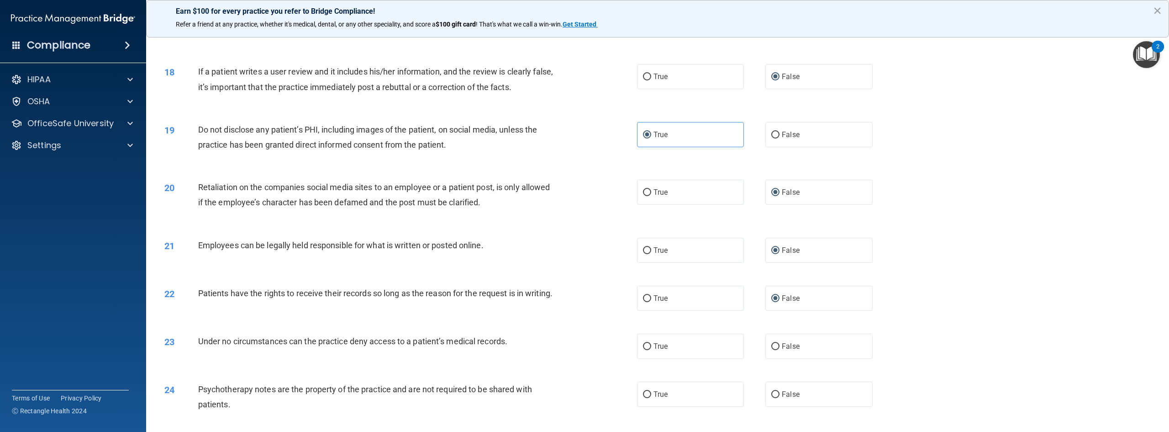
click at [273, 322] on div "22 Patients have the rights to receive their records so long as the reason for …" at bounding box center [658, 298] width 1000 height 48
click at [644, 252] on input "True" at bounding box center [647, 250] width 8 height 7
radio input "true"
radio input "false"
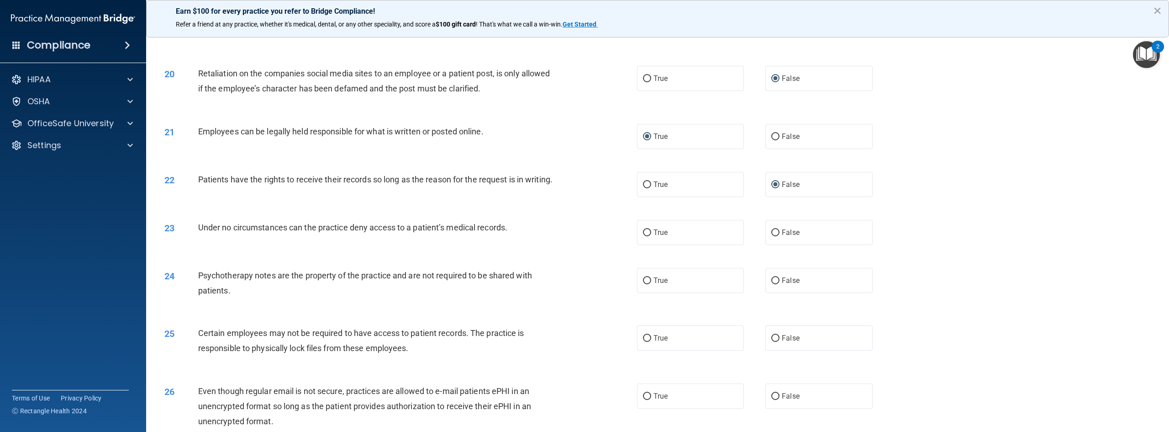
scroll to position [1233, 0]
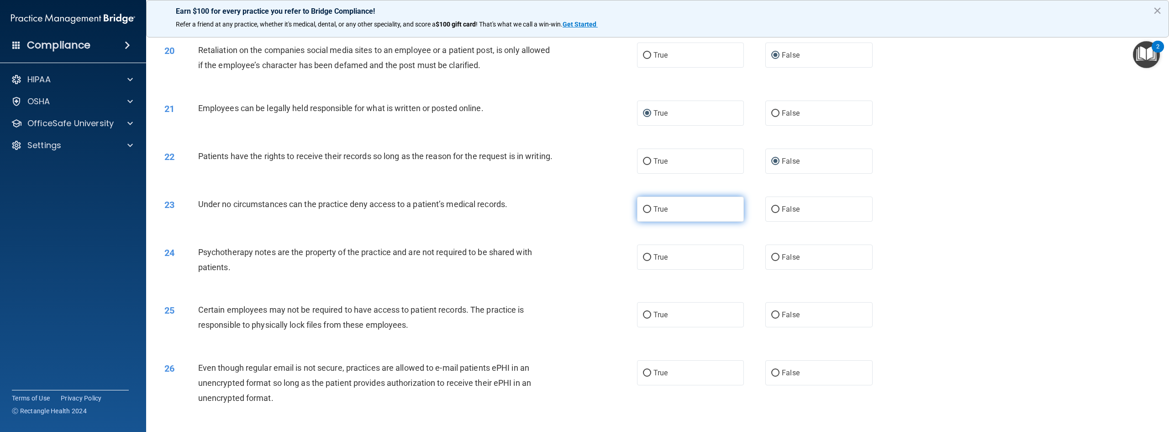
click at [643, 213] on input "True" at bounding box center [647, 209] width 8 height 7
radio input "true"
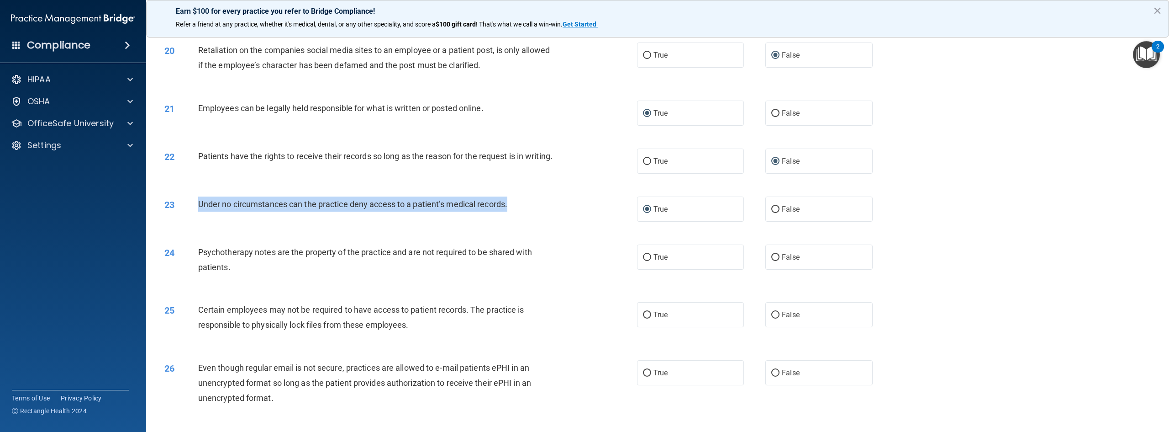
drag, startPoint x: 524, startPoint y: 214, endPoint x: 198, endPoint y: 217, distance: 326.1
click at [198, 211] on div "Under no circumstances can the practice deny access to a patient’s medical reco…" at bounding box center [380, 203] width 365 height 15
click at [773, 213] on input "False" at bounding box center [775, 209] width 8 height 7
radio input "true"
radio input "false"
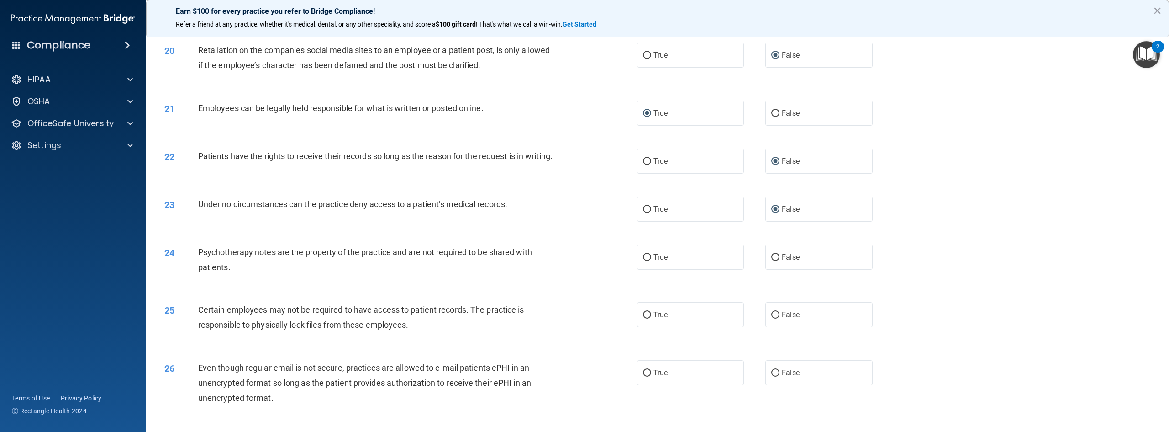
click at [379, 275] on div "Psychotherapy notes are the property of the practice and are not required to be…" at bounding box center [380, 259] width 365 height 30
click at [643, 261] on input "True" at bounding box center [647, 257] width 8 height 7
radio input "true"
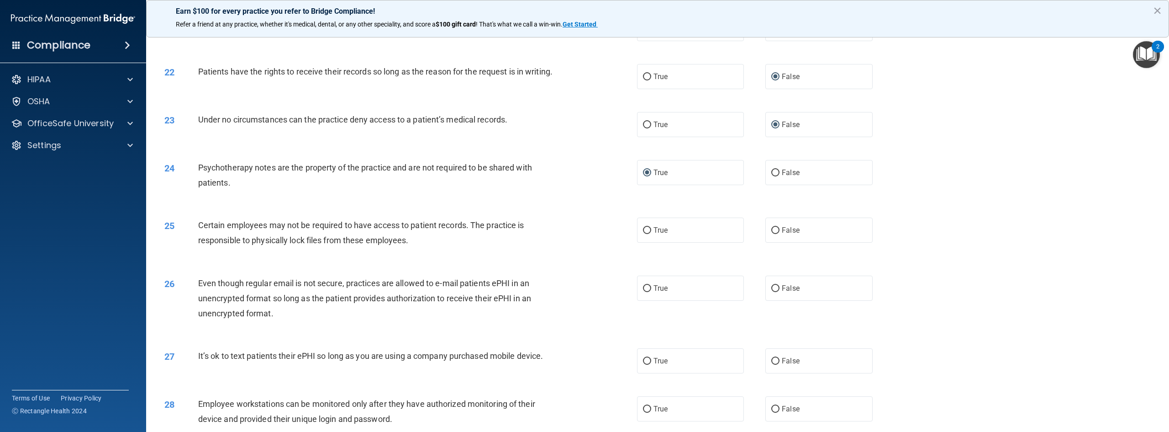
scroll to position [1370, 0]
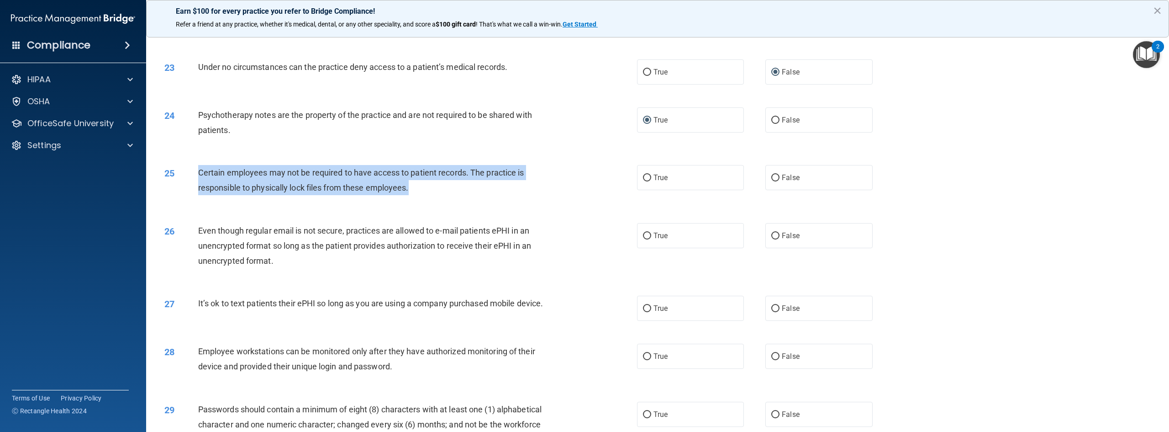
drag, startPoint x: 423, startPoint y: 203, endPoint x: 199, endPoint y: 185, distance: 224.5
click at [199, 185] on div "Certain employees may not be required to have access to patient records. The pr…" at bounding box center [380, 180] width 365 height 30
click at [644, 181] on input "True" at bounding box center [647, 177] width 8 height 7
radio input "true"
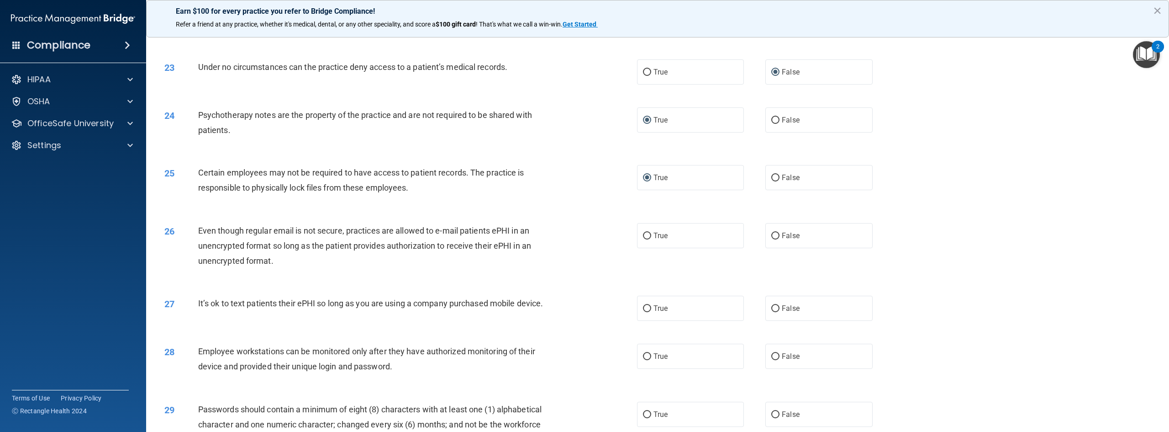
click at [373, 283] on div "26 Even though regular email is not secure, practices are allowed to e-mail pat…" at bounding box center [658, 247] width 1000 height 73
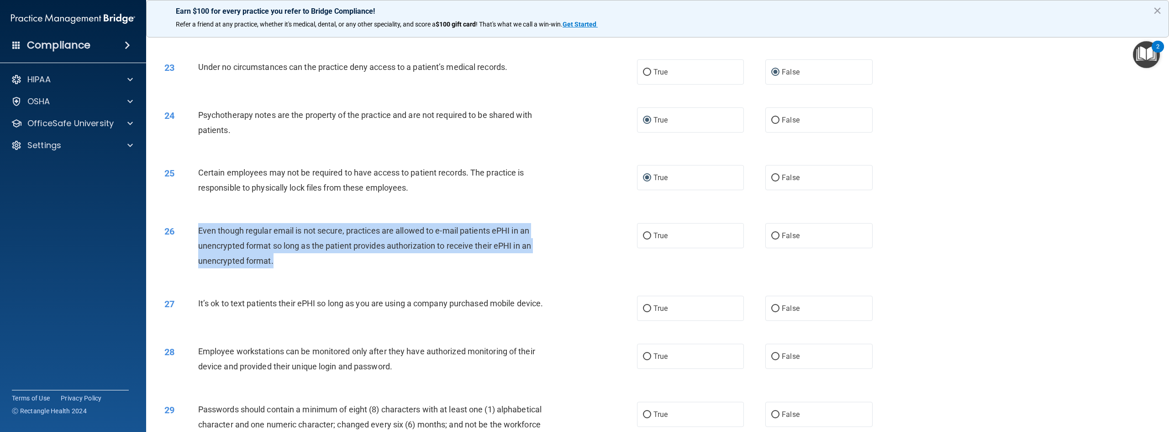
drag, startPoint x: 276, startPoint y: 273, endPoint x: 197, endPoint y: 240, distance: 85.2
click at [197, 240] on div "26 Even though regular email is not secure, practices are allowed to e-mail pat…" at bounding box center [401, 248] width 500 height 50
click at [644, 239] on input "True" at bounding box center [647, 235] width 8 height 7
radio input "true"
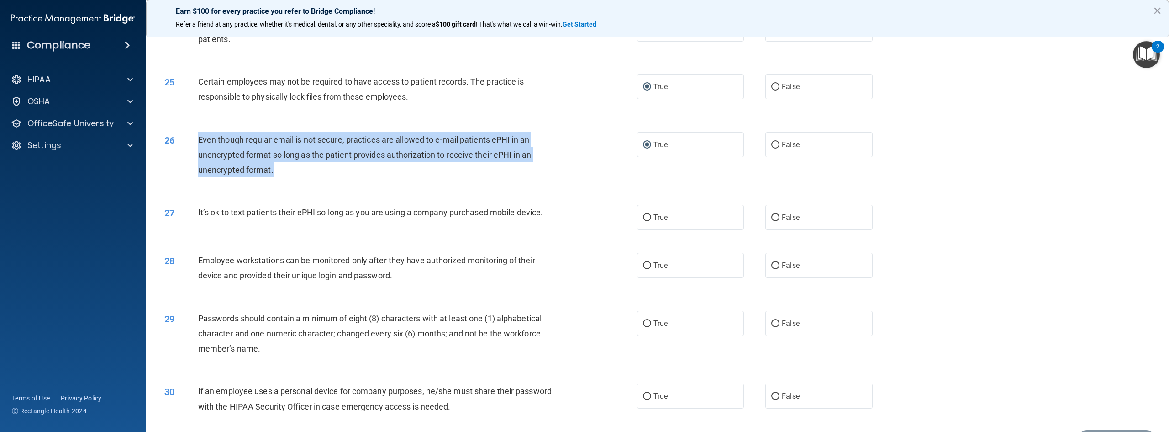
scroll to position [1462, 0]
click at [774, 221] on input "False" at bounding box center [775, 217] width 8 height 7
radio input "true"
drag, startPoint x: 555, startPoint y: 226, endPoint x: 197, endPoint y: 224, distance: 358.6
click at [197, 224] on div "27 It’s ok to text patients their ePHI so long as you are using a company purch…" at bounding box center [401, 214] width 500 height 20
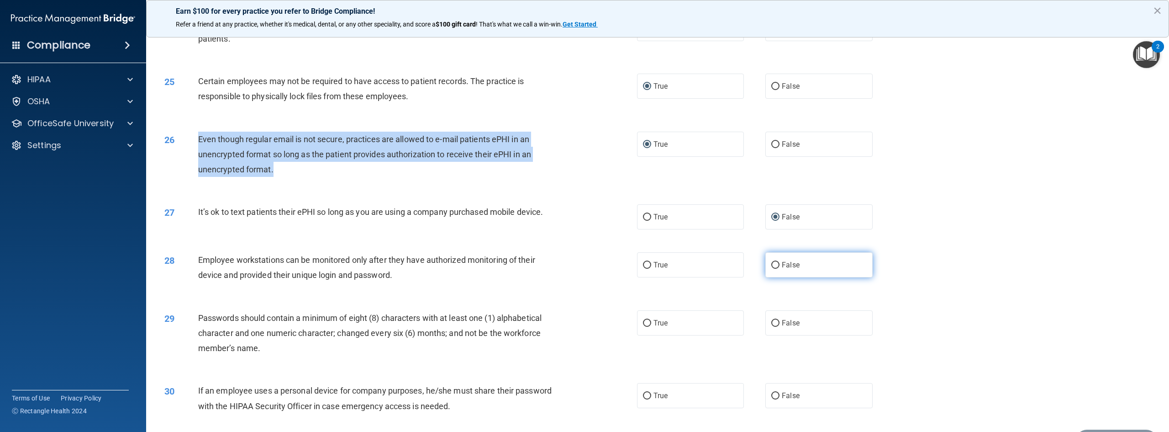
click at [773, 269] on input "False" at bounding box center [775, 265] width 8 height 7
radio input "true"
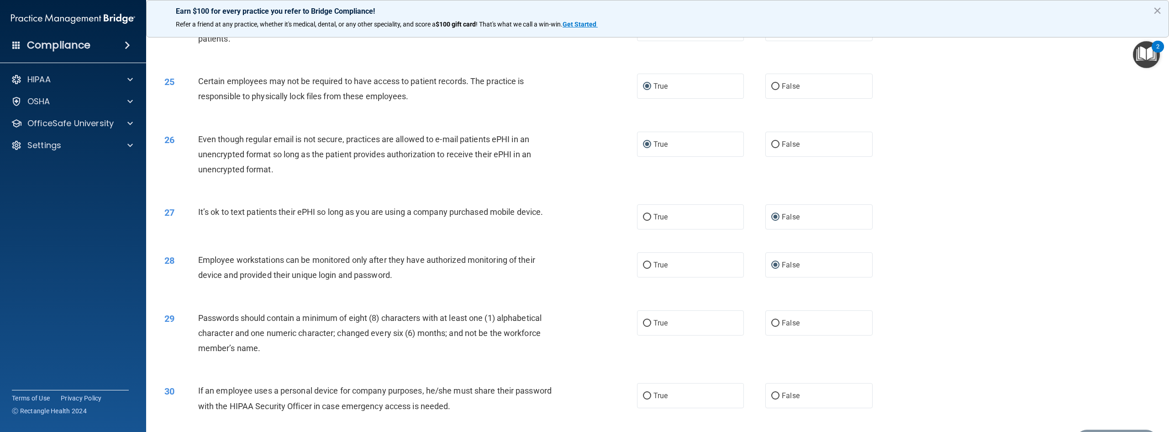
click at [404, 282] on div "Employee workstations can be monitored only after they have authorized monitori…" at bounding box center [380, 267] width 365 height 30
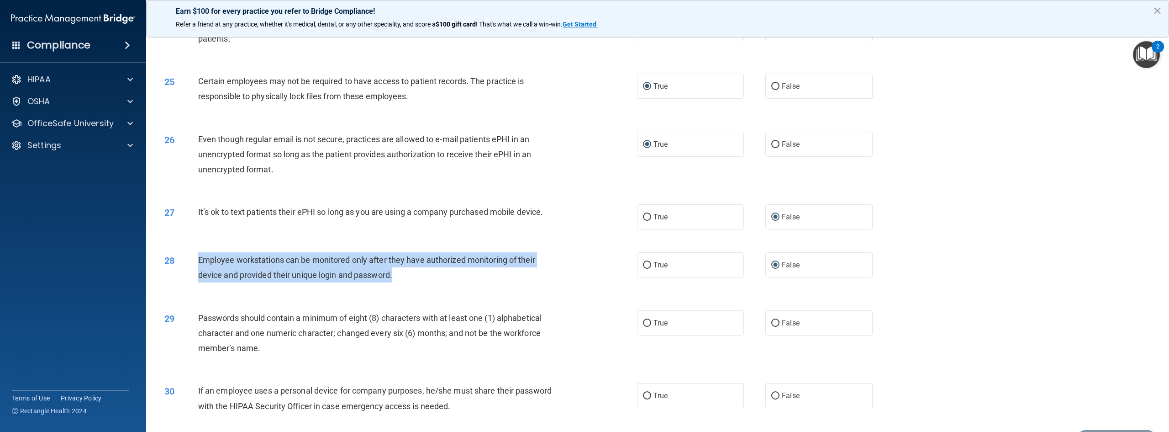
drag, startPoint x: 406, startPoint y: 291, endPoint x: 191, endPoint y: 272, distance: 216.0
click at [191, 272] on div "28 Employee workstations can be monitored only after they have authorized monit…" at bounding box center [401, 269] width 500 height 35
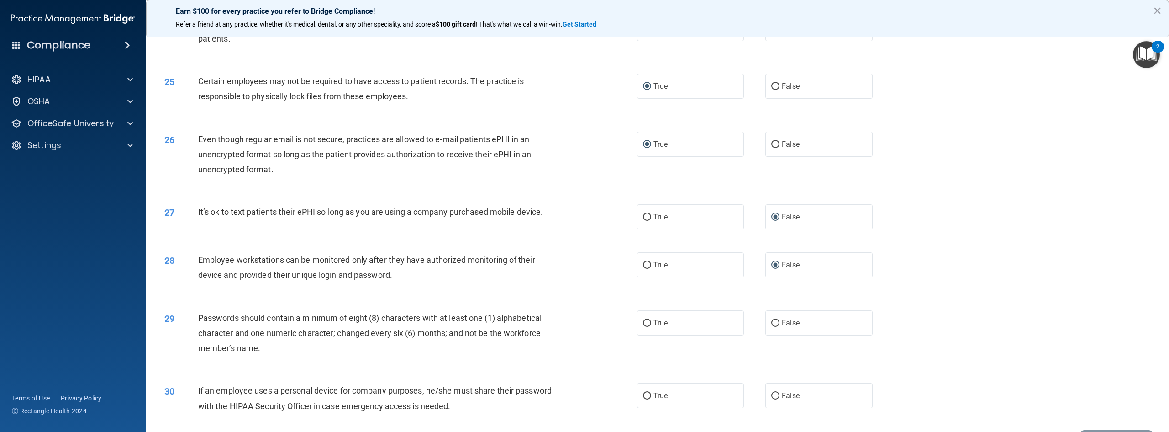
click at [496, 298] on div "28 Employee workstations can be monitored only after they have authorized monit…" at bounding box center [658, 270] width 1000 height 58
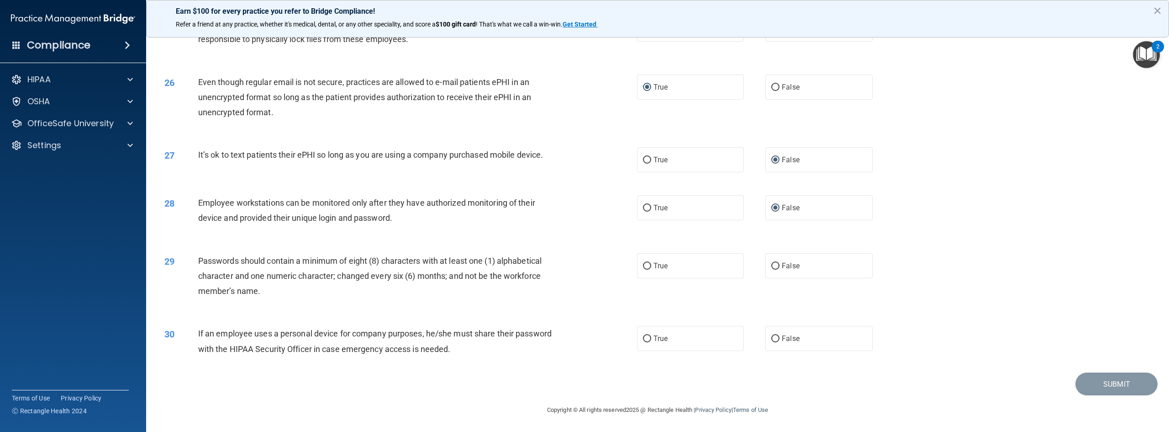
scroll to position [1529, 0]
click at [643, 265] on input "True" at bounding box center [647, 266] width 8 height 7
radio input "true"
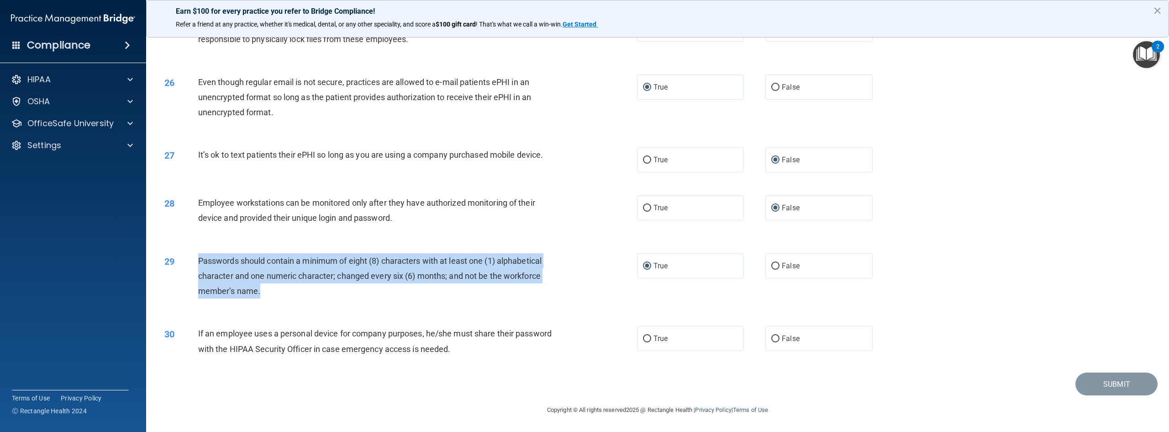
drag, startPoint x: 295, startPoint y: 293, endPoint x: 199, endPoint y: 261, distance: 101.1
click at [199, 261] on div "Passwords should contain a minimum of eight (8) characters with at least one (1…" at bounding box center [380, 276] width 365 height 46
click at [772, 339] on input "False" at bounding box center [775, 338] width 8 height 7
radio input "true"
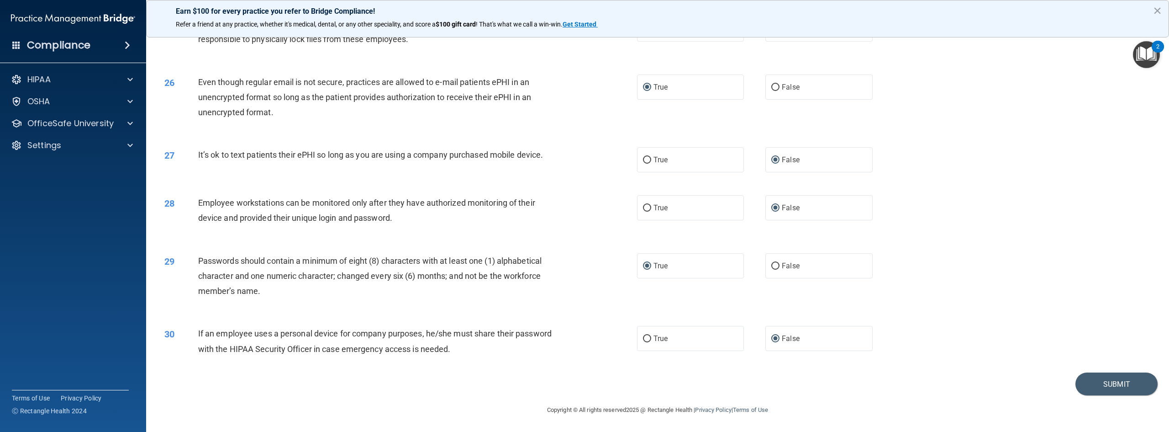
click at [500, 354] on div "If an employee uses a personal device for company purposes, he/she must share t…" at bounding box center [380, 341] width 365 height 30
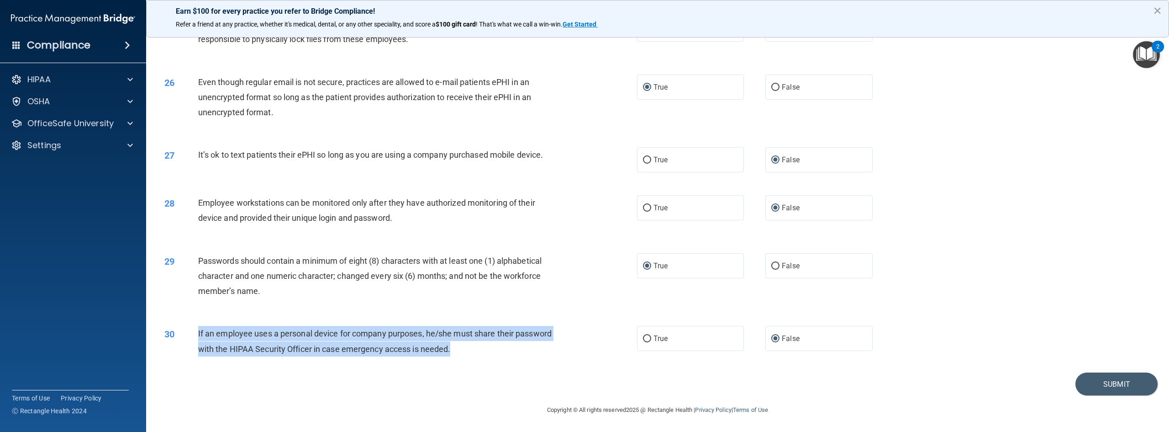
drag, startPoint x: 501, startPoint y: 353, endPoint x: 184, endPoint y: 326, distance: 318.1
click at [184, 326] on div "30 If an employee uses a personal device for company purposes, he/she must shar…" at bounding box center [401, 343] width 500 height 35
click at [1110, 382] on button "Submit" at bounding box center [1117, 383] width 82 height 23
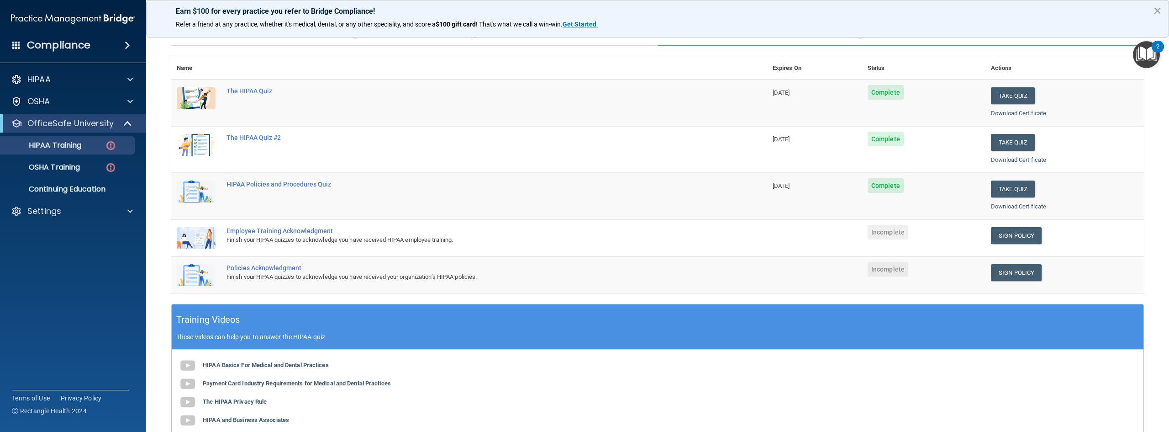
scroll to position [54, 0]
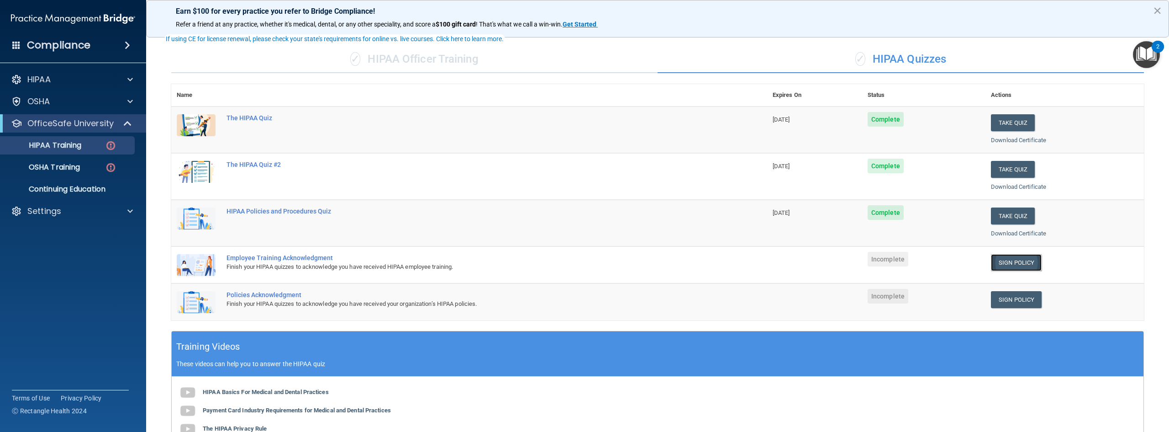
click at [1015, 265] on link "Sign Policy" at bounding box center [1016, 262] width 51 height 17
click at [1008, 299] on link "Sign Policy" at bounding box center [1016, 299] width 51 height 17
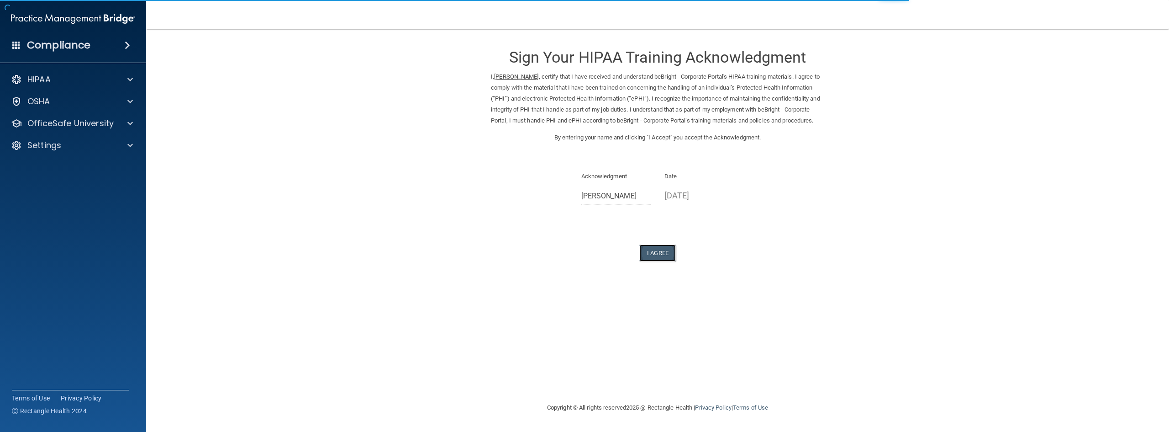
click at [654, 261] on button "I Agree" at bounding box center [657, 252] width 37 height 17
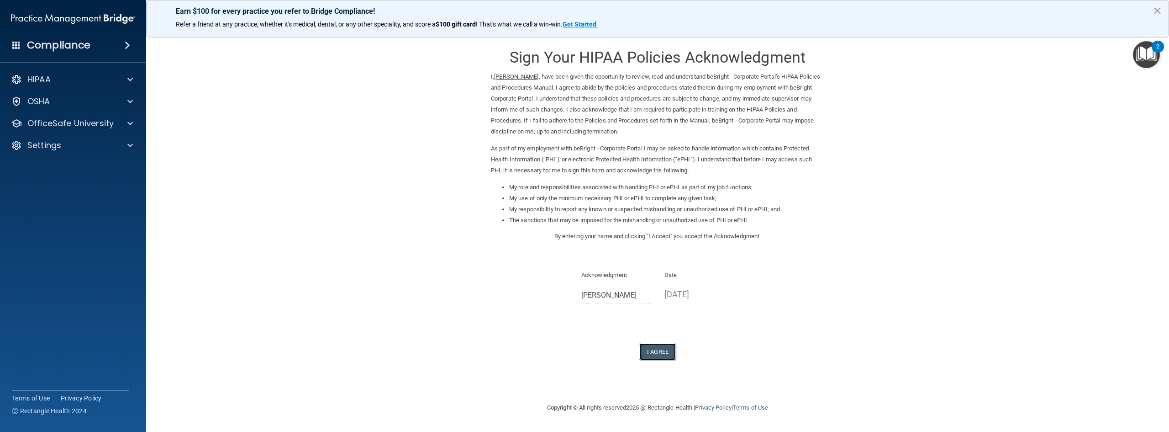
click at [659, 350] on button "I Agree" at bounding box center [657, 351] width 37 height 17
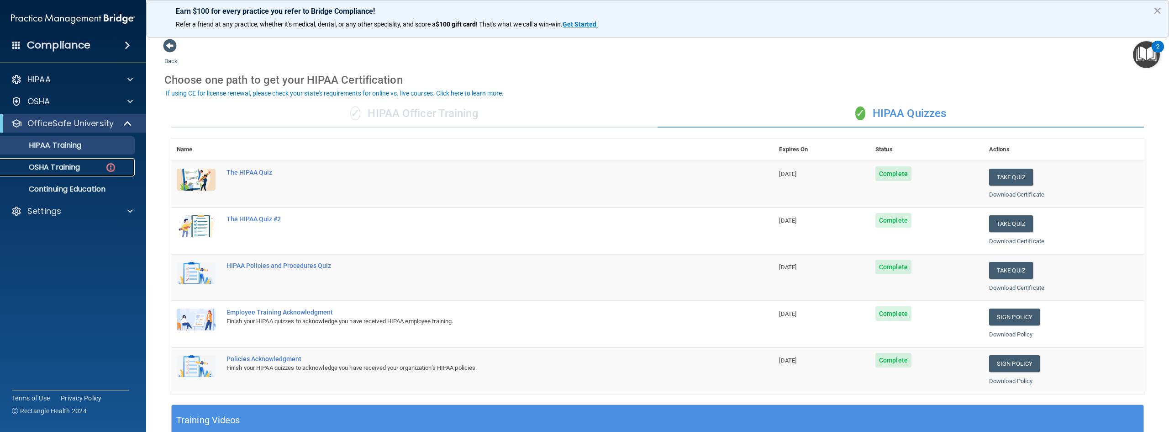
click at [45, 163] on p "OSHA Training" at bounding box center [43, 167] width 74 height 9
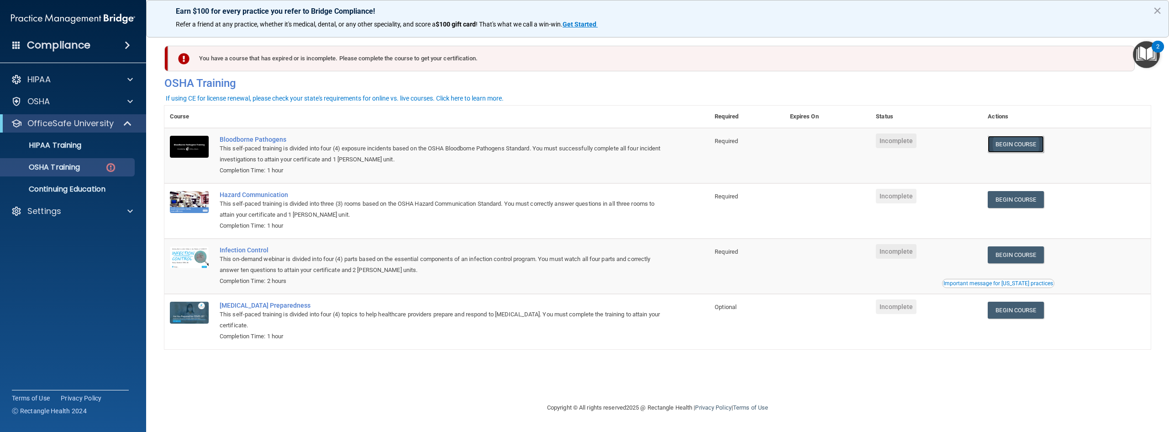
click at [1030, 148] on link "Begin Course" at bounding box center [1016, 144] width 56 height 17
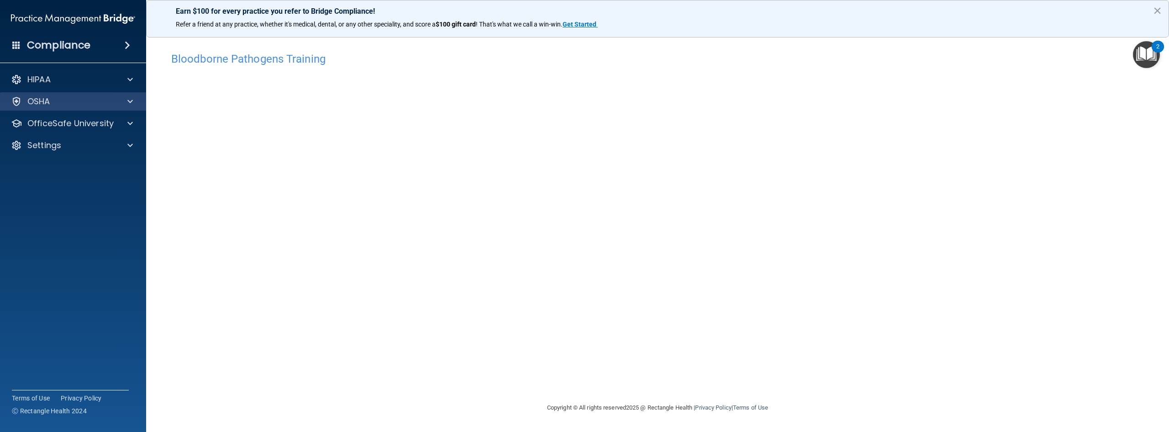
click at [78, 94] on div "OSHA" at bounding box center [73, 101] width 147 height 18
click at [79, 103] on div "OSHA" at bounding box center [60, 101] width 113 height 11
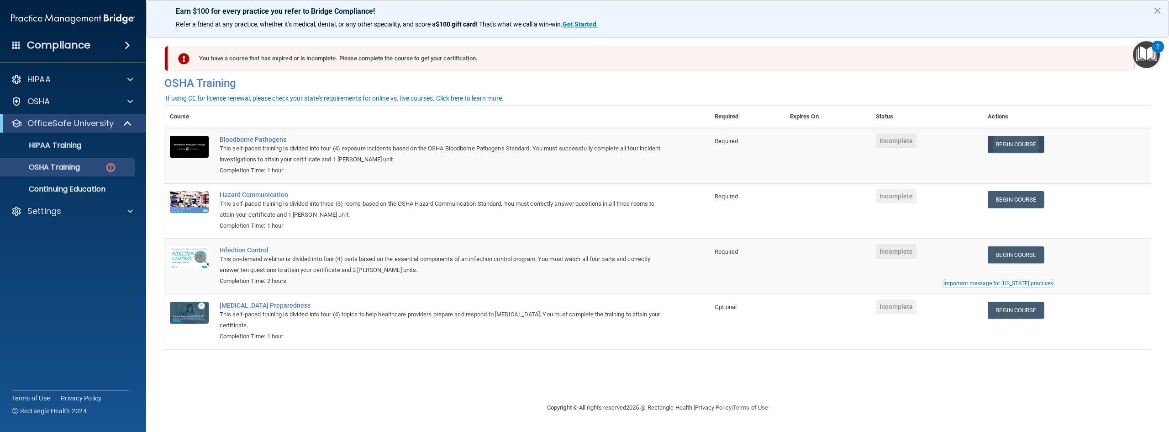
click at [1024, 144] on link "Begin Course" at bounding box center [1016, 144] width 56 height 17
click at [1044, 203] on link "Begin Course" at bounding box center [1016, 199] width 56 height 17
click at [231, 247] on td "Infection Control This on-demand webinar is divided into four (4) parts based o…" at bounding box center [461, 265] width 495 height 55
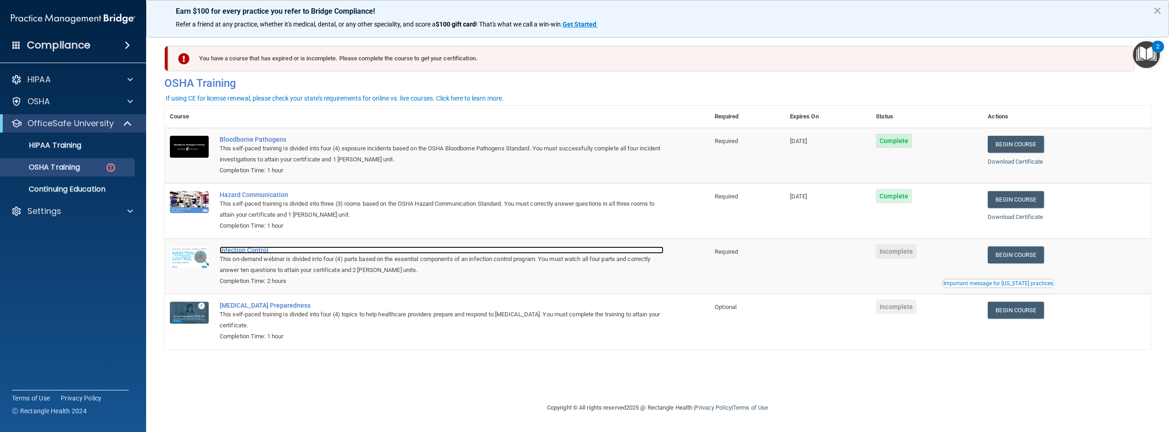
click at [230, 249] on div "Infection Control" at bounding box center [442, 249] width 444 height 7
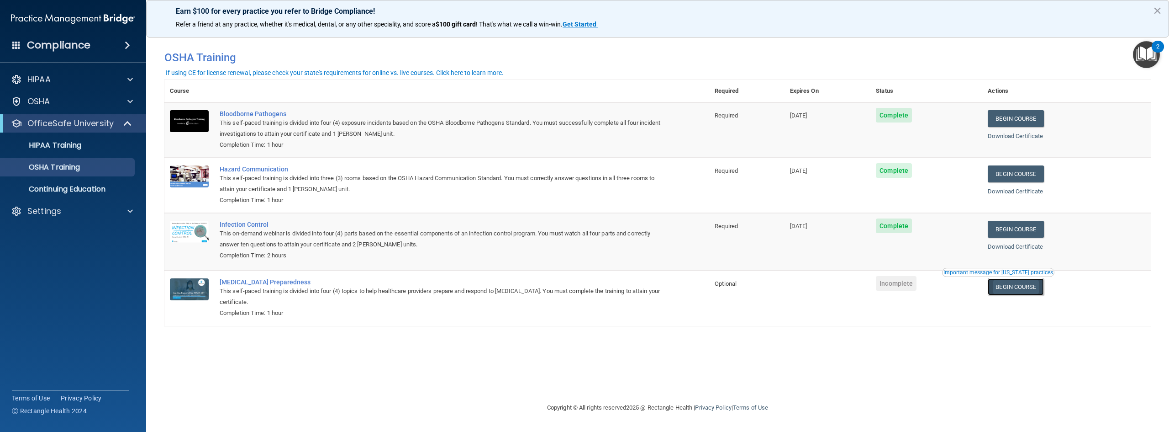
click at [1016, 288] on link "Begin Course" at bounding box center [1016, 286] width 56 height 17
click at [1140, 64] on img "Open Resource Center, 2 new notifications" at bounding box center [1146, 54] width 27 height 27
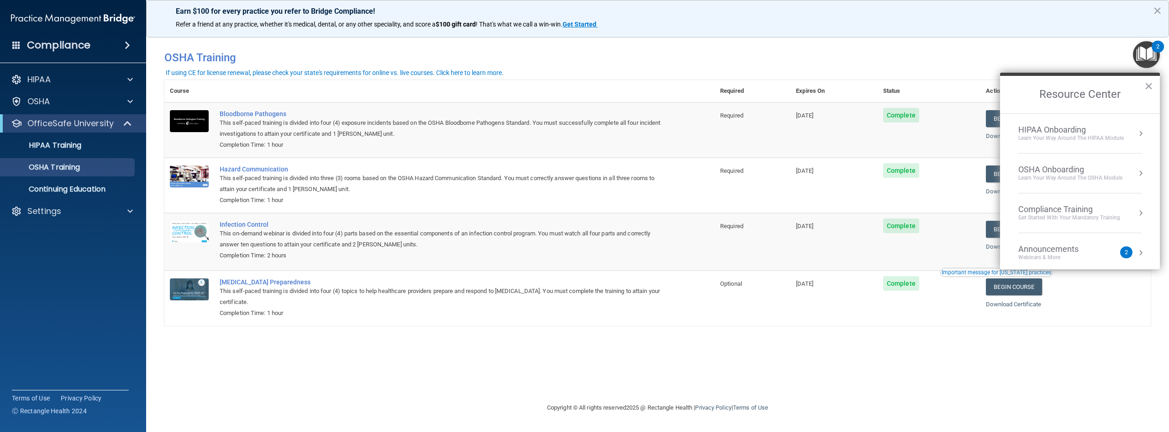
click at [887, 353] on div "You have a course that has expired or is incomplete. Please complete the course…" at bounding box center [657, 215] width 987 height 354
click at [125, 46] on span at bounding box center [127, 45] width 5 height 11
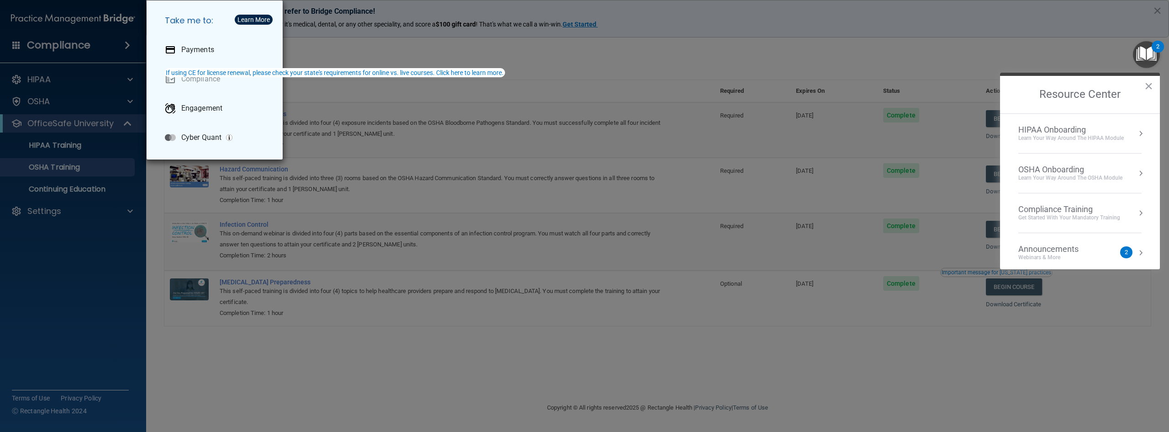
click at [213, 375] on div "Take me to: Payments Compliance Engagement Cyber Quant" at bounding box center [584, 216] width 1169 height 432
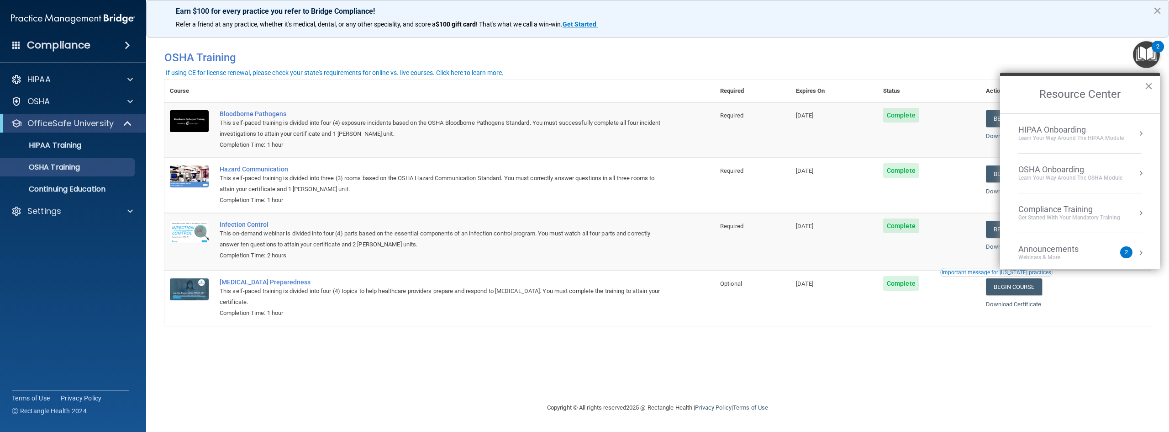
click at [1158, 10] on button "×" at bounding box center [1157, 10] width 9 height 15
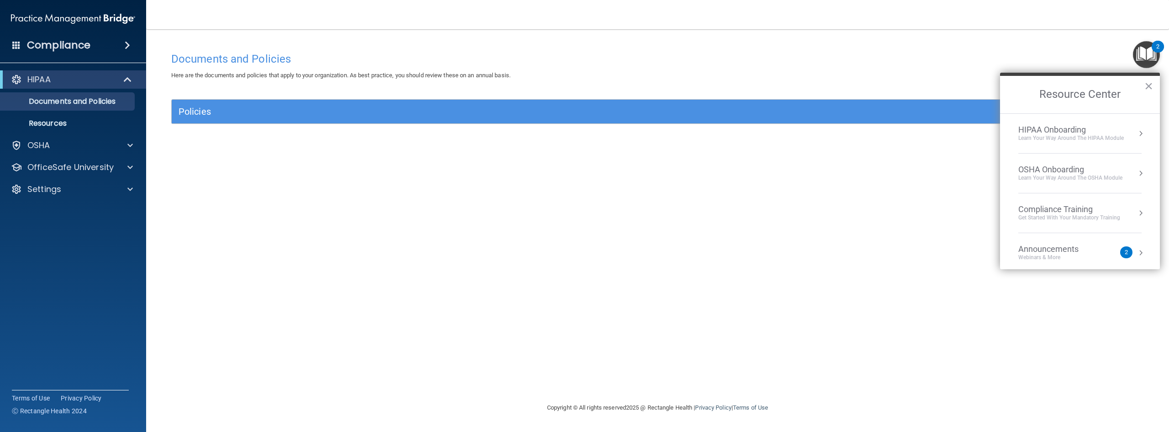
click at [32, 47] on h4 "Compliance" at bounding box center [58, 45] width 63 height 13
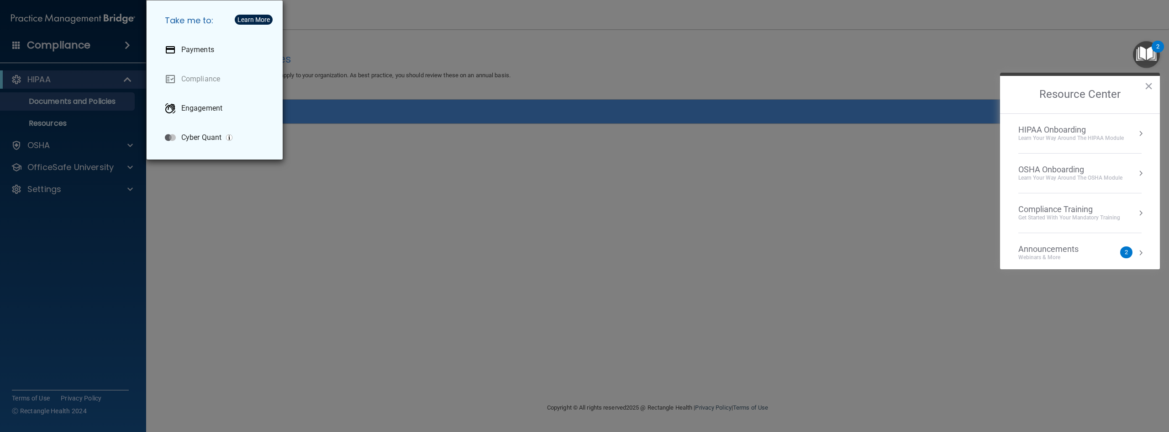
click at [17, 217] on div "Take me to: Payments Compliance Engagement Cyber Quant" at bounding box center [584, 216] width 1169 height 432
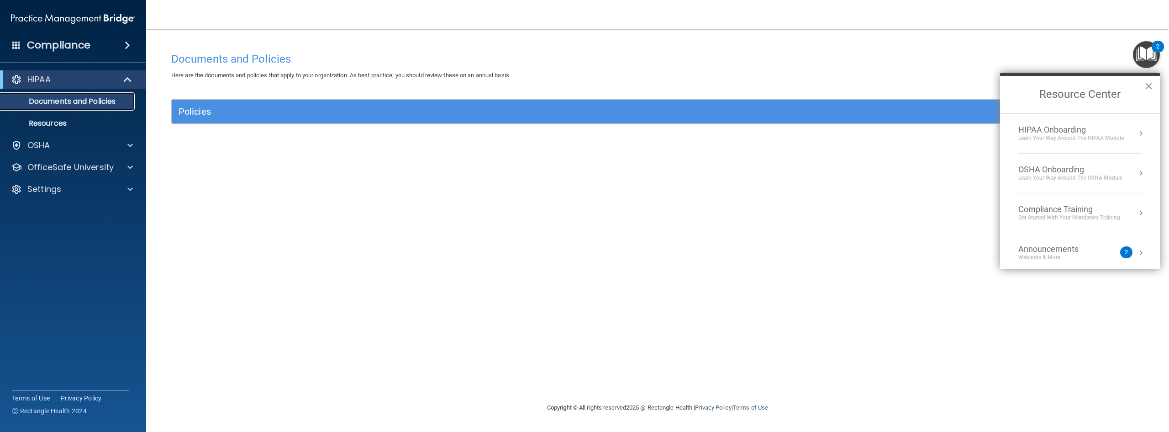
click at [55, 97] on p "Documents and Policies" at bounding box center [68, 101] width 125 height 9
click at [52, 79] on div "HIPAA" at bounding box center [60, 79] width 113 height 11
click at [51, 98] on div "OSHA" at bounding box center [60, 101] width 113 height 11
click at [61, 79] on div "HIPAA" at bounding box center [60, 79] width 113 height 11
click at [62, 19] on img at bounding box center [73, 19] width 124 height 18
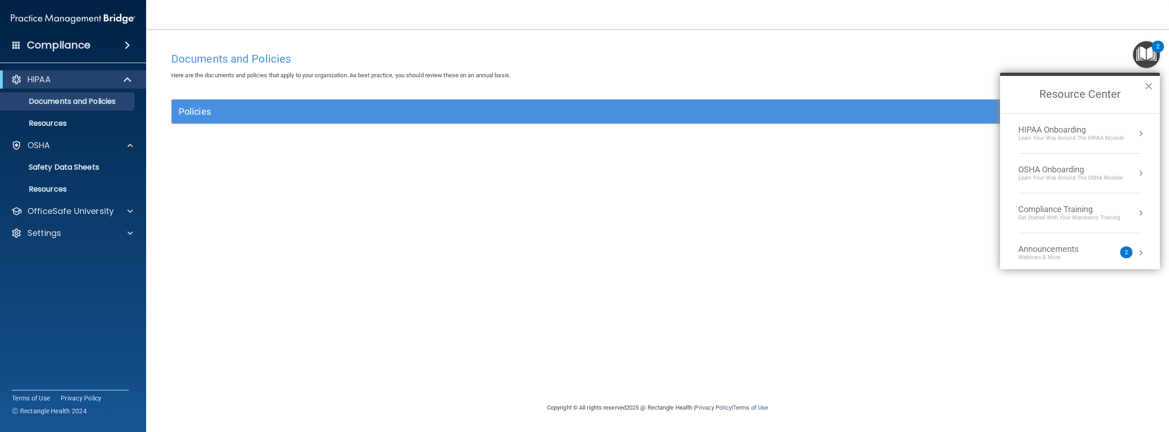
click at [42, 45] on h4 "Compliance" at bounding box center [58, 45] width 63 height 13
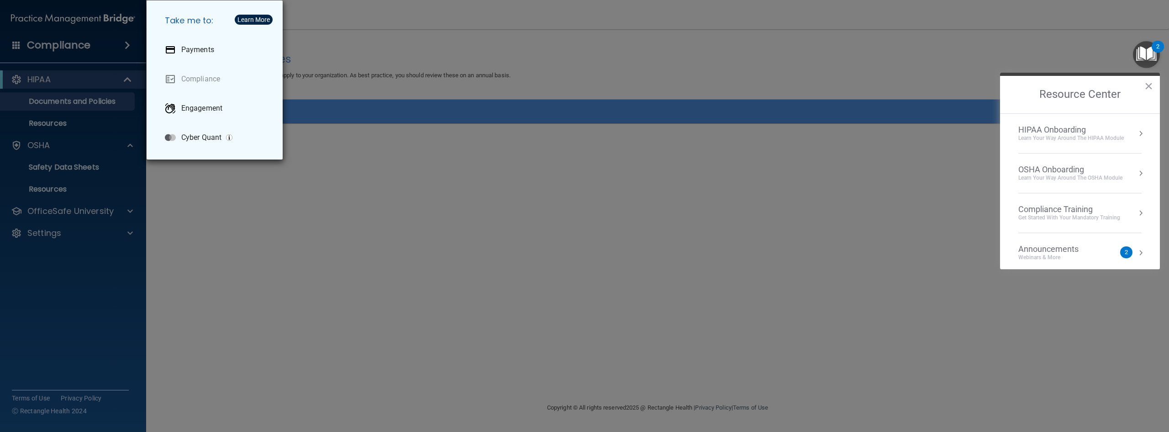
click at [15, 44] on div "Take me to: Payments Compliance Engagement Cyber Quant" at bounding box center [584, 216] width 1169 height 432
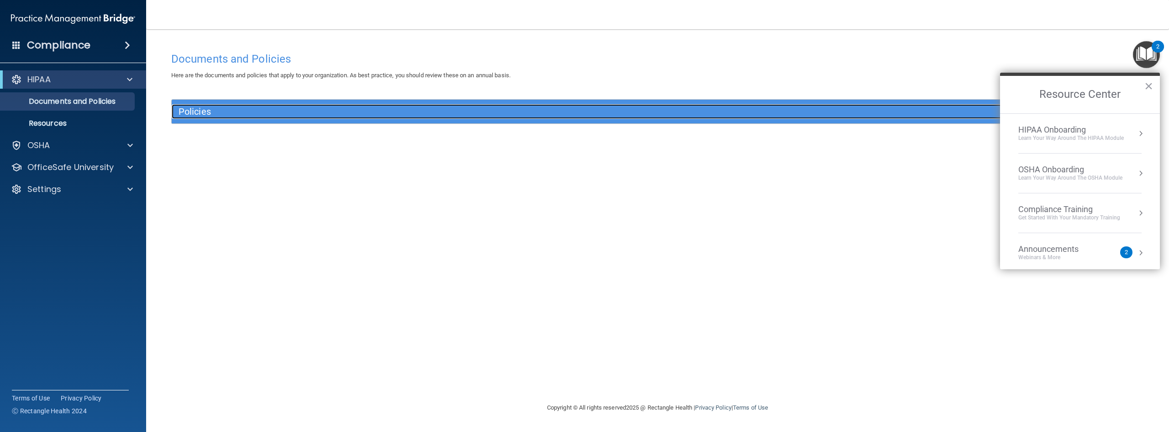
click at [254, 116] on h5 "Policies" at bounding box center [536, 111] width 715 height 10
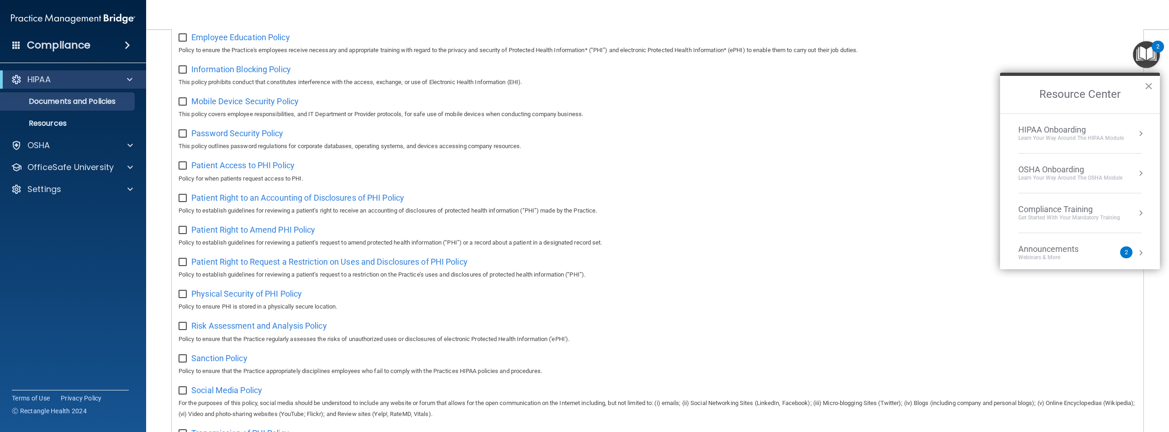
scroll to position [474, 0]
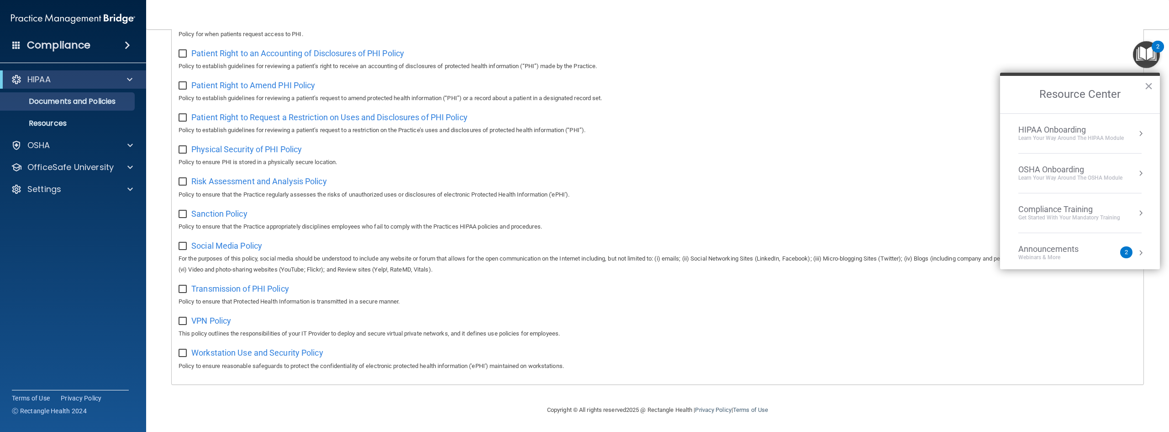
click at [100, 268] on accordion "HIPAA Documents and Policies Report an Incident Business Associates Emergency P…" at bounding box center [73, 190] width 147 height 247
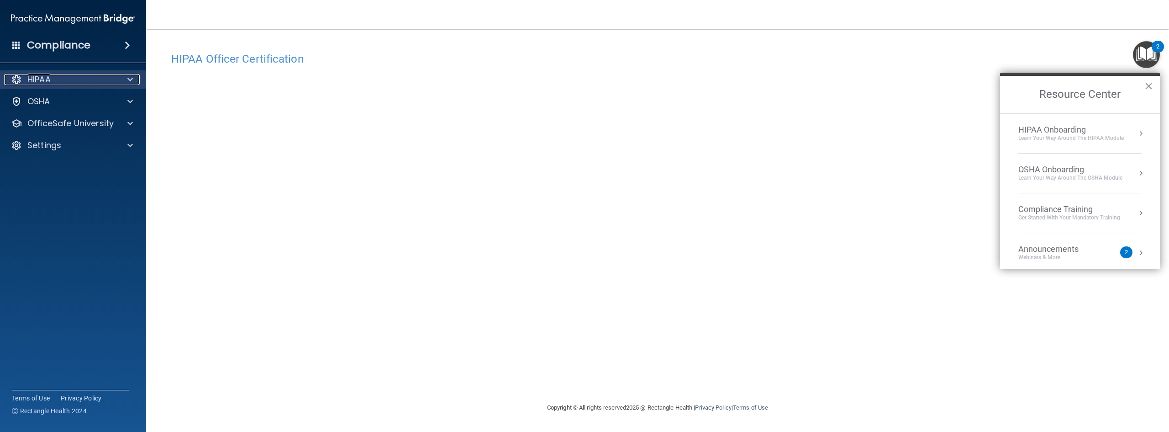
click at [53, 79] on div "HIPAA" at bounding box center [60, 79] width 113 height 11
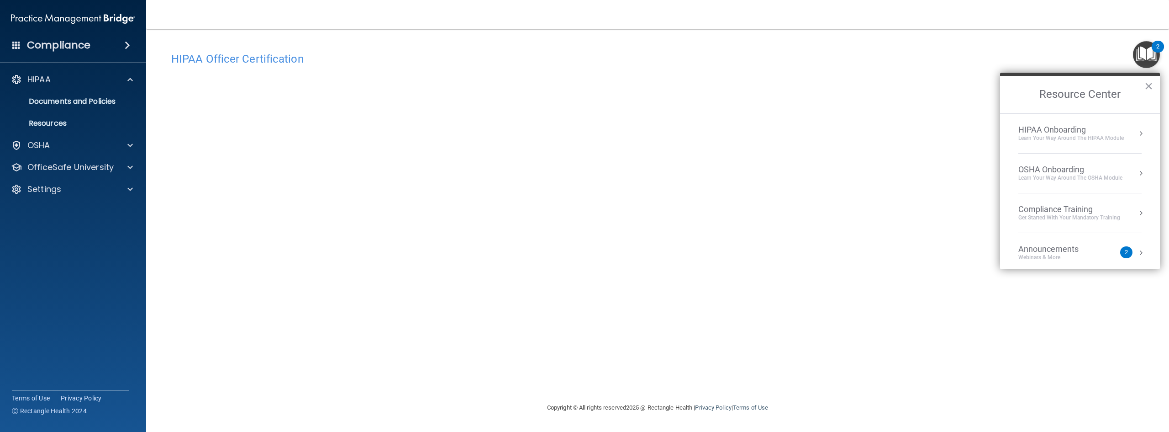
drag, startPoint x: 37, startPoint y: 259, endPoint x: 61, endPoint y: 199, distance: 65.4
click at [38, 259] on accordion "HIPAA Documents and Policies Report an Incident Business Associates Emergency P…" at bounding box center [73, 190] width 147 height 247
